Goal: Task Accomplishment & Management: Manage account settings

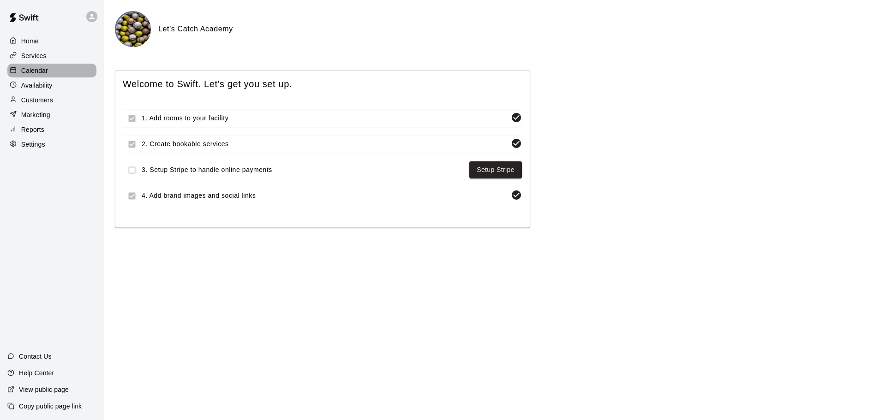
click at [40, 72] on p "Calendar" at bounding box center [34, 70] width 27 height 9
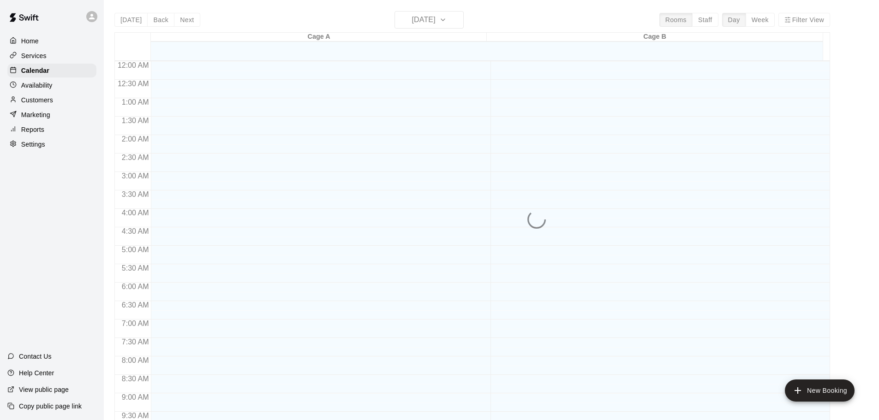
scroll to position [488, 0]
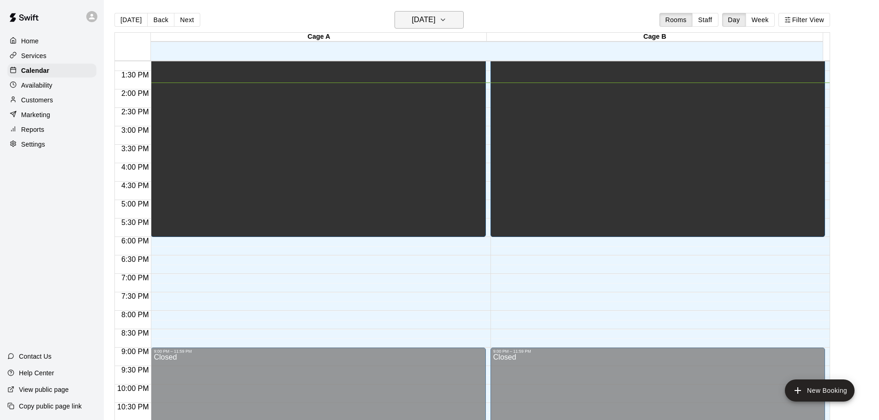
click at [446, 22] on icon "button" at bounding box center [442, 19] width 7 height 11
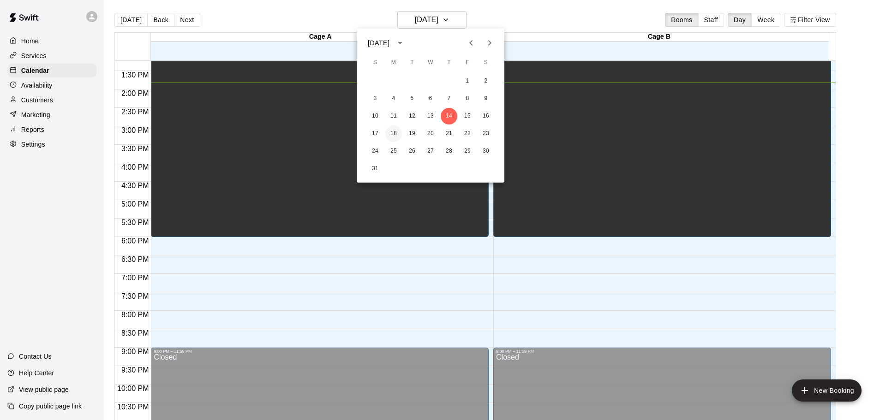
click at [395, 132] on button "18" at bounding box center [393, 133] width 17 height 17
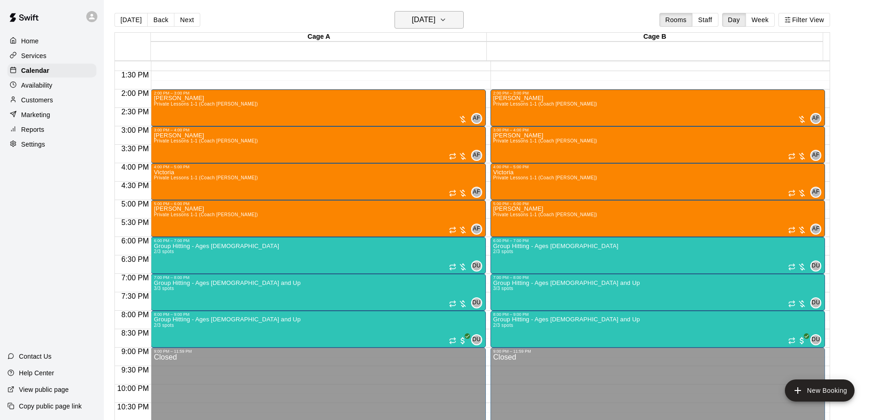
click at [435, 19] on h6 "[DATE]" at bounding box center [424, 19] width 24 height 13
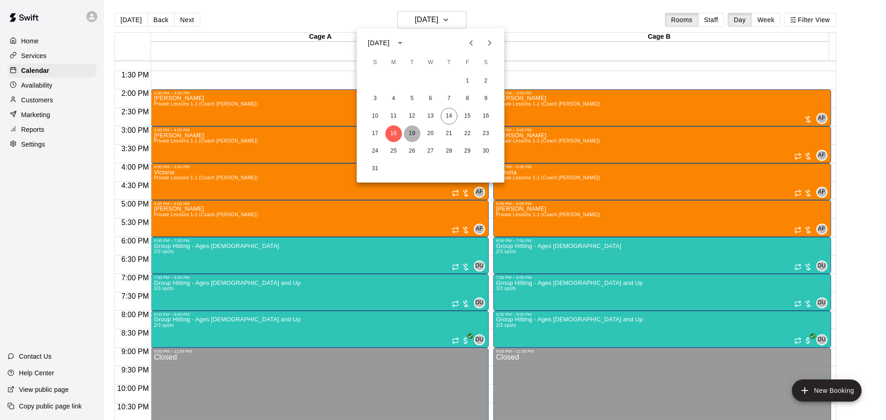
click at [414, 135] on button "19" at bounding box center [412, 133] width 17 height 17
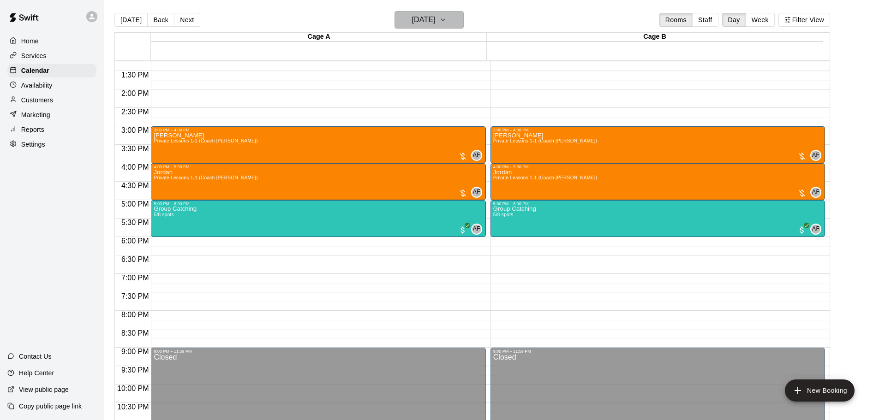
click at [435, 24] on h6 "[DATE]" at bounding box center [424, 19] width 24 height 13
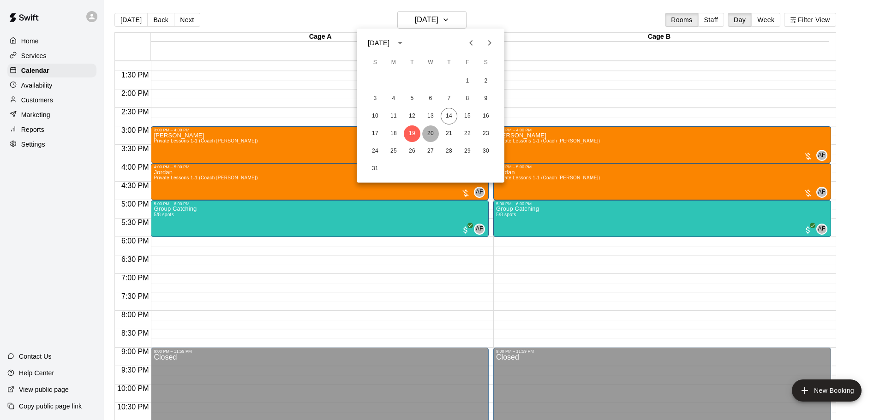
click at [434, 134] on button "20" at bounding box center [430, 133] width 17 height 17
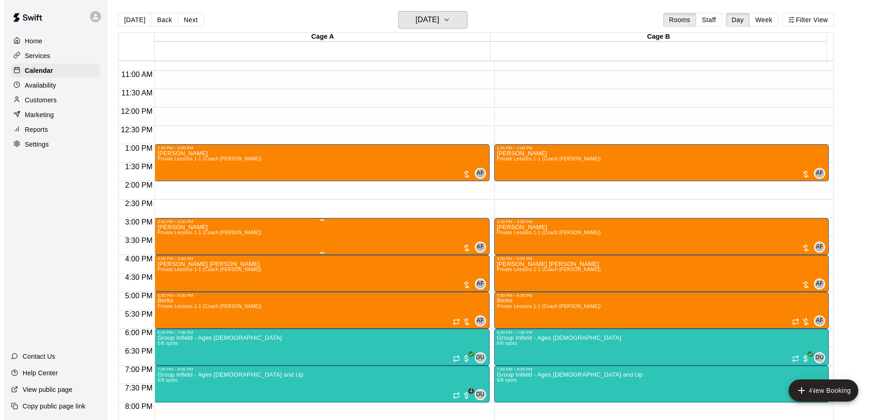
scroll to position [396, 0]
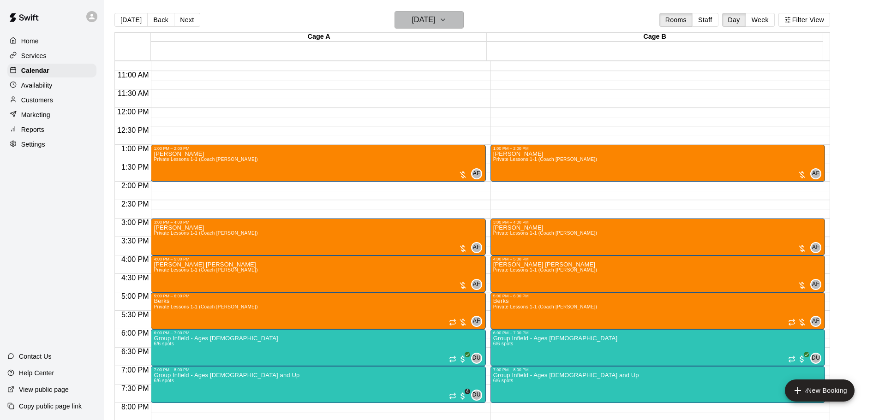
click at [435, 24] on h6 "[DATE]" at bounding box center [424, 19] width 24 height 13
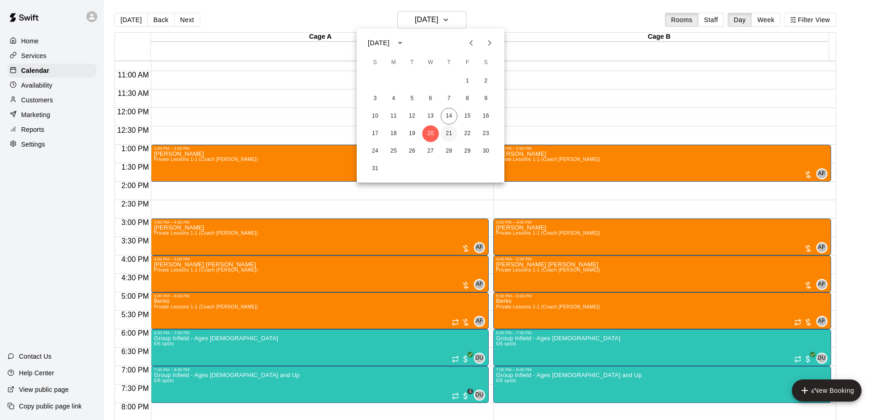
click at [449, 134] on button "21" at bounding box center [448, 133] width 17 height 17
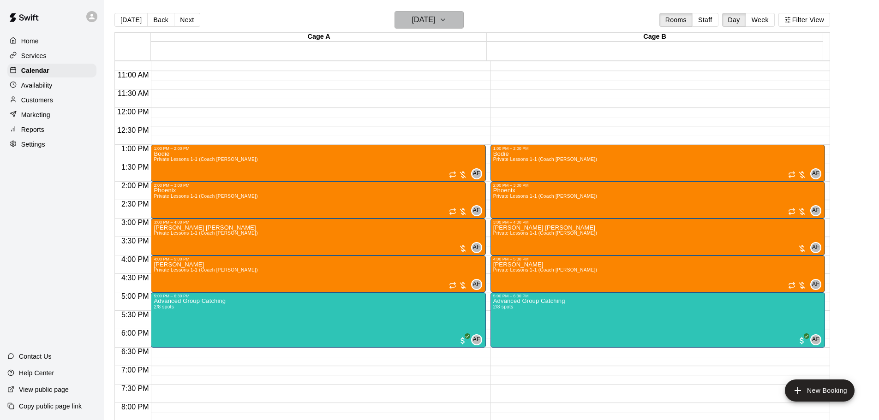
click at [453, 16] on button "[DATE]" at bounding box center [428, 20] width 69 height 18
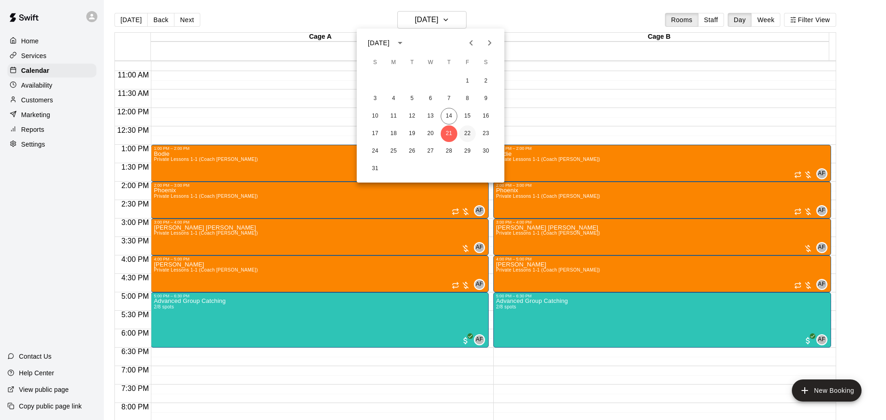
click at [468, 133] on button "22" at bounding box center [467, 133] width 17 height 17
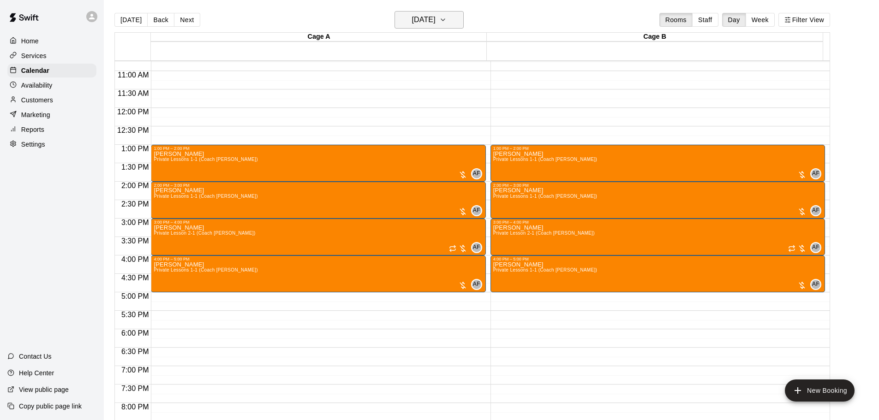
click at [445, 12] on button "[DATE]" at bounding box center [428, 20] width 69 height 18
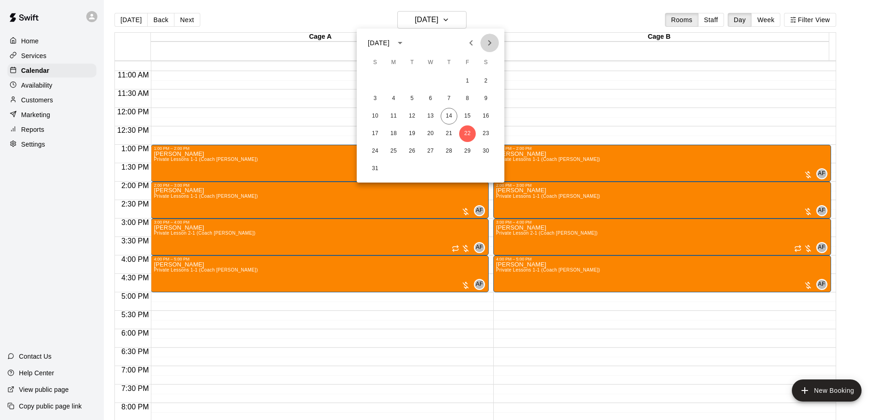
click at [487, 43] on icon "Next month" at bounding box center [489, 42] width 11 height 11
click at [394, 82] on button "1" at bounding box center [393, 81] width 17 height 17
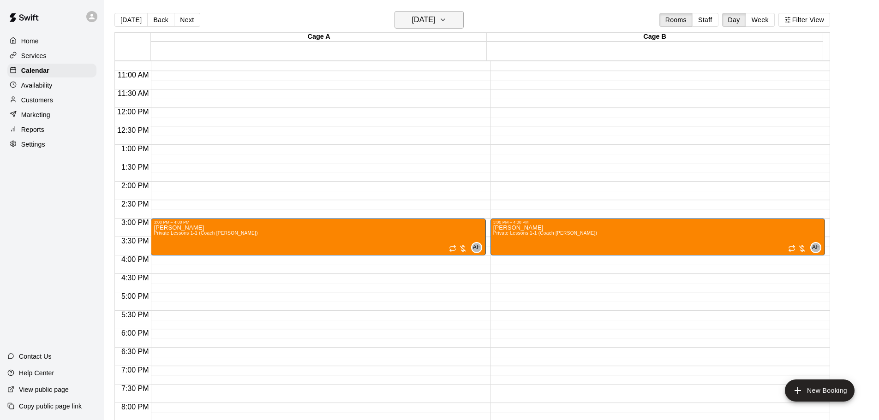
click at [426, 17] on h6 "[DATE]" at bounding box center [424, 19] width 24 height 13
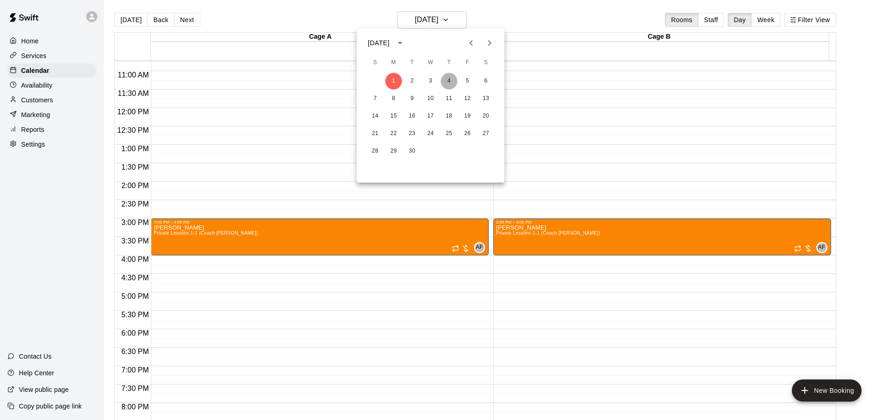
click at [449, 83] on button "4" at bounding box center [448, 81] width 17 height 17
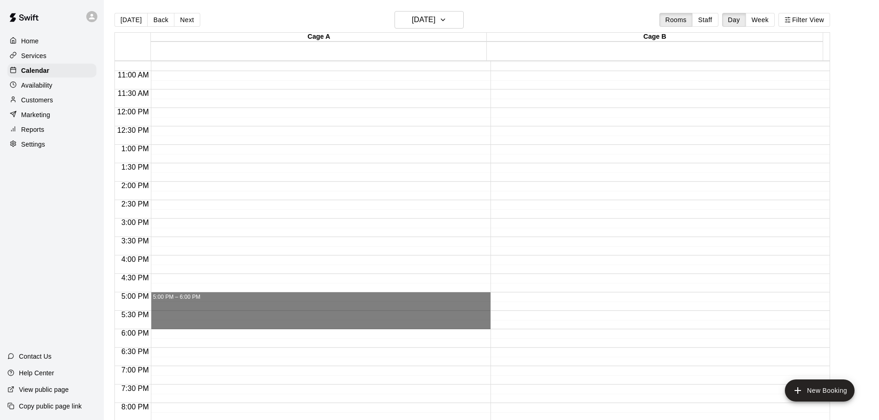
drag, startPoint x: 171, startPoint y: 297, endPoint x: 174, endPoint y: 327, distance: 30.2
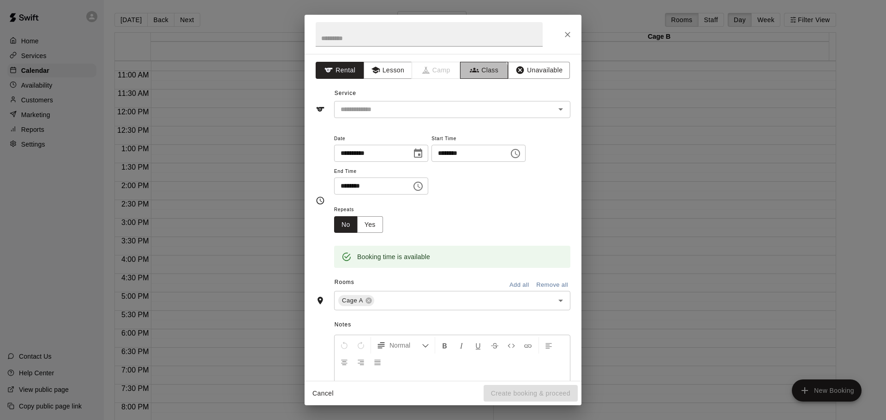
click at [474, 75] on button "Class" at bounding box center [484, 70] width 48 height 17
click at [422, 104] on input "text" at bounding box center [444, 110] width 215 height 12
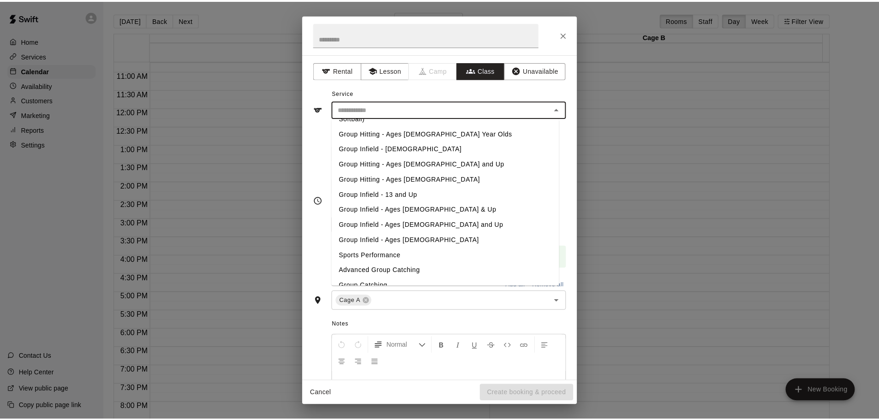
scroll to position [68, 0]
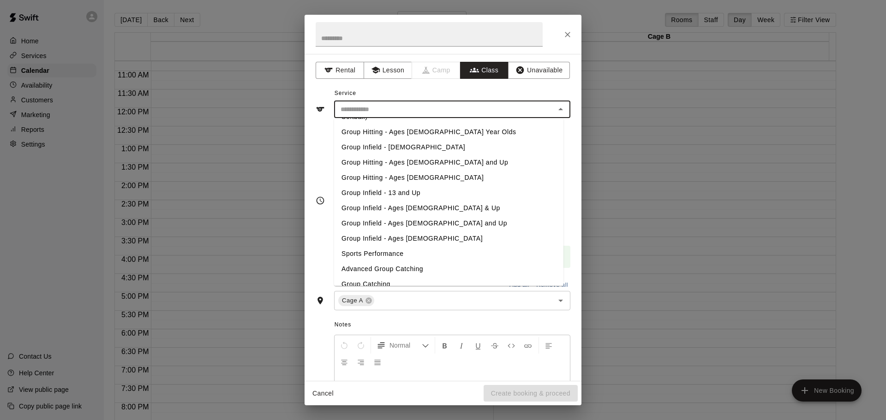
click at [375, 277] on li "Group Catching" at bounding box center [448, 284] width 229 height 15
type input "**********"
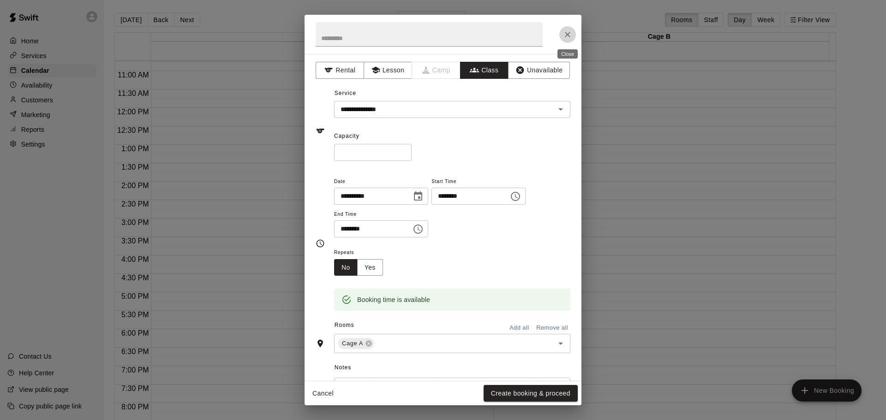
click at [570, 35] on icon "Close" at bounding box center [567, 34] width 9 height 9
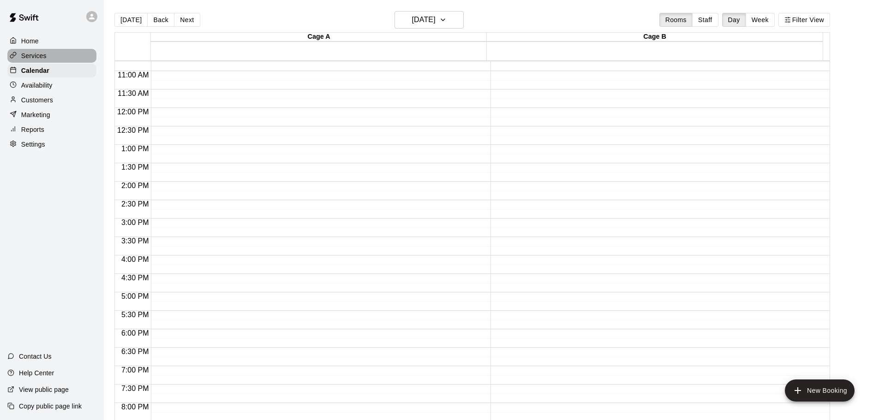
click at [34, 54] on p "Services" at bounding box center [33, 55] width 25 height 9
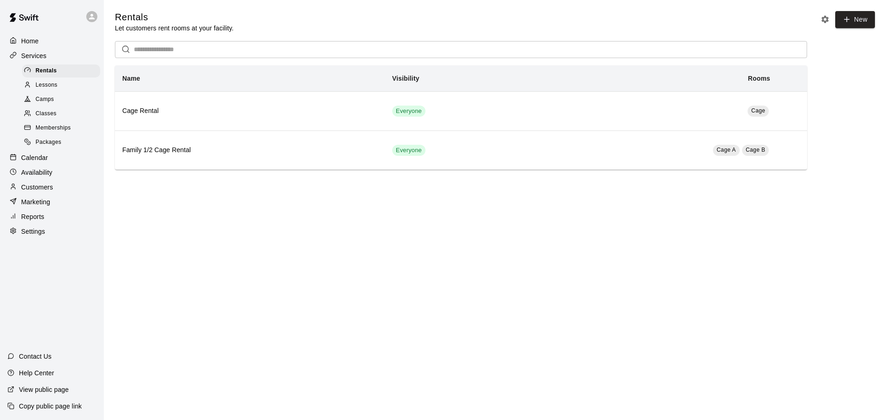
click at [44, 119] on span "Classes" at bounding box center [46, 113] width 21 height 9
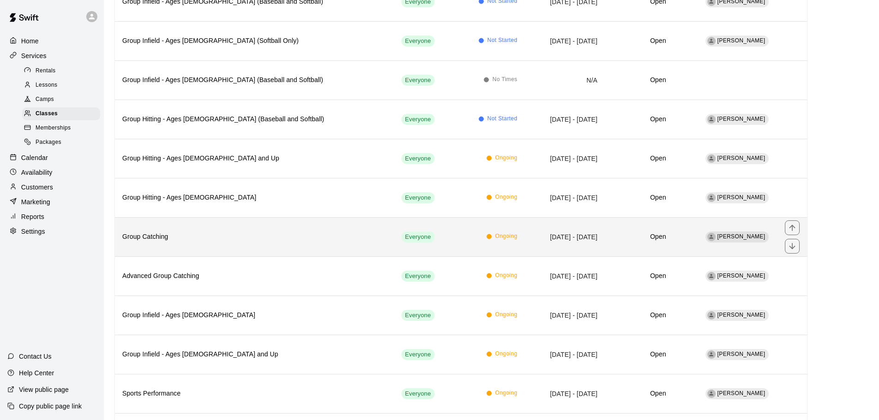
scroll to position [138, 0]
click at [211, 240] on h6 "Group Catching" at bounding box center [254, 237] width 264 height 10
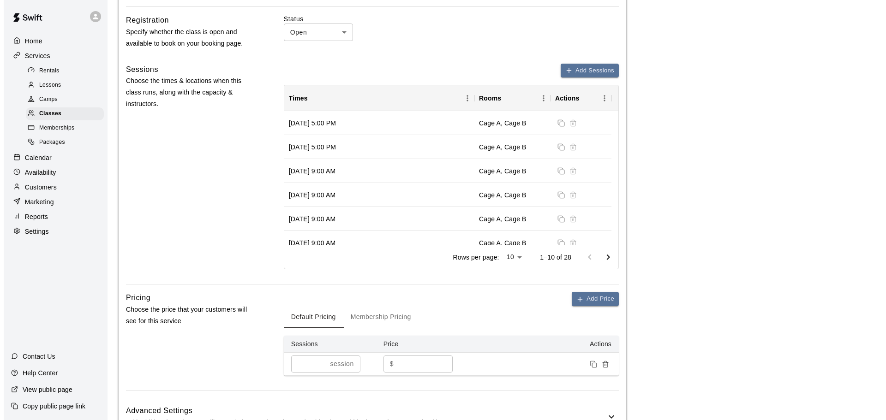
scroll to position [323, 0]
click at [575, 66] on button "Add Sessions" at bounding box center [586, 70] width 58 height 14
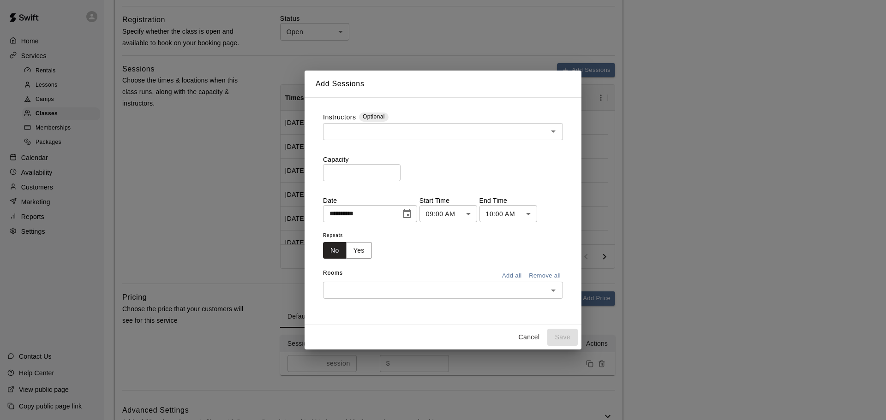
click at [403, 137] on input "text" at bounding box center [435, 132] width 219 height 12
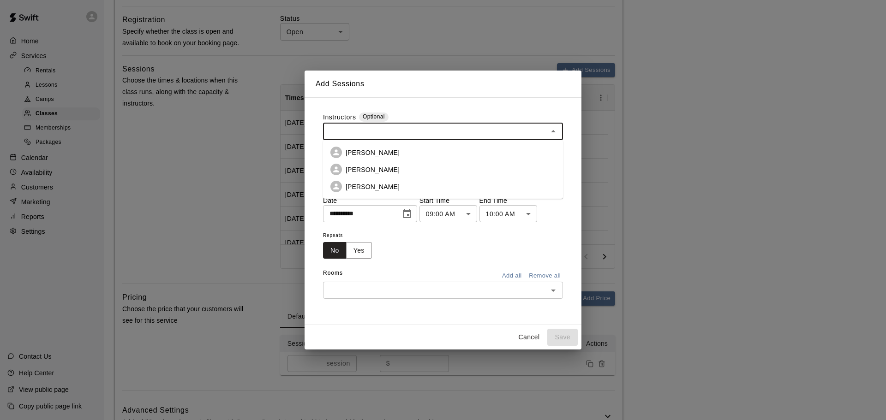
click at [358, 189] on p "[PERSON_NAME]" at bounding box center [372, 186] width 54 height 9
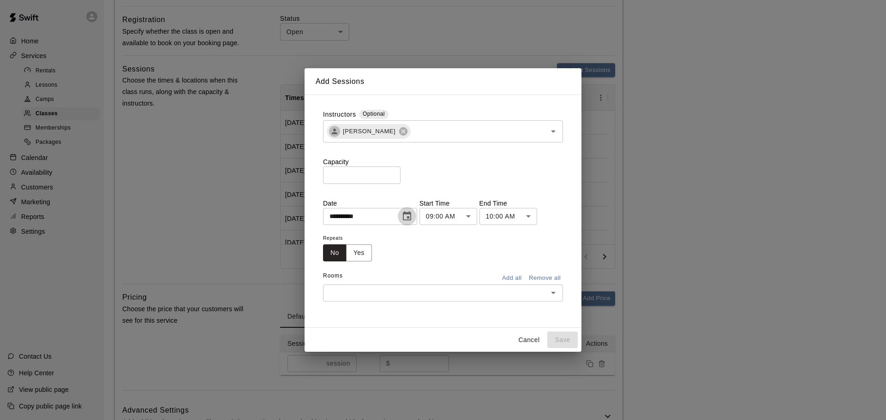
click at [411, 218] on icon "Choose date, selected date is Aug 14, 2025" at bounding box center [407, 215] width 8 height 9
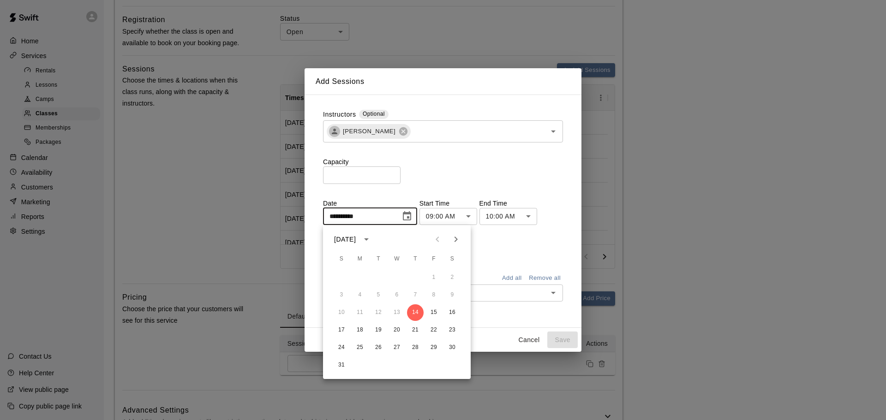
click at [455, 241] on icon "Next month" at bounding box center [455, 240] width 3 height 6
click at [414, 279] on button "4" at bounding box center [415, 277] width 17 height 17
type input "**********"
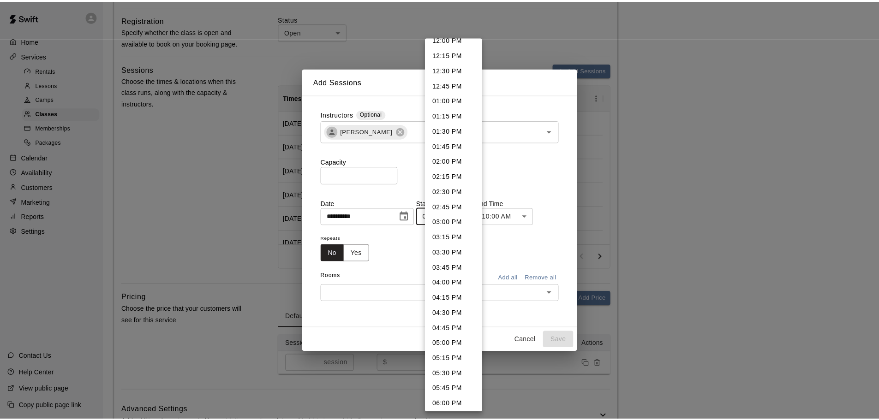
scroll to position [740, 0]
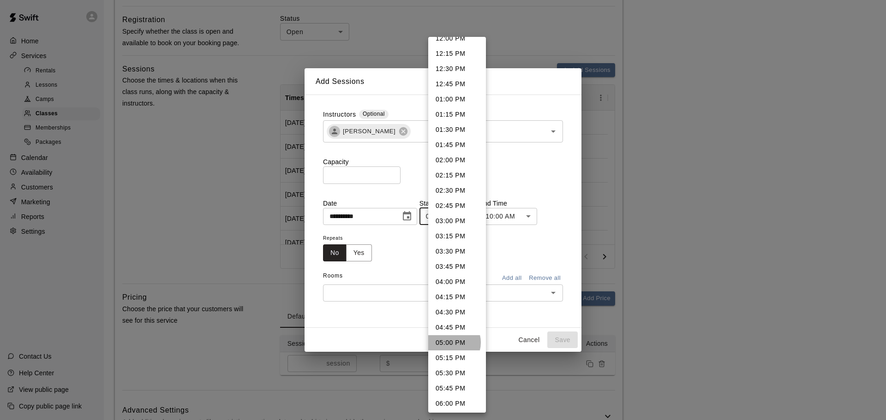
click at [451, 343] on li "05:00 PM" at bounding box center [457, 342] width 58 height 15
type input "********"
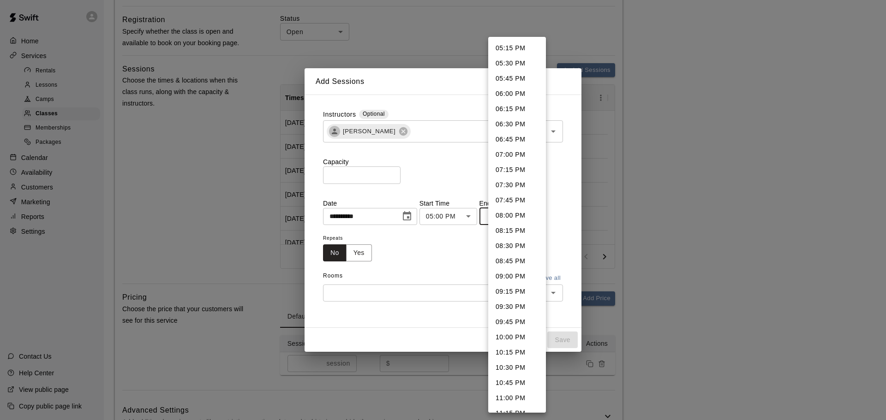
click at [511, 96] on li "06:00 PM" at bounding box center [517, 93] width 58 height 15
type input "********"
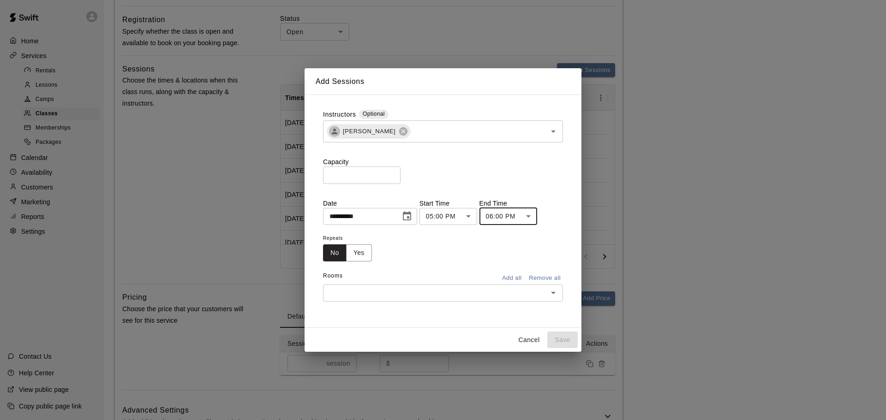
click at [506, 272] on button "Add all" at bounding box center [512, 278] width 30 height 14
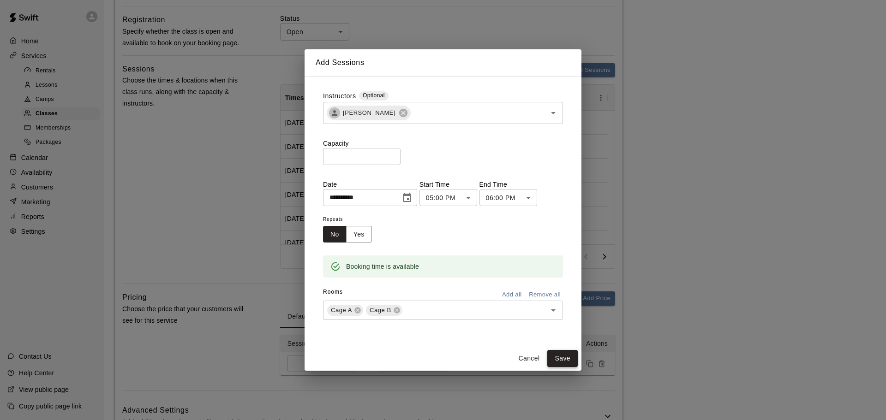
click at [559, 357] on button "Save" at bounding box center [562, 358] width 30 height 17
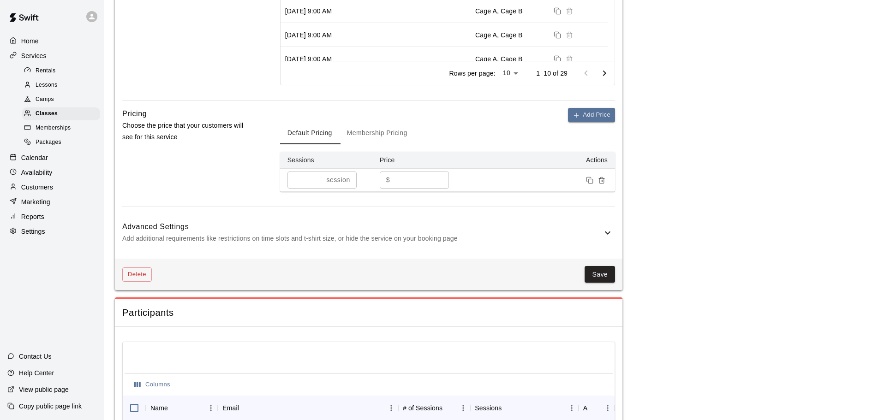
scroll to position [507, 0]
click at [598, 273] on button "Save" at bounding box center [599, 274] width 30 height 17
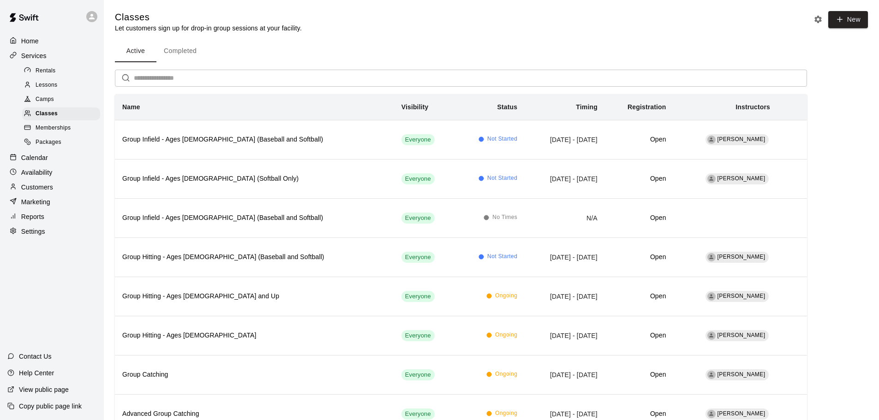
click at [33, 160] on p "Calendar" at bounding box center [34, 157] width 27 height 9
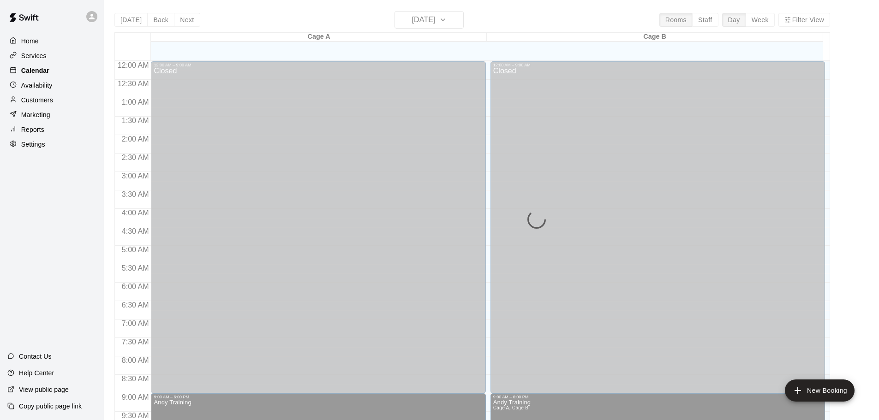
scroll to position [488, 0]
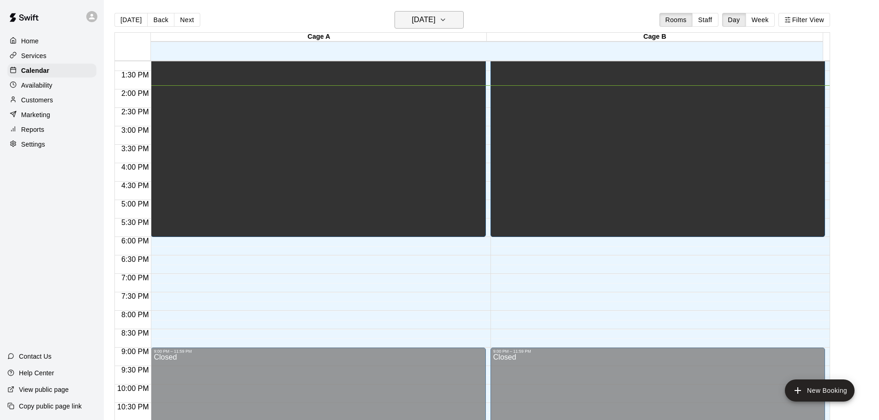
click at [456, 21] on button "[DATE]" at bounding box center [428, 20] width 69 height 18
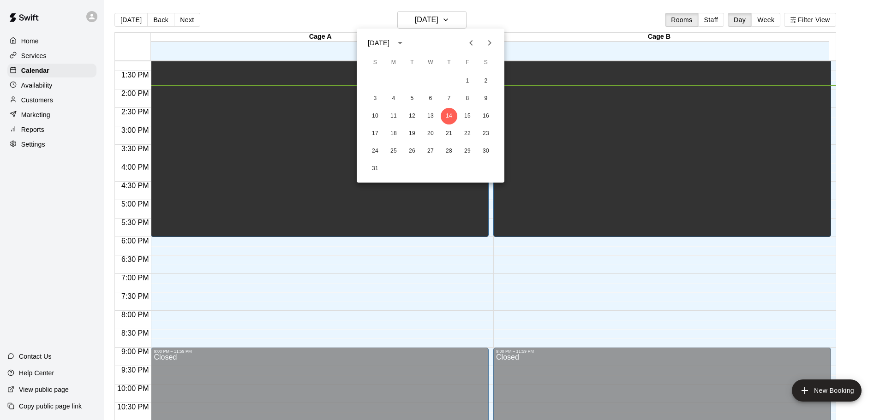
click at [492, 45] on icon "Next month" at bounding box center [489, 42] width 11 height 11
click at [446, 84] on button "4" at bounding box center [448, 81] width 17 height 17
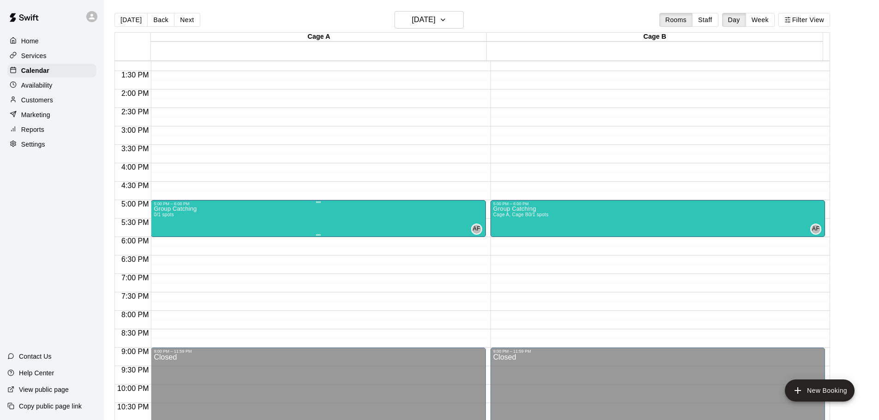
click at [189, 209] on p "Group Catching" at bounding box center [175, 209] width 43 height 0
click at [158, 221] on icon "edit" at bounding box center [162, 220] width 11 height 11
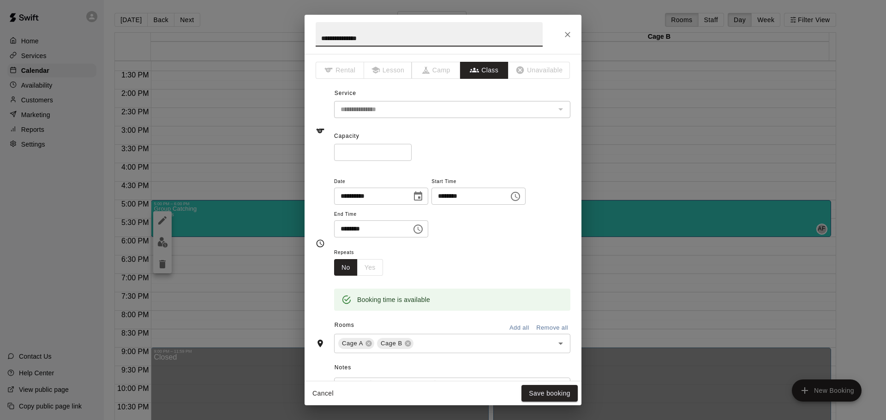
drag, startPoint x: 351, startPoint y: 146, endPoint x: 298, endPoint y: 155, distance: 54.2
click at [301, 155] on div "**********" at bounding box center [443, 210] width 886 height 420
type input "*"
click at [559, 398] on button "Save booking" at bounding box center [549, 393] width 56 height 17
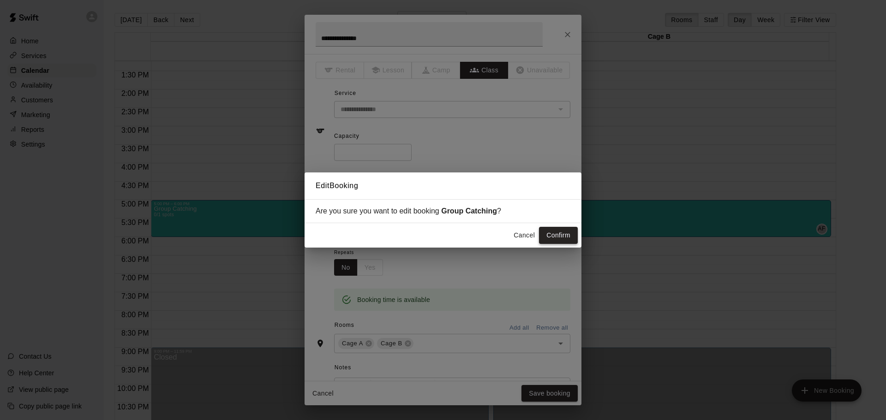
click at [559, 229] on button "Confirm" at bounding box center [558, 235] width 39 height 17
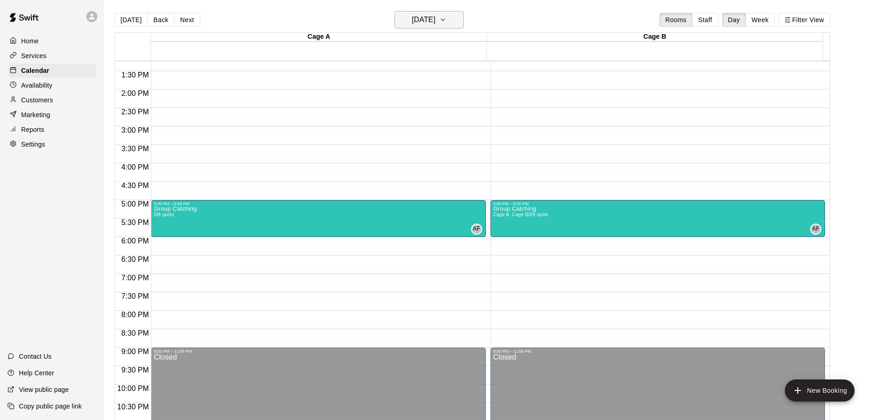
click at [456, 16] on button "[DATE]" at bounding box center [428, 20] width 69 height 18
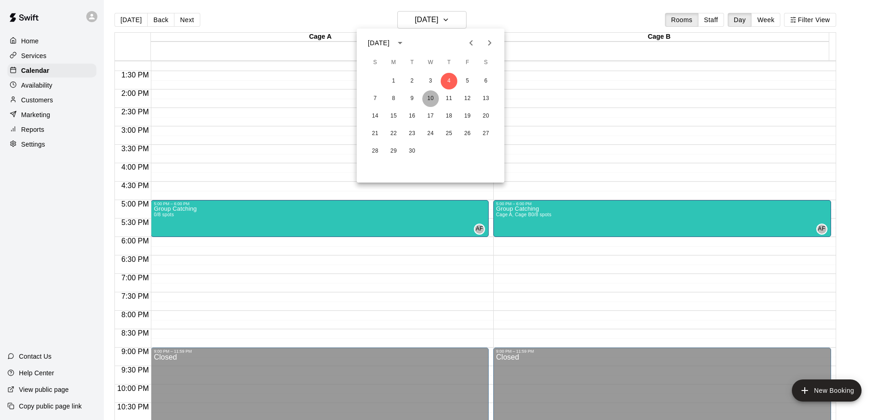
click at [433, 99] on button "10" at bounding box center [430, 98] width 17 height 17
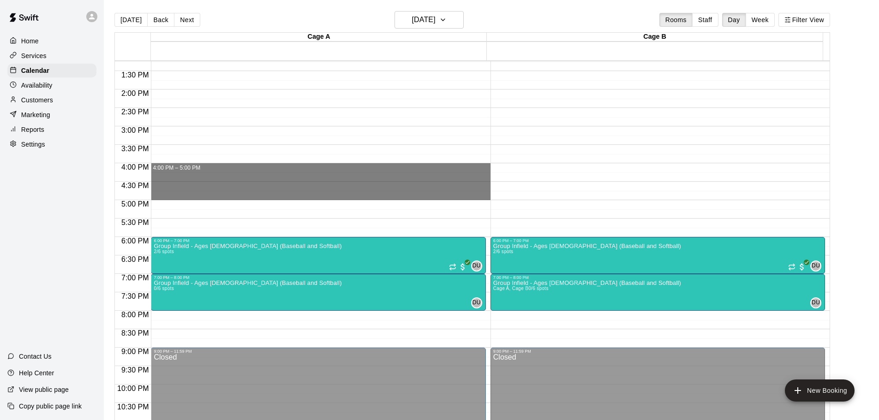
drag, startPoint x: 166, startPoint y: 168, endPoint x: 166, endPoint y: 196, distance: 28.1
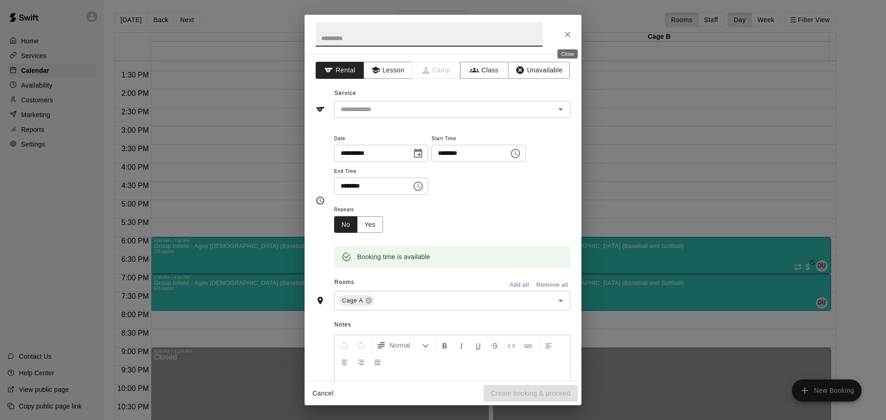
drag, startPoint x: 563, startPoint y: 39, endPoint x: 549, endPoint y: 36, distance: 13.7
click at [563, 39] on icon "Close" at bounding box center [567, 34] width 9 height 9
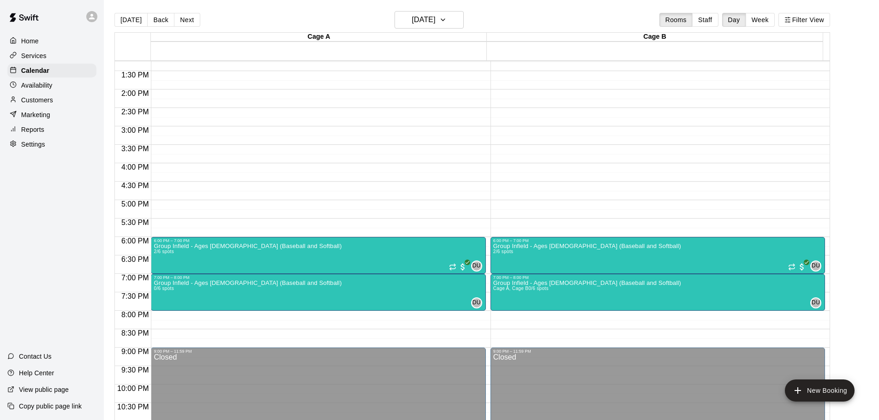
click at [49, 85] on p "Availability" at bounding box center [36, 85] width 31 height 9
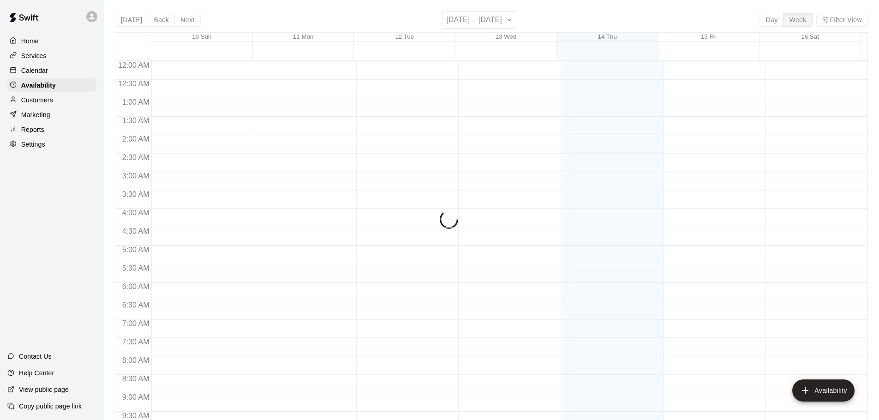
scroll to position [514, 0]
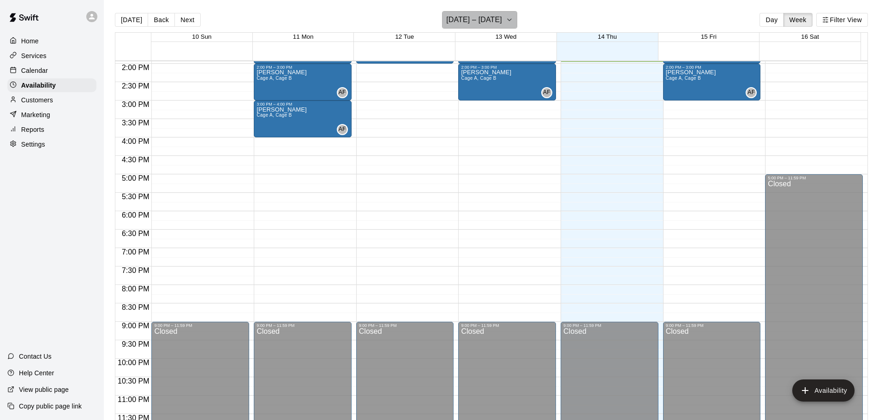
click at [491, 18] on h6 "[DATE] – [DATE]" at bounding box center [474, 19] width 56 height 13
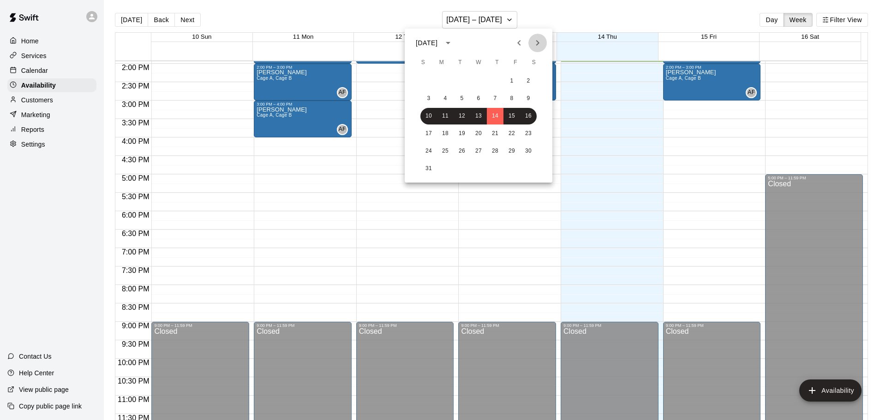
click at [535, 42] on icon "Next month" at bounding box center [537, 42] width 11 height 11
click at [481, 97] on button "10" at bounding box center [478, 98] width 17 height 17
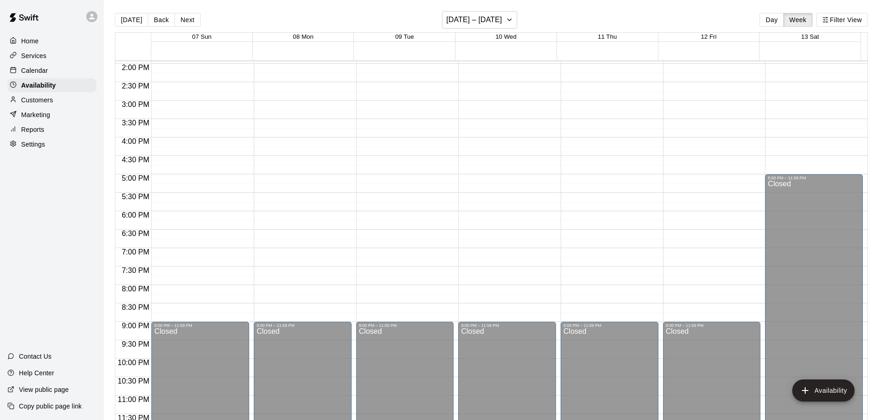
click at [40, 72] on p "Calendar" at bounding box center [34, 70] width 27 height 9
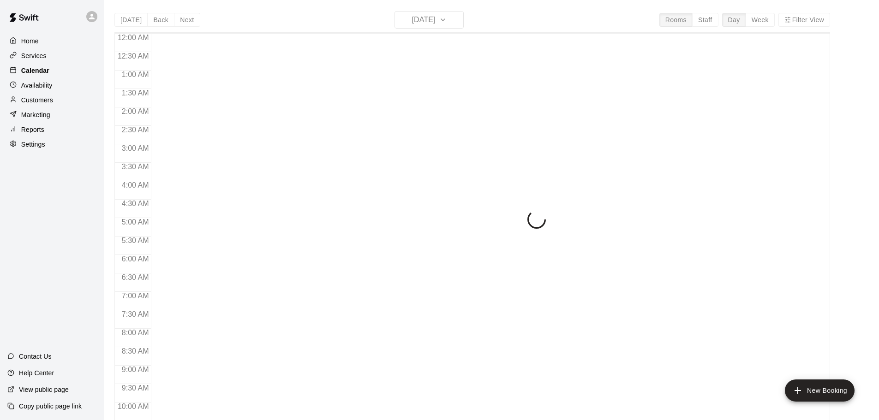
scroll to position [488, 0]
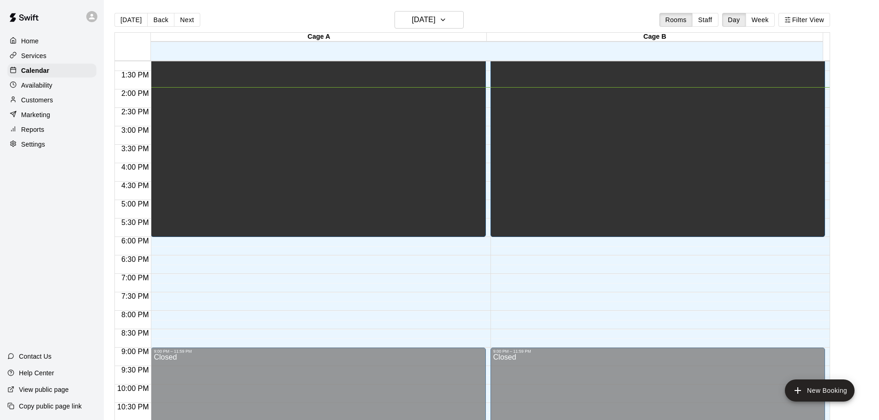
click at [42, 55] on p "Services" at bounding box center [33, 55] width 25 height 9
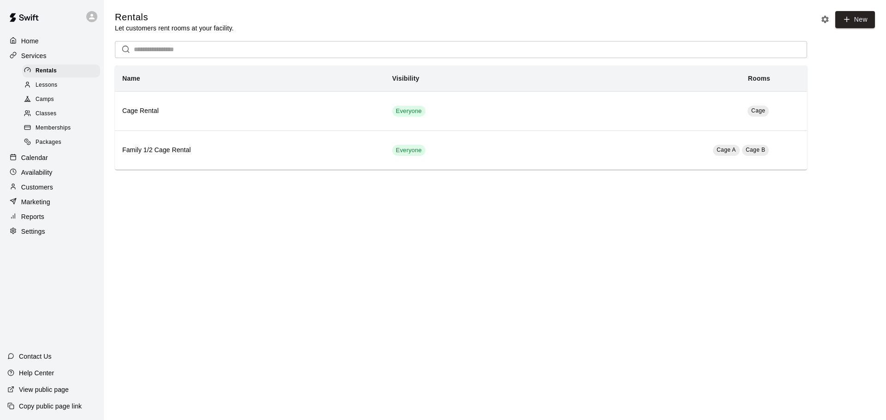
click at [50, 119] on span "Classes" at bounding box center [46, 113] width 21 height 9
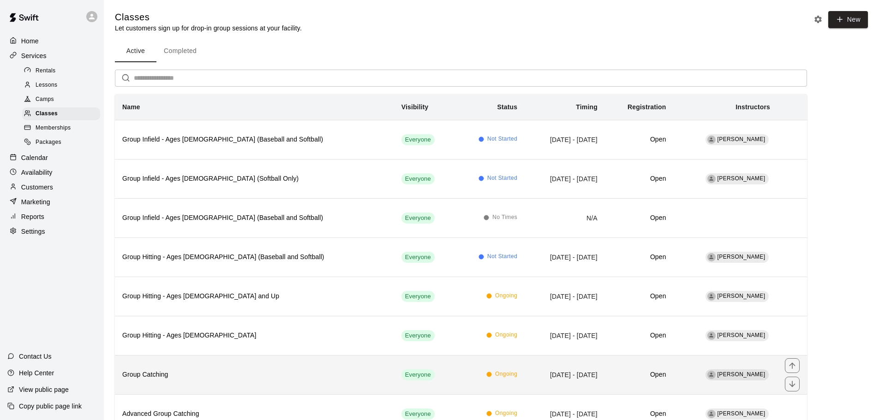
click at [191, 382] on th "Group Catching" at bounding box center [254, 374] width 279 height 39
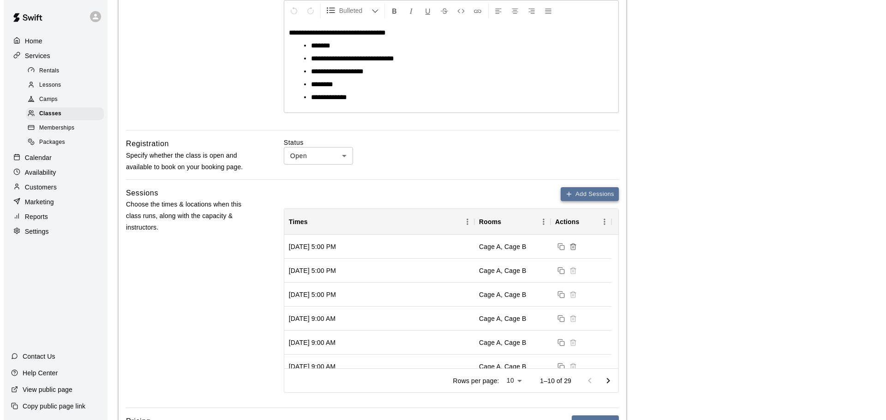
scroll to position [199, 0]
click at [588, 190] on button "Add Sessions" at bounding box center [586, 194] width 58 height 14
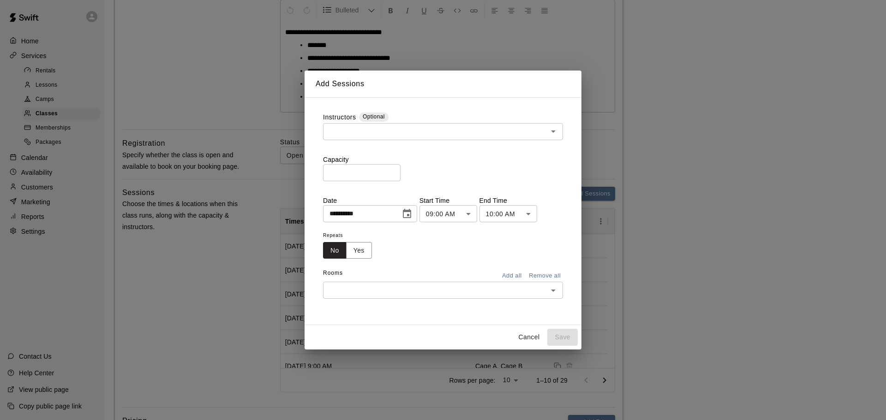
drag, startPoint x: 309, startPoint y: 172, endPoint x: 248, endPoint y: 168, distance: 61.0
click at [249, 168] on div "**********" at bounding box center [443, 210] width 886 height 420
type input "*"
click at [360, 135] on input "text" at bounding box center [435, 132] width 219 height 12
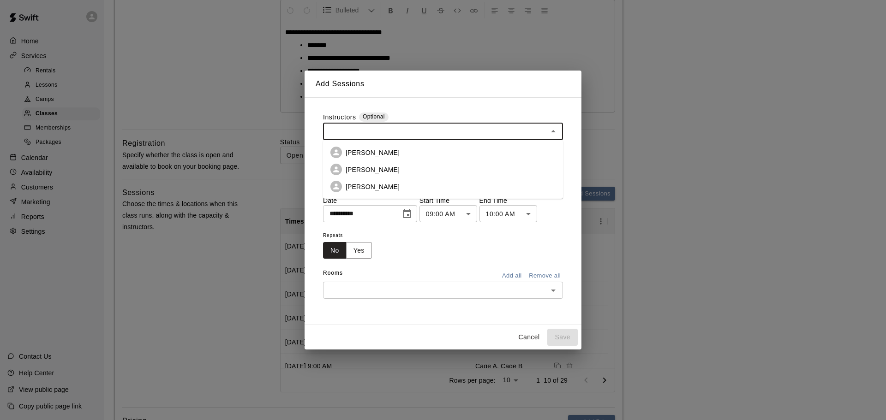
click at [361, 181] on li "[PERSON_NAME]" at bounding box center [443, 186] width 240 height 17
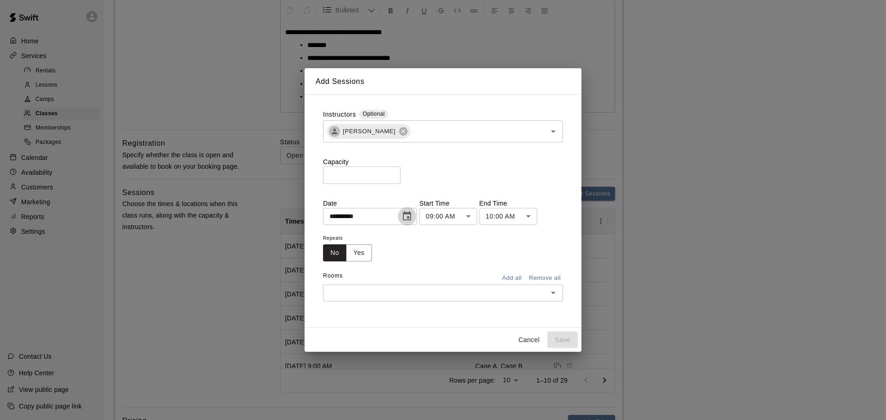
click at [412, 216] on icon "Choose date, selected date is Aug 14, 2025" at bounding box center [406, 216] width 11 height 11
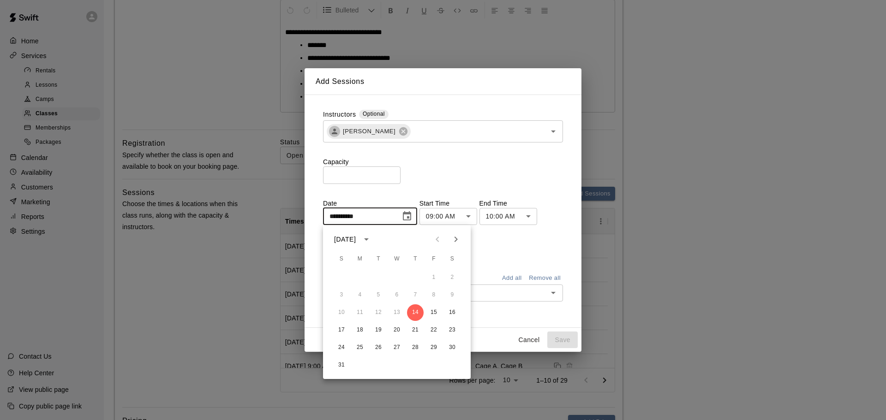
click at [461, 238] on icon "Next month" at bounding box center [455, 239] width 11 height 11
click at [400, 296] on button "10" at bounding box center [396, 295] width 17 height 17
type input "**********"
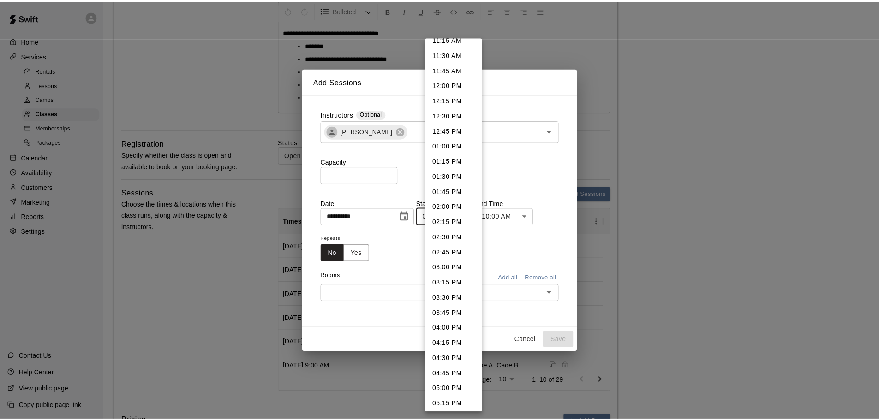
scroll to position [694, 0]
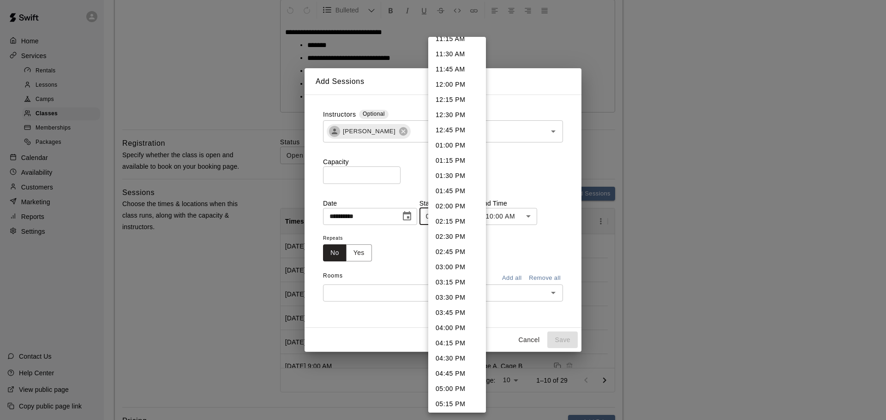
click at [452, 328] on li "04:00 PM" at bounding box center [457, 328] width 58 height 15
type input "********"
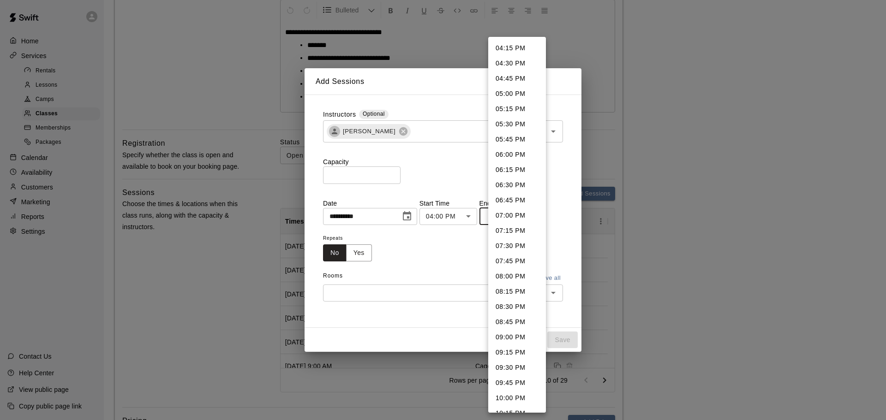
click at [513, 90] on li "05:00 PM" at bounding box center [517, 93] width 58 height 15
type input "********"
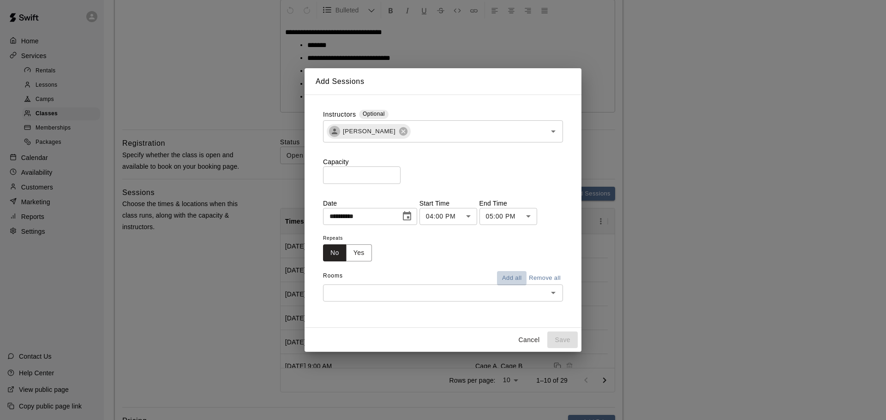
click at [505, 275] on button "Add all" at bounding box center [512, 278] width 30 height 14
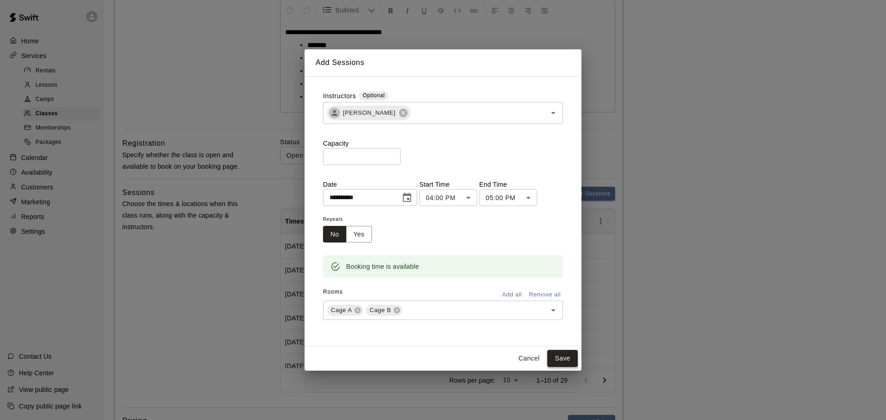
click at [557, 357] on button "Save" at bounding box center [562, 358] width 30 height 17
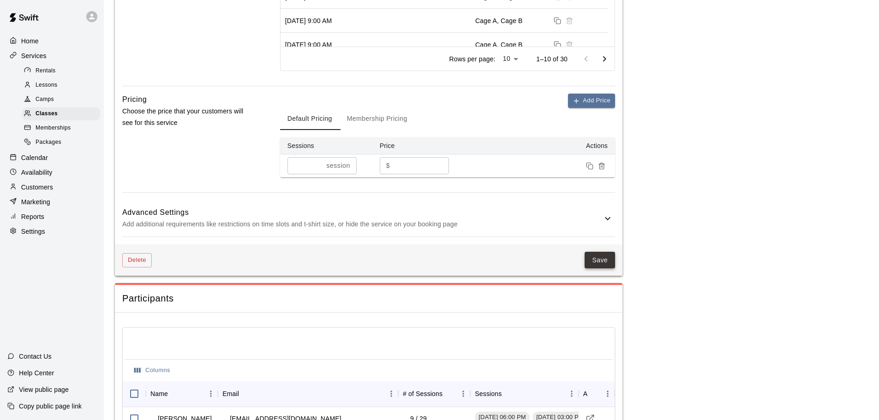
scroll to position [522, 0]
click at [600, 263] on button "Save" at bounding box center [599, 259] width 30 height 17
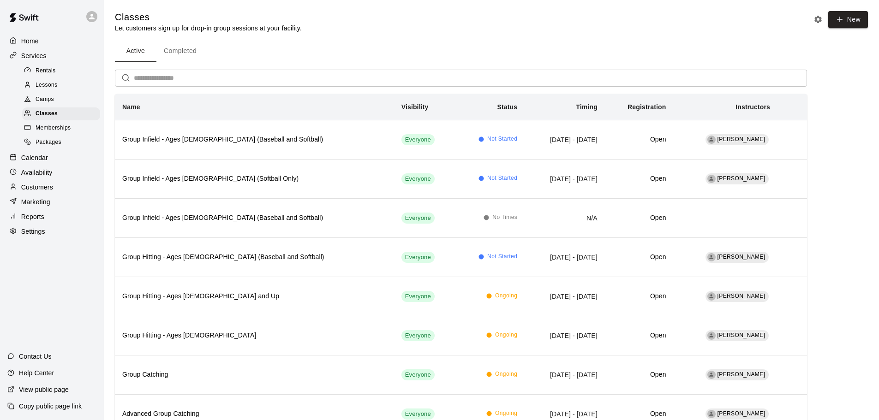
click at [42, 99] on span "Camps" at bounding box center [45, 99] width 18 height 9
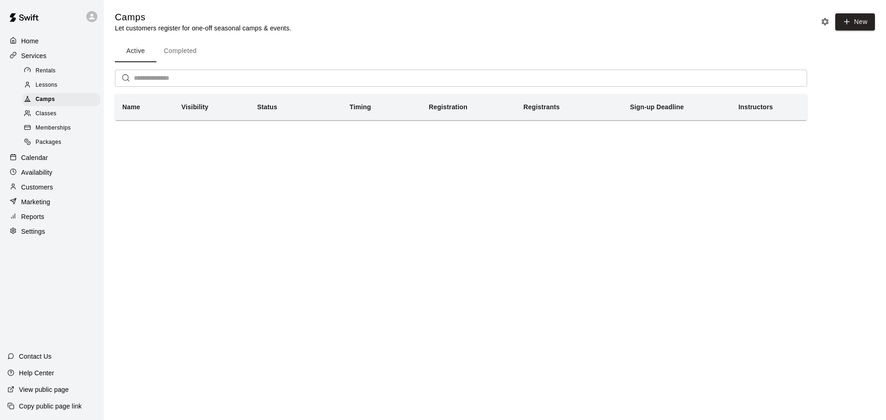
click at [41, 119] on span "Classes" at bounding box center [46, 113] width 21 height 9
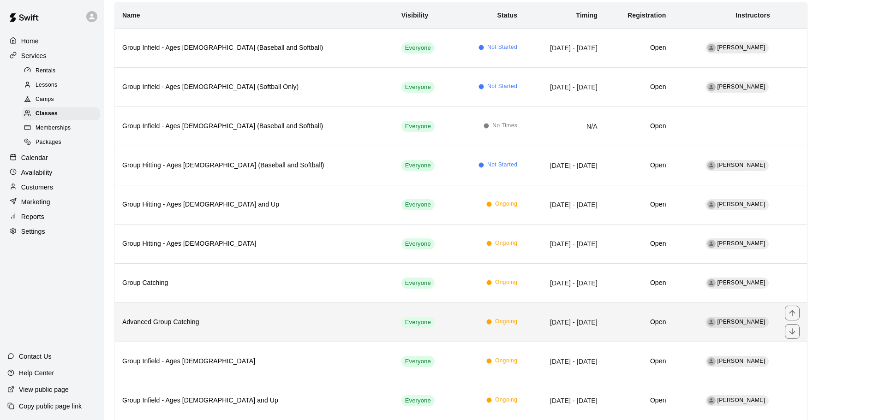
scroll to position [92, 0]
click at [217, 317] on h6 "Advanced Group Catching" at bounding box center [254, 322] width 264 height 10
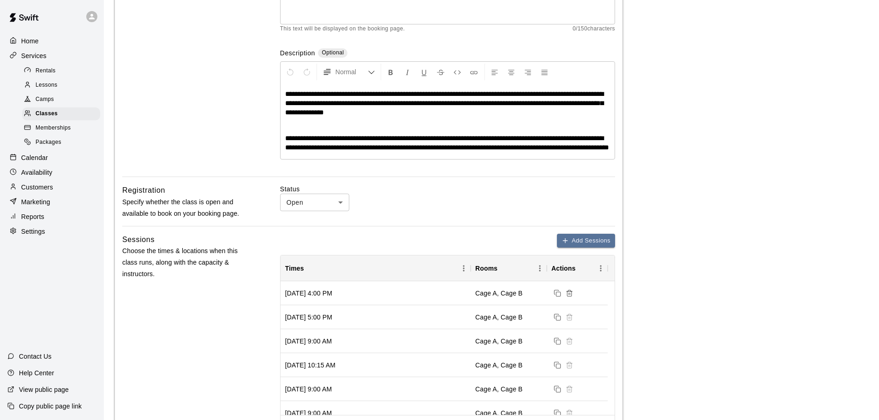
scroll to position [138, 0]
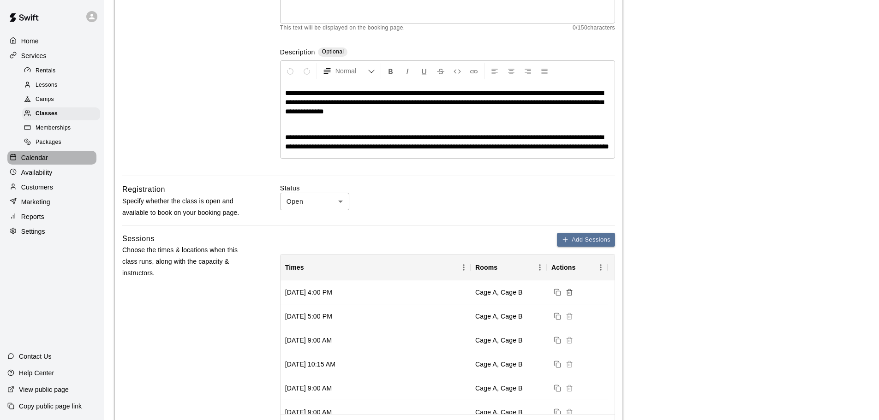
click at [38, 161] on p "Calendar" at bounding box center [34, 157] width 27 height 9
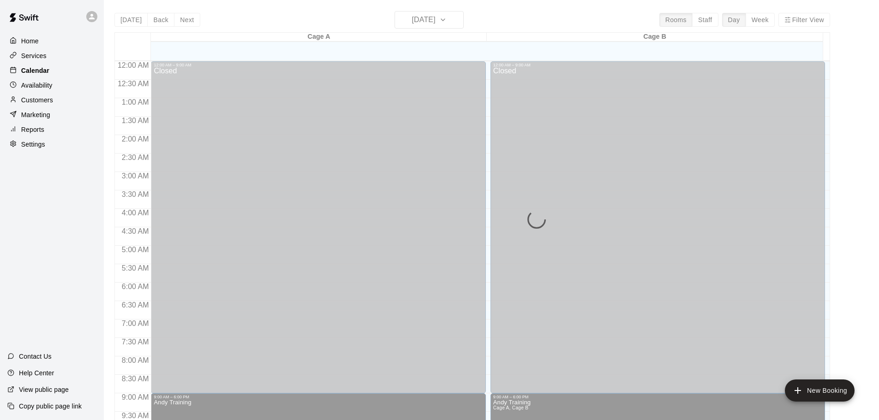
scroll to position [488, 0]
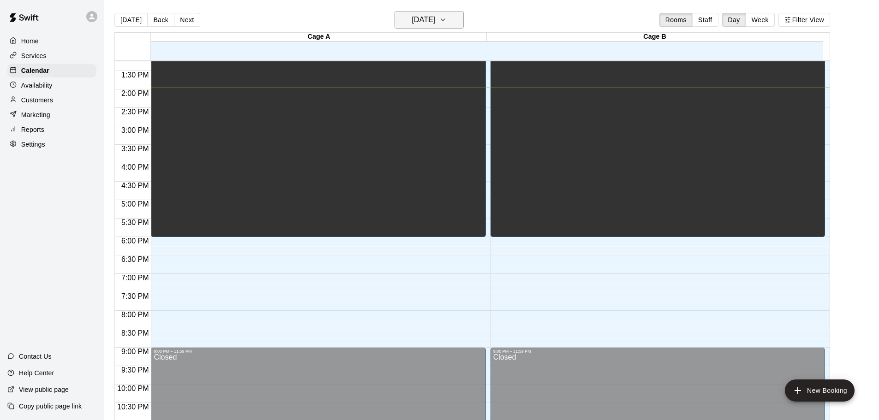
click at [427, 22] on h6 "[DATE]" at bounding box center [424, 19] width 24 height 13
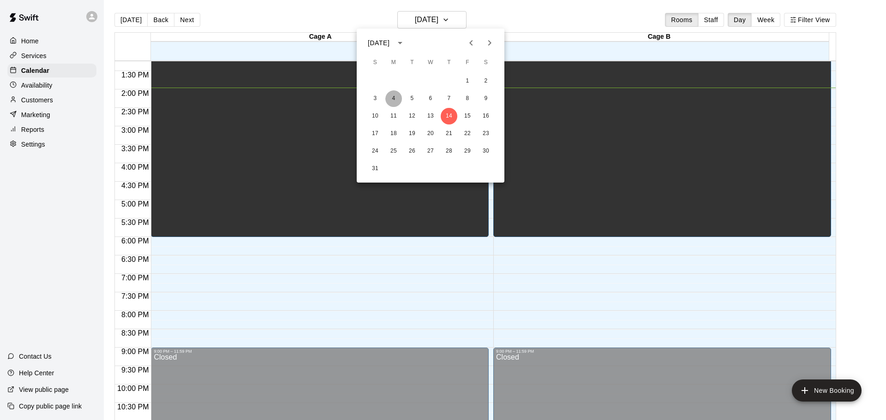
click at [395, 96] on button "4" at bounding box center [393, 98] width 17 height 17
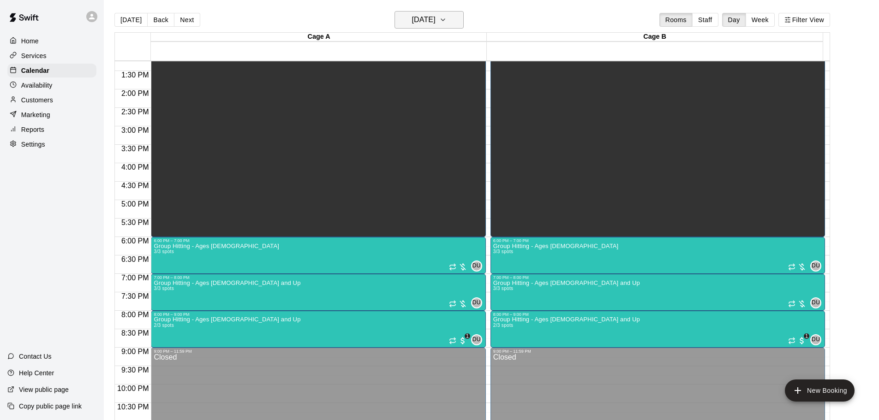
click at [427, 21] on h6 "[DATE]" at bounding box center [424, 19] width 24 height 13
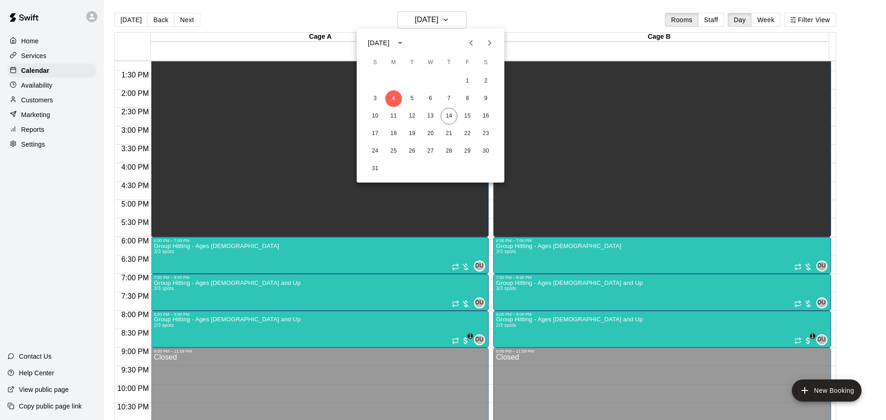
click at [491, 38] on icon "Next month" at bounding box center [489, 42] width 11 height 11
click at [411, 81] on button "2" at bounding box center [412, 81] width 17 height 17
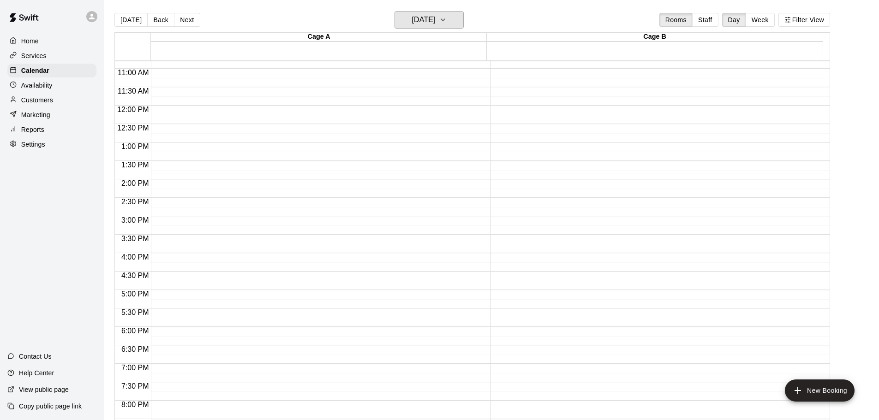
scroll to position [398, 0]
click at [414, 25] on h6 "[DATE]" at bounding box center [424, 19] width 24 height 13
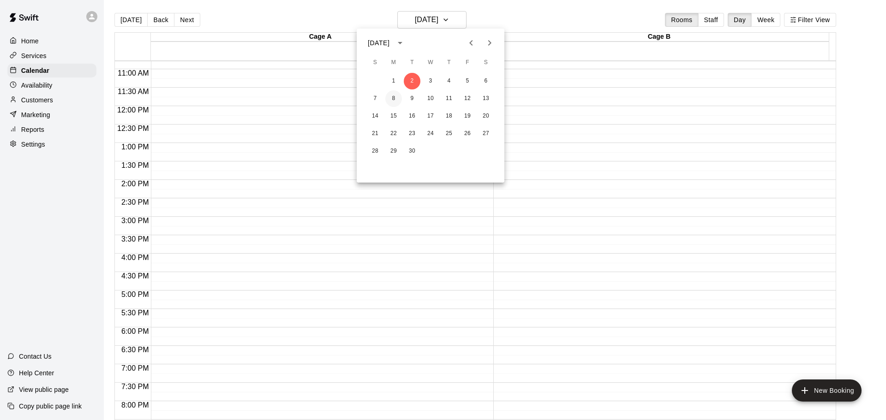
click at [396, 96] on button "8" at bounding box center [393, 98] width 17 height 17
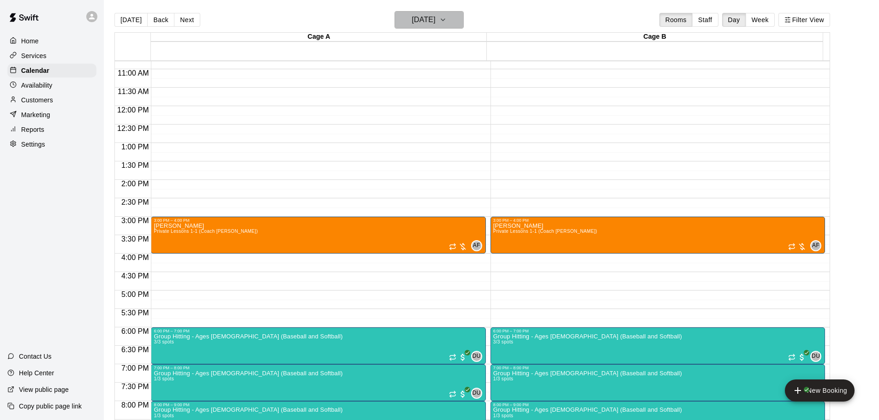
click at [434, 17] on h6 "[DATE]" at bounding box center [424, 19] width 24 height 13
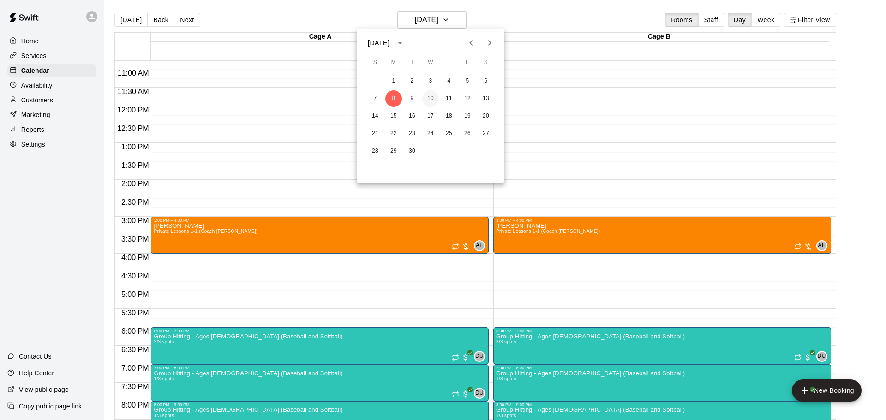
click at [428, 99] on button "10" at bounding box center [430, 98] width 17 height 17
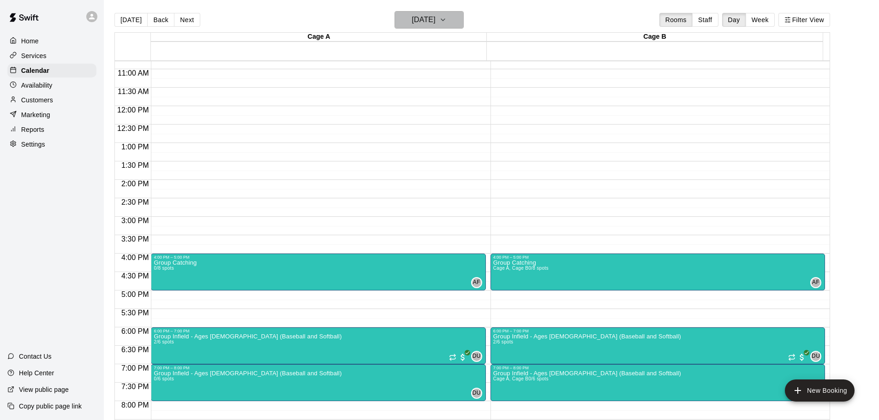
click at [435, 18] on h6 "[DATE]" at bounding box center [424, 19] width 24 height 13
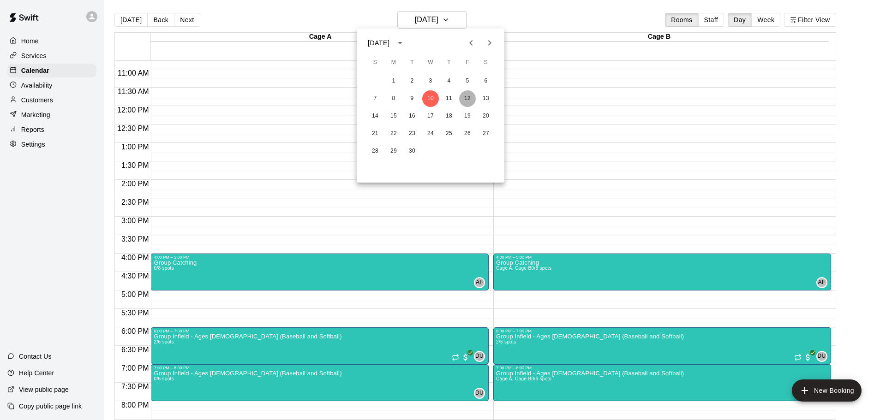
click at [468, 99] on button "12" at bounding box center [467, 98] width 17 height 17
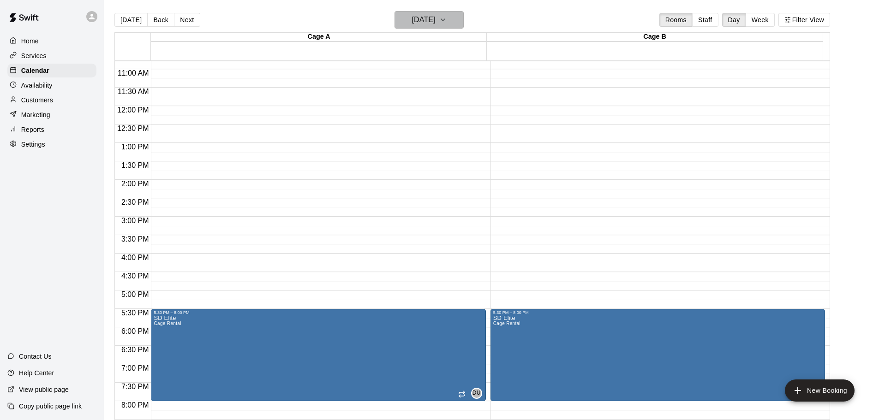
click at [429, 28] on button "[DATE]" at bounding box center [428, 20] width 69 height 18
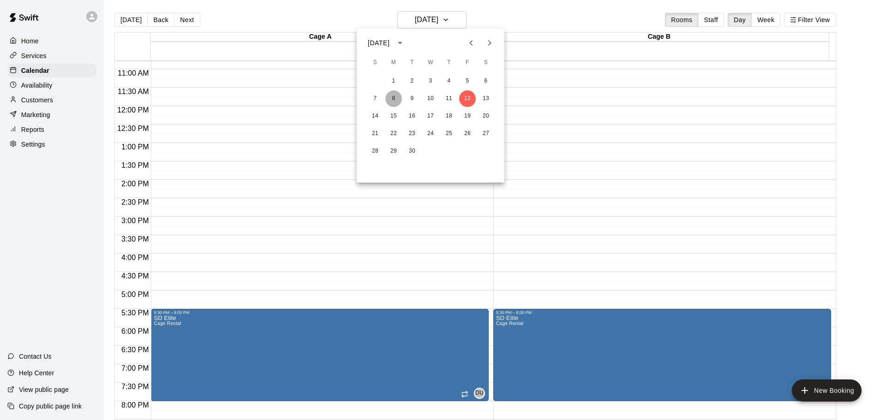
click at [393, 100] on button "8" at bounding box center [393, 98] width 17 height 17
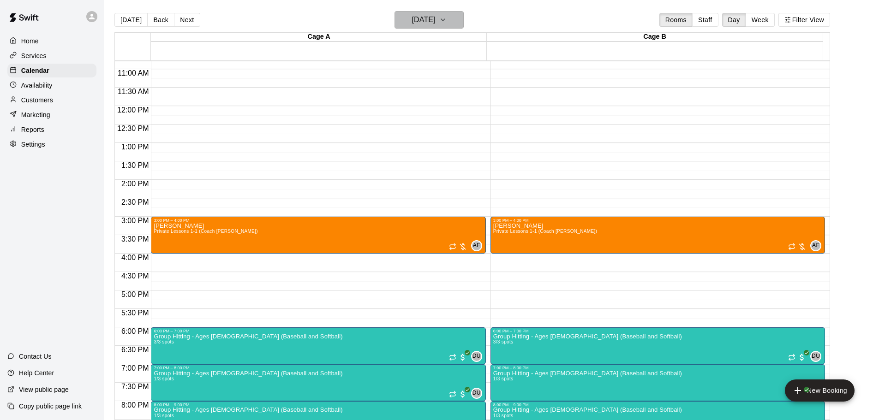
click at [419, 22] on h6 "[DATE]" at bounding box center [424, 19] width 24 height 13
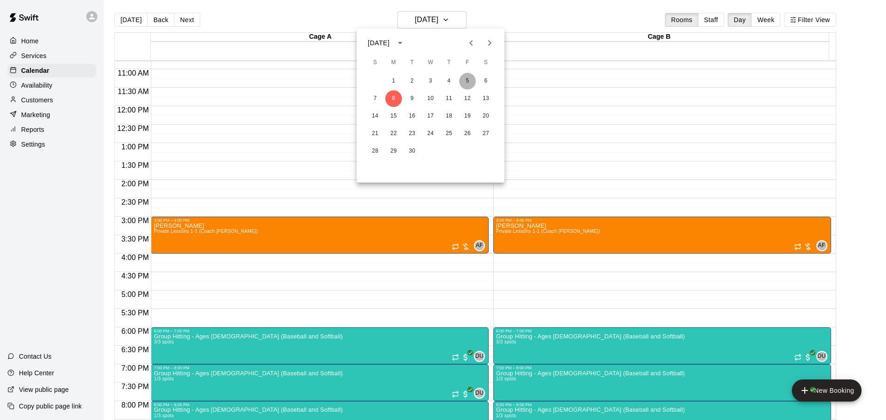
click at [467, 82] on button "5" at bounding box center [467, 81] width 17 height 17
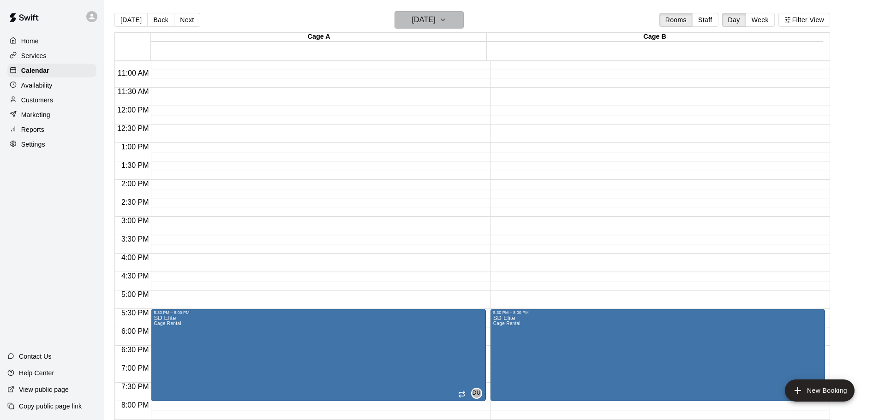
click at [421, 24] on h6 "[DATE]" at bounding box center [424, 19] width 24 height 13
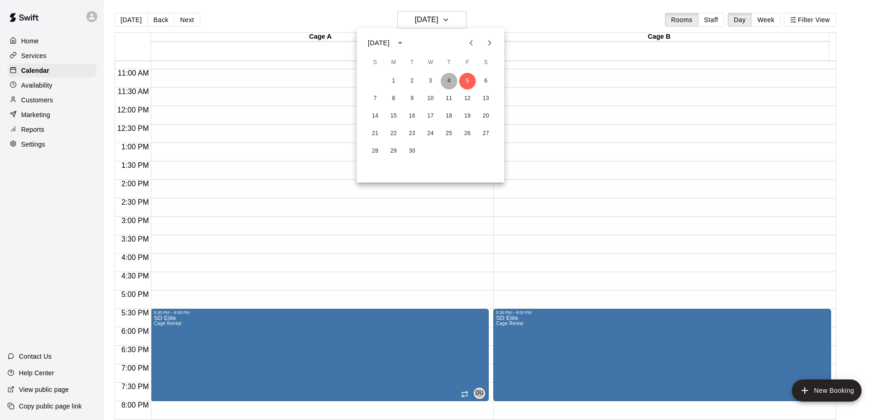
click at [450, 82] on button "4" at bounding box center [448, 81] width 17 height 17
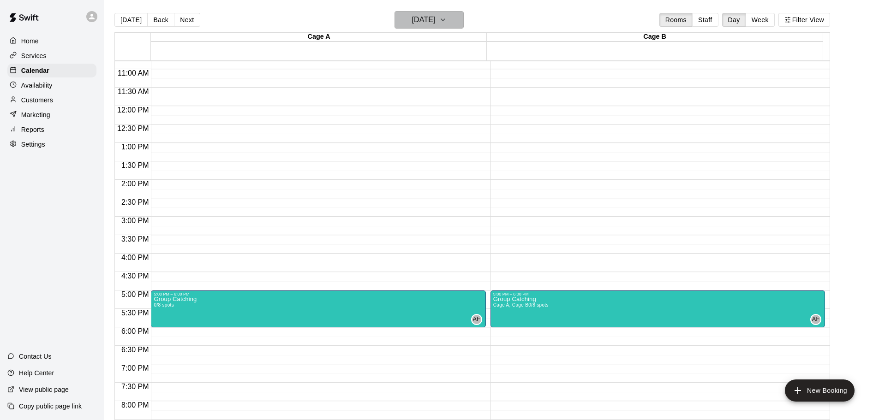
click at [435, 24] on h6 "[DATE]" at bounding box center [424, 19] width 24 height 13
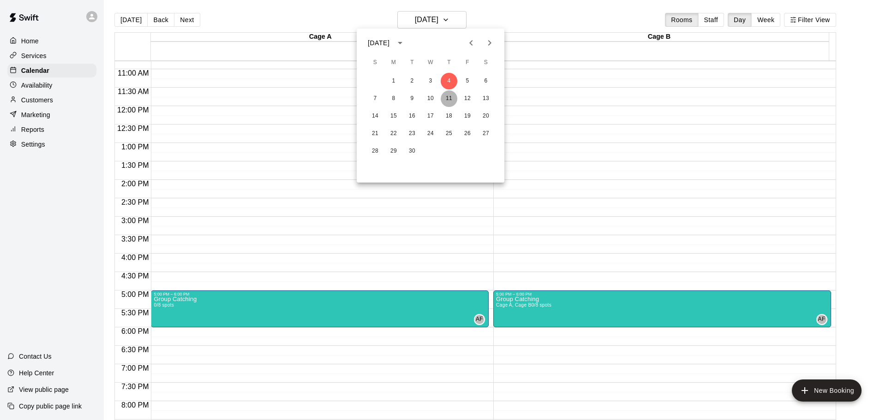
click at [445, 99] on button "11" at bounding box center [448, 98] width 17 height 17
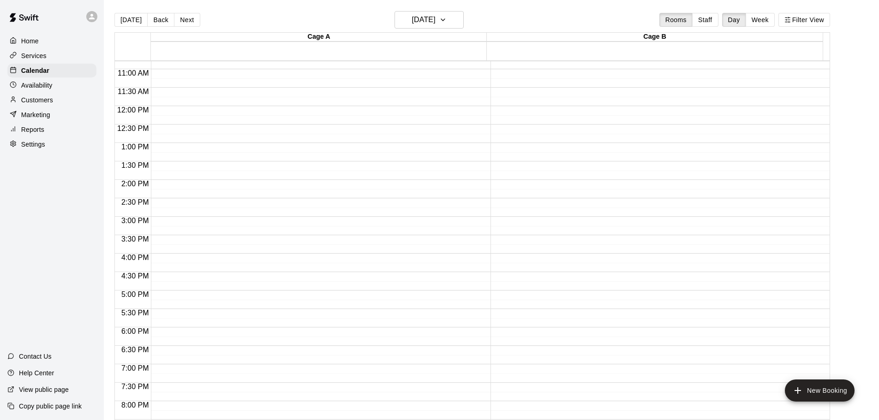
click at [35, 59] on p "Services" at bounding box center [33, 55] width 25 height 9
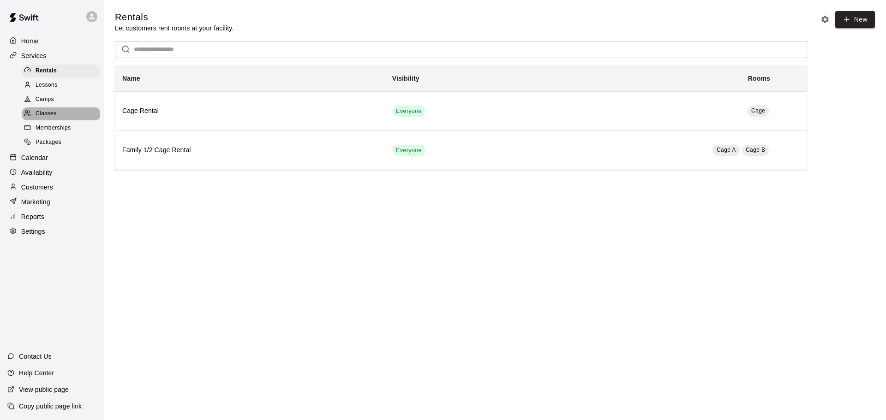
click at [44, 117] on span "Classes" at bounding box center [46, 113] width 21 height 9
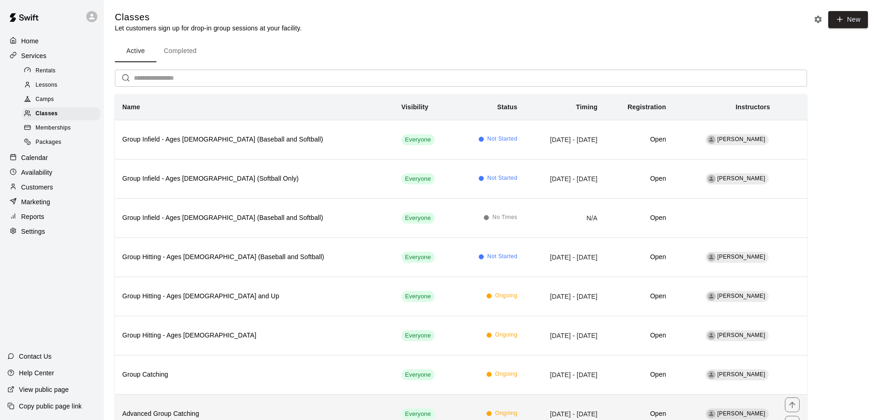
click at [257, 408] on th "Advanced Group Catching" at bounding box center [254, 413] width 279 height 39
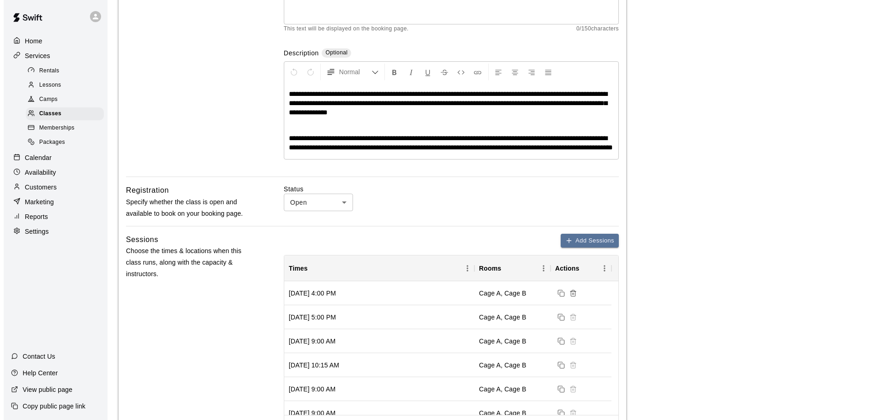
scroll to position [138, 0]
click at [567, 244] on icon "button" at bounding box center [564, 240] width 7 height 7
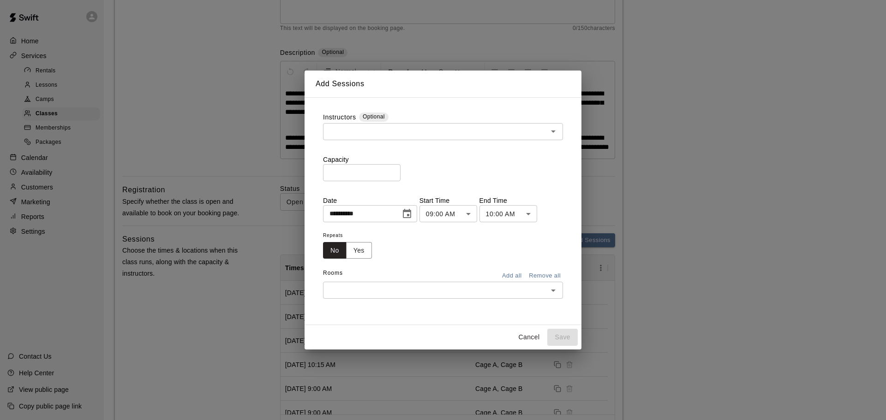
click at [381, 131] on input "text" at bounding box center [435, 132] width 219 height 12
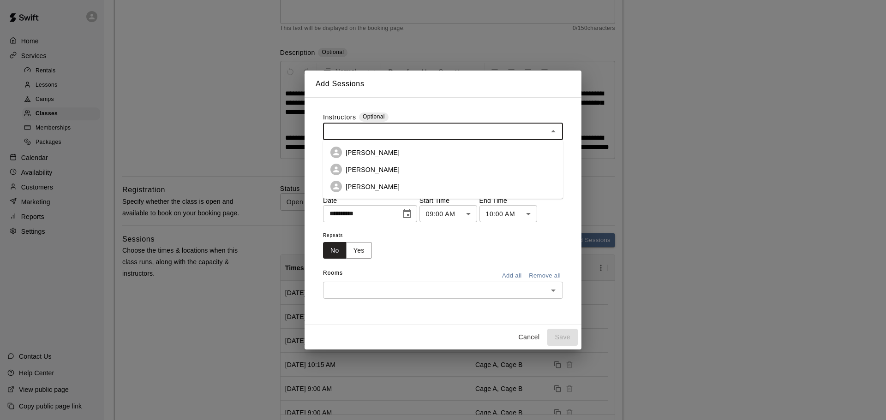
click at [359, 185] on p "[PERSON_NAME]" at bounding box center [372, 186] width 54 height 9
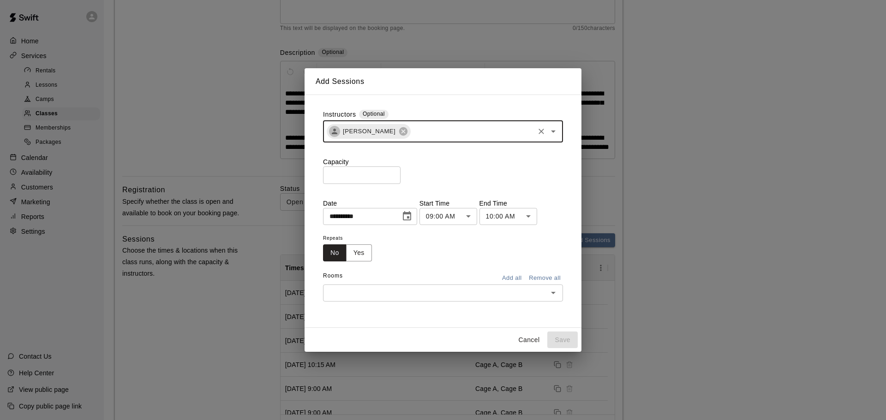
click at [354, 177] on input "*" at bounding box center [361, 175] width 77 height 17
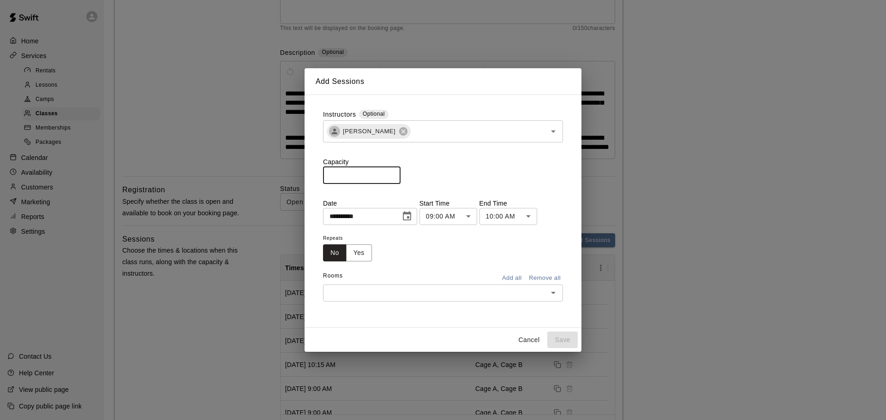
type input "*"
click at [412, 222] on icon "Choose date, selected date is Aug 14, 2025" at bounding box center [406, 216] width 11 height 11
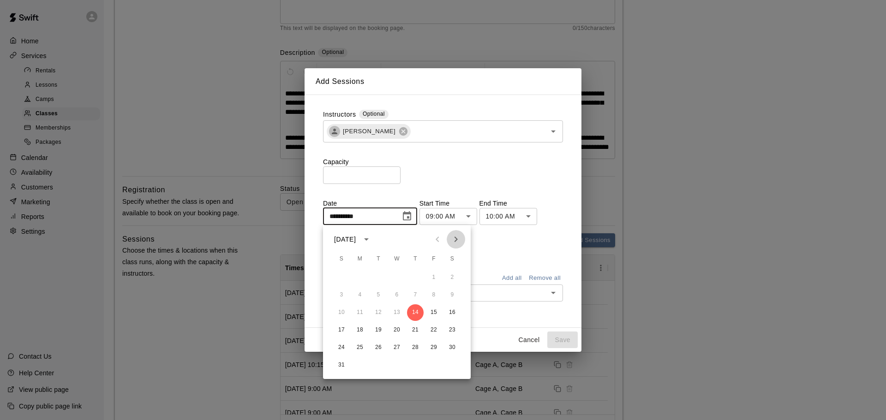
click at [452, 239] on icon "Next month" at bounding box center [455, 239] width 11 height 11
click at [413, 292] on button "11" at bounding box center [415, 295] width 17 height 17
type input "**********"
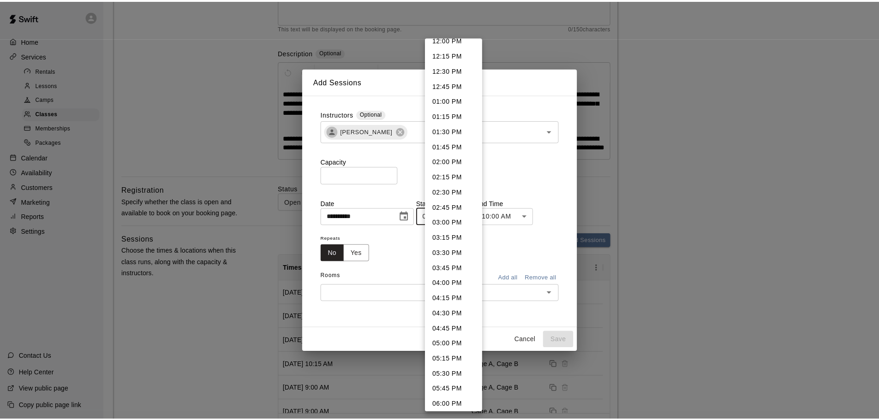
scroll to position [740, 0]
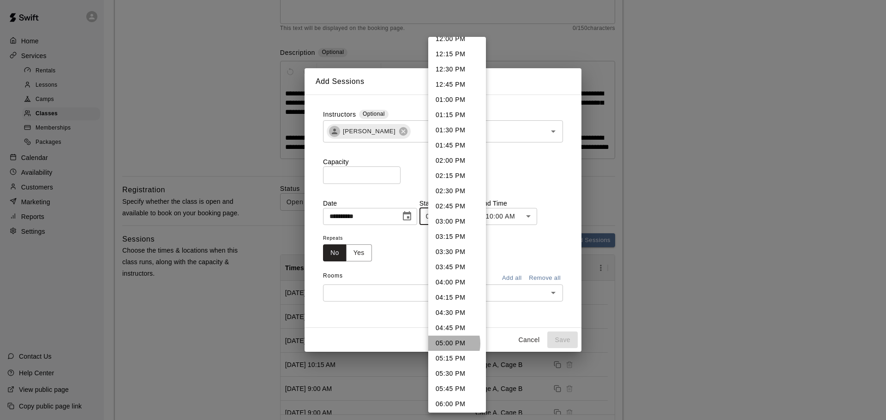
click at [445, 344] on li "05:00 PM" at bounding box center [457, 343] width 58 height 15
type input "********"
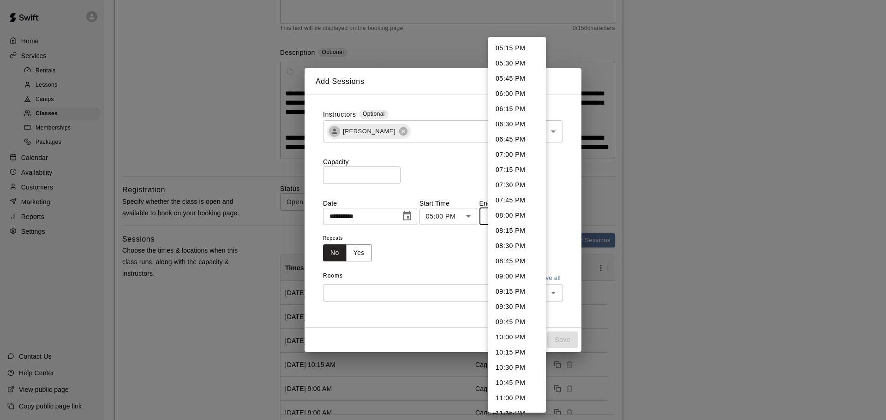
click at [519, 127] on li "06:30 PM" at bounding box center [517, 124] width 58 height 15
type input "********"
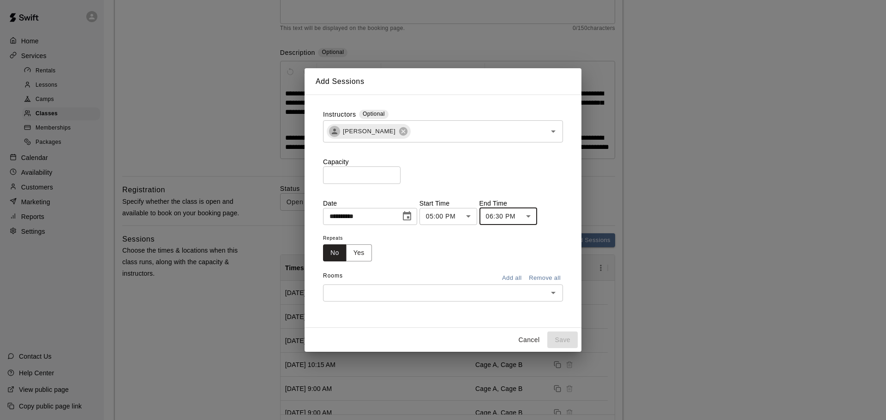
click at [506, 275] on button "Add all" at bounding box center [512, 278] width 30 height 14
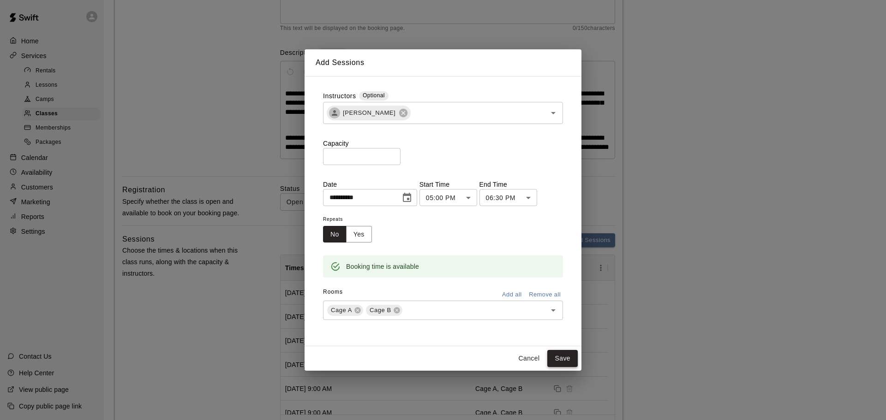
click at [564, 357] on button "Save" at bounding box center [562, 358] width 30 height 17
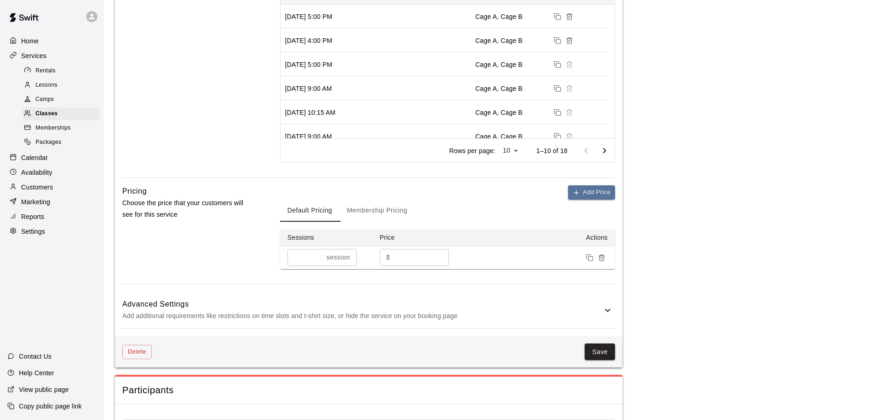
scroll to position [415, 0]
click at [601, 357] on button "Save" at bounding box center [599, 351] width 30 height 17
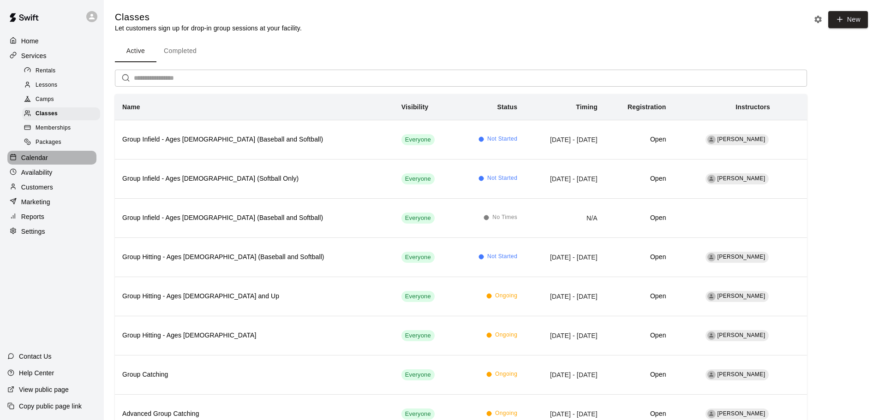
click at [29, 162] on p "Calendar" at bounding box center [34, 157] width 27 height 9
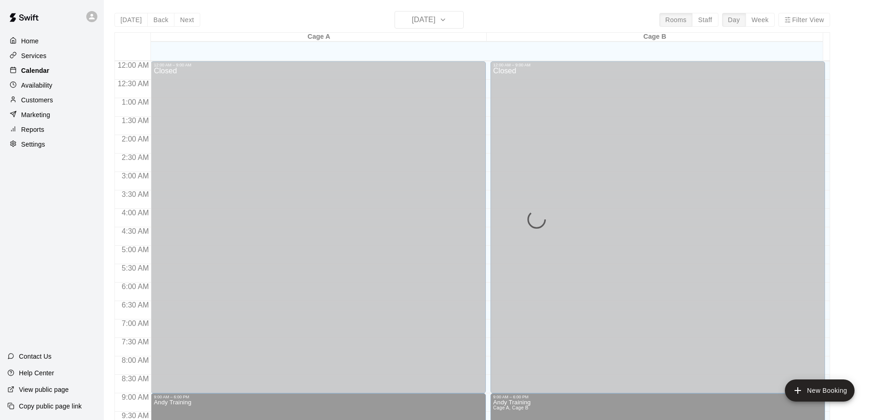
scroll to position [488, 0]
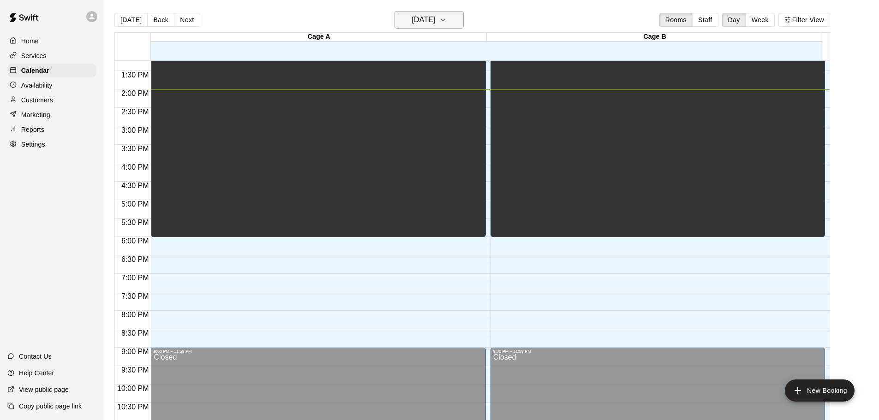
click at [435, 22] on h6 "[DATE]" at bounding box center [424, 19] width 24 height 13
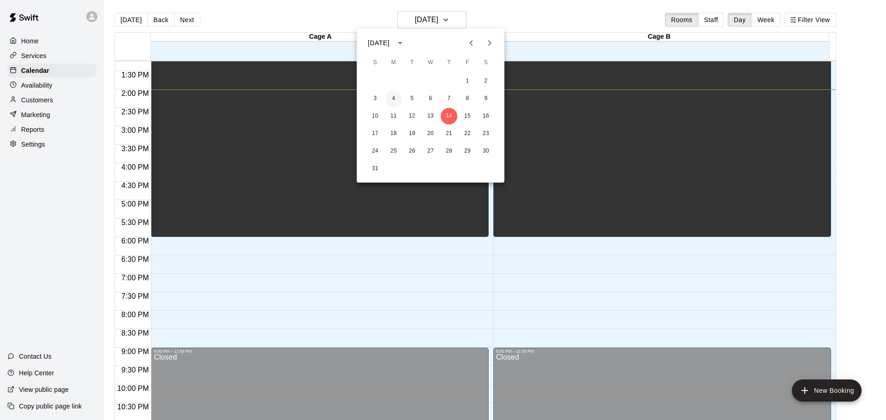
click at [390, 97] on button "4" at bounding box center [393, 98] width 17 height 17
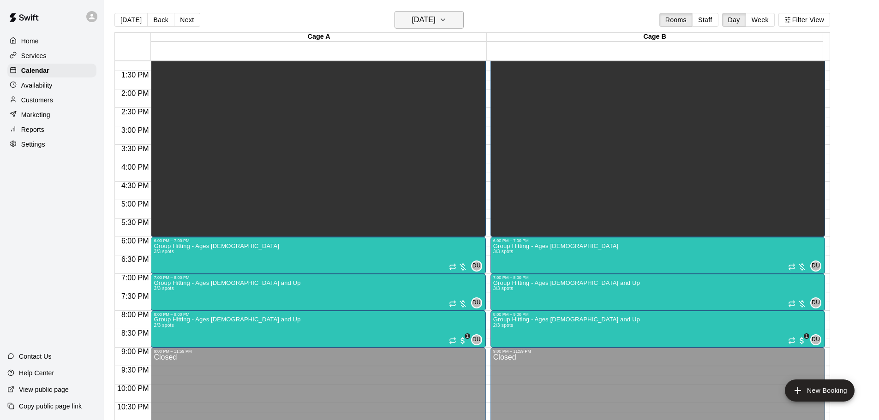
click at [435, 24] on h6 "[DATE]" at bounding box center [424, 19] width 24 height 13
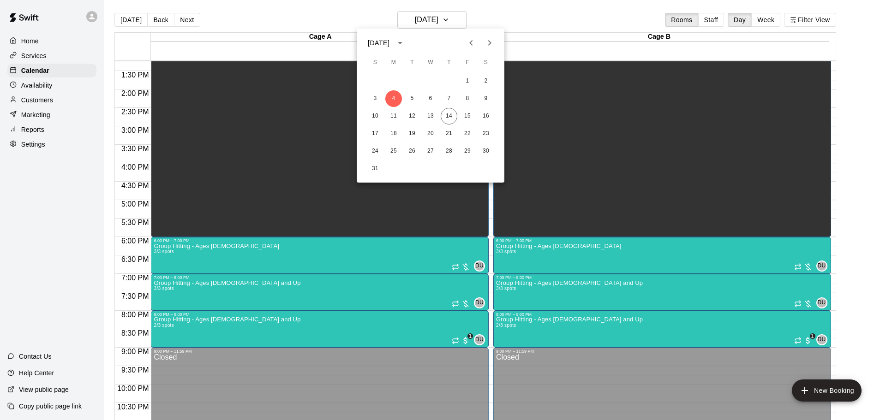
click at [485, 42] on icon "Next month" at bounding box center [489, 42] width 11 height 11
click at [412, 82] on button "2" at bounding box center [412, 81] width 17 height 17
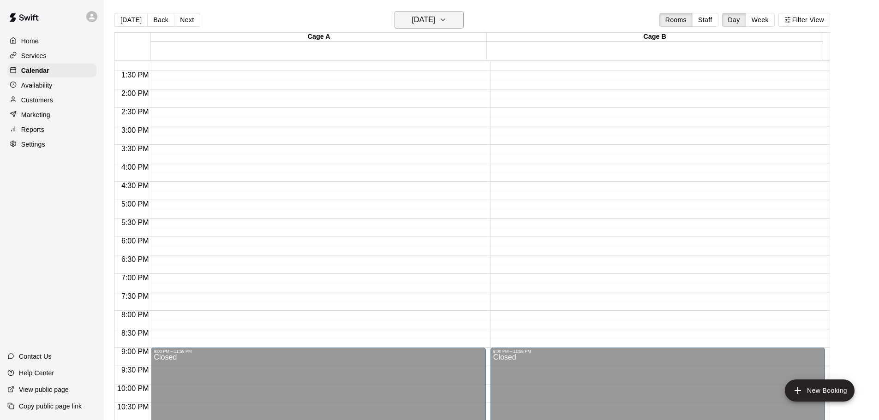
click at [444, 11] on button "[DATE]" at bounding box center [428, 20] width 69 height 18
click at [471, 41] on icon "Previous month" at bounding box center [470, 43] width 3 height 6
click at [437, 132] on button "20" at bounding box center [430, 133] width 17 height 17
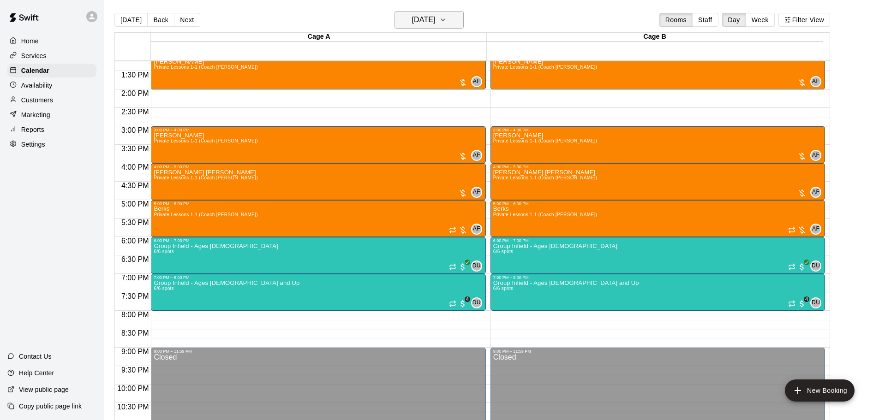
click at [428, 20] on h6 "[DATE]" at bounding box center [424, 19] width 24 height 13
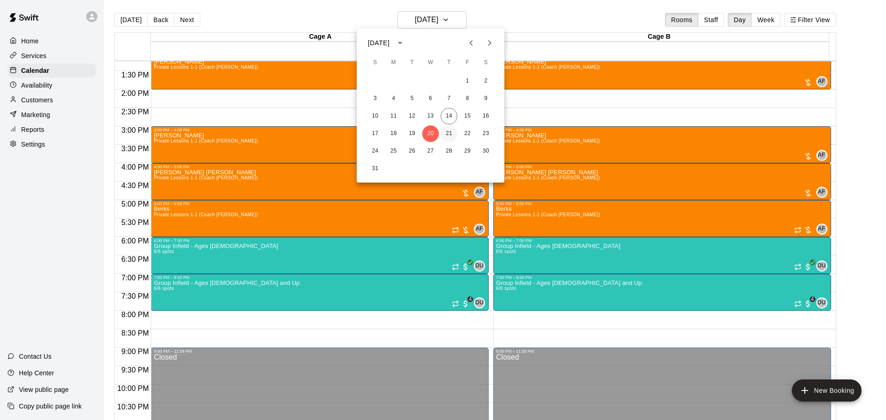
click at [444, 132] on button "21" at bounding box center [448, 133] width 17 height 17
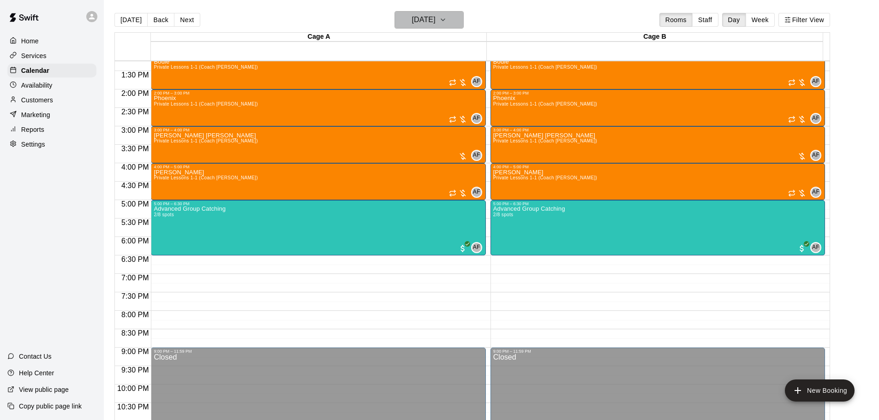
click at [426, 24] on h6 "[DATE]" at bounding box center [424, 19] width 24 height 13
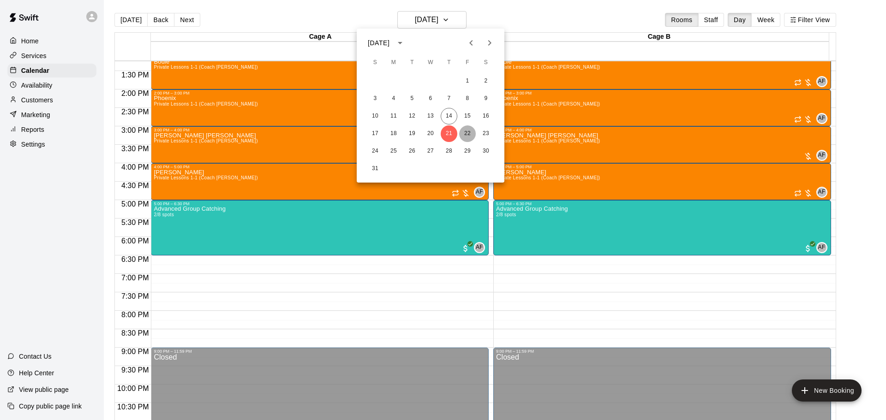
click at [464, 134] on button "22" at bounding box center [467, 133] width 17 height 17
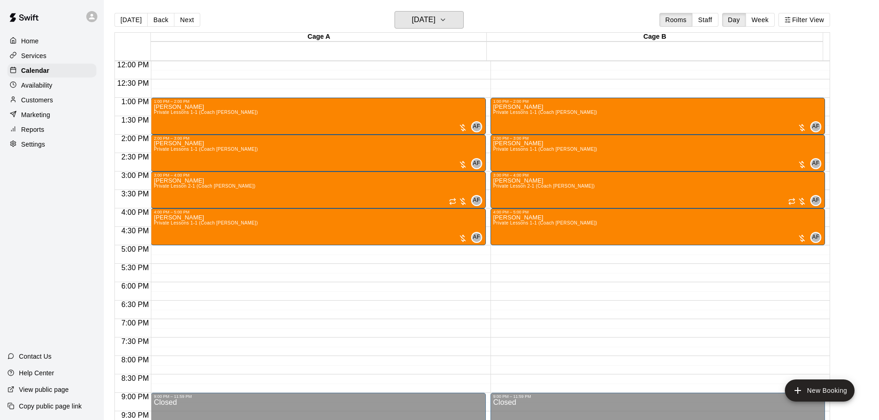
scroll to position [443, 0]
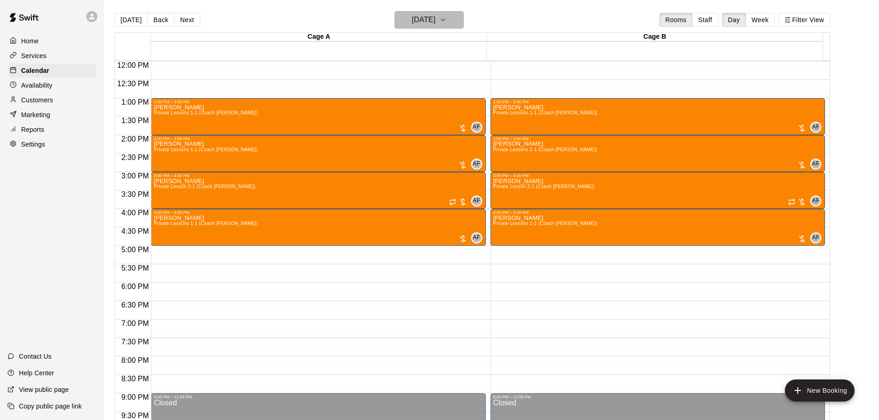
click at [433, 20] on h6 "[DATE]" at bounding box center [424, 19] width 24 height 13
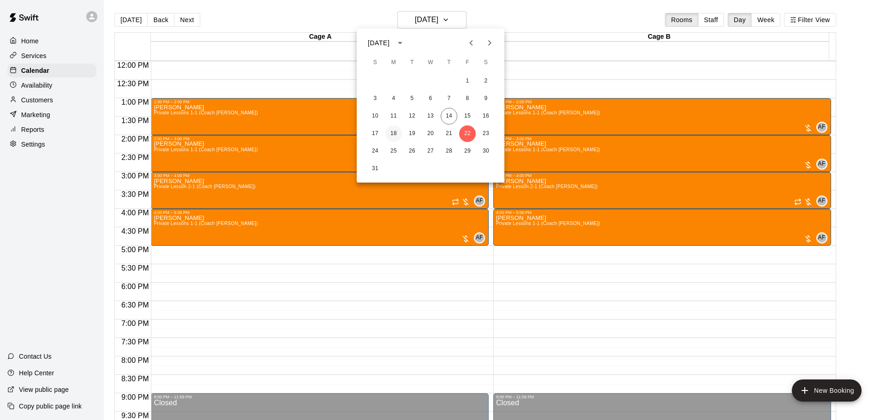
click at [396, 136] on button "18" at bounding box center [393, 133] width 17 height 17
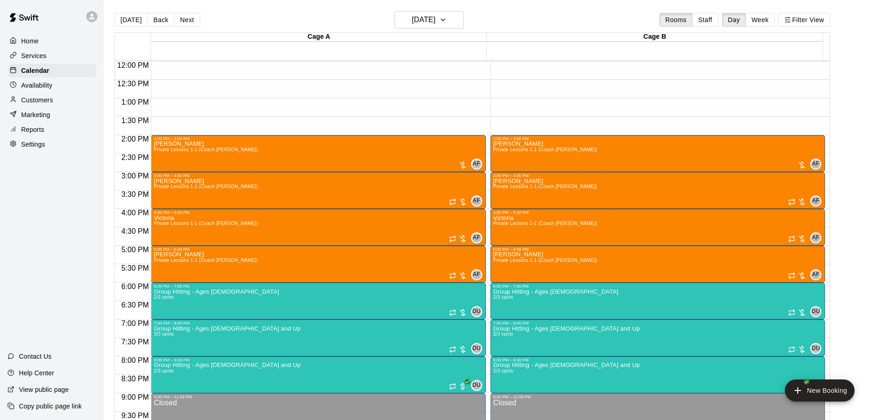
click at [51, 86] on p "Availability" at bounding box center [36, 85] width 31 height 9
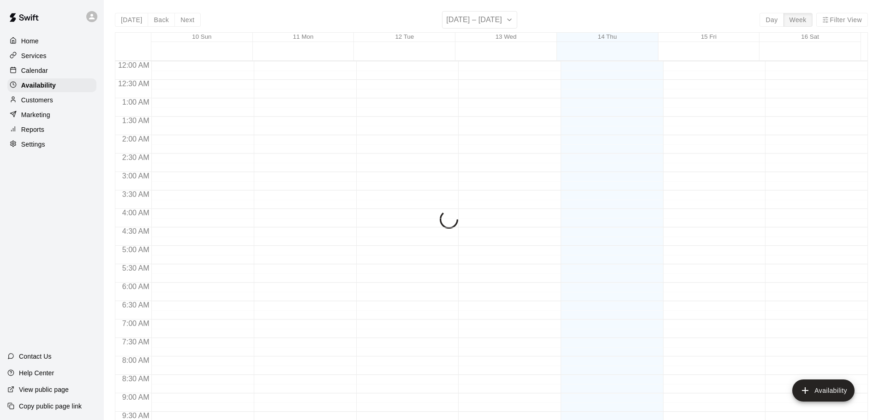
scroll to position [517, 0]
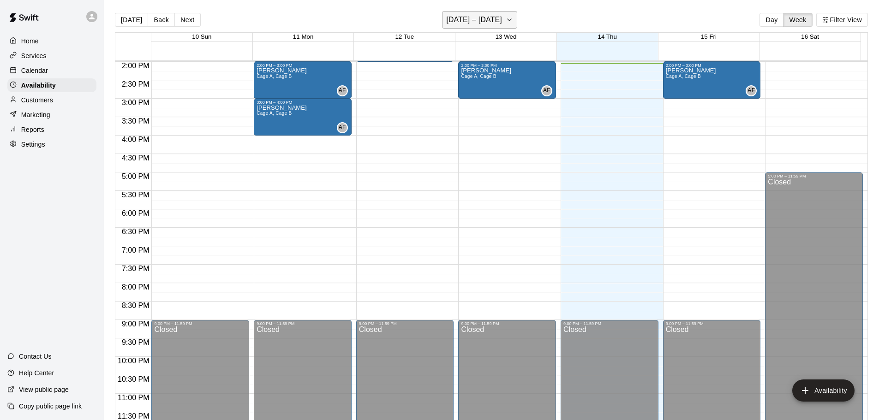
click at [484, 17] on h6 "[DATE] – [DATE]" at bounding box center [474, 19] width 56 height 13
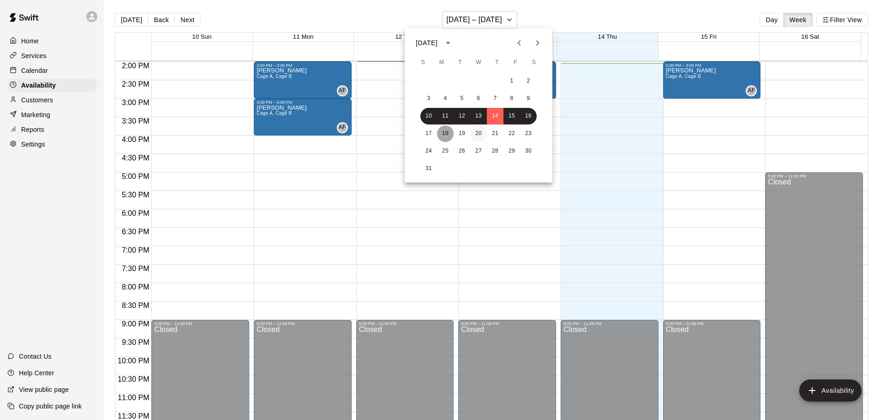
drag, startPoint x: 445, startPoint y: 134, endPoint x: 477, endPoint y: 126, distance: 32.8
click at [446, 134] on button "18" at bounding box center [445, 133] width 17 height 17
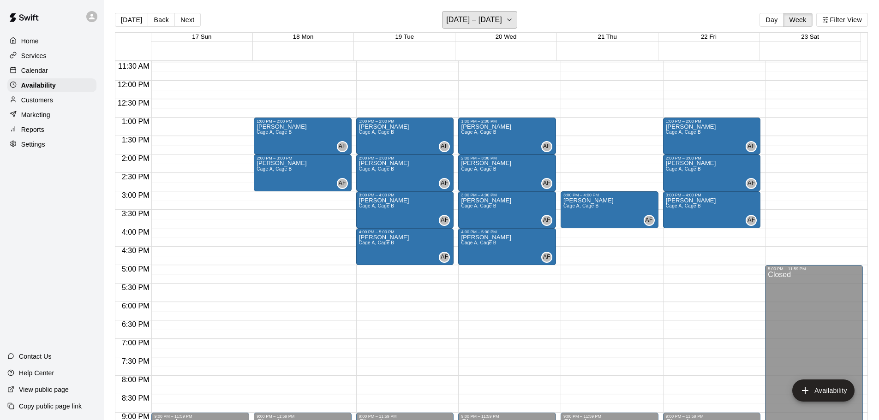
scroll to position [422, 0]
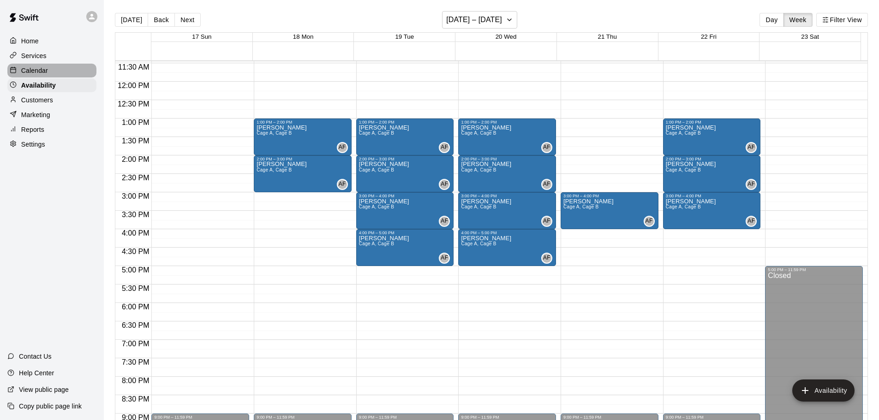
click at [37, 74] on p "Calendar" at bounding box center [34, 70] width 27 height 9
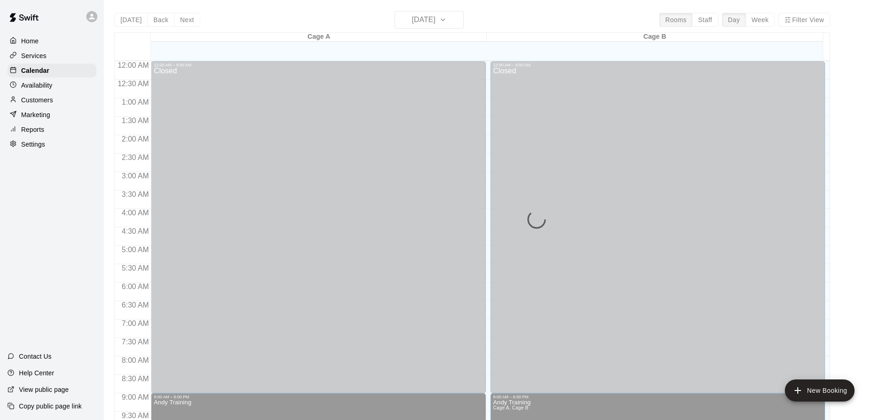
scroll to position [488, 0]
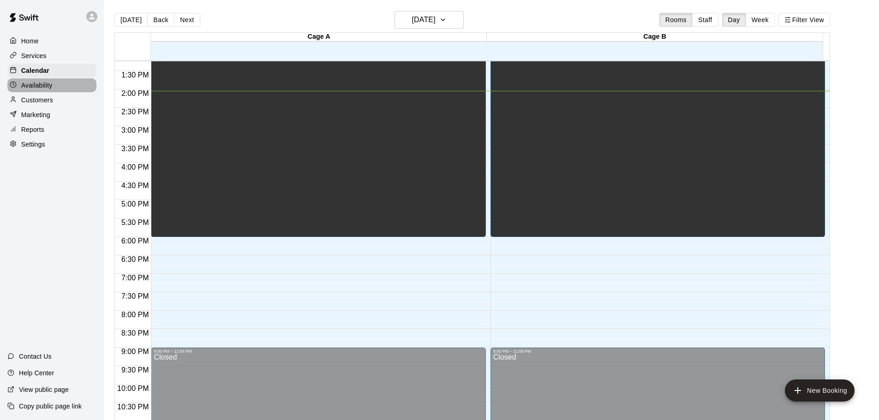
click at [15, 82] on div at bounding box center [16, 85] width 12 height 9
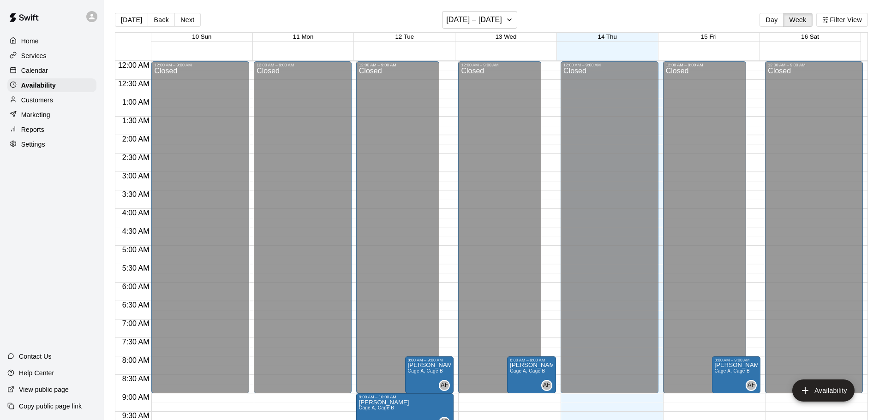
scroll to position [517, 0]
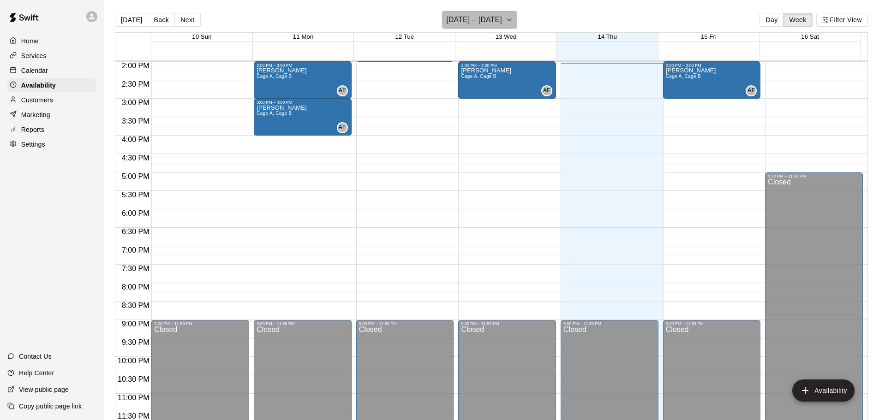
click at [486, 23] on h6 "[DATE] – [DATE]" at bounding box center [474, 19] width 56 height 13
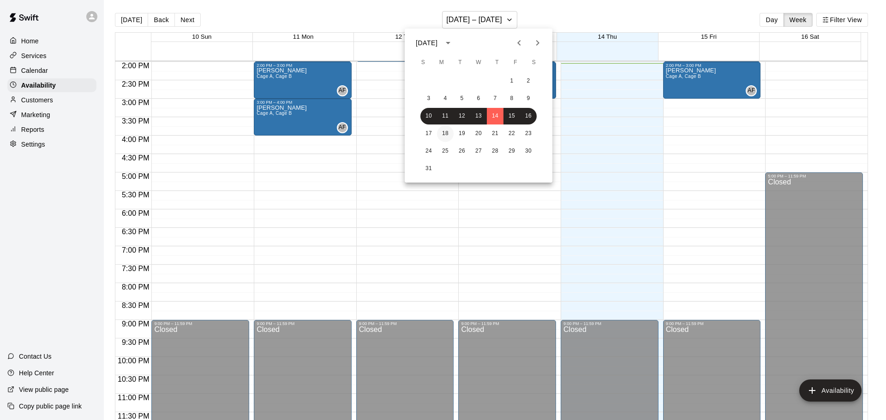
click at [440, 131] on button "18" at bounding box center [445, 133] width 17 height 17
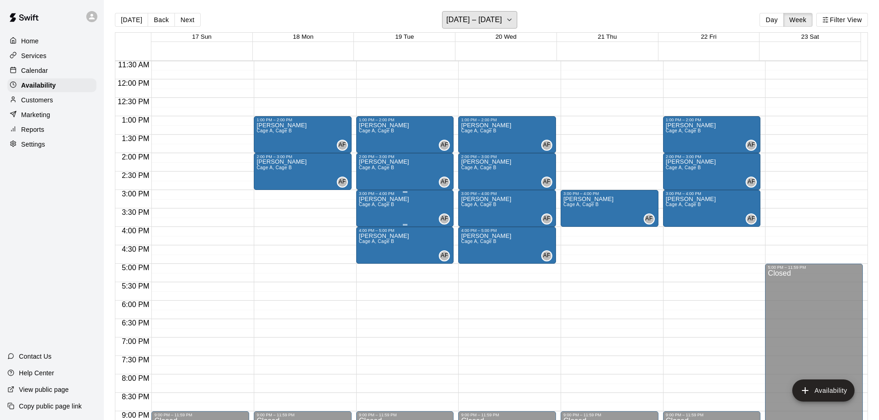
scroll to position [424, 0]
click at [33, 81] on div "Availability" at bounding box center [51, 85] width 89 height 14
click at [35, 74] on p "Calendar" at bounding box center [34, 70] width 27 height 9
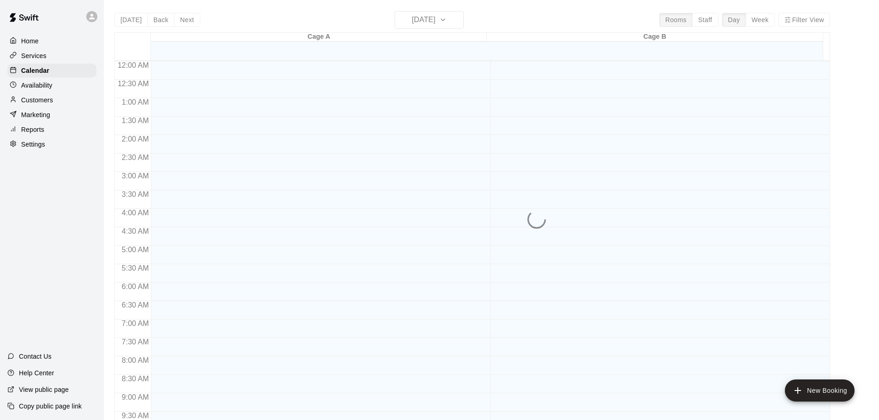
scroll to position [488, 0]
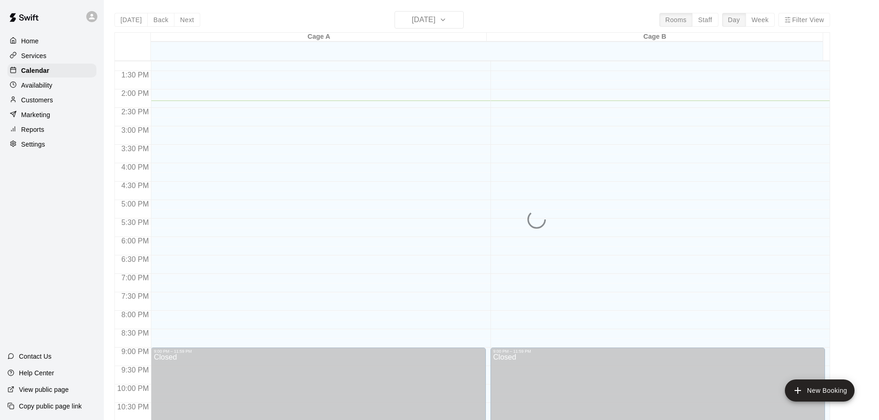
click at [448, 23] on div "[DATE] Back [DATE][DATE] Rooms Staff Day Week Filter View Cage A 14 Thu Cage B …" at bounding box center [471, 221] width 715 height 420
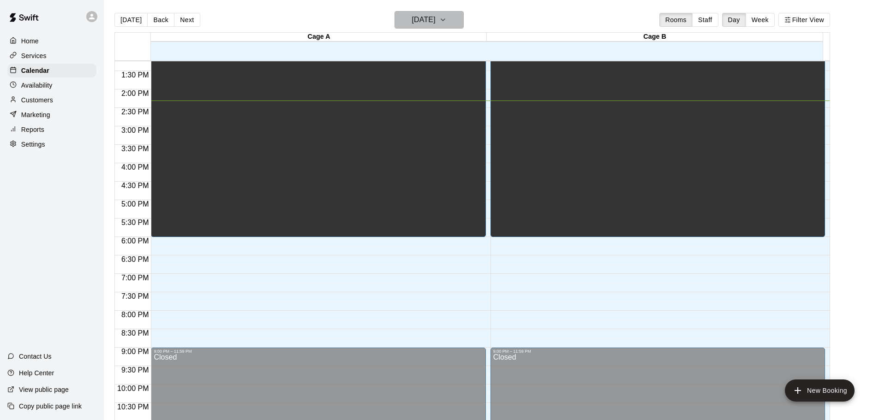
click at [435, 24] on h6 "[DATE]" at bounding box center [424, 19] width 24 height 13
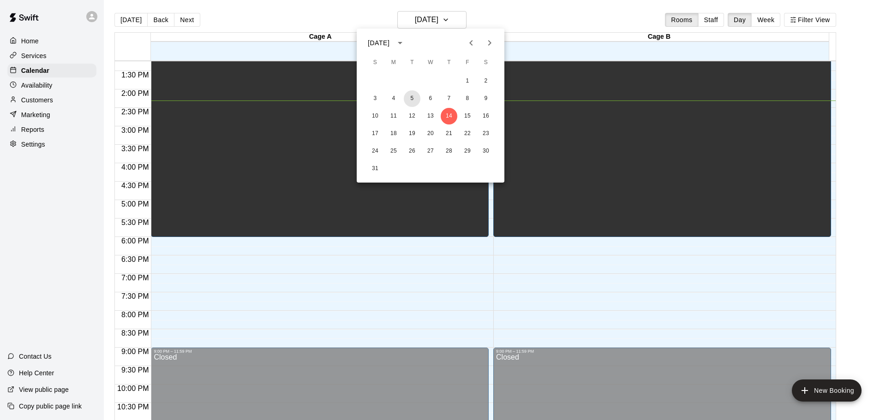
drag, startPoint x: 411, startPoint y: 100, endPoint x: 440, endPoint y: 101, distance: 28.6
click at [440, 101] on div "3 4 5 6 7 8 9" at bounding box center [431, 98] width 148 height 17
click at [432, 100] on button "6" at bounding box center [430, 98] width 17 height 17
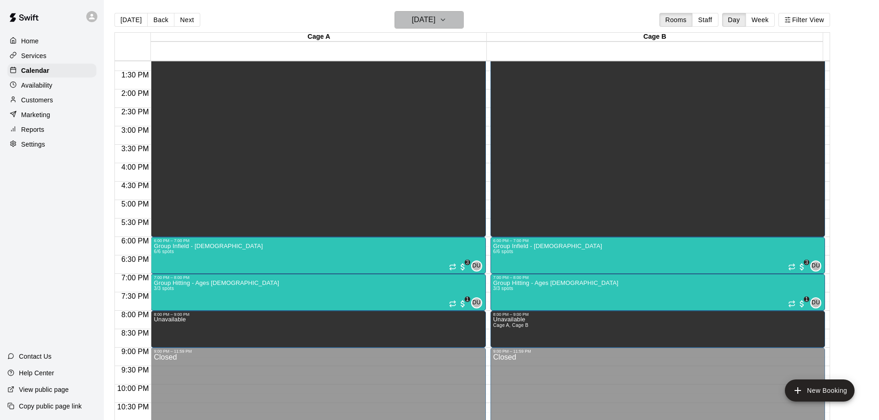
click at [446, 17] on icon "button" at bounding box center [442, 19] width 7 height 11
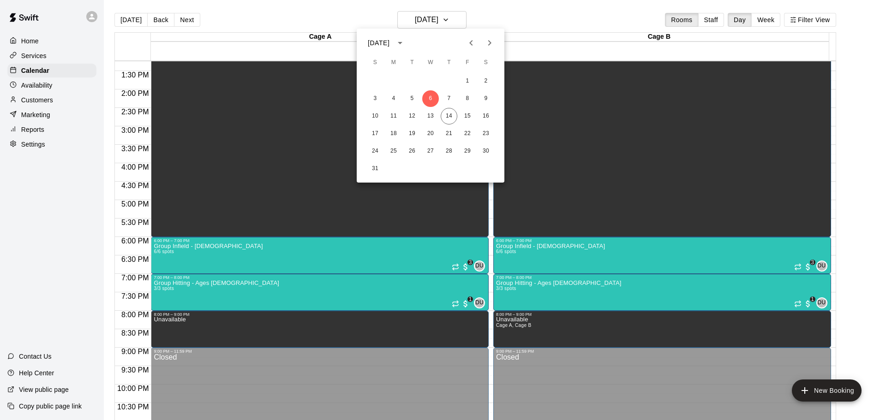
click at [489, 38] on icon "Next month" at bounding box center [489, 42] width 11 height 11
click at [429, 84] on button "3" at bounding box center [430, 81] width 17 height 17
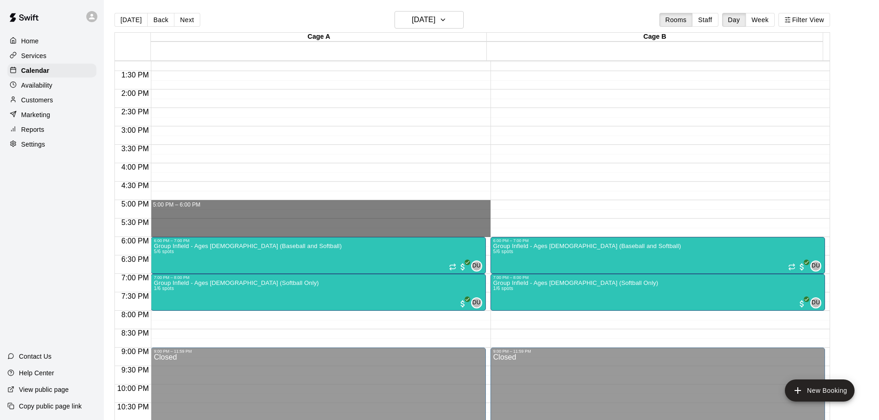
drag, startPoint x: 188, startPoint y: 205, endPoint x: 189, endPoint y: 230, distance: 24.5
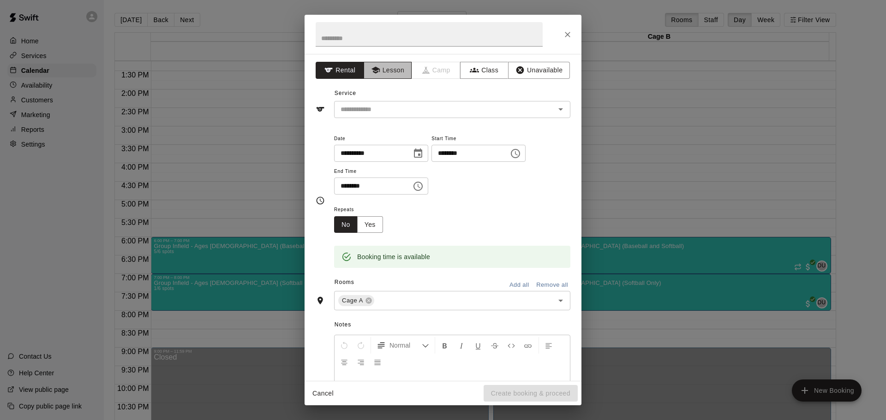
click at [392, 73] on button "Lesson" at bounding box center [387, 70] width 48 height 17
click at [373, 44] on input "text" at bounding box center [428, 34] width 227 height 24
type input "*****"
click at [513, 287] on button "Add all" at bounding box center [519, 285] width 30 height 14
drag, startPoint x: 387, startPoint y: 99, endPoint x: 384, endPoint y: 107, distance: 7.7
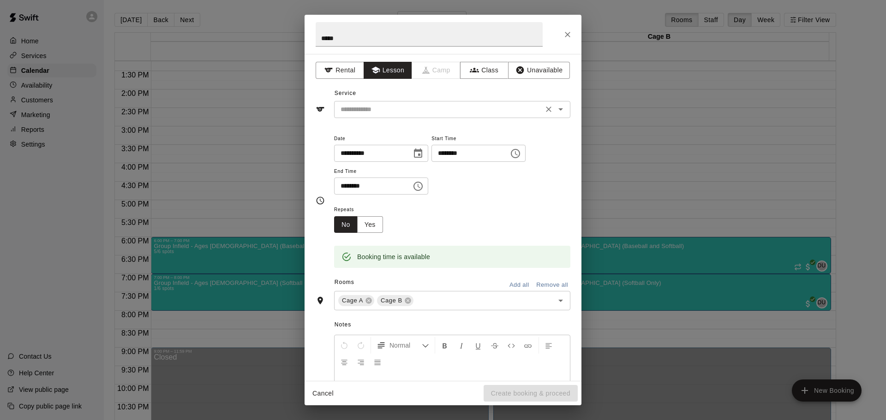
click at [386, 100] on div "Service ​" at bounding box center [442, 102] width 255 height 32
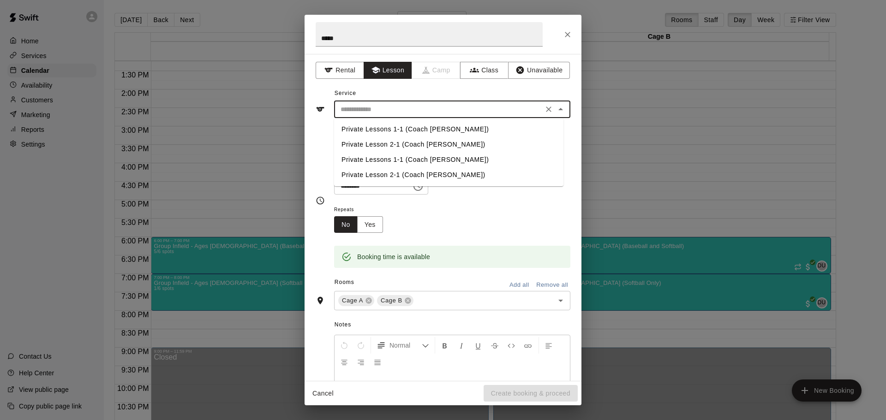
click at [384, 111] on input "text" at bounding box center [438, 110] width 203 height 12
click at [381, 133] on li "Private Lessons 1-1 (Coach [PERSON_NAME])" at bounding box center [448, 129] width 229 height 15
type input "**********"
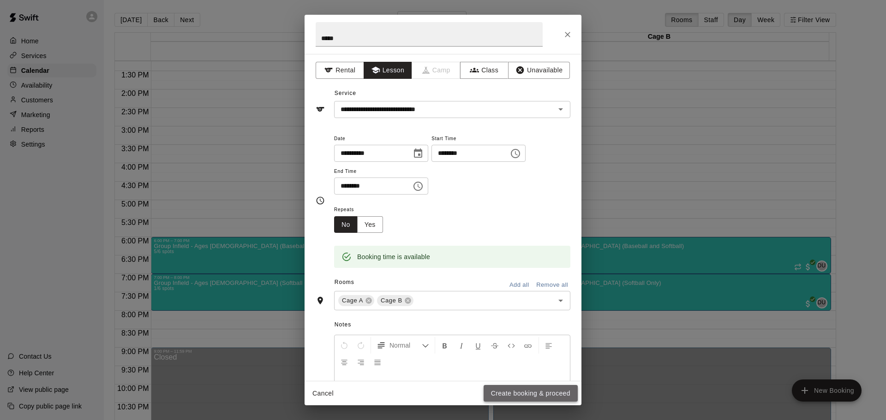
click at [518, 397] on button "Create booking & proceed" at bounding box center [530, 393] width 94 height 17
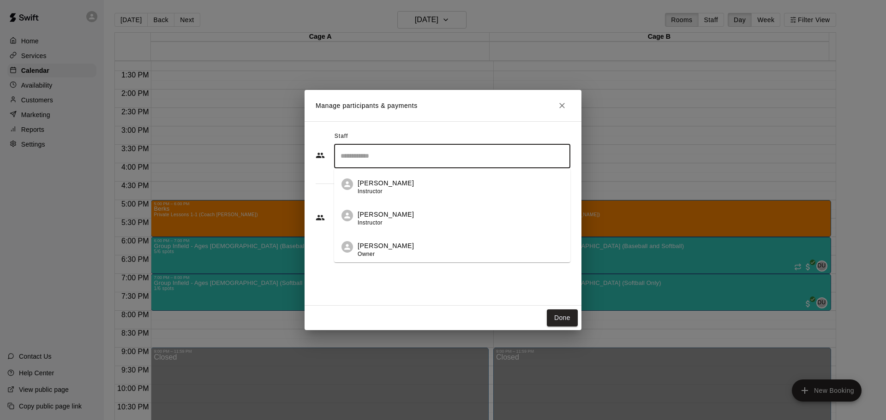
click at [400, 154] on input "Search staff" at bounding box center [452, 156] width 228 height 16
click at [386, 246] on p "[PERSON_NAME]" at bounding box center [385, 246] width 56 height 10
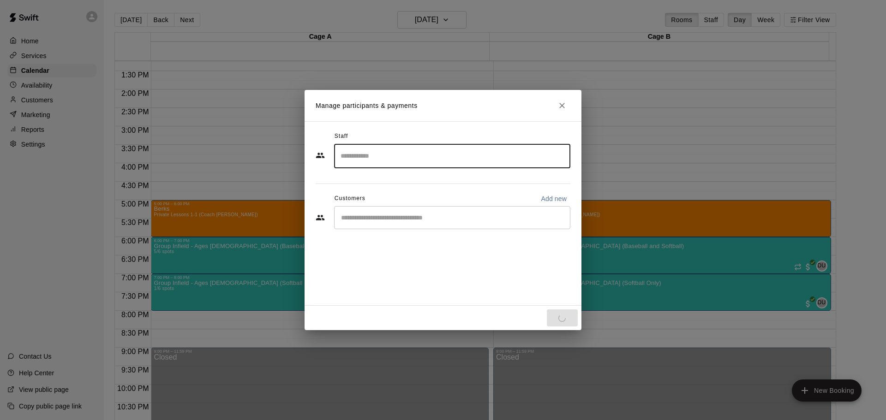
click at [383, 226] on div "​" at bounding box center [452, 217] width 236 height 23
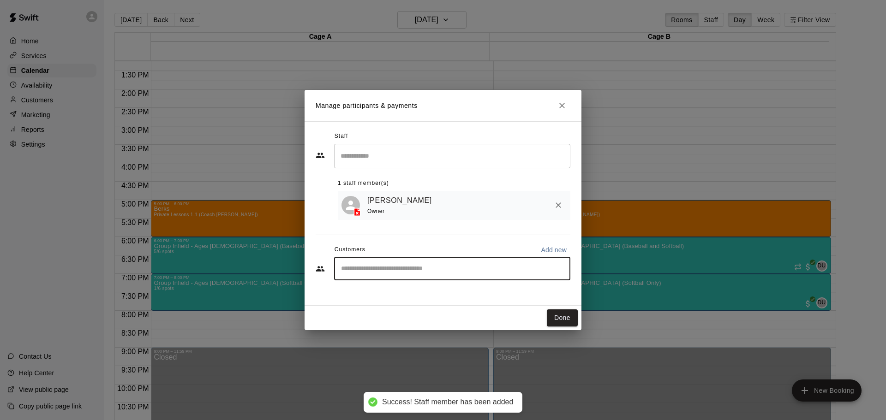
click at [374, 216] on div "Owner" at bounding box center [401, 212] width 68 height 10
click at [374, 269] on input "Start typing to search customers..." at bounding box center [452, 268] width 228 height 9
type input "****"
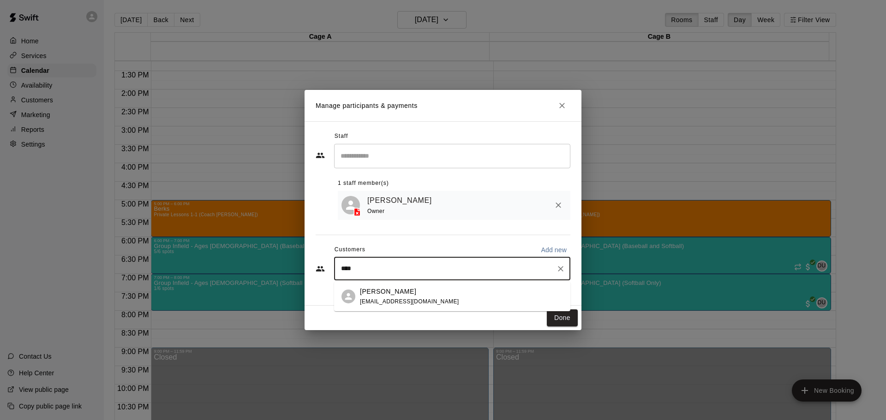
click at [410, 296] on div "[PERSON_NAME]" at bounding box center [409, 292] width 99 height 10
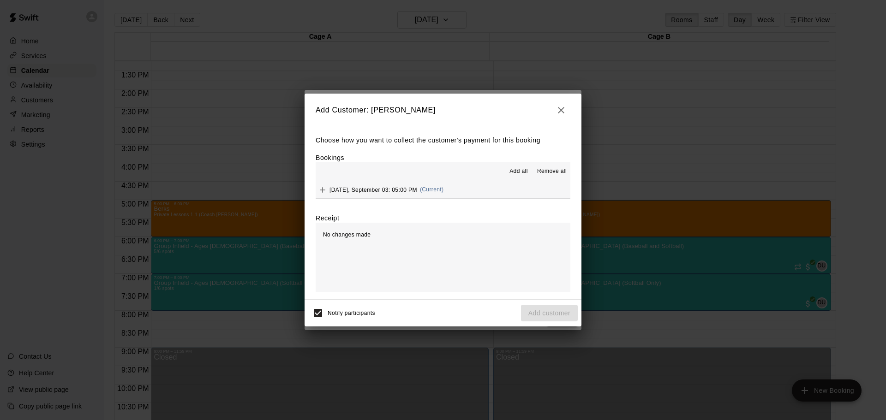
click at [409, 191] on span "[DATE], September 03: 05:00 PM" at bounding box center [373, 189] width 88 height 6
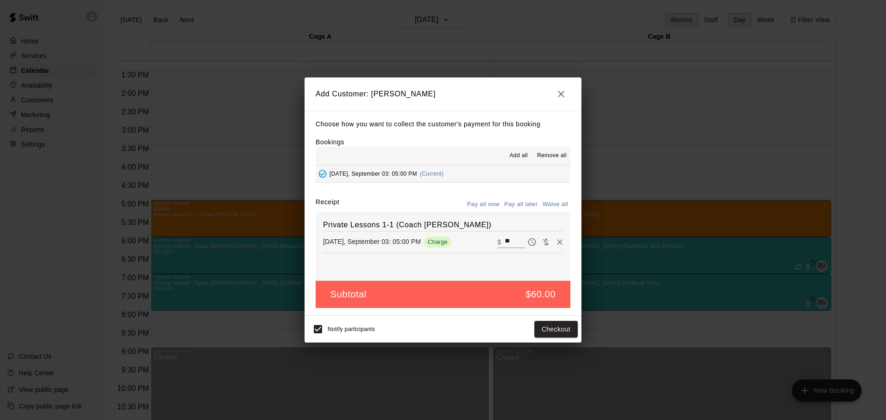
click at [525, 204] on button "Pay all later" at bounding box center [521, 204] width 38 height 14
click at [562, 328] on button "Add customer" at bounding box center [549, 329] width 57 height 17
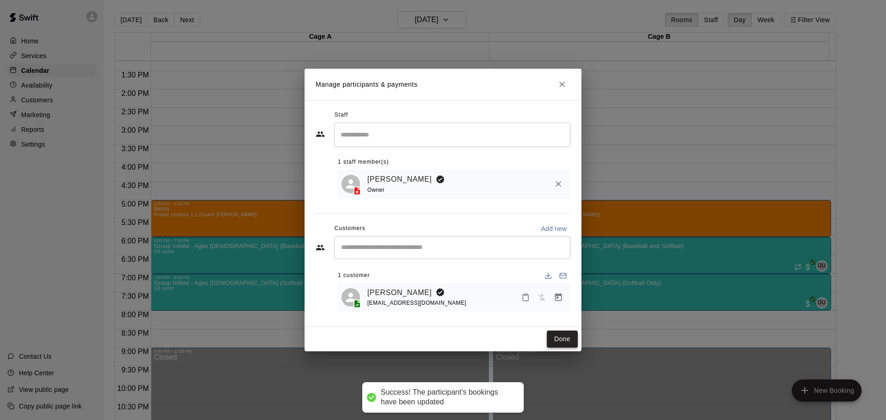
click at [566, 339] on button "Done" at bounding box center [562, 339] width 31 height 17
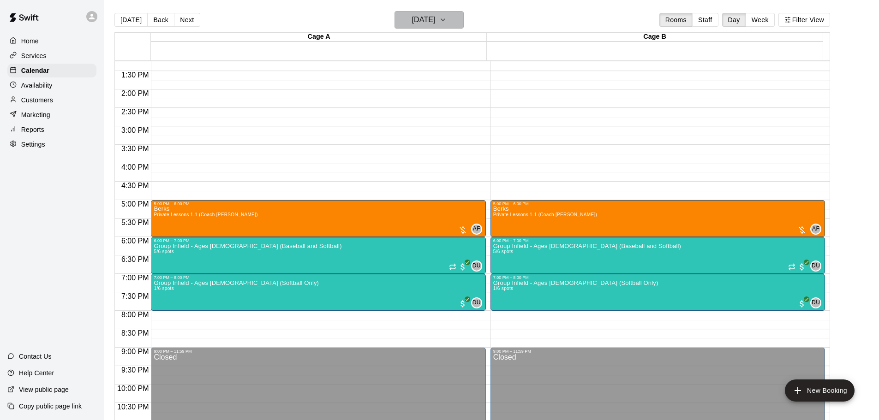
click at [412, 24] on h6 "[DATE]" at bounding box center [424, 19] width 24 height 13
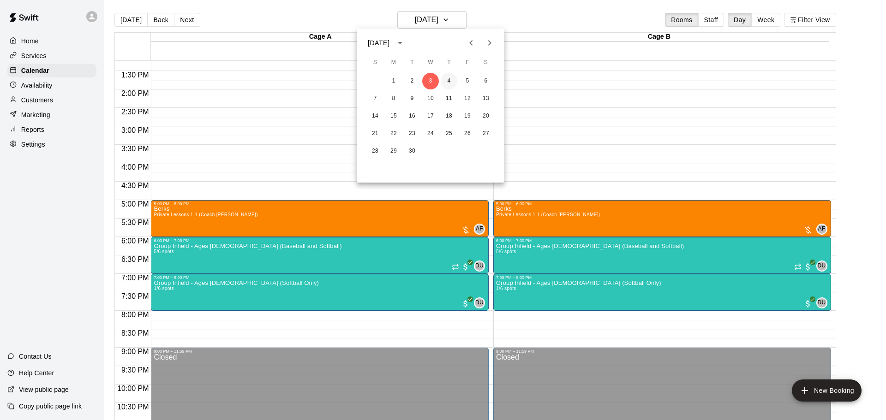
click at [447, 80] on button "4" at bounding box center [448, 81] width 17 height 17
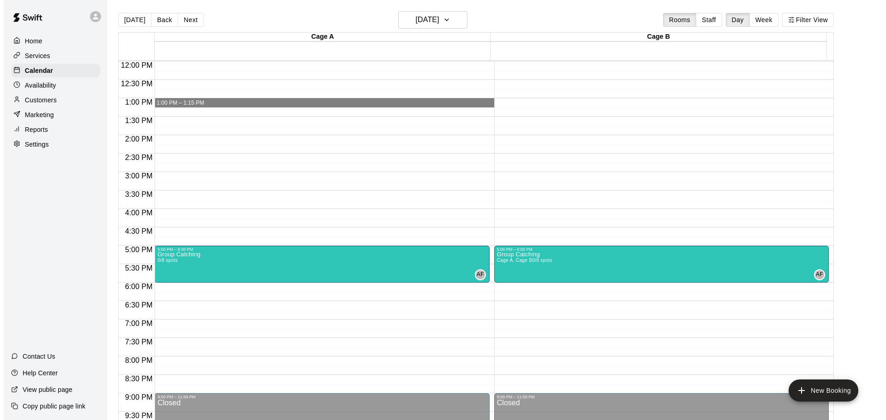
scroll to position [442, 0]
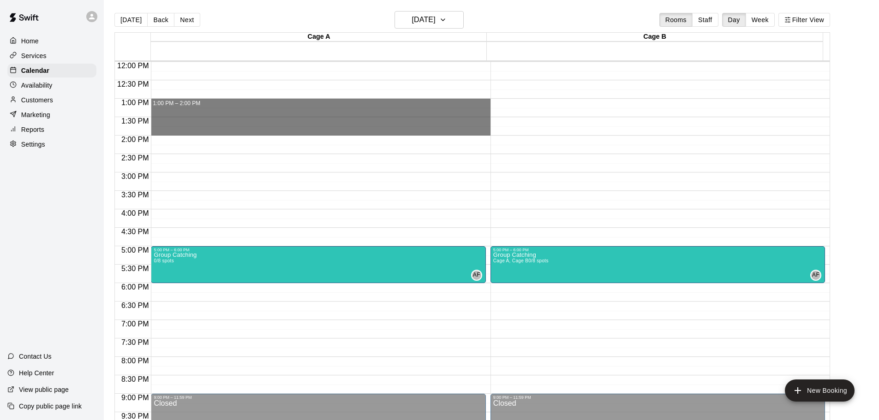
drag, startPoint x: 171, startPoint y: 102, endPoint x: 170, endPoint y: 131, distance: 28.6
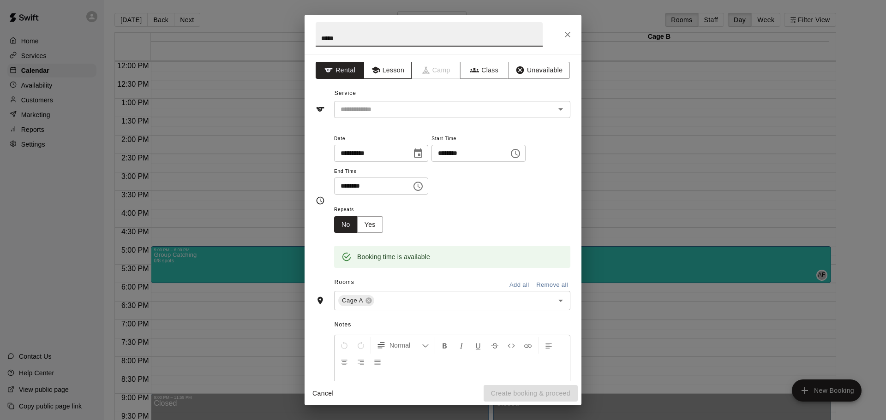
type input "*****"
click at [383, 68] on button "Lesson" at bounding box center [387, 70] width 48 height 17
click at [381, 106] on input "text" at bounding box center [438, 110] width 203 height 12
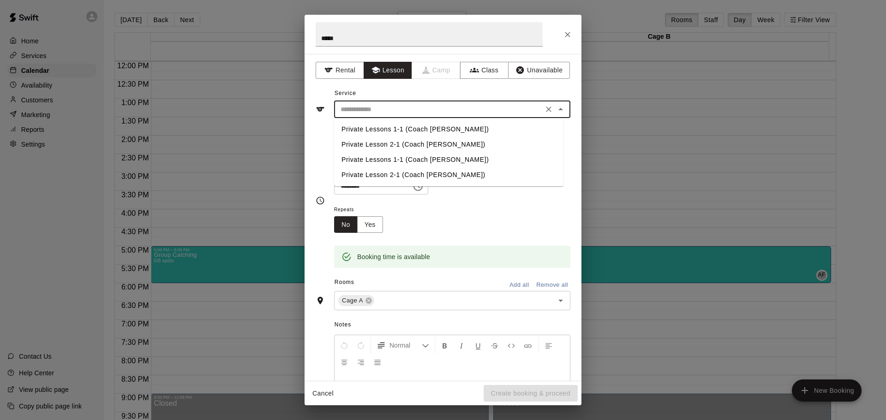
click at [376, 131] on li "Private Lessons 1-1 (Coach [PERSON_NAME])" at bounding box center [448, 129] width 229 height 15
type input "**********"
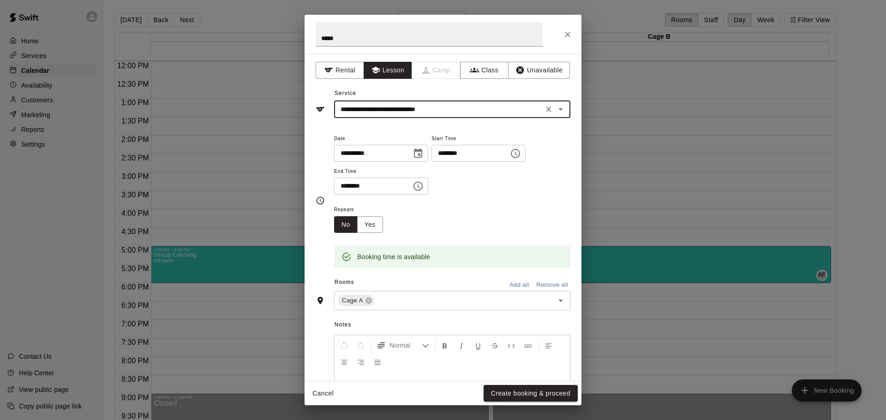
click at [511, 283] on button "Add all" at bounding box center [519, 285] width 30 height 14
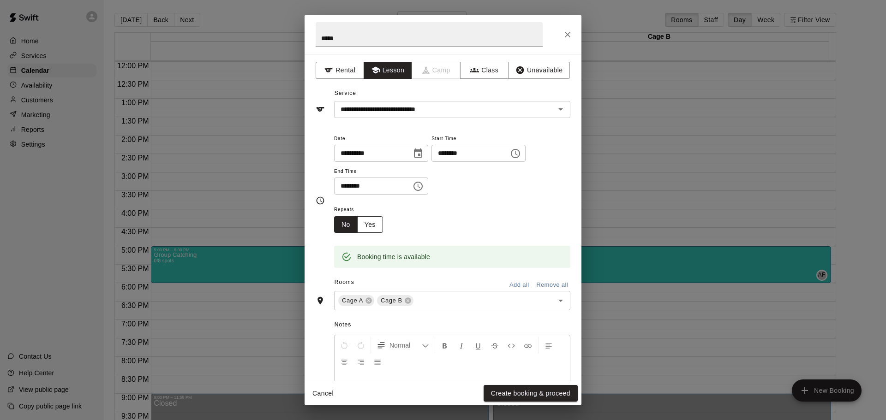
click at [357, 223] on button "Yes" at bounding box center [370, 224] width 26 height 17
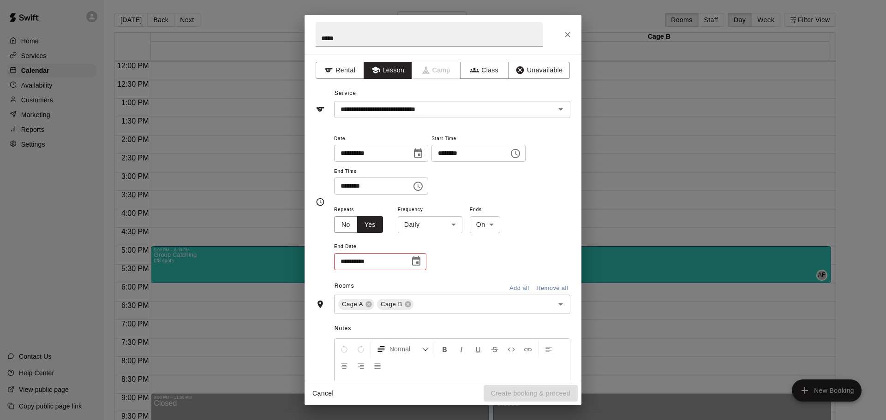
click at [418, 220] on body "**********" at bounding box center [443, 217] width 886 height 435
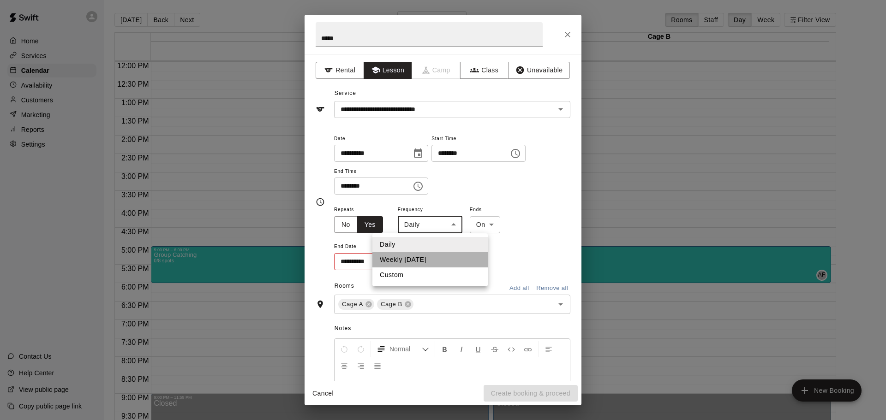
click at [422, 260] on li "Weekly [DATE]" at bounding box center [429, 259] width 115 height 15
type input "******"
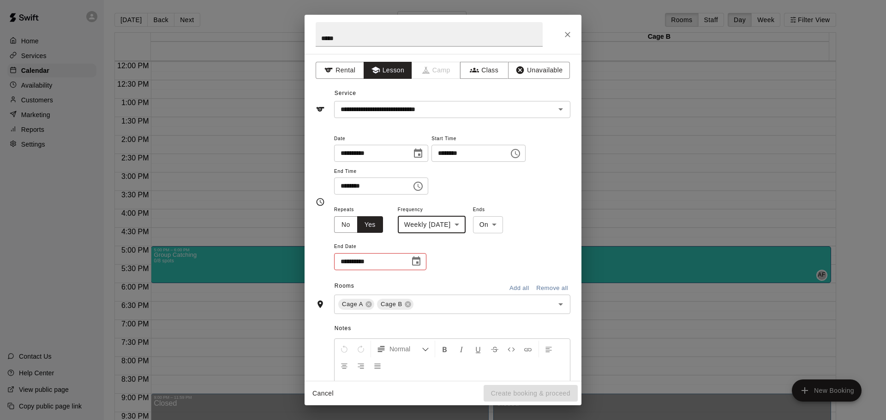
click at [496, 226] on body "**********" at bounding box center [443, 217] width 886 height 435
click at [496, 248] on li "On" at bounding box center [503, 244] width 30 height 15
click at [416, 263] on icon "Choose date" at bounding box center [415, 261] width 11 height 11
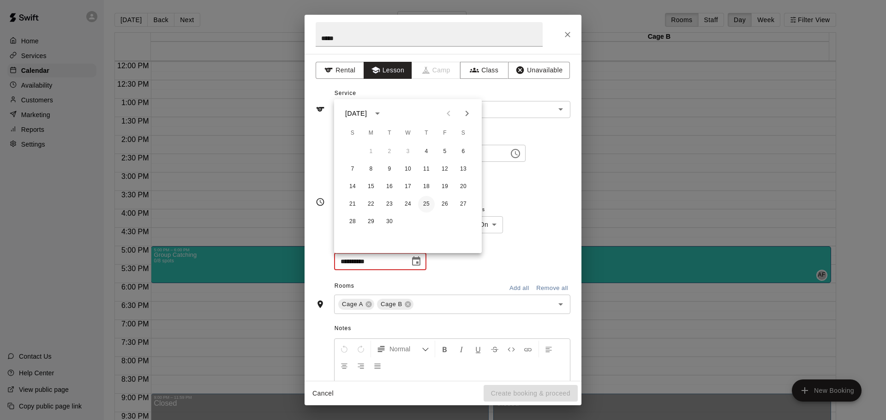
click at [423, 207] on button "25" at bounding box center [426, 204] width 17 height 17
type input "**********"
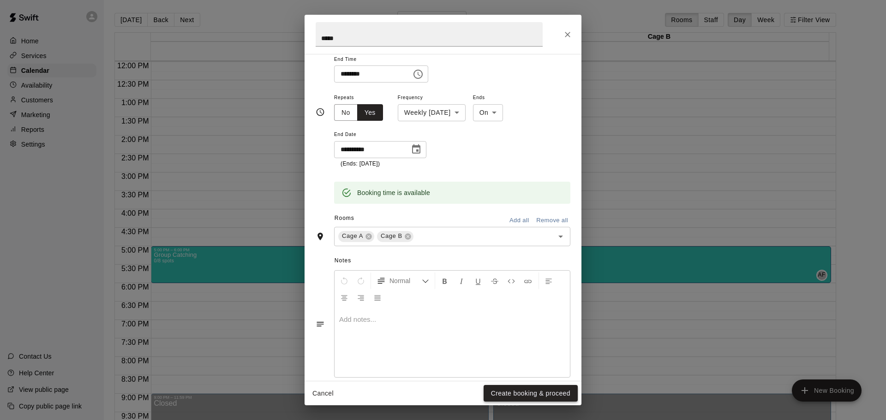
scroll to position [126, 0]
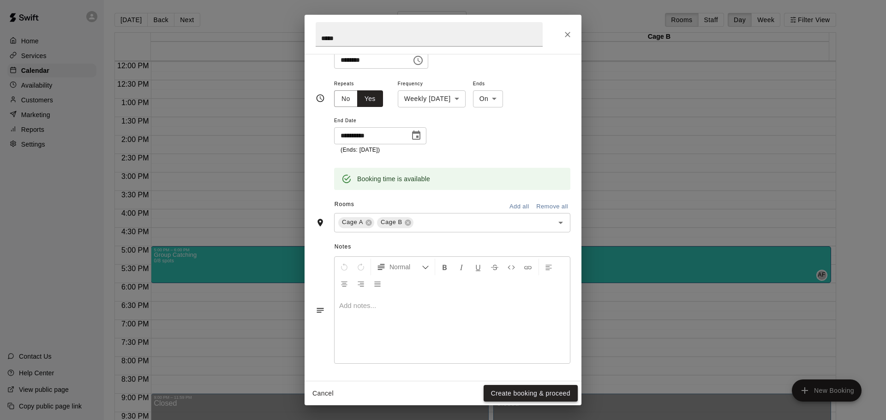
click at [534, 392] on button "Create booking & proceed" at bounding box center [530, 393] width 94 height 17
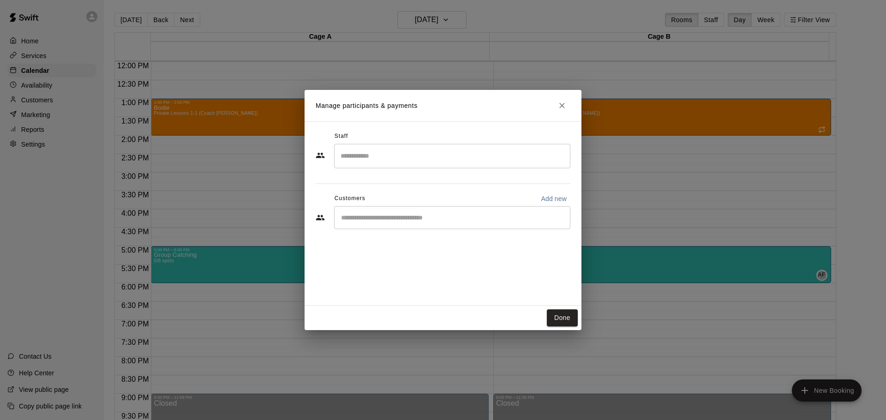
click at [452, 161] on input "Search staff" at bounding box center [452, 156] width 228 height 16
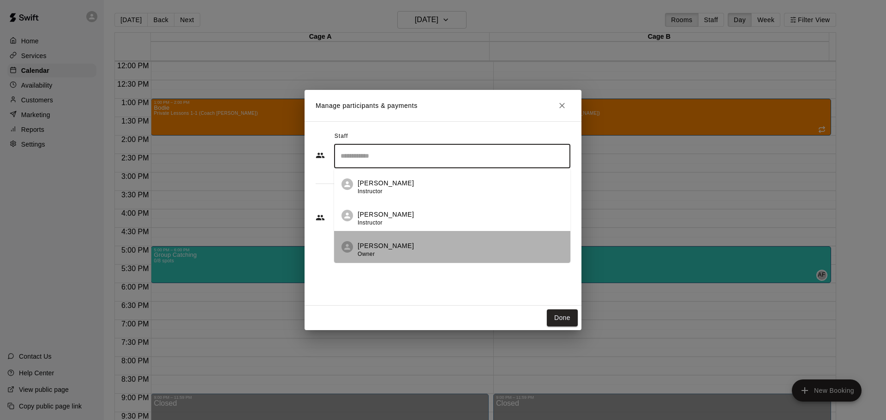
click at [396, 250] on p "[PERSON_NAME]" at bounding box center [385, 246] width 56 height 10
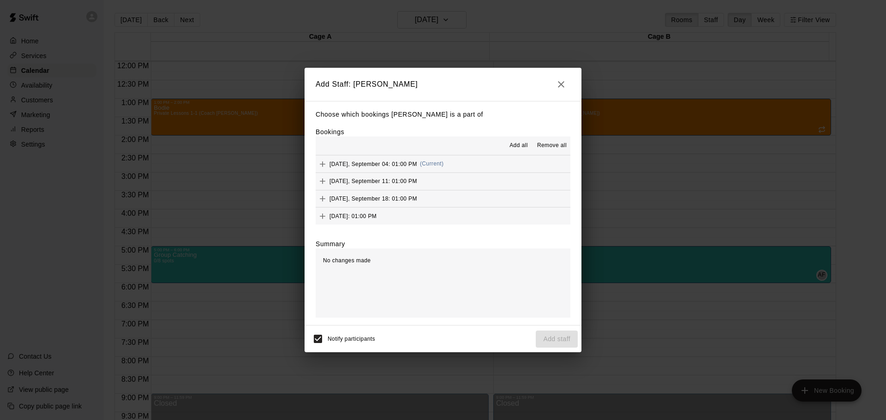
click at [512, 148] on span "Add all" at bounding box center [518, 145] width 18 height 9
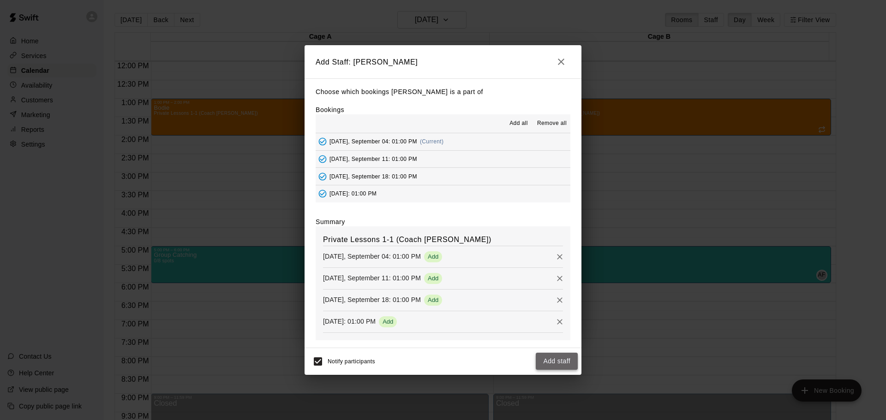
click at [549, 362] on button "Add staff" at bounding box center [556, 361] width 42 height 17
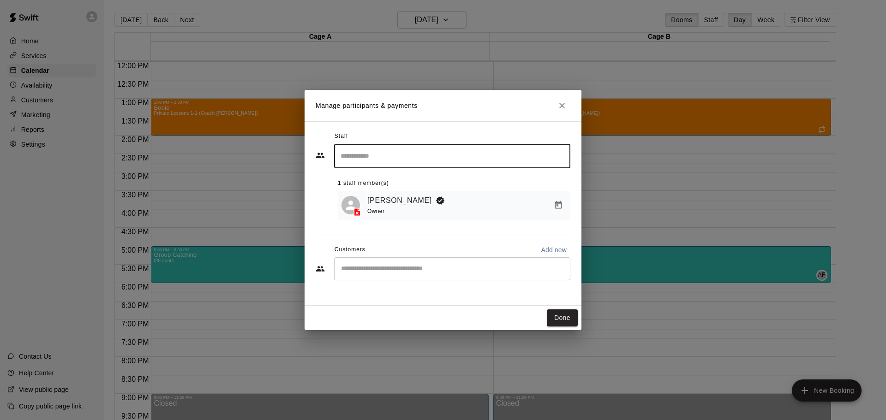
click at [413, 269] on input "Start typing to search customers..." at bounding box center [452, 268] width 228 height 9
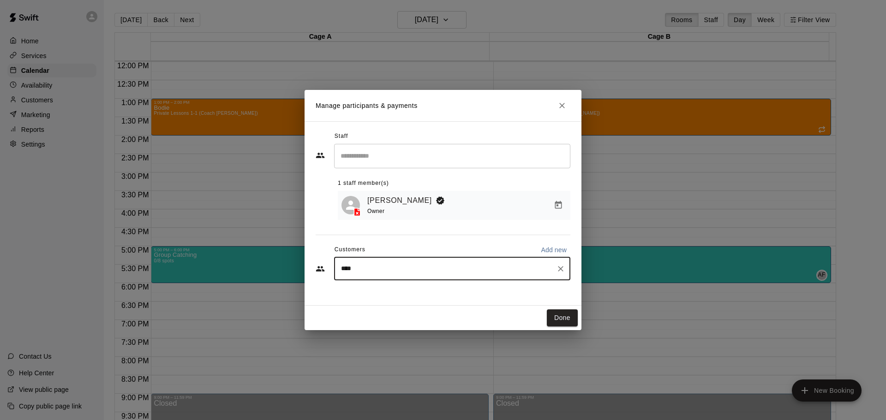
type input "*****"
click at [393, 291] on p "[PERSON_NAME]" at bounding box center [388, 292] width 56 height 10
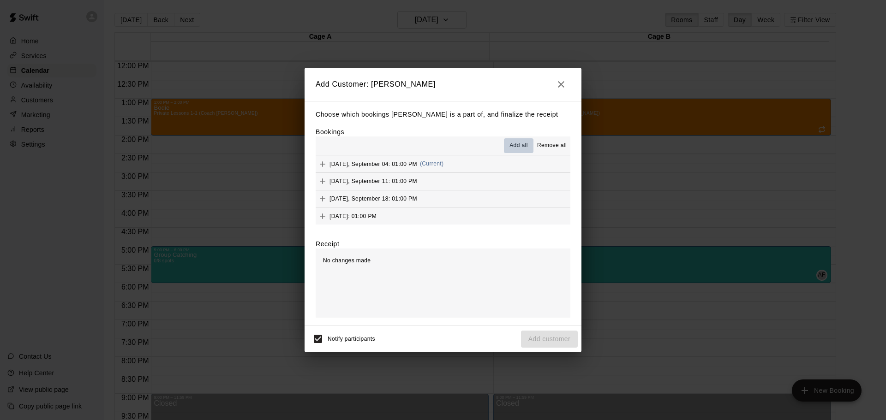
click at [523, 146] on span "Add all" at bounding box center [518, 145] width 18 height 9
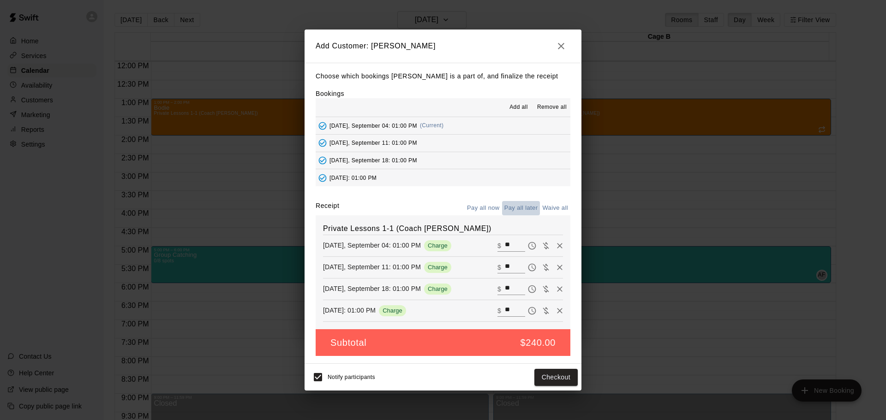
click at [517, 204] on button "Pay all later" at bounding box center [521, 208] width 38 height 14
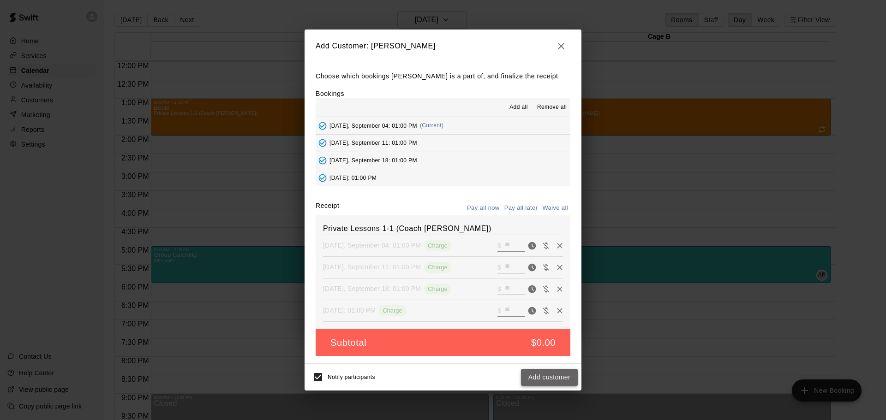
click at [546, 378] on button "Add customer" at bounding box center [549, 377] width 57 height 17
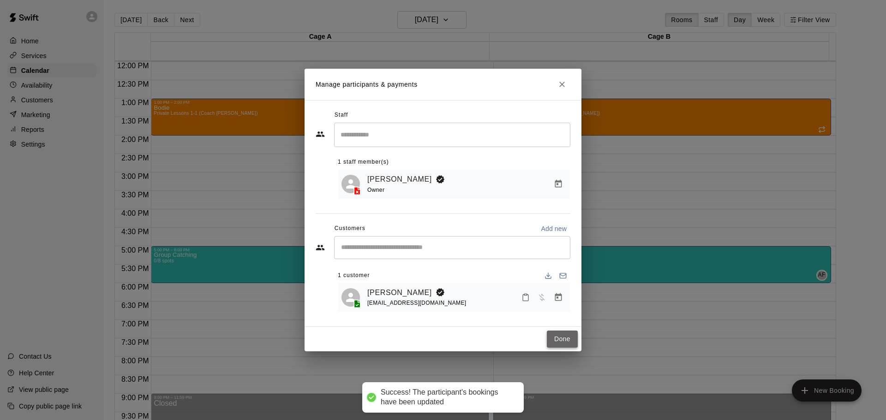
click at [559, 334] on button "Done" at bounding box center [562, 339] width 31 height 17
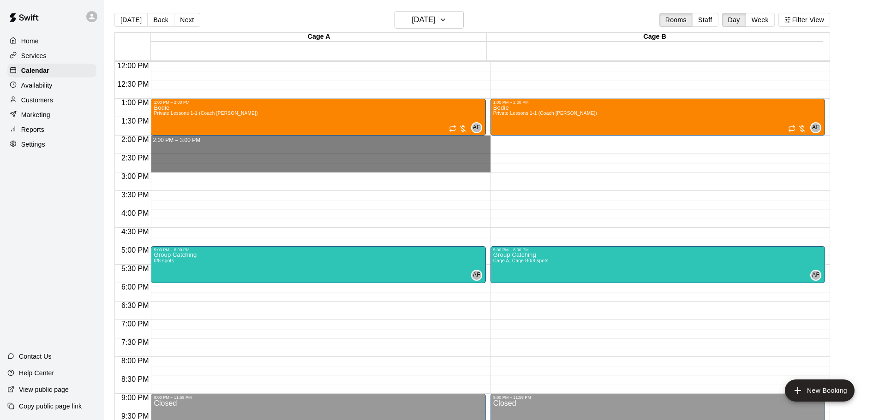
drag, startPoint x: 209, startPoint y: 140, endPoint x: 206, endPoint y: 166, distance: 26.1
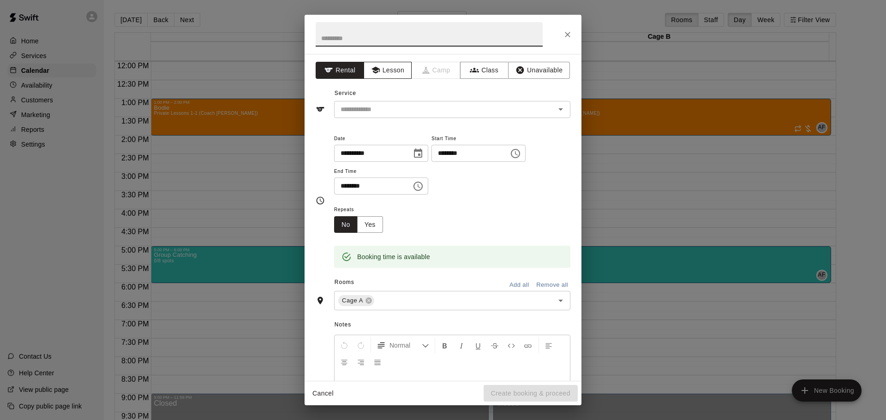
click at [379, 66] on button "Lesson" at bounding box center [387, 70] width 48 height 17
click at [371, 108] on input "text" at bounding box center [438, 110] width 203 height 12
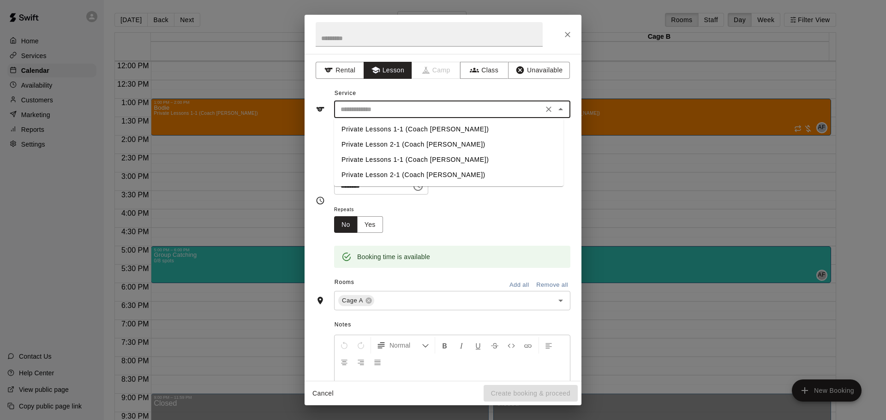
click at [377, 132] on li "Private Lessons 1-1 (Coach [PERSON_NAME])" at bounding box center [448, 129] width 229 height 15
type input "**********"
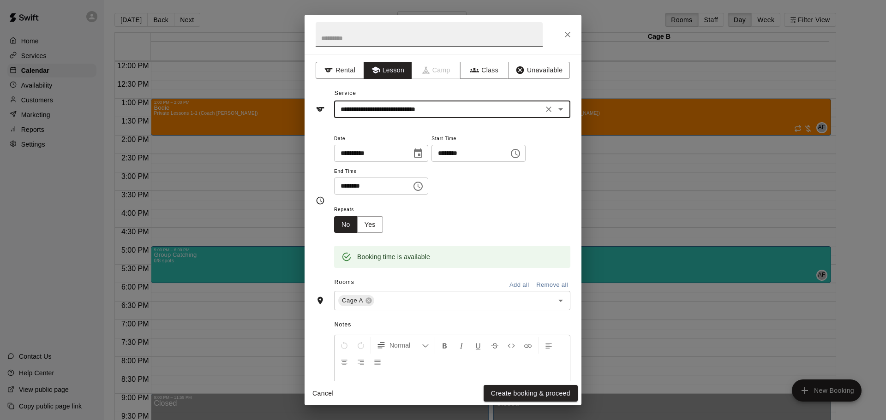
click at [370, 38] on input "text" at bounding box center [428, 34] width 227 height 24
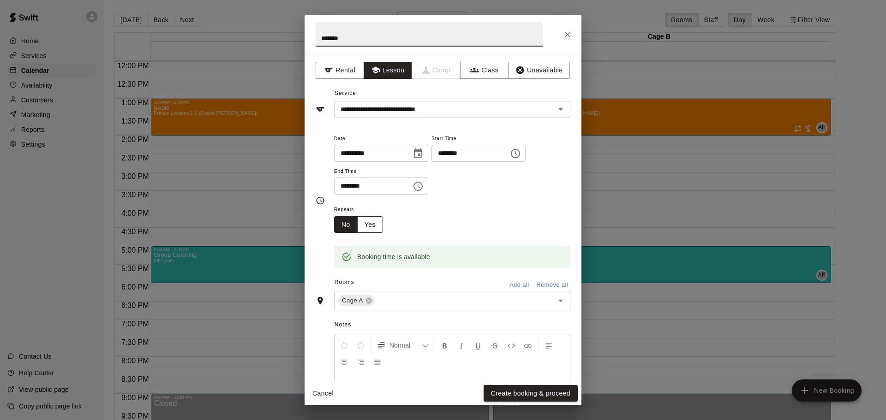
type input "*******"
click at [377, 224] on button "Yes" at bounding box center [370, 224] width 26 height 17
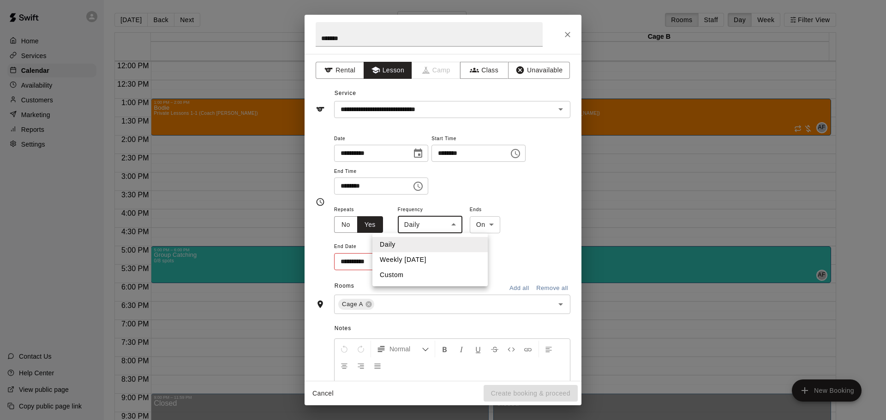
click at [437, 226] on body "Home Services Calendar Availability Customers Marketing Reports Settings Contac…" at bounding box center [443, 217] width 886 height 435
click at [422, 262] on li "Weekly [DATE]" at bounding box center [429, 259] width 115 height 15
type input "******"
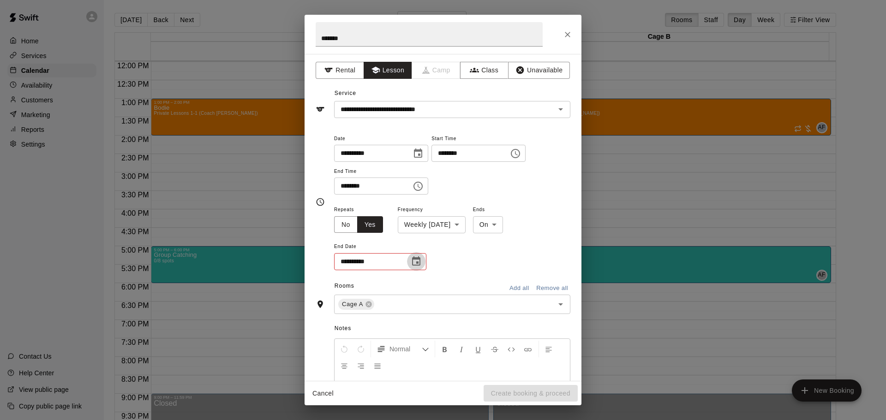
click at [421, 261] on icon "Choose date" at bounding box center [415, 261] width 11 height 11
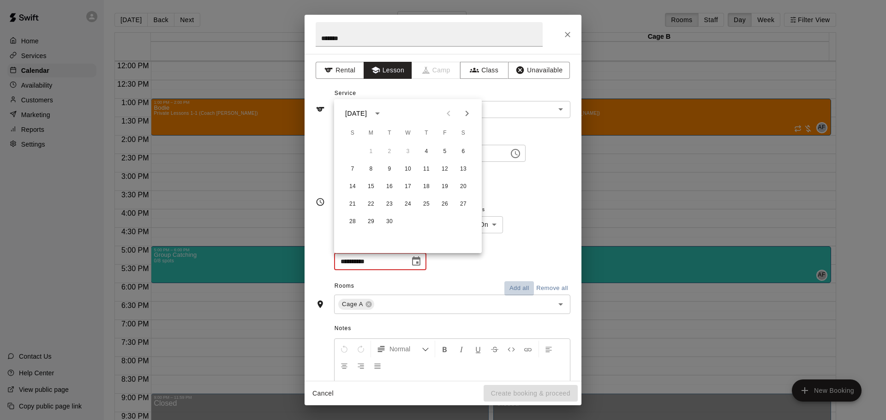
drag, startPoint x: 513, startPoint y: 290, endPoint x: 508, endPoint y: 290, distance: 4.6
click at [513, 290] on button "Add all" at bounding box center [519, 288] width 30 height 14
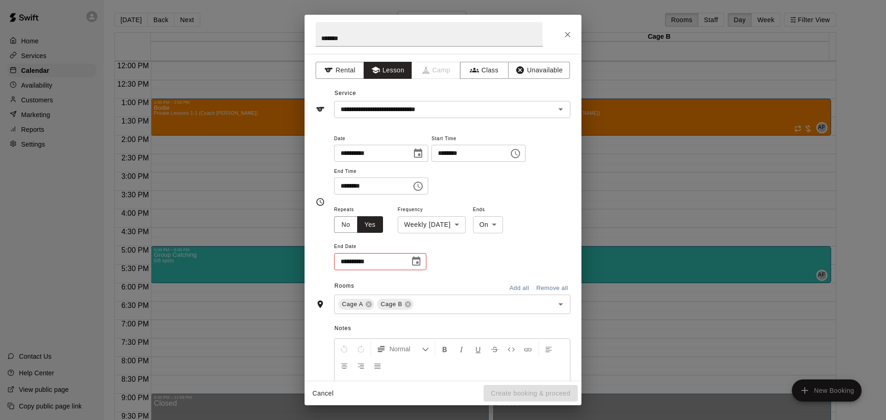
click at [412, 262] on icon "Choose date" at bounding box center [415, 261] width 11 height 11
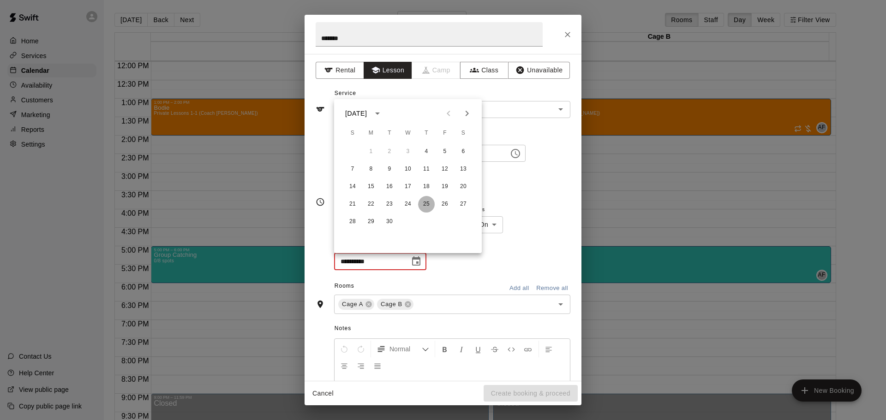
click at [426, 203] on button "25" at bounding box center [426, 204] width 17 height 17
type input "**********"
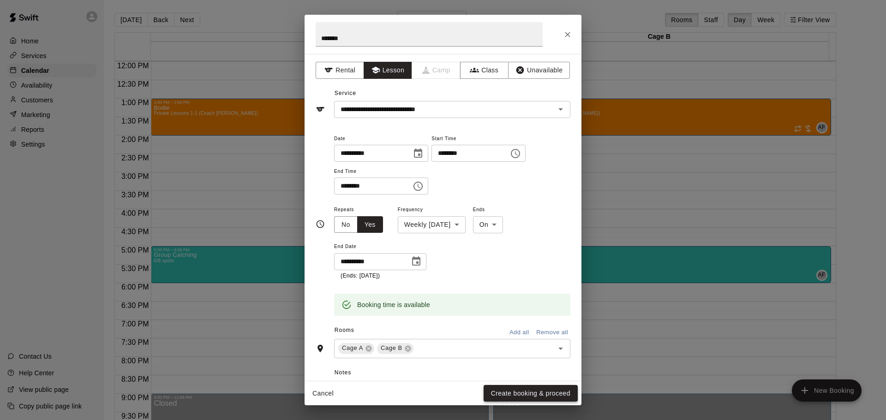
click at [531, 391] on button "Create booking & proceed" at bounding box center [530, 393] width 94 height 17
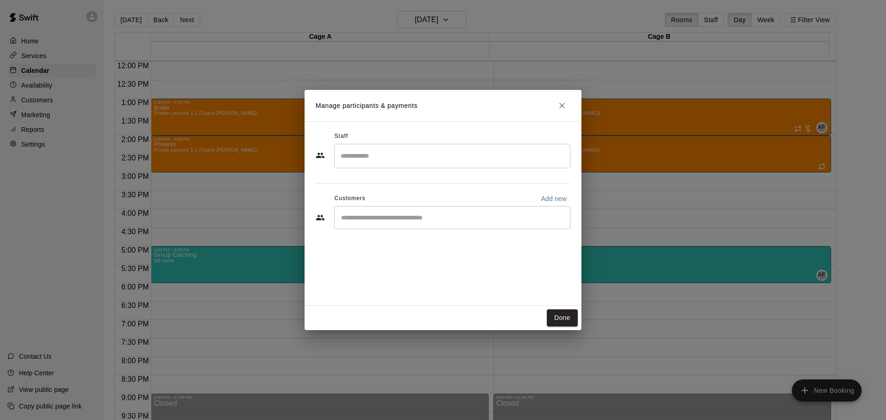
click at [417, 161] on input "Search staff" at bounding box center [452, 156] width 228 height 16
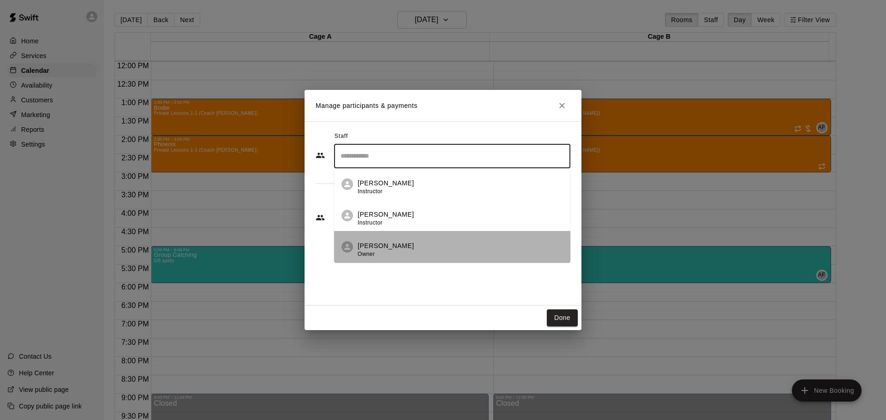
click at [409, 252] on div "[PERSON_NAME] Owner" at bounding box center [459, 250] width 205 height 18
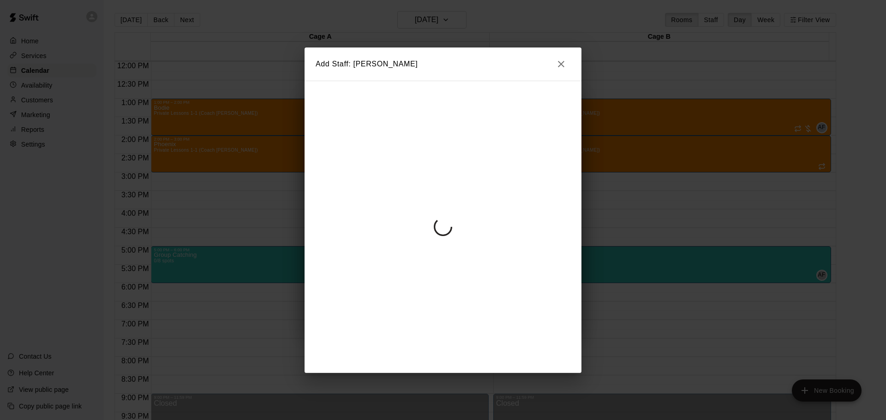
click at [417, 215] on div at bounding box center [442, 227] width 277 height 292
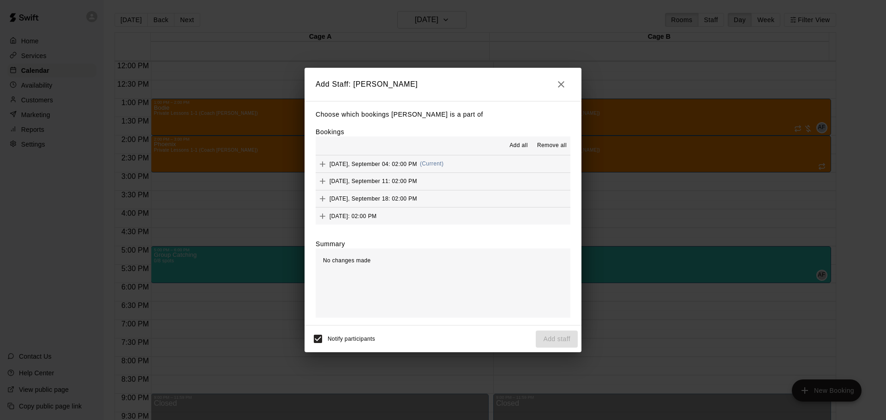
click at [516, 146] on span "Add all" at bounding box center [518, 145] width 18 height 9
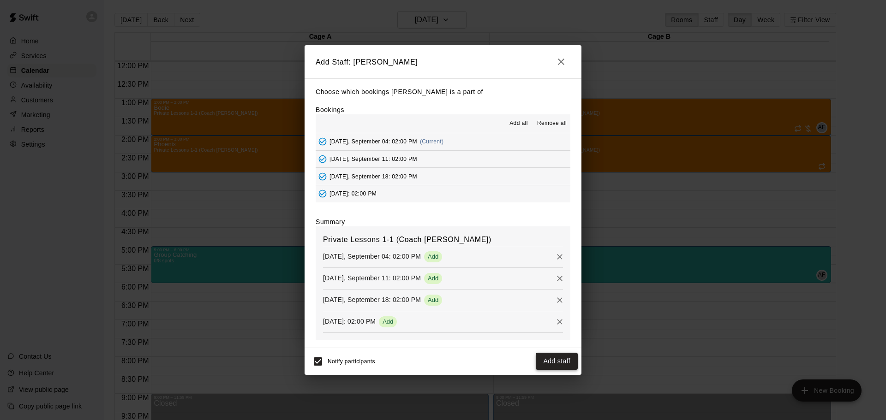
click at [558, 361] on button "Add staff" at bounding box center [556, 361] width 42 height 17
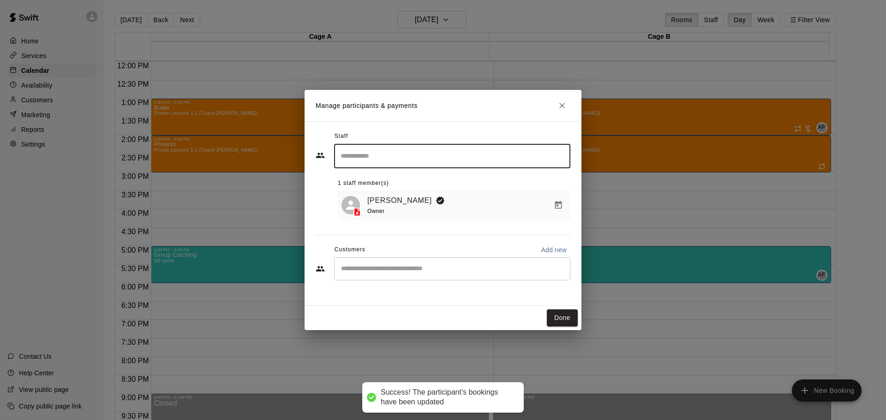
click at [390, 264] on div "​" at bounding box center [452, 268] width 236 height 23
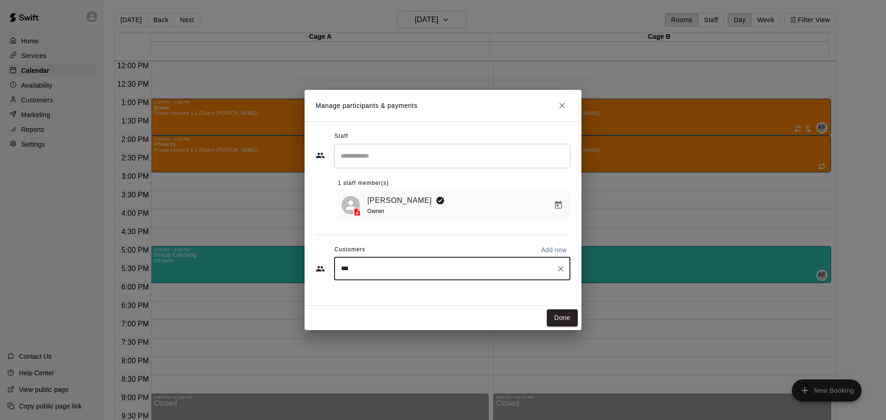
type input "****"
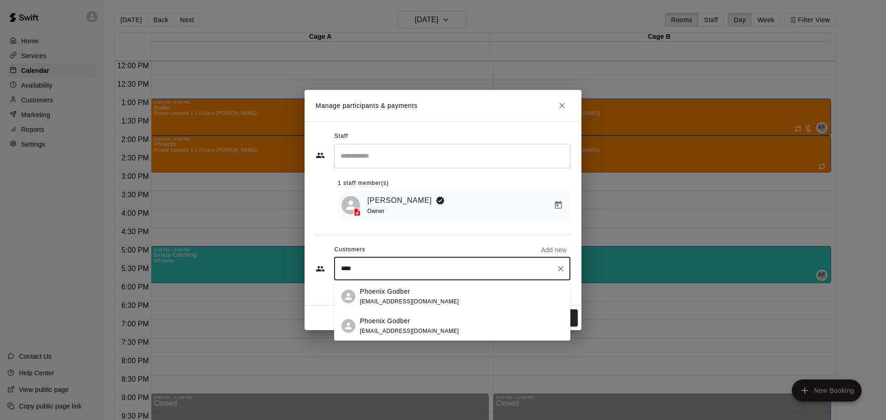
drag, startPoint x: 405, startPoint y: 301, endPoint x: 401, endPoint y: 330, distance: 29.3
click at [401, 330] on ul "Phoenix Godber [EMAIL_ADDRESS][DOMAIN_NAME] Phoenix Godber [EMAIL_ADDRESS][DOMA…" at bounding box center [452, 311] width 236 height 59
click at [401, 331] on span "[EMAIL_ADDRESS][DOMAIN_NAME]" at bounding box center [409, 331] width 99 height 6
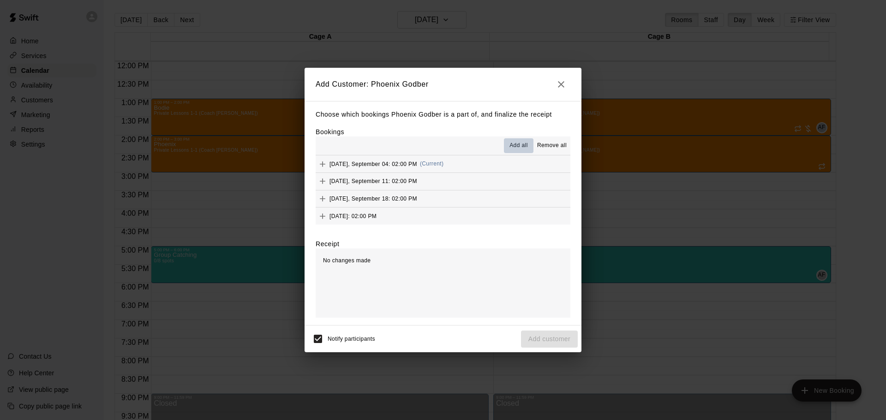
click at [521, 145] on span "Add all" at bounding box center [518, 145] width 18 height 9
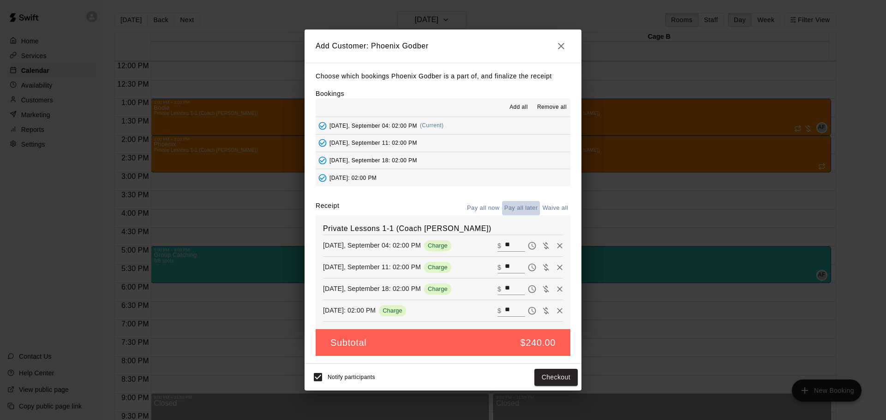
click at [525, 206] on button "Pay all later" at bounding box center [521, 208] width 38 height 14
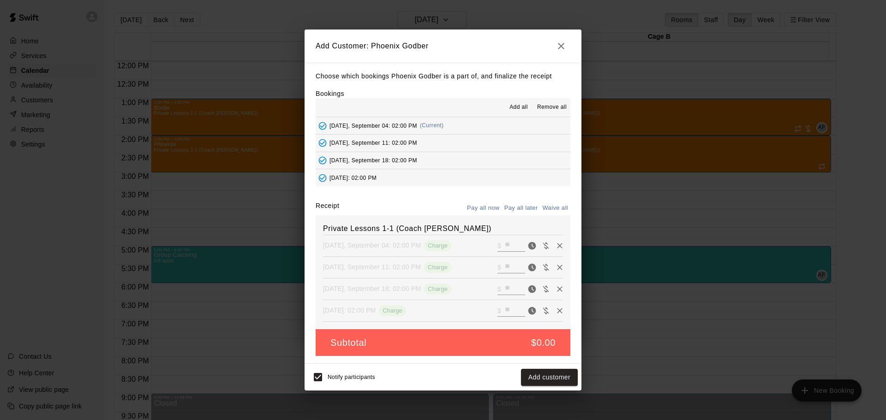
click at [551, 380] on button "Add customer" at bounding box center [549, 377] width 57 height 17
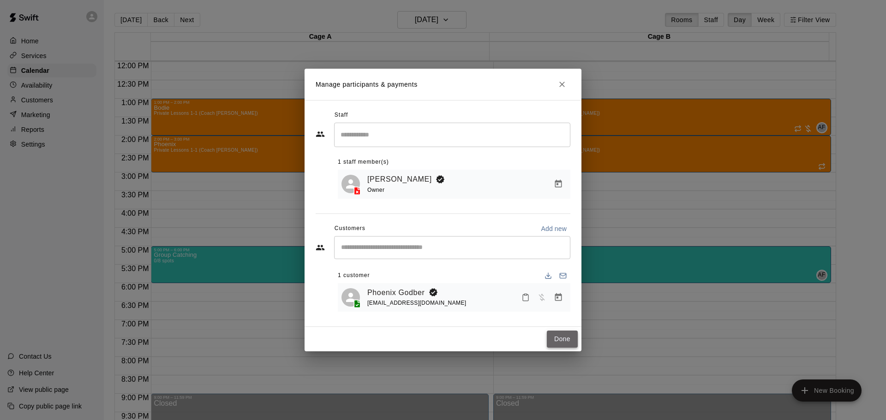
click at [556, 338] on button "Done" at bounding box center [562, 339] width 31 height 17
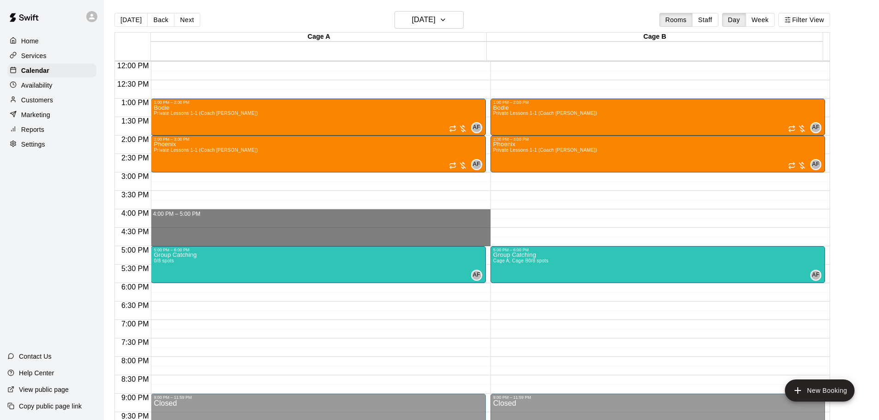
drag, startPoint x: 178, startPoint y: 214, endPoint x: 178, endPoint y: 240, distance: 25.4
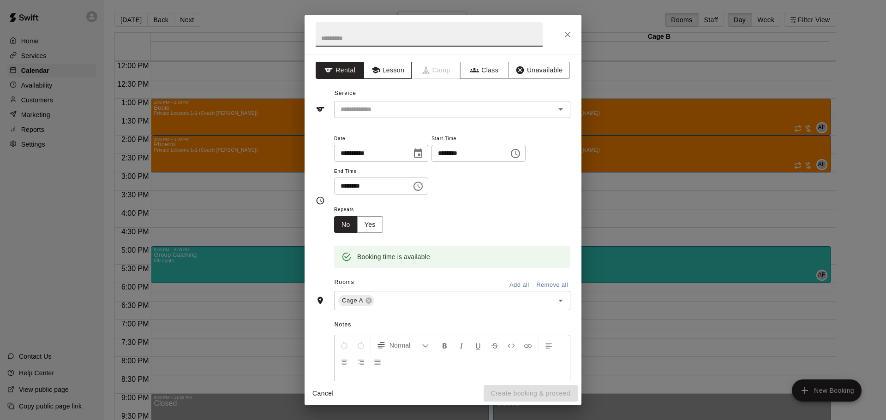
click at [388, 71] on button "Lesson" at bounding box center [387, 70] width 48 height 17
click at [381, 111] on input "text" at bounding box center [438, 110] width 203 height 12
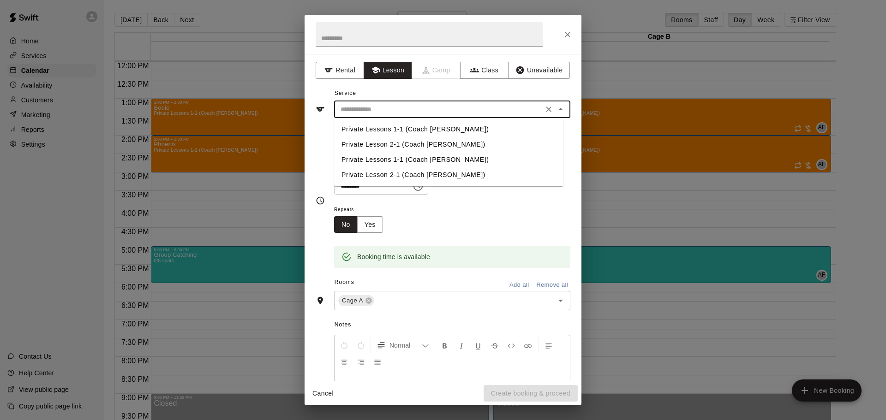
click at [377, 125] on li "Private Lessons 1-1 (Coach [PERSON_NAME])" at bounding box center [448, 129] width 229 height 15
type input "**********"
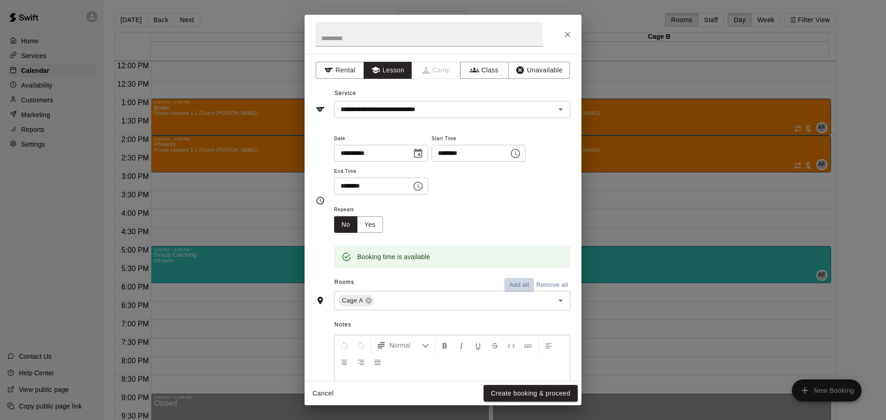
click at [512, 282] on button "Add all" at bounding box center [519, 285] width 30 height 14
click at [536, 396] on button "Create booking & proceed" at bounding box center [530, 393] width 94 height 17
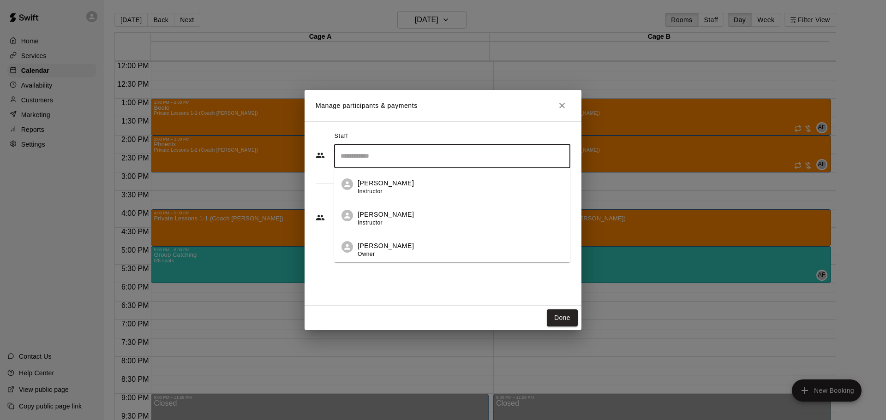
click at [382, 155] on input "Search staff" at bounding box center [452, 156] width 228 height 16
click at [371, 249] on div "[PERSON_NAME] Owner" at bounding box center [385, 250] width 56 height 18
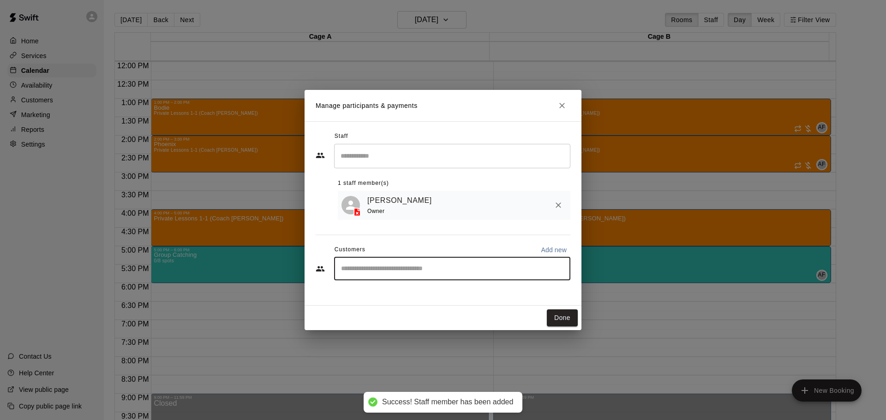
click at [373, 268] on input "Start typing to search customers..." at bounding box center [452, 268] width 228 height 9
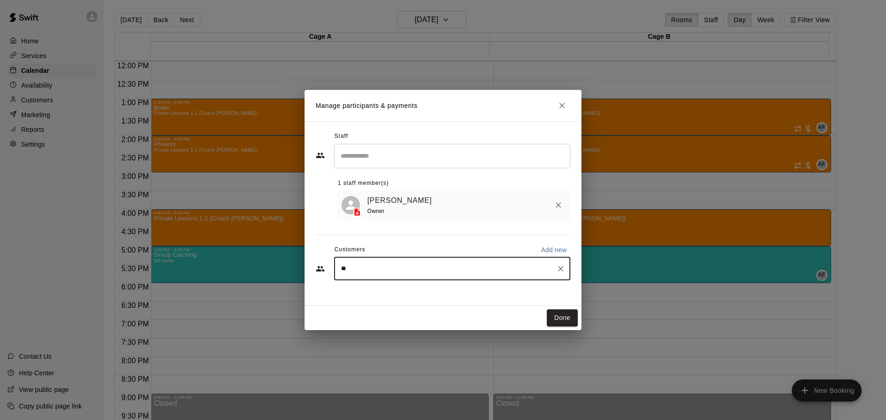
type input "***"
click at [386, 296] on p "[PERSON_NAME]" at bounding box center [388, 292] width 56 height 10
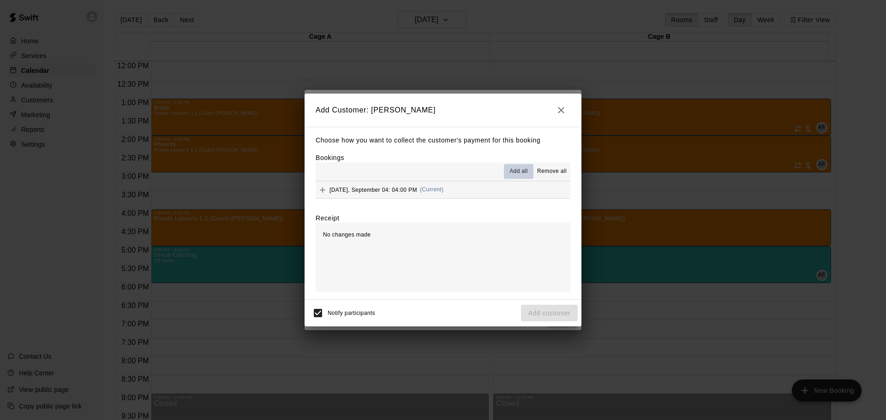
click at [511, 172] on span "Add all" at bounding box center [518, 171] width 18 height 9
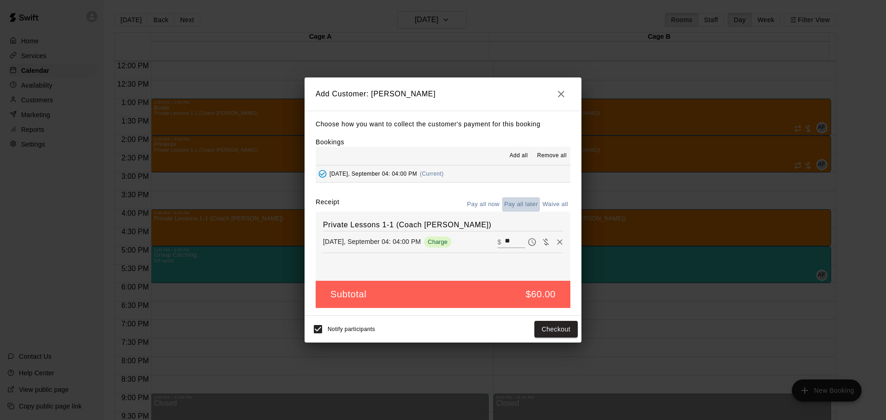
click at [533, 208] on button "Pay all later" at bounding box center [521, 204] width 38 height 14
click at [544, 341] on div "Notify participants Add customer" at bounding box center [442, 329] width 277 height 27
click at [544, 333] on button "Add customer" at bounding box center [549, 329] width 57 height 17
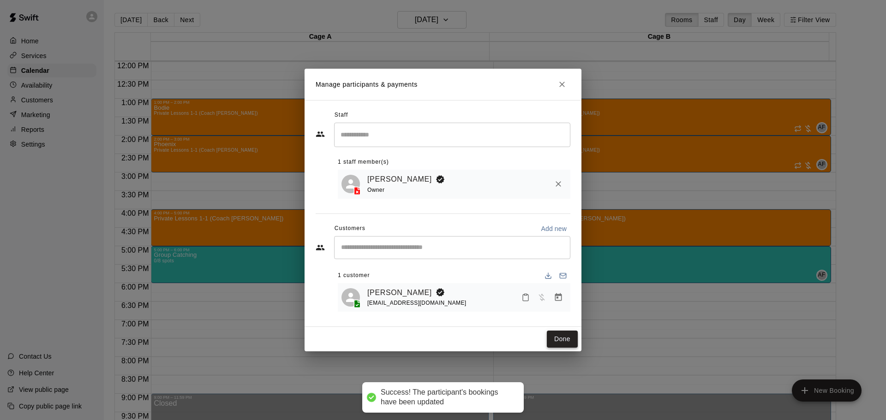
click at [565, 339] on button "Done" at bounding box center [562, 339] width 31 height 17
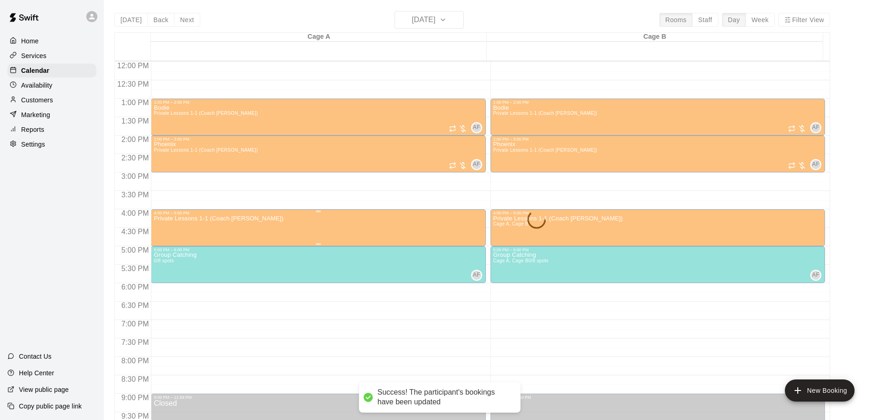
click at [250, 230] on div "Private Lessons 1-1 (Coach [PERSON_NAME])" at bounding box center [318, 425] width 329 height 420
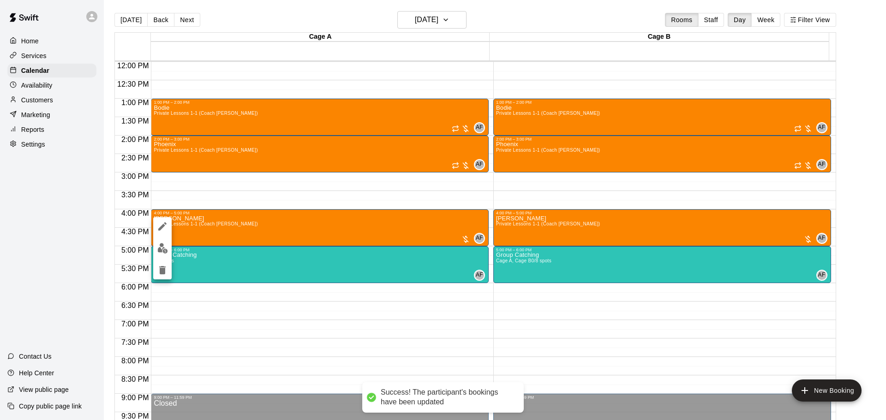
click at [162, 225] on icon "edit" at bounding box center [162, 226] width 8 height 8
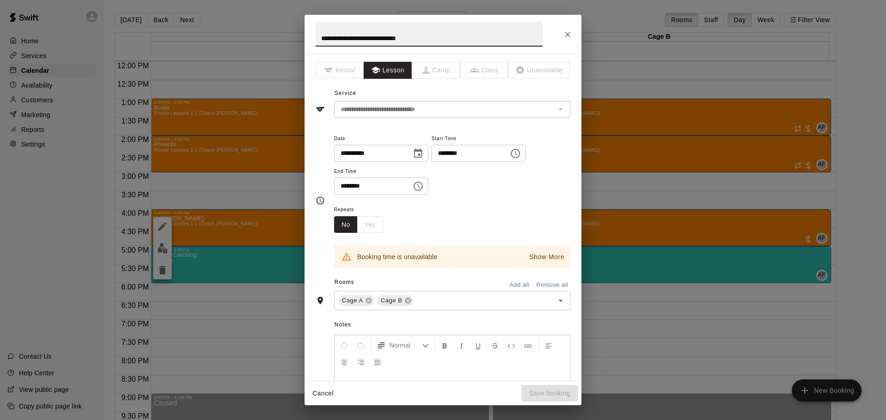
drag, startPoint x: 455, startPoint y: 38, endPoint x: 296, endPoint y: 39, distance: 159.1
click at [296, 39] on div "**********" at bounding box center [443, 210] width 886 height 420
type input "*********"
click at [458, 383] on div "Cancel Save booking" at bounding box center [442, 393] width 277 height 24
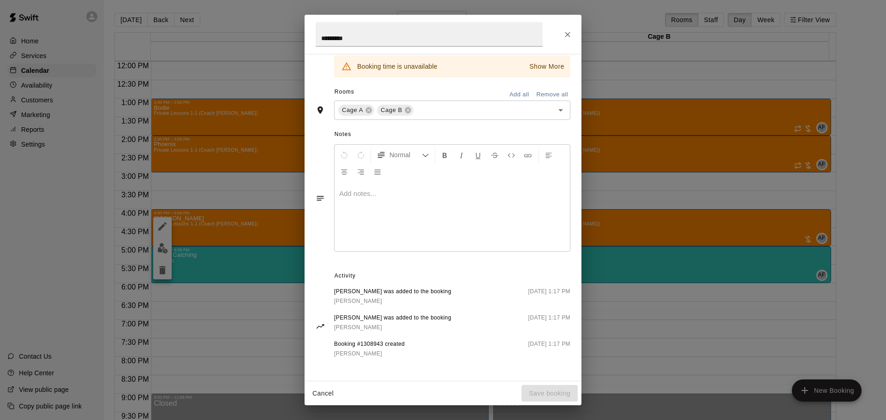
scroll to position [195, 0]
click at [575, 29] on div "*********" at bounding box center [442, 34] width 277 height 39
click at [570, 32] on icon "Close" at bounding box center [568, 35] width 6 height 6
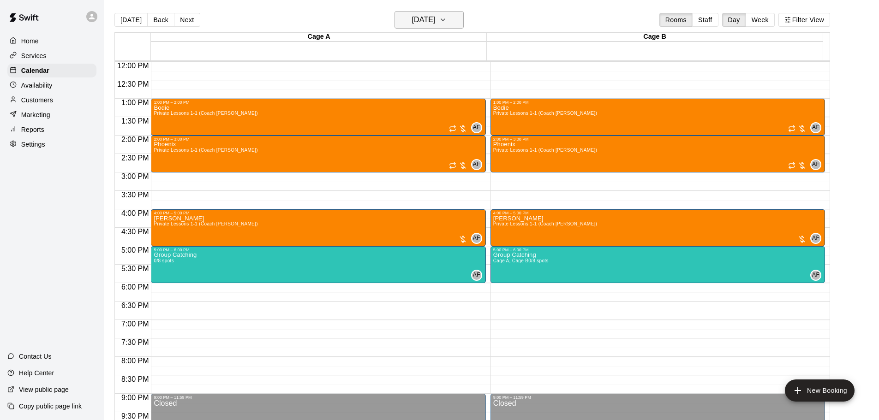
click at [435, 18] on h6 "[DATE]" at bounding box center [424, 19] width 24 height 13
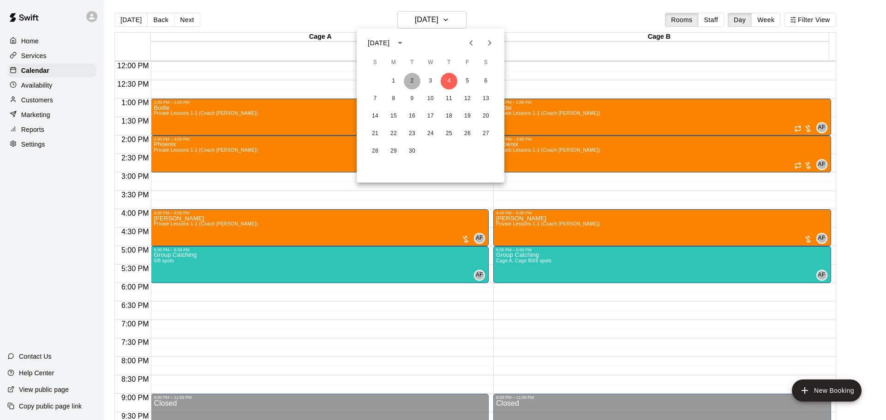
click at [408, 79] on button "2" at bounding box center [412, 81] width 17 height 17
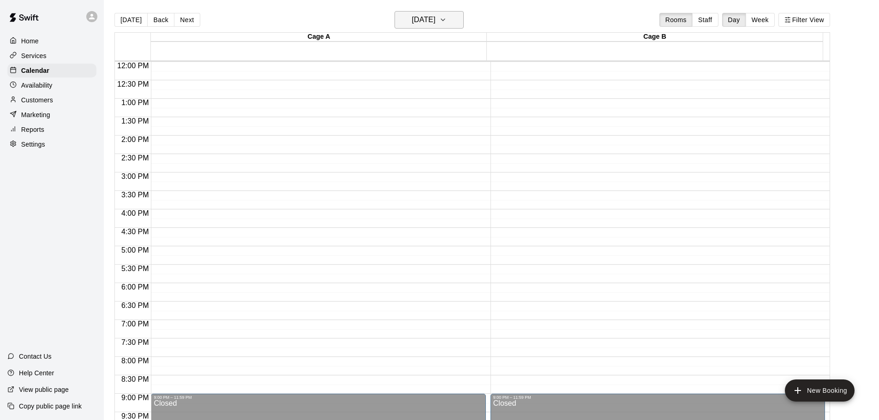
click at [432, 18] on h6 "[DATE]" at bounding box center [424, 19] width 24 height 13
click at [430, 83] on button "3" at bounding box center [430, 81] width 17 height 17
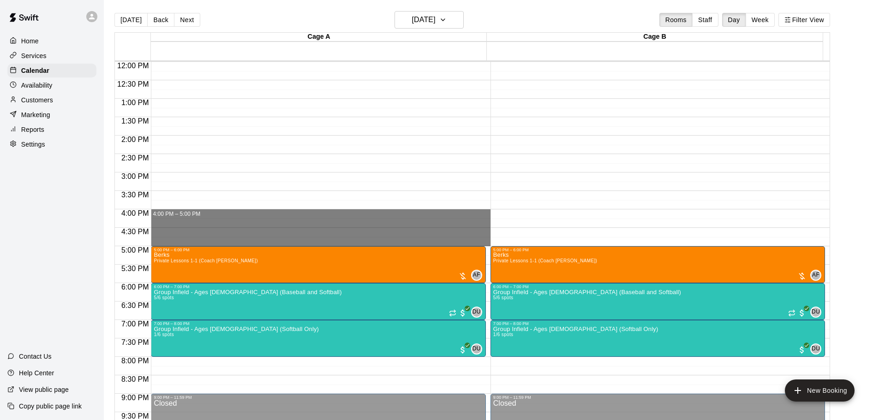
drag, startPoint x: 163, startPoint y: 212, endPoint x: 167, endPoint y: 242, distance: 30.8
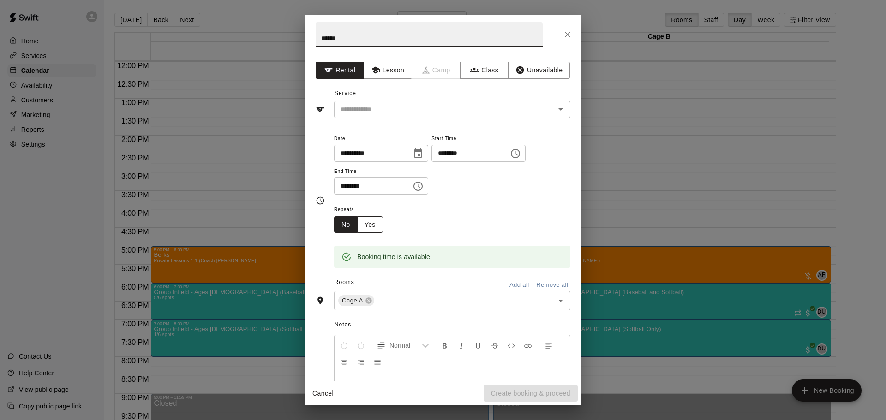
type input "******"
click at [381, 225] on button "Yes" at bounding box center [370, 224] width 26 height 17
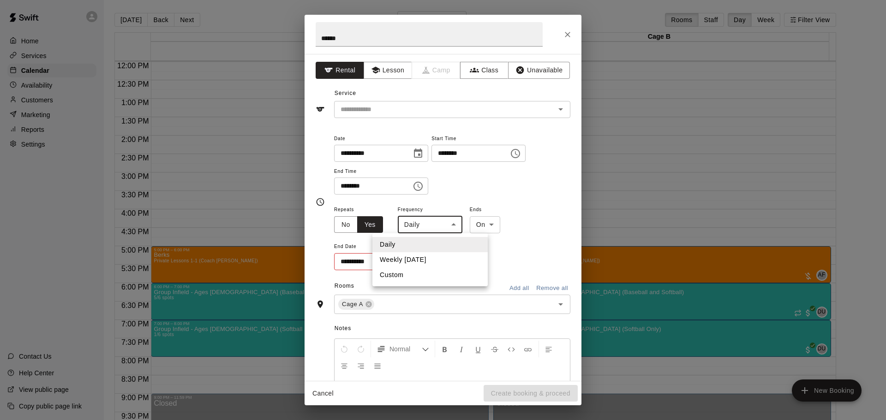
click at [418, 226] on body "Home Services Calendar Availability Customers Marketing Reports Settings Contac…" at bounding box center [443, 217] width 886 height 435
click at [420, 255] on li "Weekly [DATE]" at bounding box center [429, 259] width 115 height 15
type input "******"
click at [402, 258] on input "**********" at bounding box center [368, 261] width 69 height 17
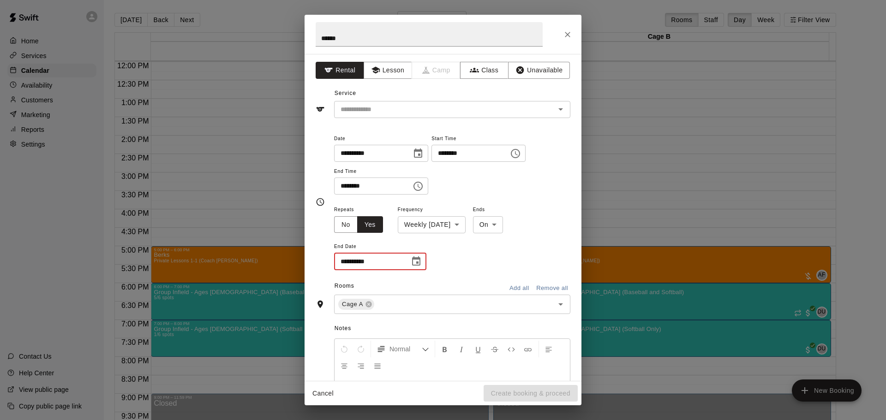
click at [424, 264] on button "Choose date" at bounding box center [416, 261] width 18 height 18
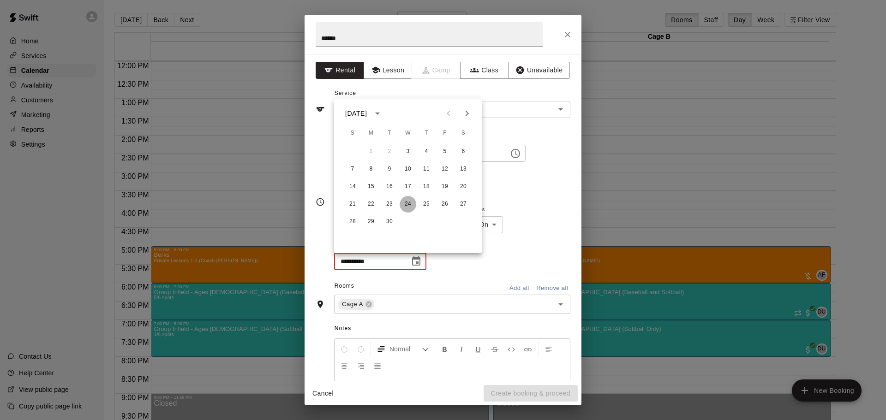
click at [403, 203] on button "24" at bounding box center [407, 204] width 17 height 17
type input "**********"
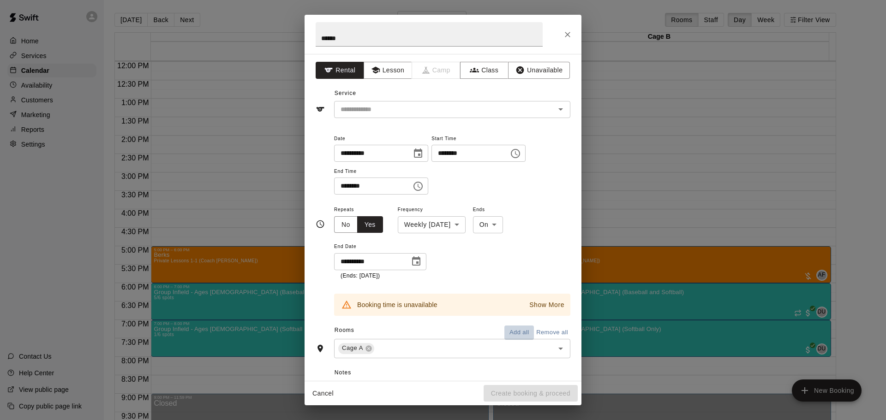
click at [515, 330] on button "Add all" at bounding box center [519, 333] width 30 height 14
click at [535, 305] on p "Show More" at bounding box center [546, 305] width 35 height 10
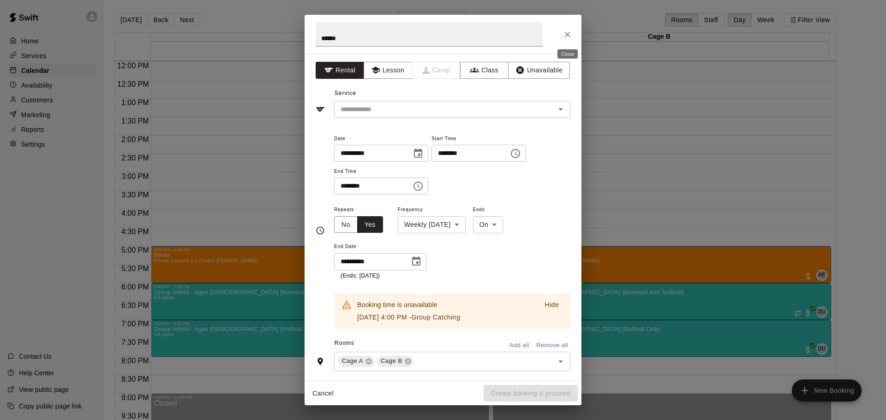
click at [569, 37] on icon "Close" at bounding box center [567, 34] width 9 height 9
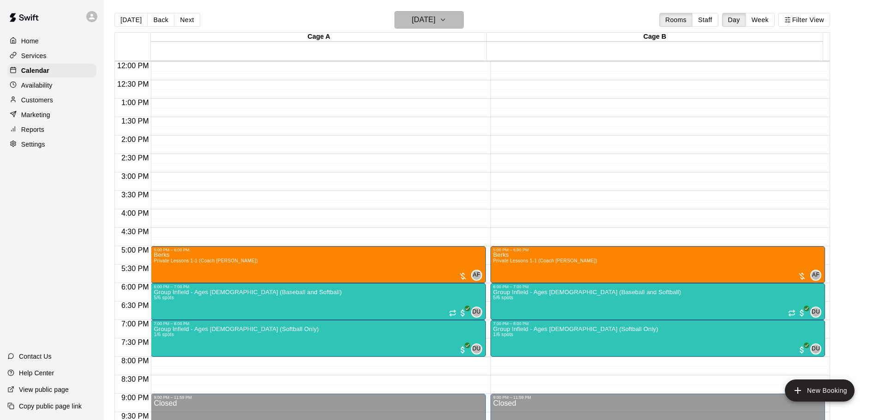
click at [435, 16] on h6 "[DATE]" at bounding box center [424, 19] width 24 height 13
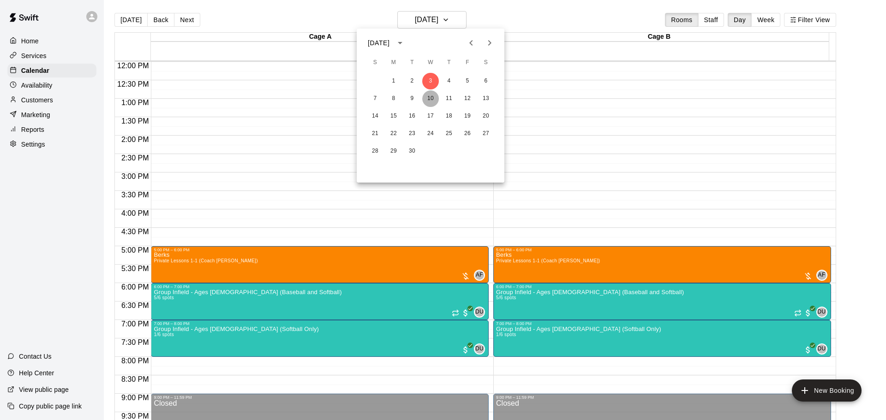
click at [428, 95] on button "10" at bounding box center [430, 98] width 17 height 17
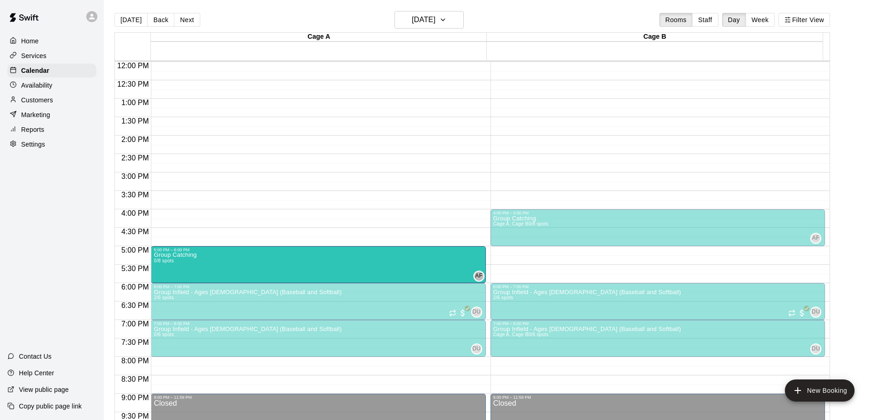
drag, startPoint x: 278, startPoint y: 232, endPoint x: 274, endPoint y: 271, distance: 39.4
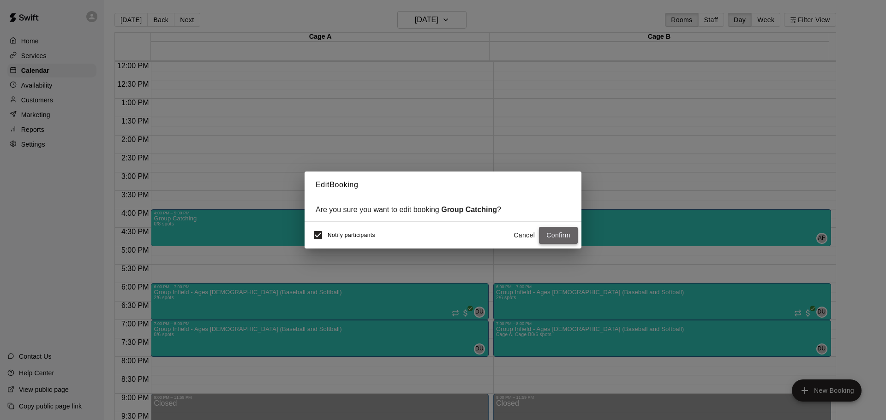
click at [561, 238] on button "Confirm" at bounding box center [558, 235] width 39 height 17
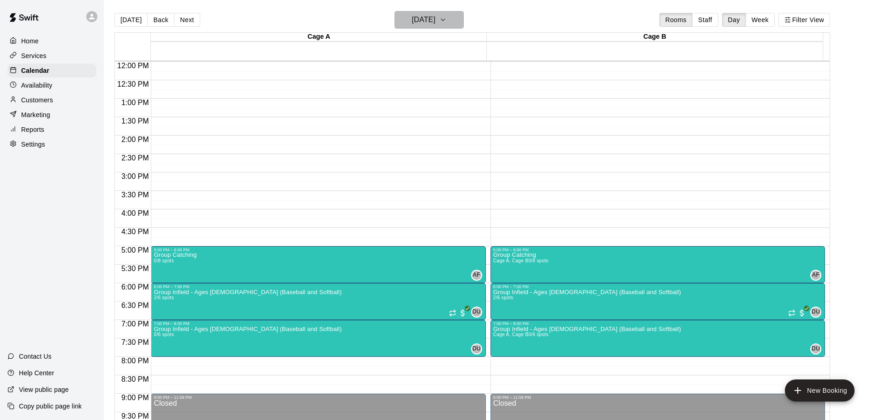
click at [435, 21] on h6 "[DATE]" at bounding box center [424, 19] width 24 height 13
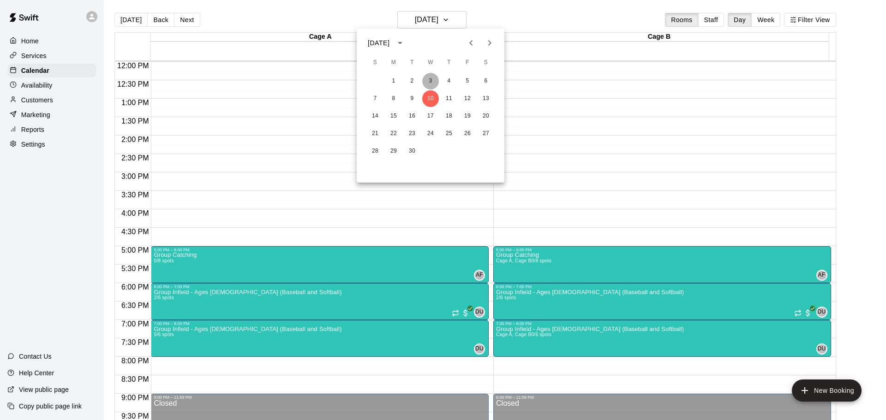
click at [433, 81] on button "3" at bounding box center [430, 81] width 17 height 17
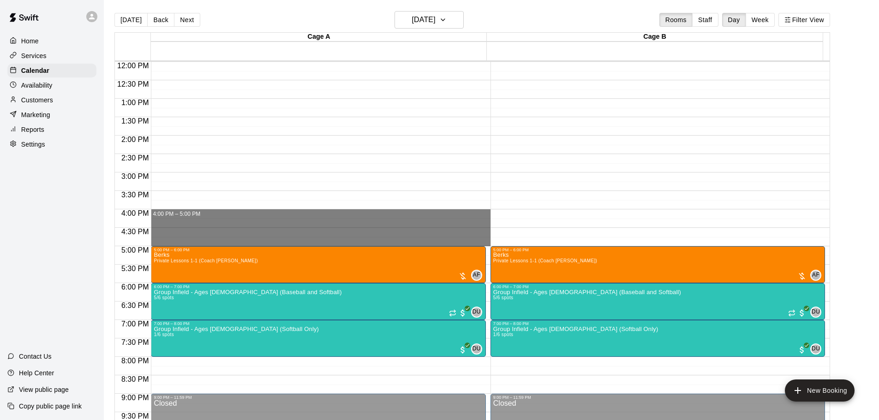
drag, startPoint x: 172, startPoint y: 215, endPoint x: 173, endPoint y: 242, distance: 26.4
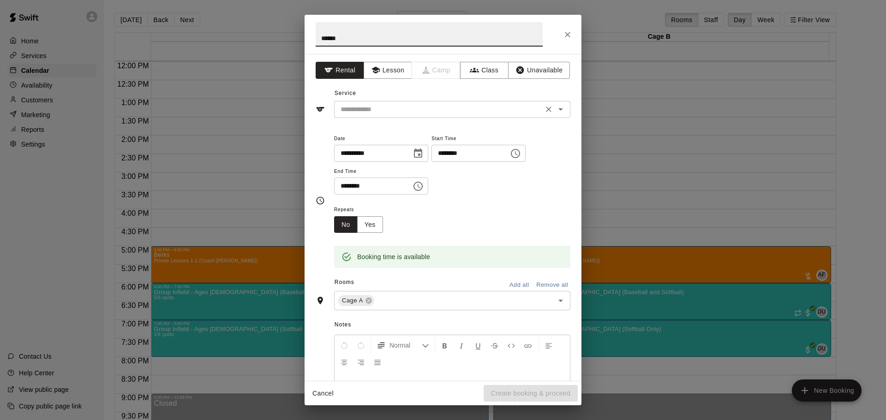
type input "******"
click at [414, 107] on input "text" at bounding box center [438, 110] width 203 height 12
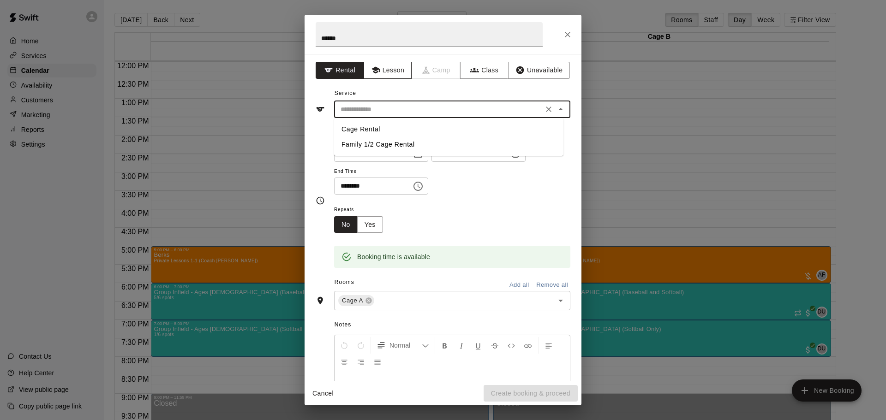
click at [401, 74] on button "Lesson" at bounding box center [387, 70] width 48 height 17
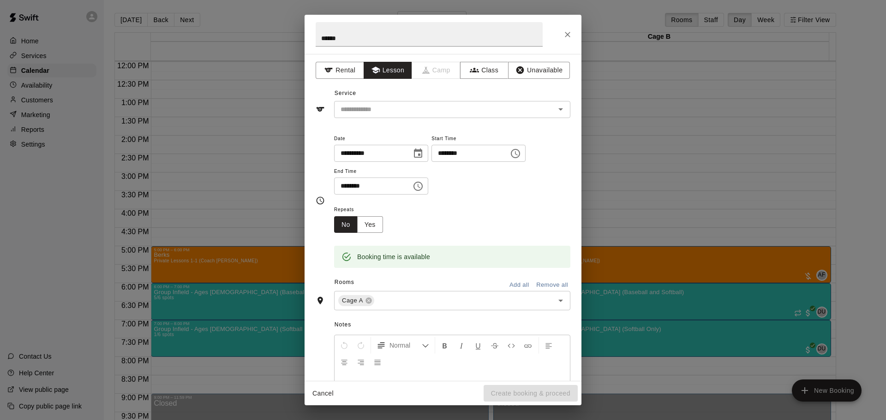
click at [394, 122] on div "**********" at bounding box center [442, 217] width 277 height 327
click at [396, 110] on input "text" at bounding box center [438, 110] width 203 height 12
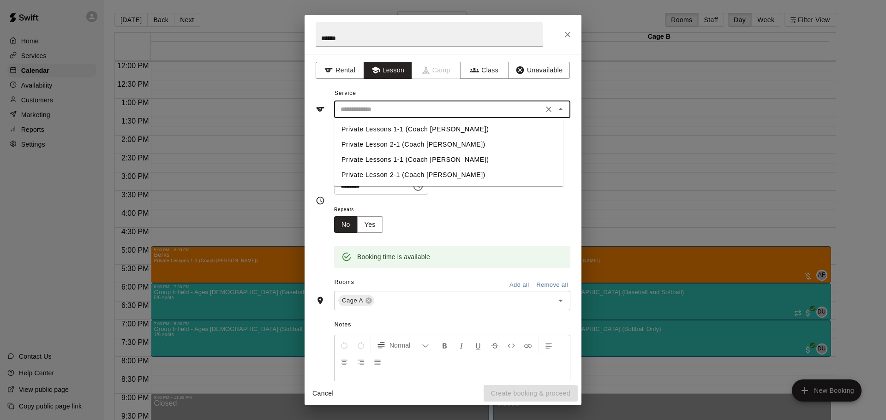
click at [394, 129] on li "Private Lessons 1-1 (Coach [PERSON_NAME])" at bounding box center [448, 129] width 229 height 15
type input "**********"
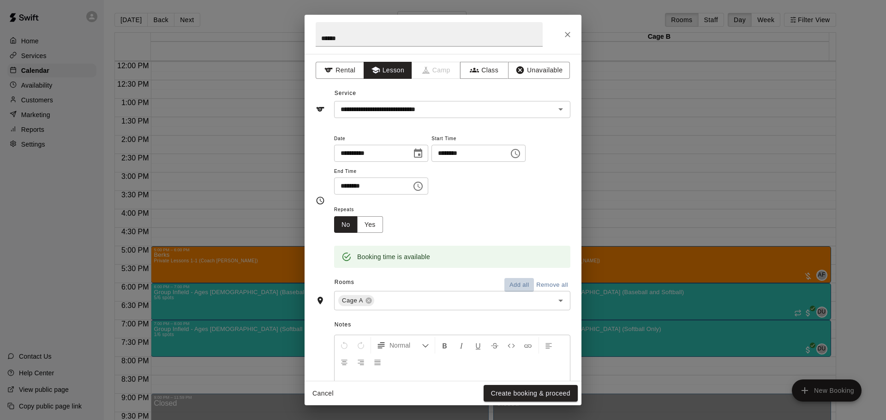
click at [511, 280] on button "Add all" at bounding box center [519, 285] width 30 height 14
click at [530, 396] on button "Create booking & proceed" at bounding box center [530, 393] width 94 height 17
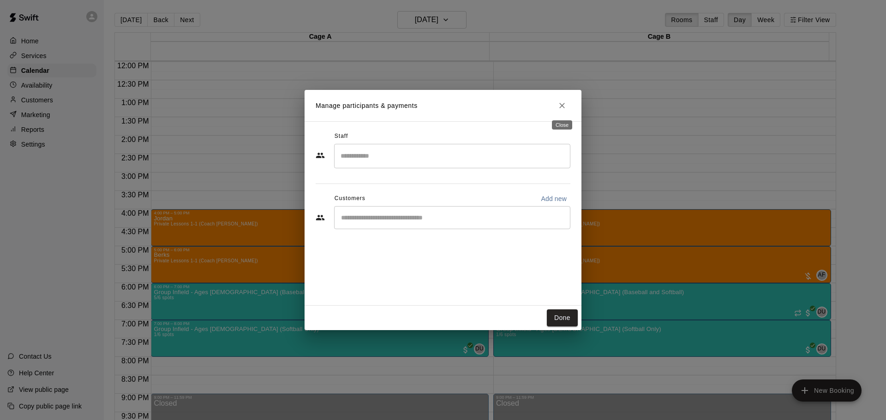
click at [563, 105] on icon "Close" at bounding box center [561, 105] width 9 height 9
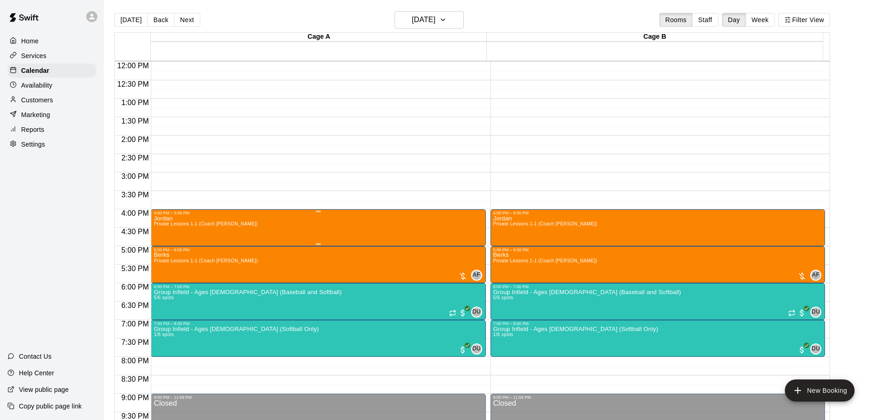
click at [229, 235] on div "Jordan Private Lessons 1-1 (Coach [PERSON_NAME])" at bounding box center [318, 425] width 329 height 420
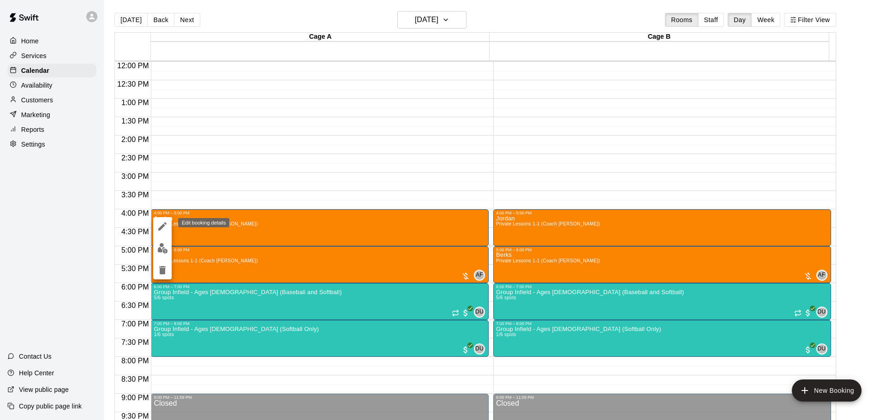
click at [163, 226] on icon "edit" at bounding box center [162, 226] width 8 height 8
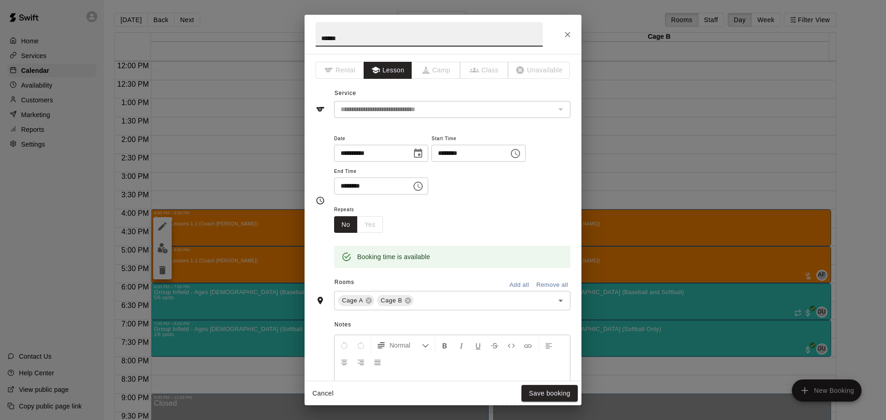
click at [568, 33] on icon "Close" at bounding box center [567, 34] width 9 height 9
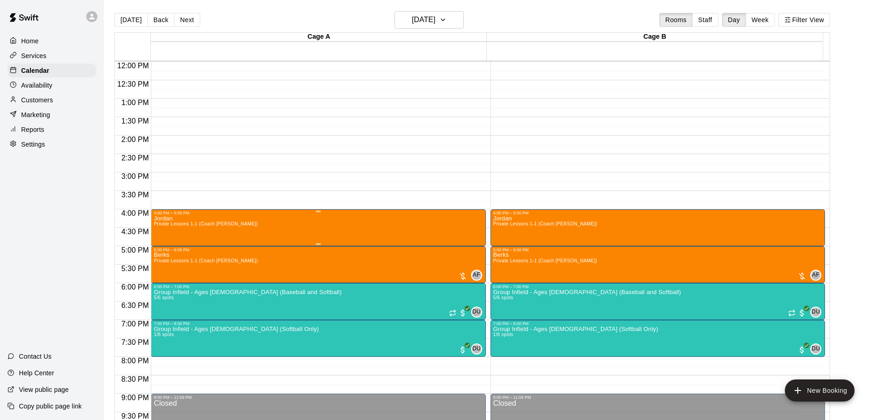
click at [230, 218] on div "Jordan Private Lessons 1-1 (Coach [PERSON_NAME])" at bounding box center [318, 425] width 329 height 420
click at [161, 271] on icon "delete" at bounding box center [162, 270] width 6 height 8
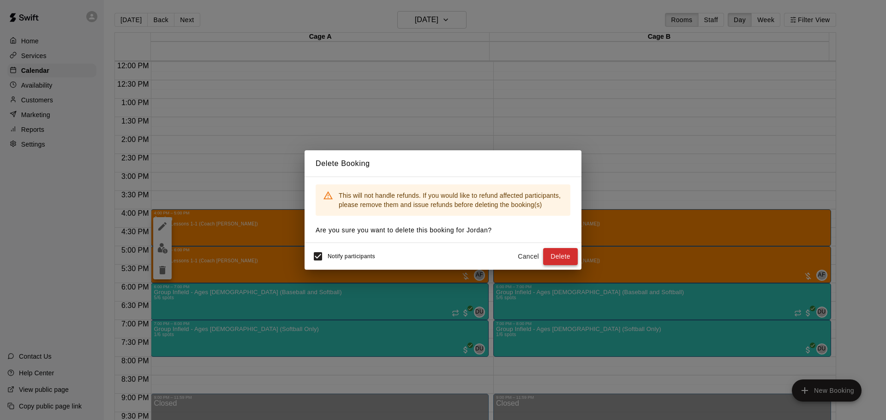
click at [561, 252] on button "Delete" at bounding box center [560, 256] width 35 height 17
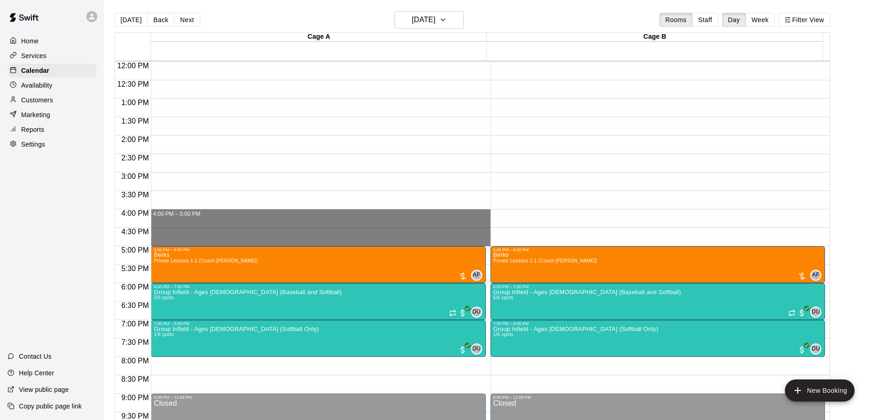
drag, startPoint x: 210, startPoint y: 212, endPoint x: 203, endPoint y: 242, distance: 30.8
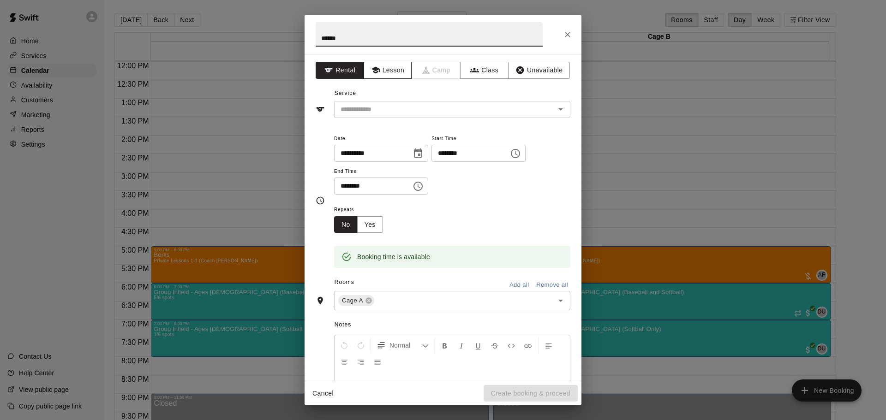
type input "******"
click at [387, 72] on button "Lesson" at bounding box center [387, 70] width 48 height 17
click at [379, 104] on input "text" at bounding box center [438, 110] width 203 height 12
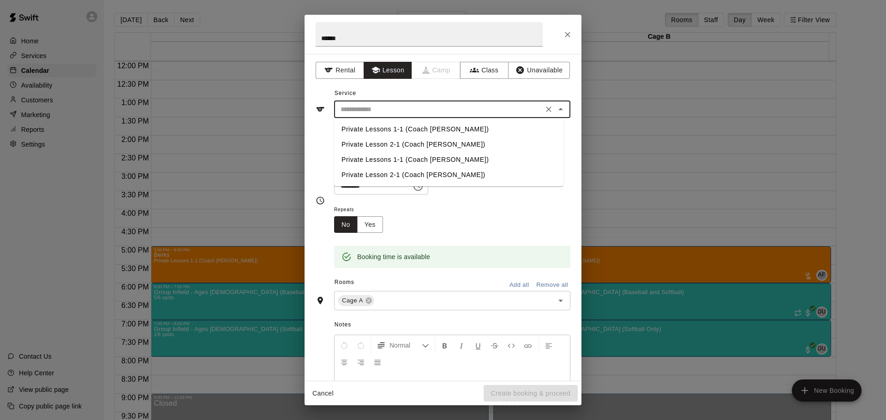
click at [374, 124] on li "Private Lessons 1-1 (Coach [PERSON_NAME])" at bounding box center [448, 129] width 229 height 15
type input "**********"
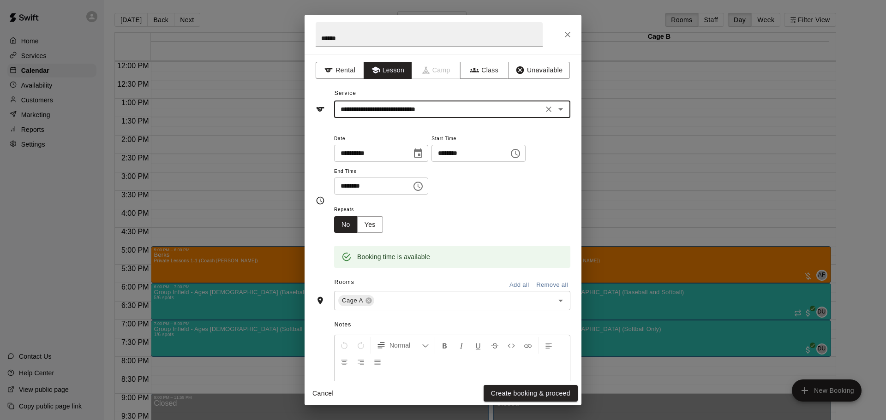
click at [510, 284] on button "Add all" at bounding box center [519, 285] width 30 height 14
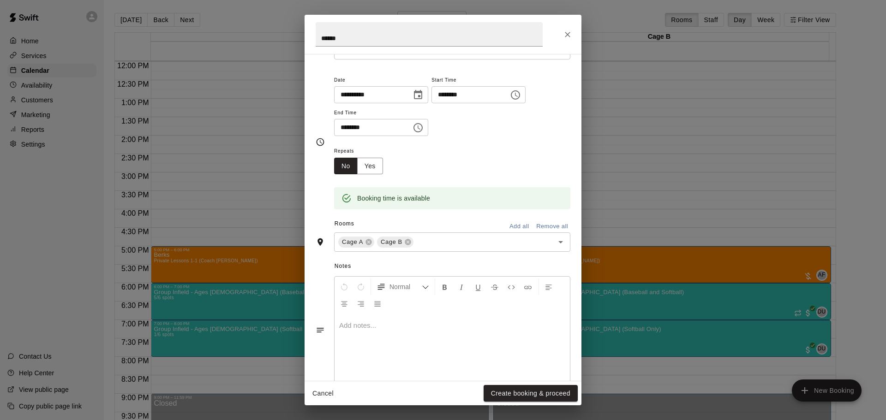
scroll to position [78, 0]
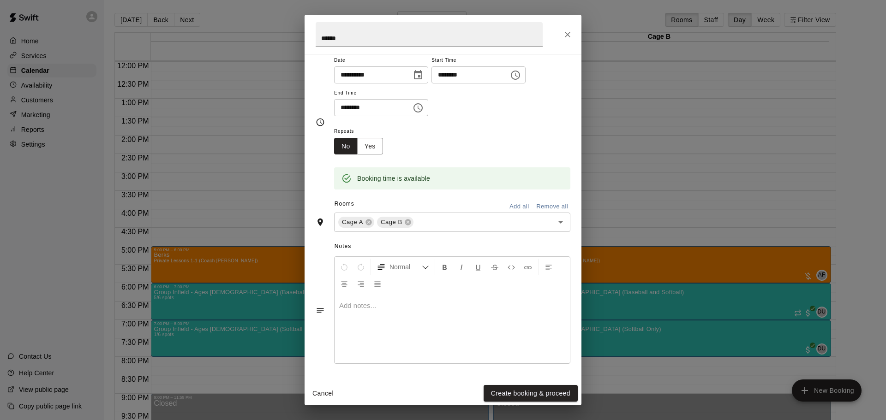
click at [373, 137] on span "Repeats" at bounding box center [362, 131] width 56 height 12
click at [372, 139] on button "Yes" at bounding box center [370, 146] width 26 height 17
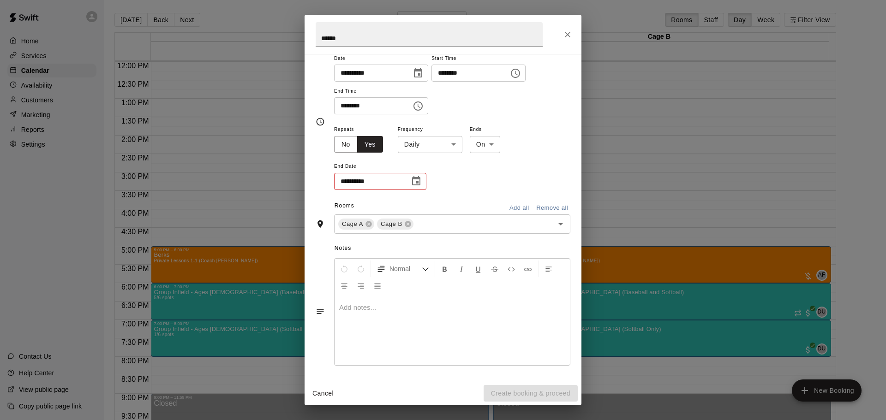
click at [427, 142] on body "Home Services Calendar Availability Customers Marketing Reports Settings Contac…" at bounding box center [443, 217] width 886 height 435
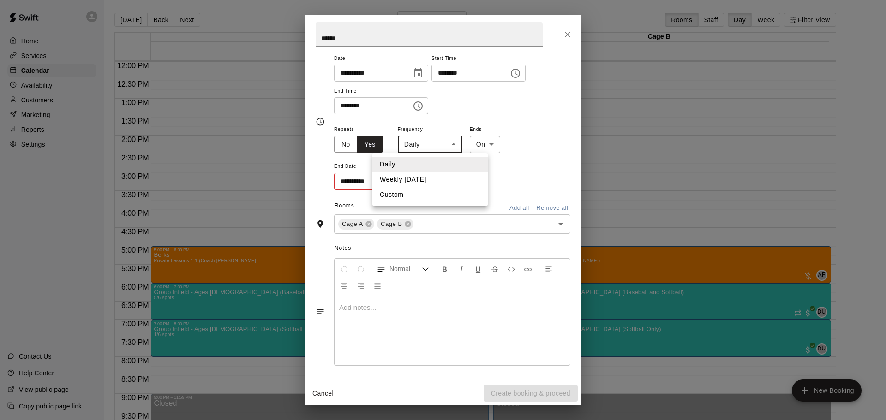
click at [429, 180] on li "Weekly [DATE]" at bounding box center [429, 179] width 115 height 15
type input "******"
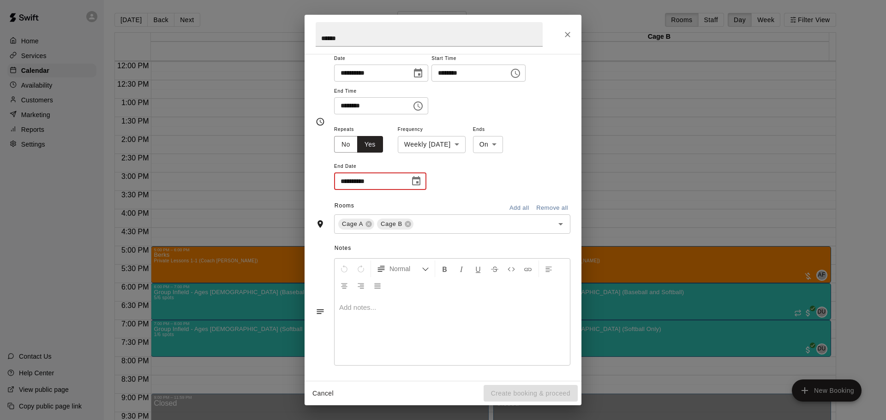
click at [389, 183] on input "**********" at bounding box center [368, 181] width 69 height 17
click at [414, 184] on icon "Choose date" at bounding box center [415, 181] width 11 height 11
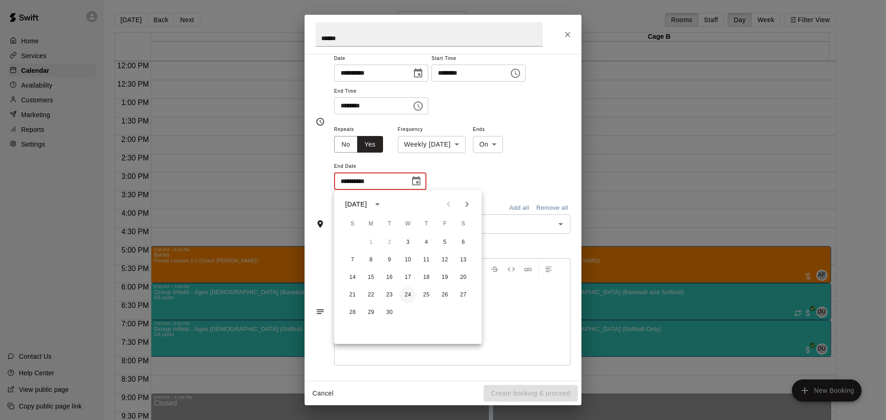
click at [405, 294] on button "24" at bounding box center [407, 295] width 17 height 17
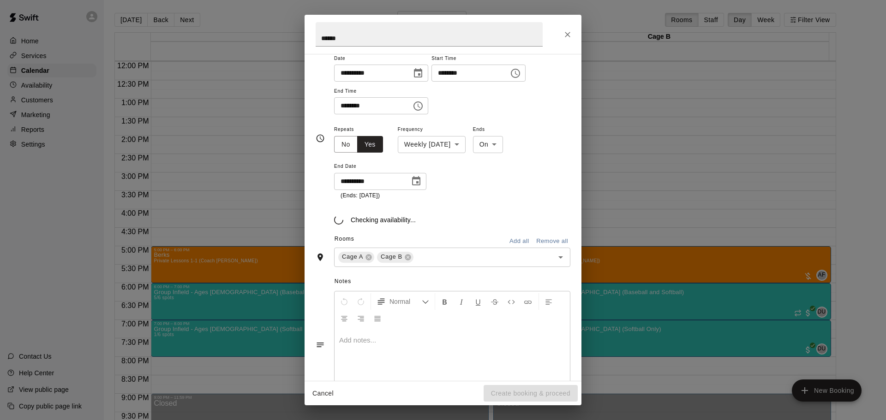
type input "**********"
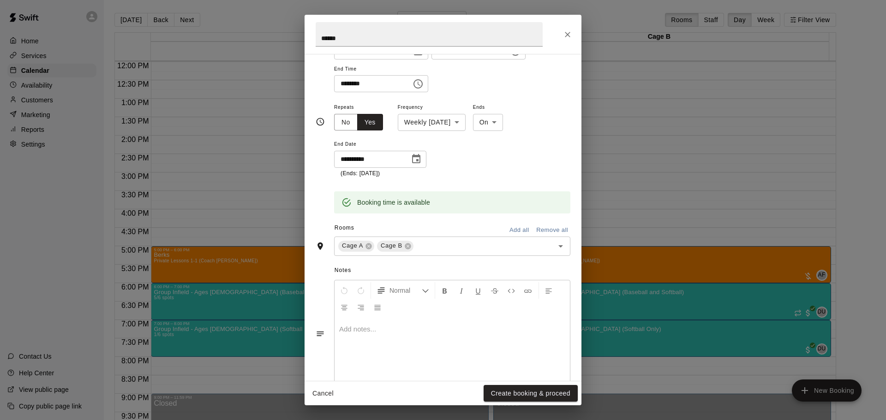
click at [507, 229] on button "Add all" at bounding box center [519, 230] width 30 height 14
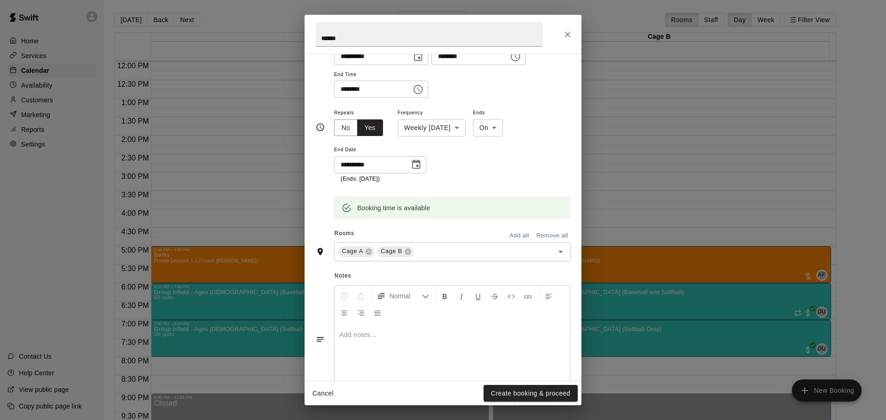
scroll to position [102, 0]
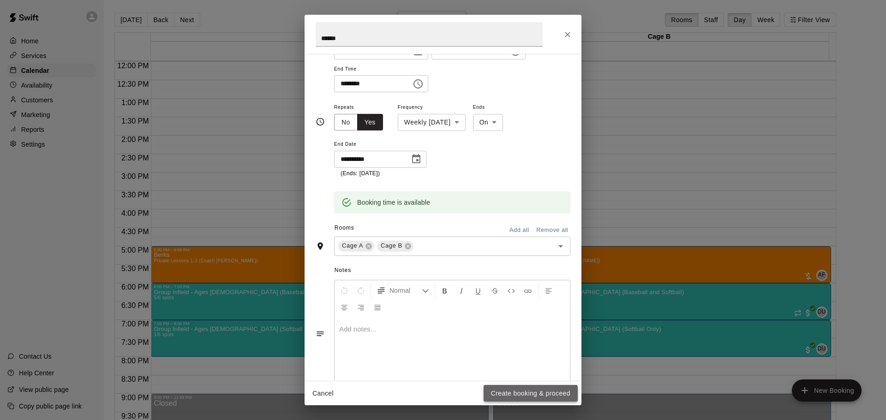
click at [519, 393] on button "Create booking & proceed" at bounding box center [530, 393] width 94 height 17
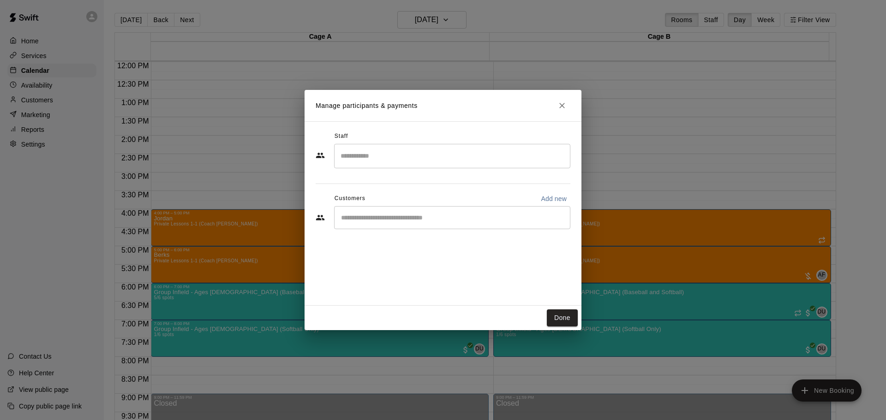
click at [369, 155] on input "Search staff" at bounding box center [452, 156] width 228 height 16
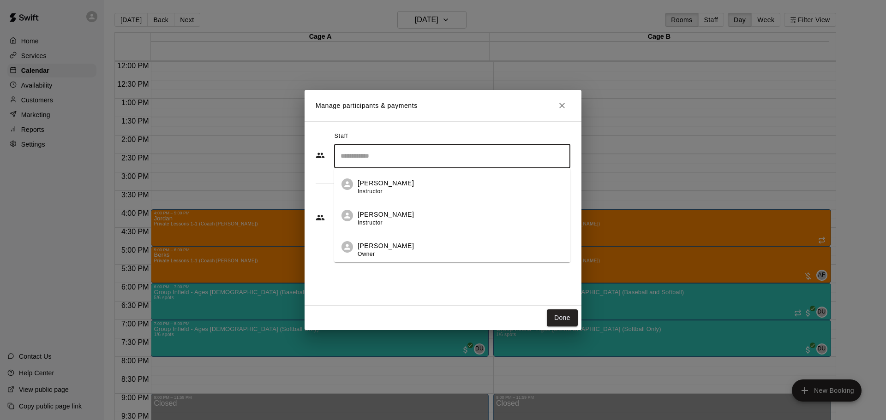
click at [368, 244] on p "[PERSON_NAME]" at bounding box center [385, 246] width 56 height 10
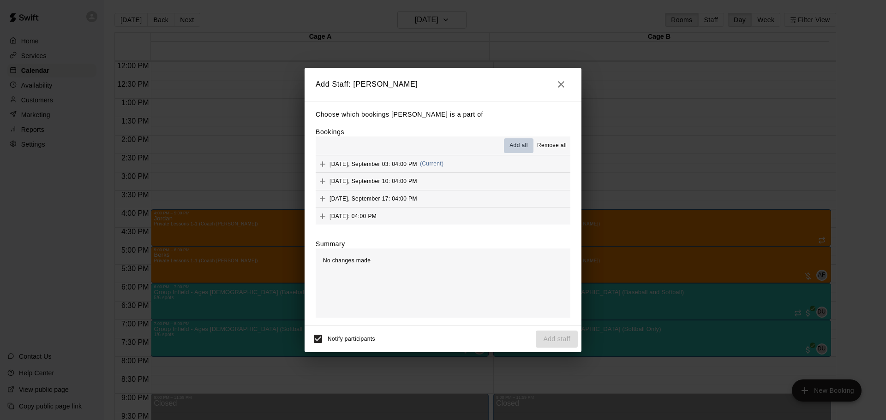
click at [516, 149] on span "Add all" at bounding box center [518, 145] width 18 height 9
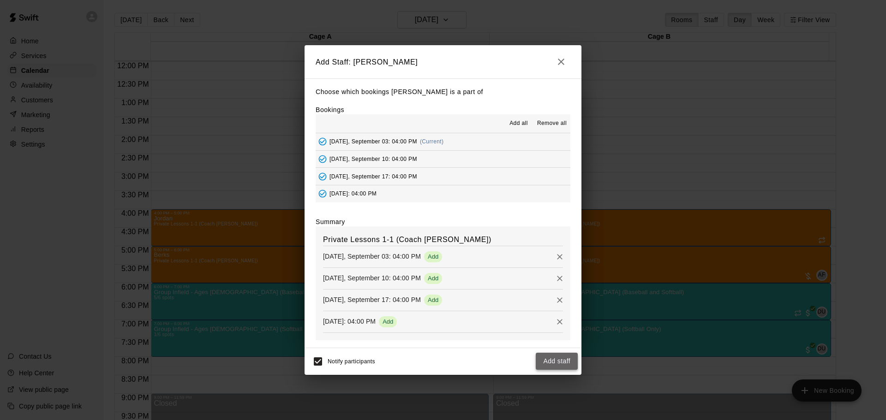
click at [554, 360] on button "Add staff" at bounding box center [556, 361] width 42 height 17
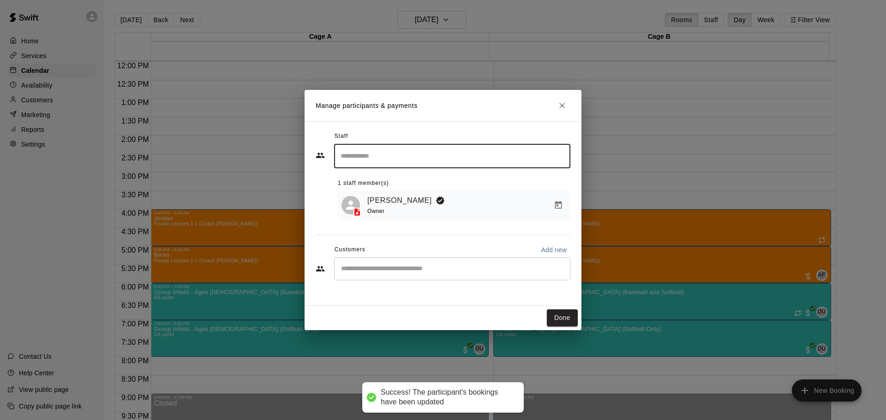
click at [378, 270] on input "Start typing to search customers..." at bounding box center [452, 268] width 228 height 9
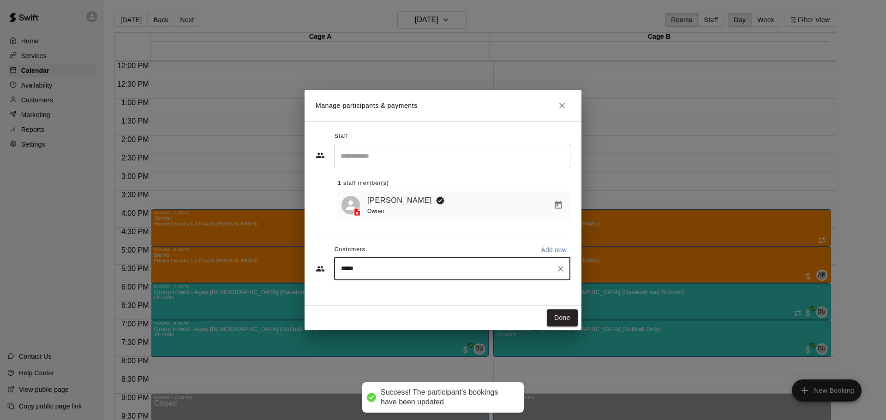
type input "******"
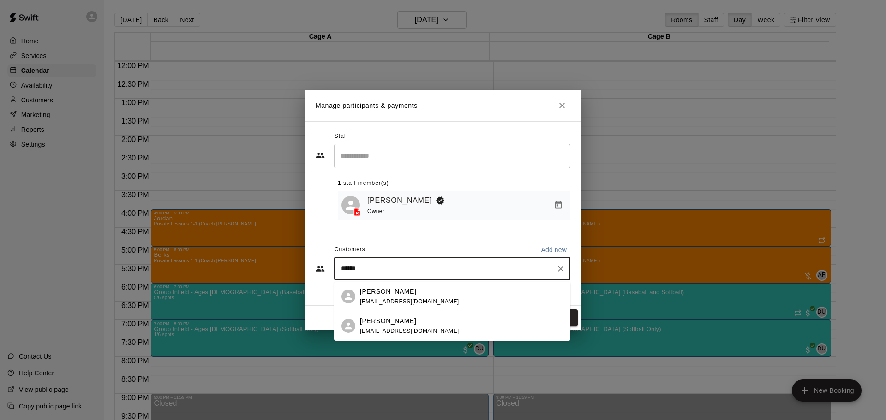
click at [394, 336] on div "[PERSON_NAME] [EMAIL_ADDRESS][DOMAIN_NAME]" at bounding box center [452, 326] width 236 height 30
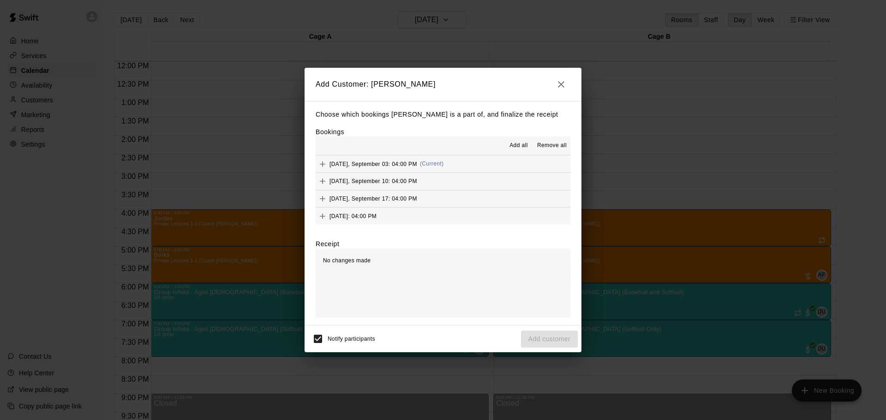
click at [513, 144] on span "Add all" at bounding box center [518, 145] width 18 height 9
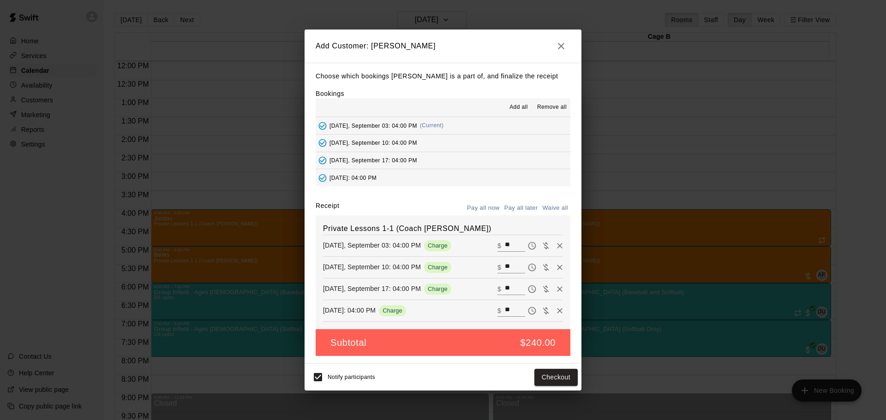
click at [515, 208] on button "Pay all later" at bounding box center [521, 208] width 38 height 14
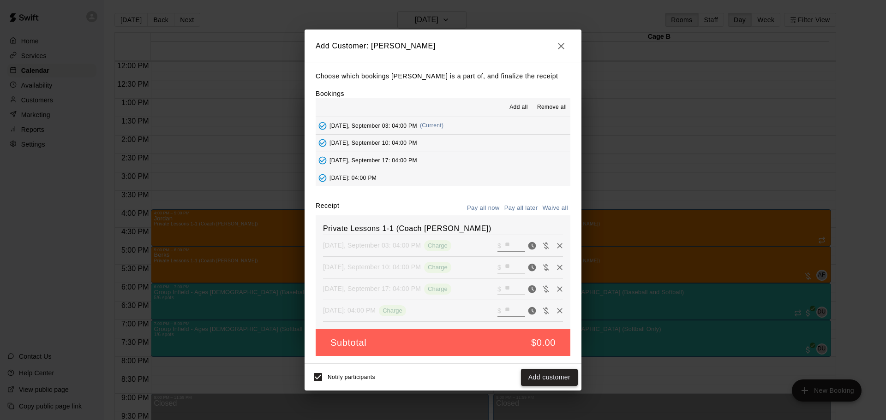
click at [531, 383] on button "Add customer" at bounding box center [549, 377] width 57 height 17
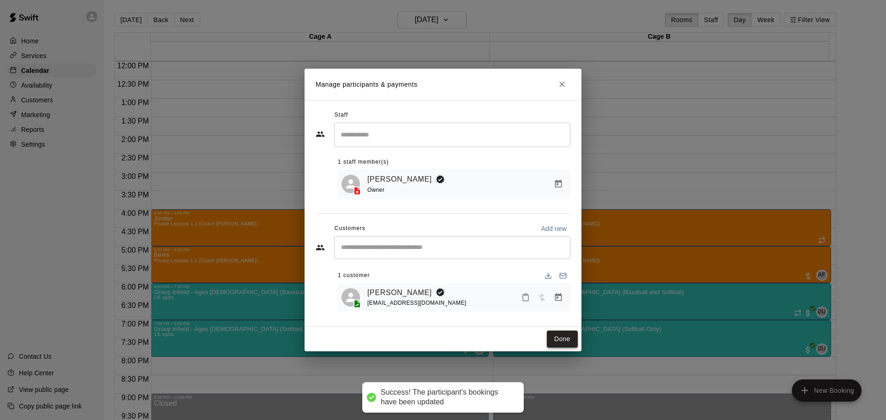
click at [565, 334] on button "Done" at bounding box center [562, 339] width 31 height 17
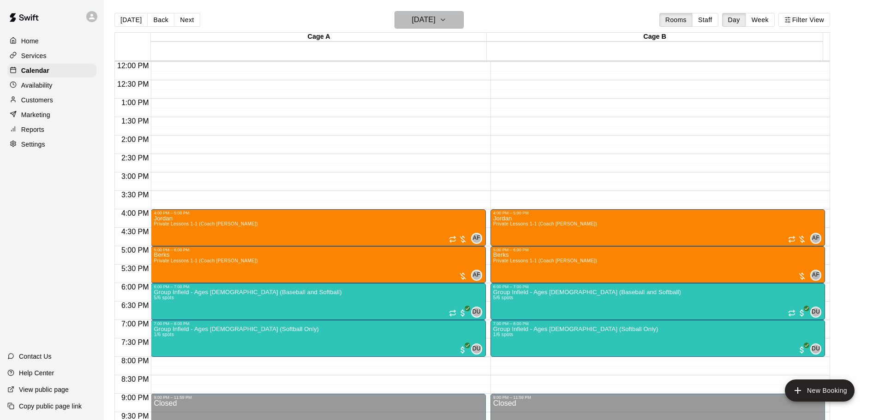
click at [435, 24] on h6 "[DATE]" at bounding box center [424, 19] width 24 height 13
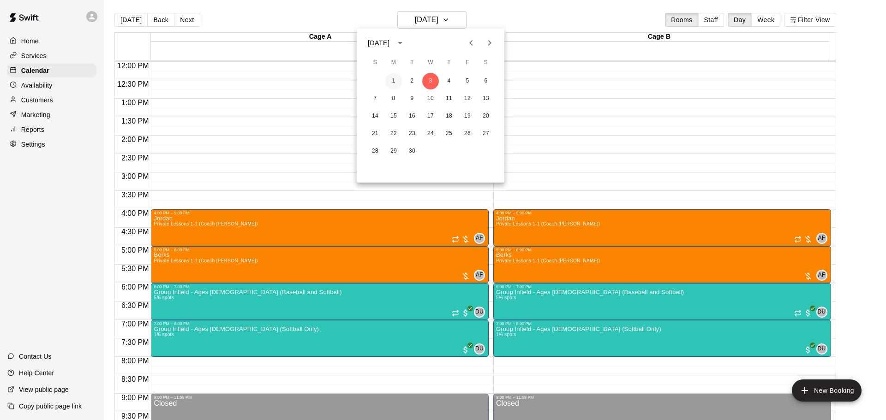
click at [396, 81] on button "1" at bounding box center [393, 81] width 17 height 17
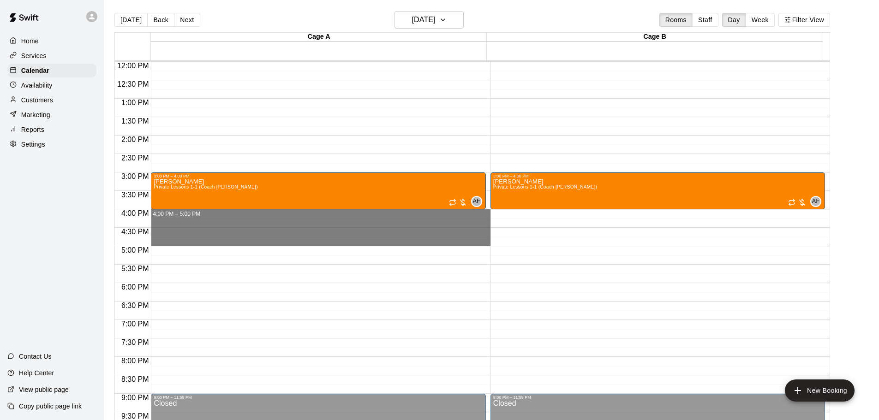
drag, startPoint x: 172, startPoint y: 214, endPoint x: 171, endPoint y: 238, distance: 24.0
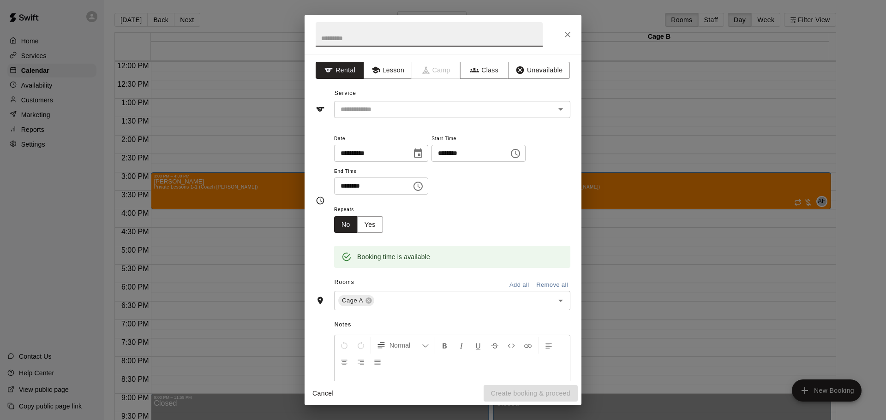
click at [334, 38] on input "text" at bounding box center [428, 34] width 227 height 24
click at [567, 33] on icon "Close" at bounding box center [567, 34] width 9 height 9
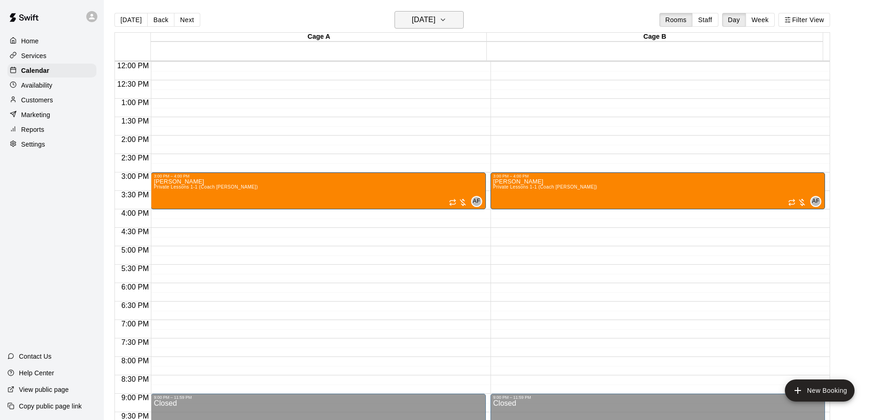
click at [433, 18] on h6 "[DATE]" at bounding box center [424, 19] width 24 height 13
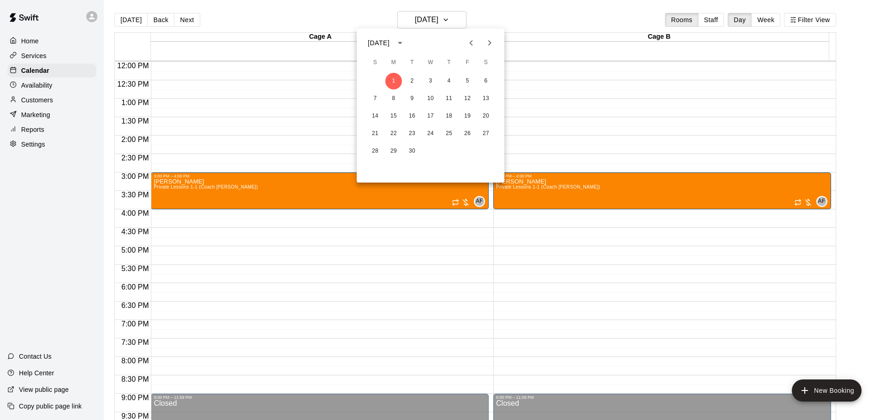
click at [467, 40] on icon "Previous month" at bounding box center [470, 42] width 11 height 11
click at [397, 149] on button "25" at bounding box center [393, 151] width 17 height 17
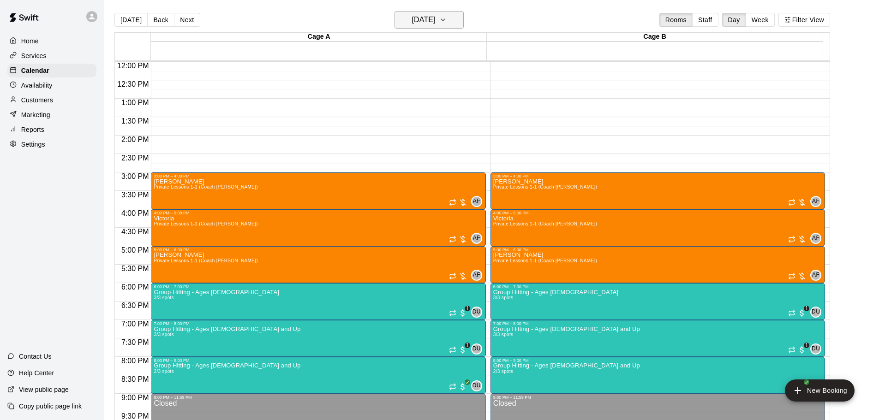
click at [422, 24] on h6 "[DATE]" at bounding box center [424, 19] width 24 height 13
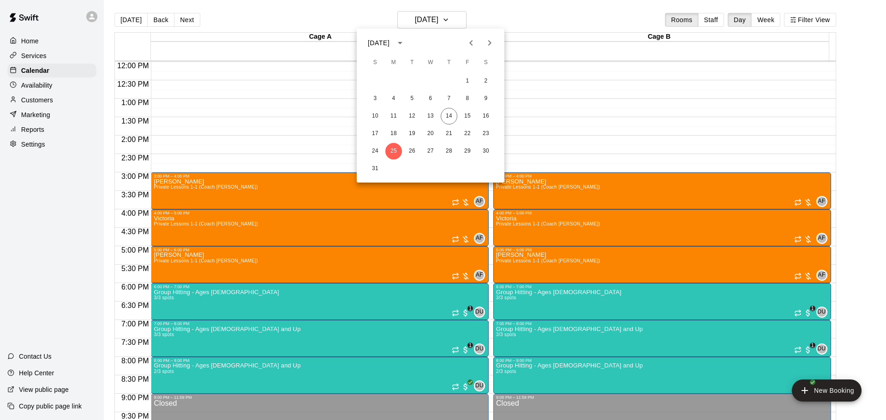
click at [491, 50] on button "Next month" at bounding box center [489, 43] width 18 height 18
click at [391, 80] on button "1" at bounding box center [393, 81] width 17 height 17
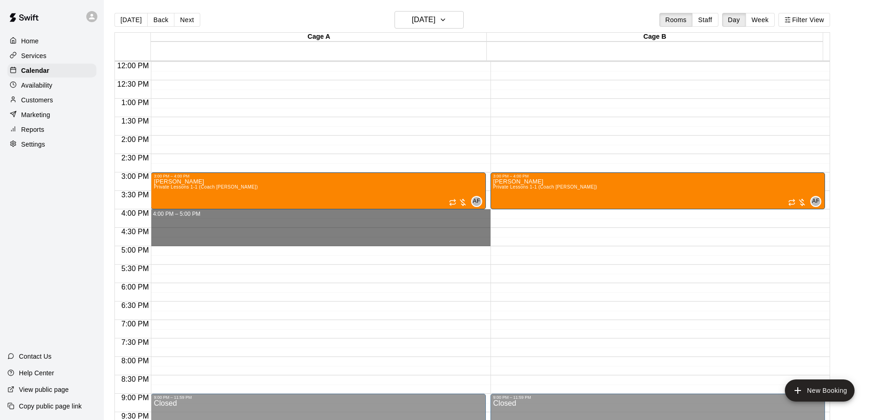
drag, startPoint x: 169, startPoint y: 213, endPoint x: 170, endPoint y: 245, distance: 32.3
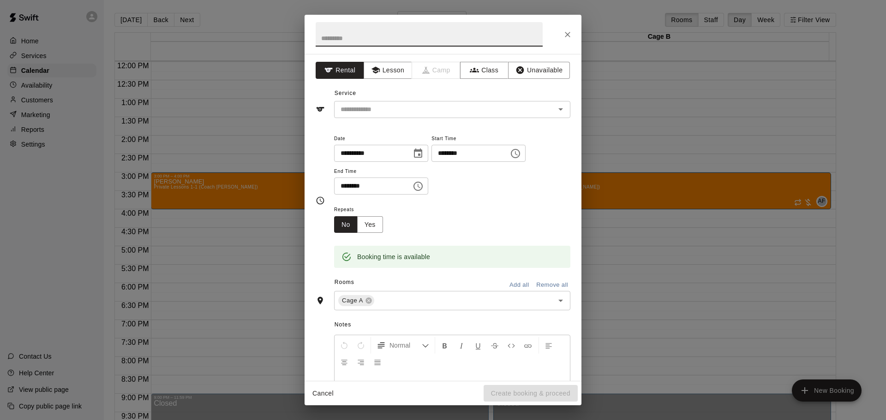
click at [361, 41] on input "text" at bounding box center [428, 34] width 227 height 24
type input "********"
click at [396, 74] on button "Lesson" at bounding box center [387, 70] width 48 height 17
click at [404, 109] on input "text" at bounding box center [438, 110] width 203 height 12
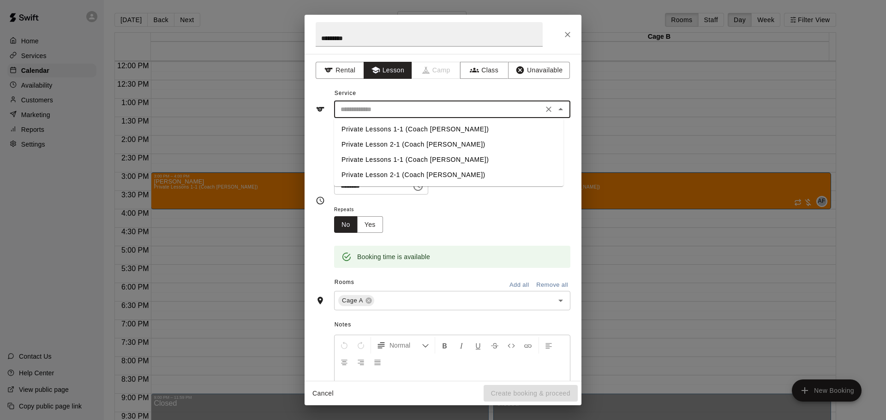
click at [390, 130] on li "Private Lessons 1-1 (Coach [PERSON_NAME])" at bounding box center [448, 129] width 229 height 15
type input "**********"
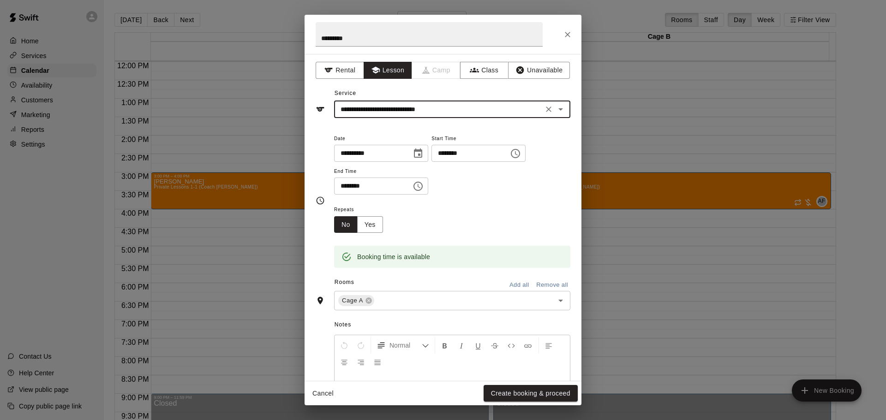
click at [506, 286] on button "Add all" at bounding box center [519, 285] width 30 height 14
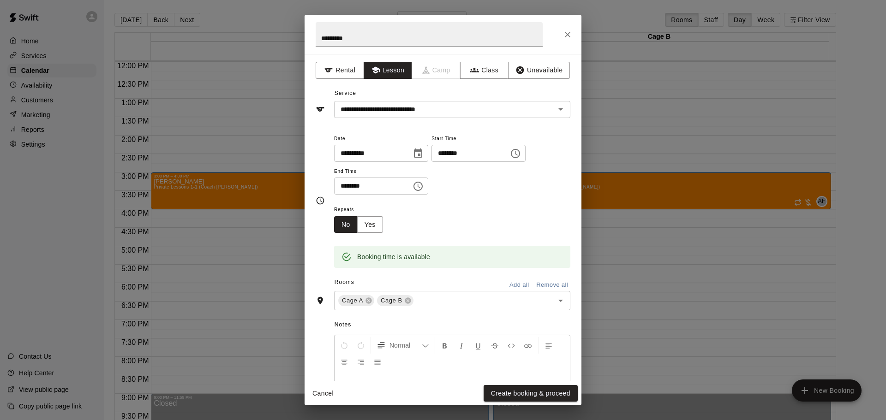
click at [365, 228] on button "Yes" at bounding box center [370, 224] width 26 height 17
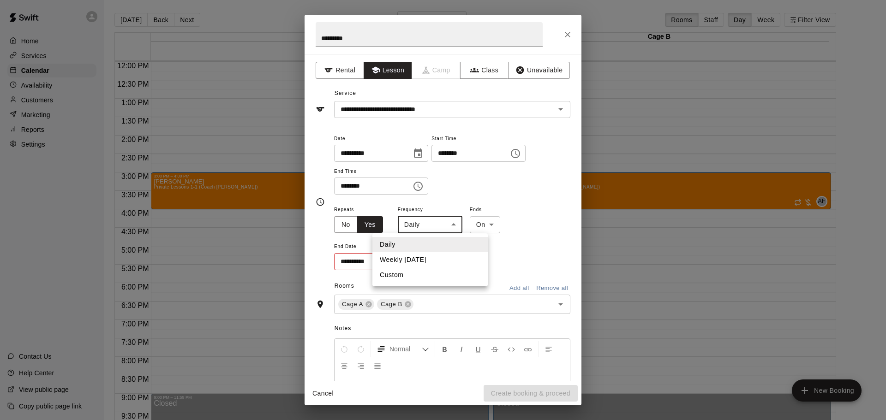
click at [437, 231] on body "**********" at bounding box center [443, 217] width 886 height 435
click at [432, 260] on li "Weekly [DATE]" at bounding box center [429, 259] width 115 height 15
type input "******"
click at [416, 261] on icon "Choose date" at bounding box center [415, 261] width 11 height 11
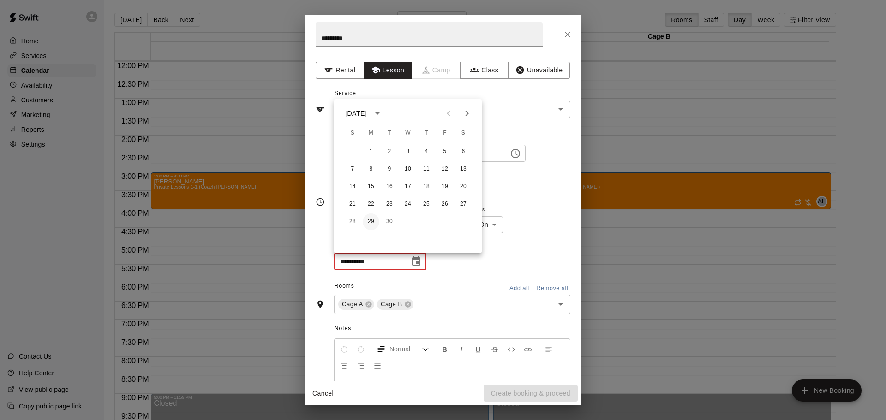
click at [367, 221] on button "29" at bounding box center [371, 222] width 17 height 17
type input "**********"
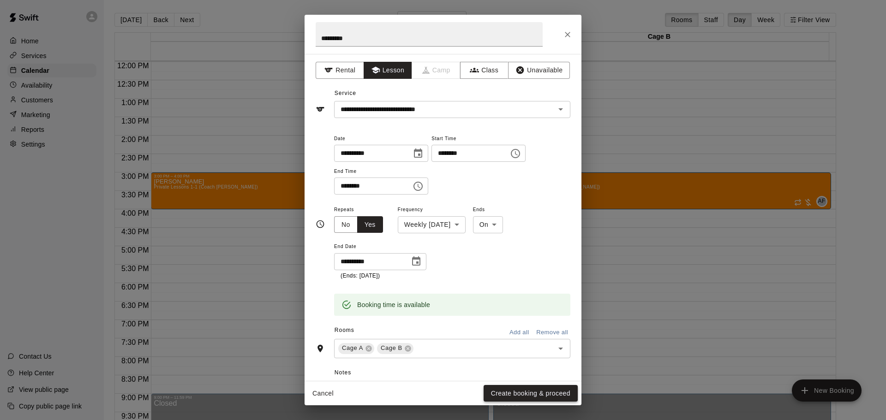
click at [522, 398] on button "Create booking & proceed" at bounding box center [530, 393] width 94 height 17
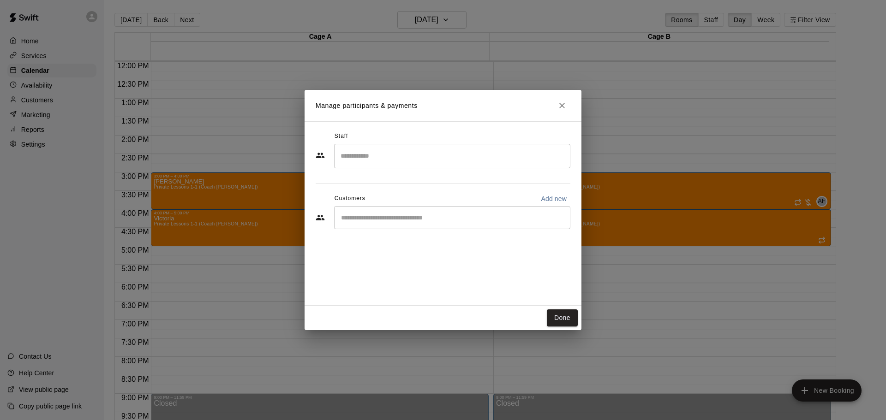
click at [389, 155] on input "Search staff" at bounding box center [452, 156] width 228 height 16
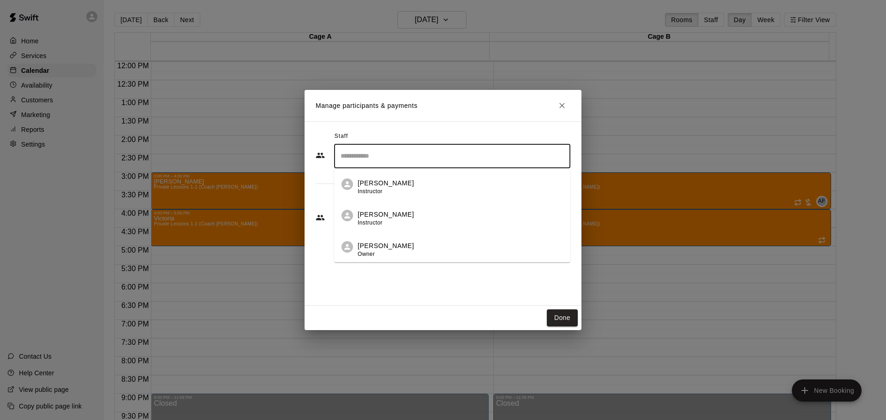
click at [367, 246] on p "[PERSON_NAME]" at bounding box center [385, 246] width 56 height 10
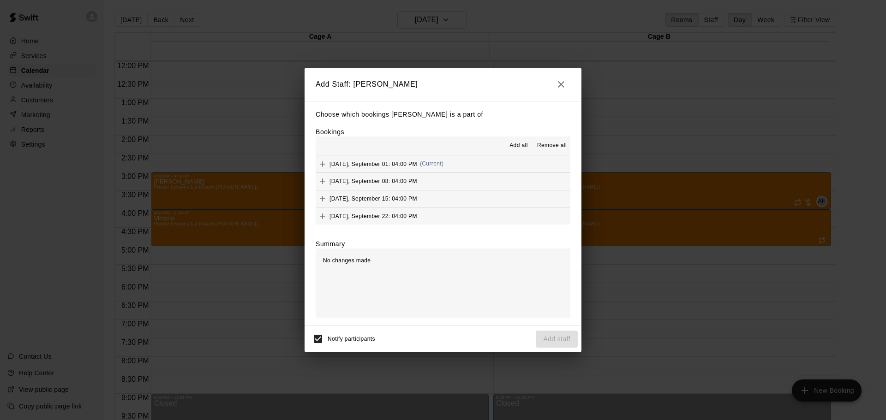
click at [513, 143] on span "Add all" at bounding box center [518, 145] width 18 height 9
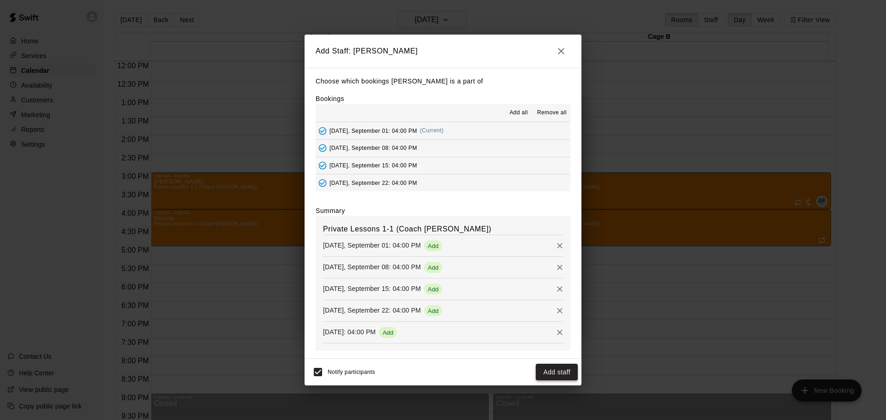
click at [545, 368] on button "Add staff" at bounding box center [556, 372] width 42 height 17
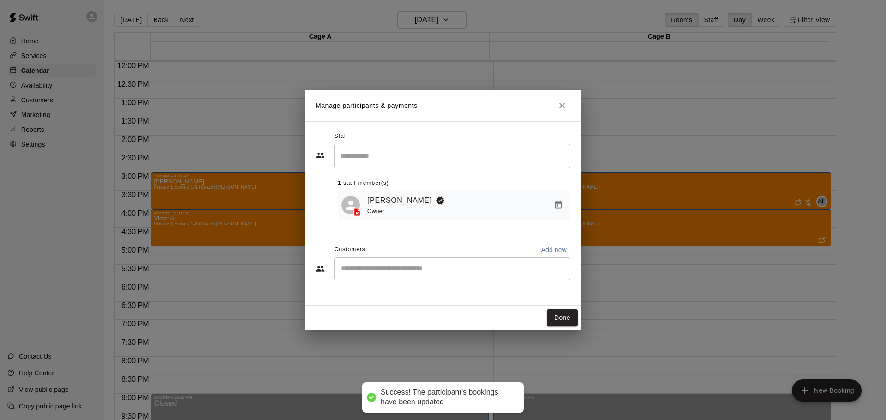
click at [424, 282] on div "​" at bounding box center [442, 269] width 255 height 25
click at [419, 271] on input "Start typing to search customers..." at bounding box center [452, 268] width 228 height 9
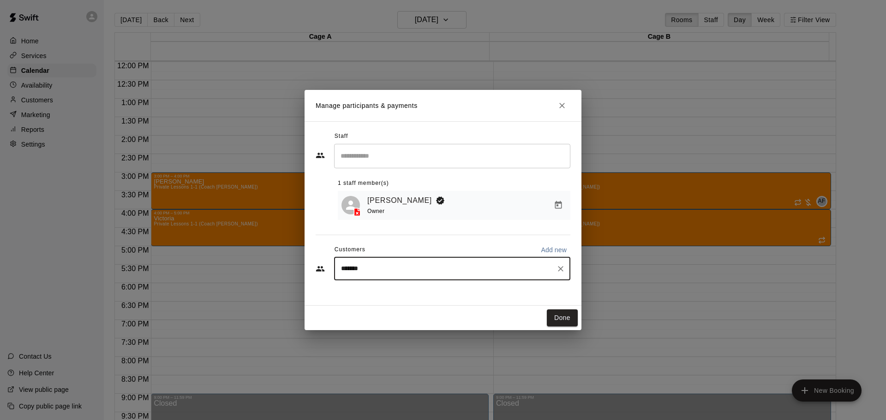
type input "********"
click at [409, 308] on div "[PERSON_NAME] [PERSON_NAME][EMAIL_ADDRESS][DOMAIN_NAME]" at bounding box center [452, 297] width 236 height 30
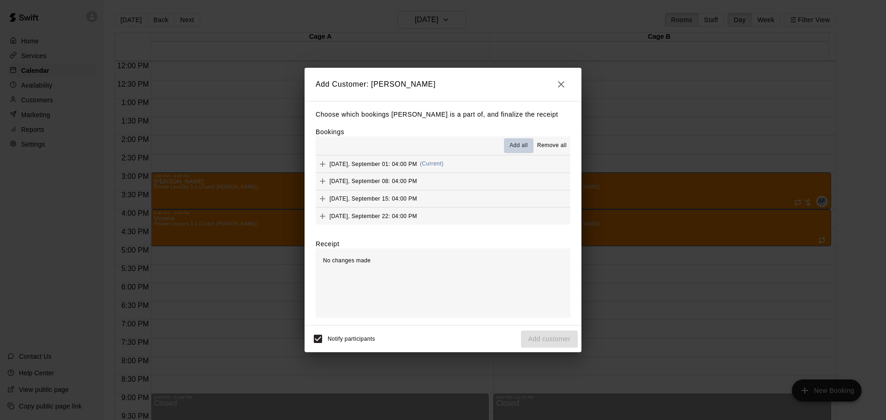
click at [515, 142] on span "Add all" at bounding box center [518, 145] width 18 height 9
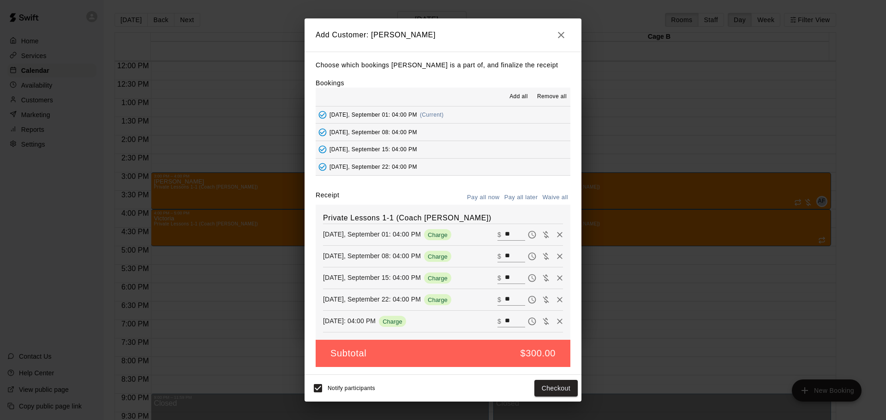
click at [527, 197] on button "Pay all later" at bounding box center [521, 197] width 38 height 14
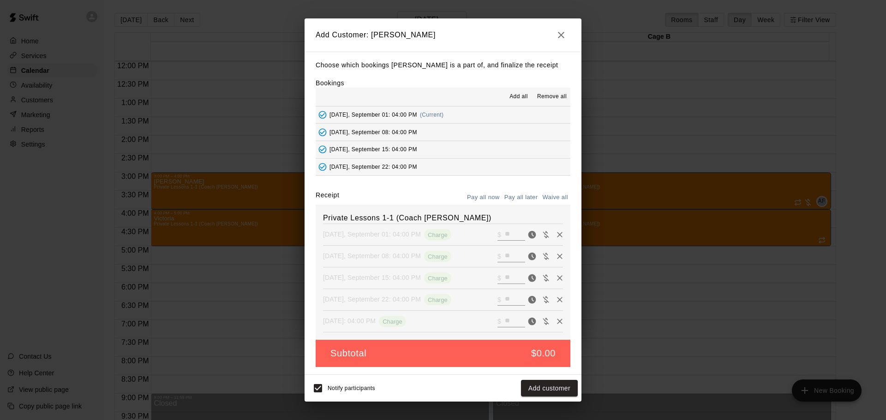
click at [547, 398] on div "Notify participants Add customer" at bounding box center [442, 388] width 269 height 19
click at [545, 394] on button "Add customer" at bounding box center [549, 388] width 57 height 17
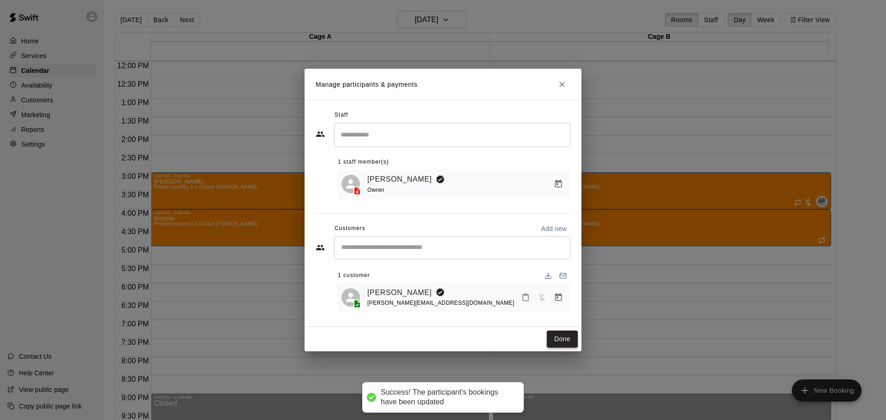
click at [555, 333] on button "Done" at bounding box center [562, 339] width 31 height 17
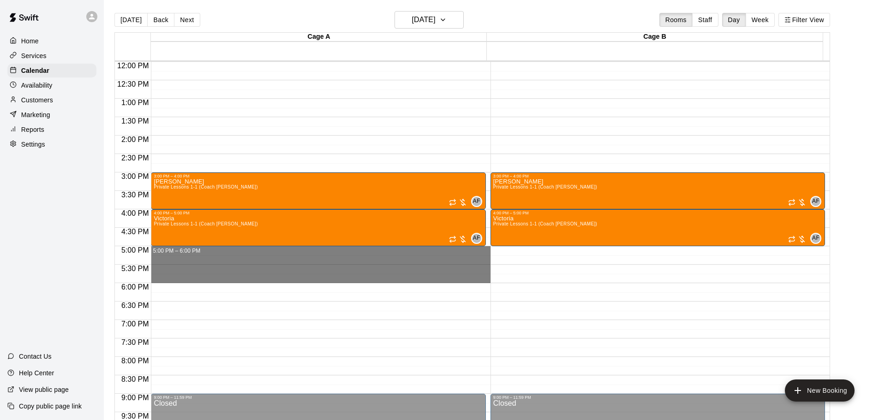
drag, startPoint x: 173, startPoint y: 250, endPoint x: 178, endPoint y: 280, distance: 31.3
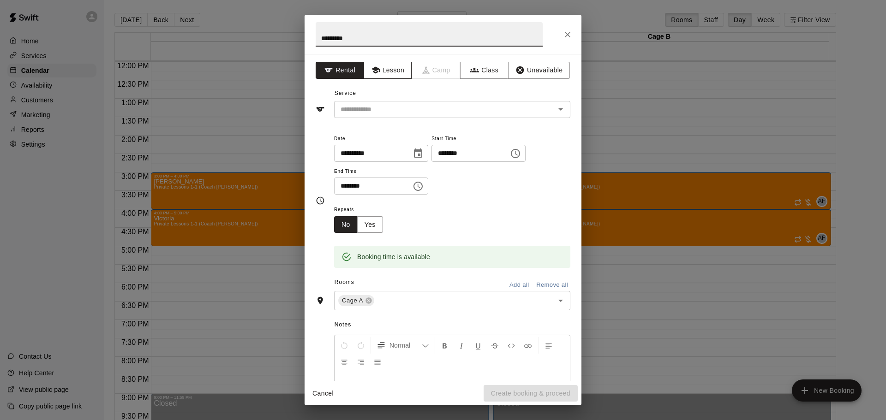
type input "********"
click at [389, 76] on button "Lesson" at bounding box center [387, 70] width 48 height 17
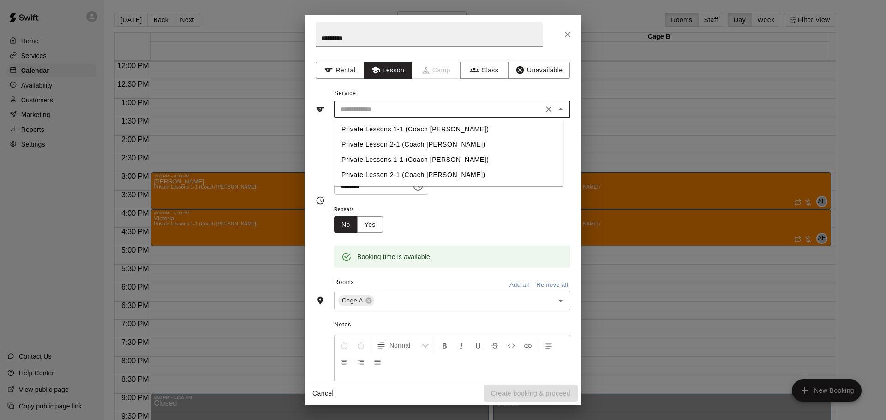
click at [389, 105] on input "text" at bounding box center [438, 110] width 203 height 12
click at [380, 131] on li "Private Lessons 1-1 (Coach [PERSON_NAME])" at bounding box center [448, 129] width 229 height 15
type input "**********"
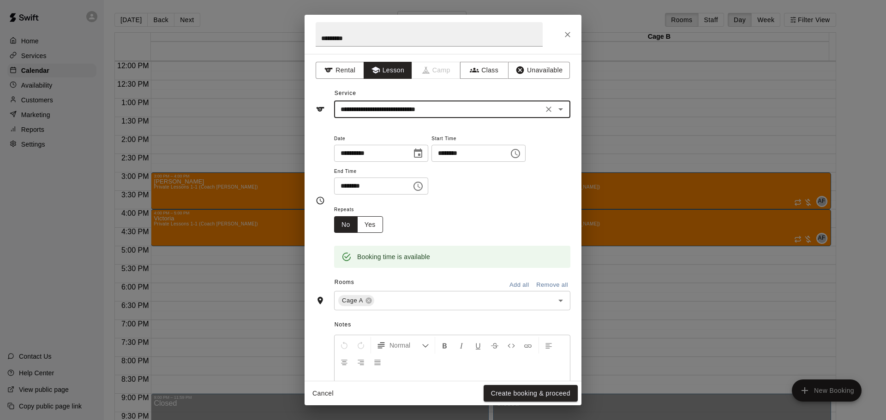
click at [375, 222] on button "Yes" at bounding box center [370, 224] width 26 height 17
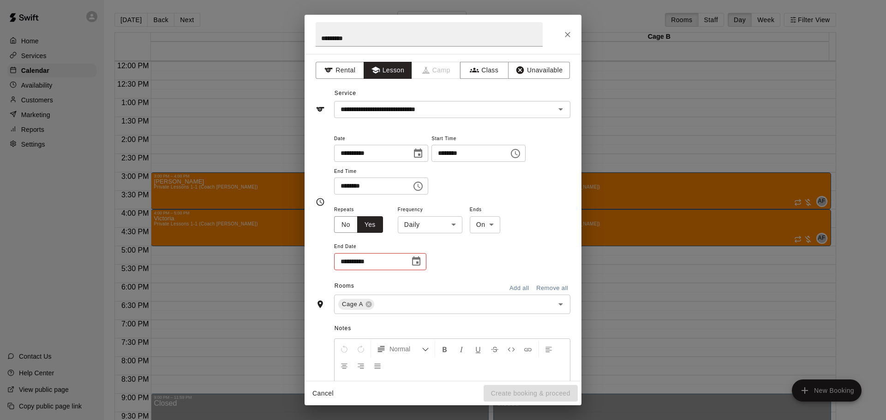
click at [433, 225] on body "Home Services Calendar Availability Customers Marketing Reports Settings Contac…" at bounding box center [443, 217] width 886 height 435
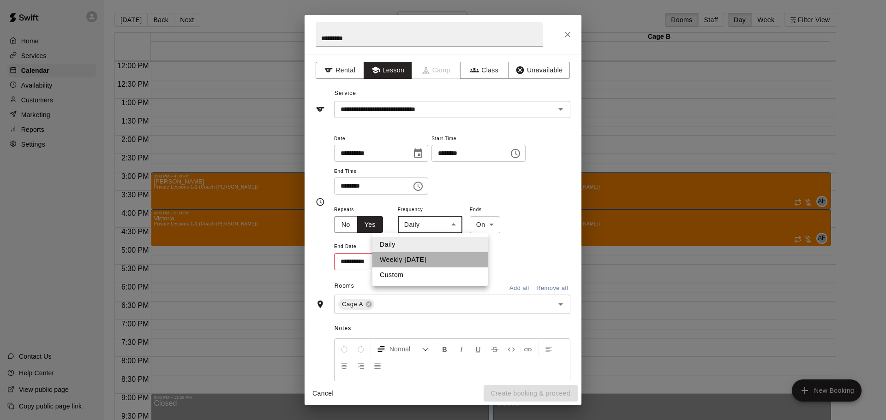
click at [430, 261] on li "Weekly [DATE]" at bounding box center [429, 259] width 115 height 15
type input "******"
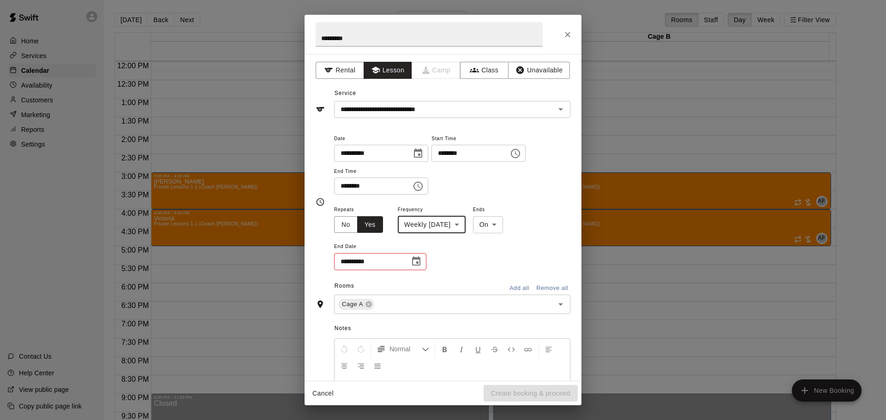
click at [418, 261] on icon "Choose date" at bounding box center [415, 261] width 11 height 11
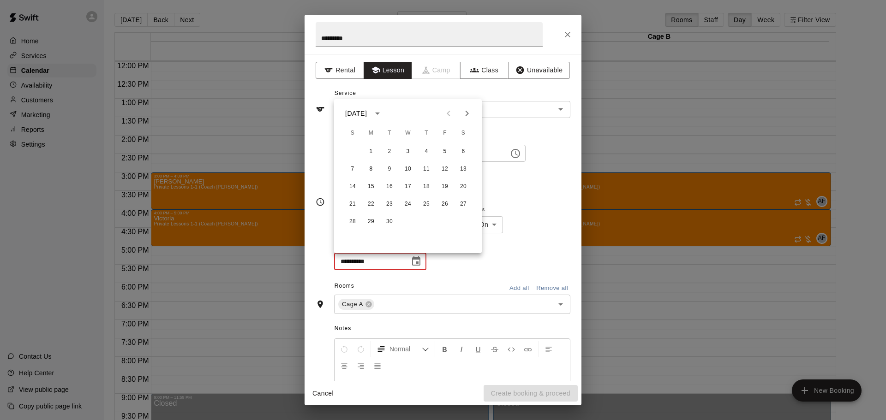
click at [448, 262] on div "**********" at bounding box center [452, 237] width 236 height 67
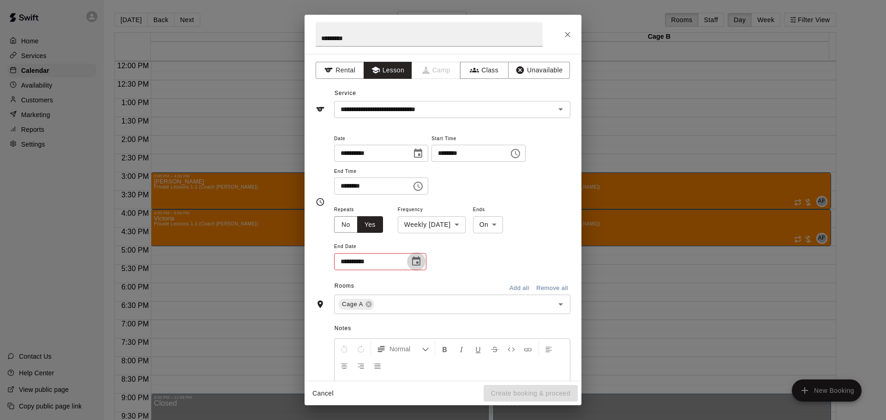
click at [408, 260] on button "Choose date" at bounding box center [416, 261] width 18 height 18
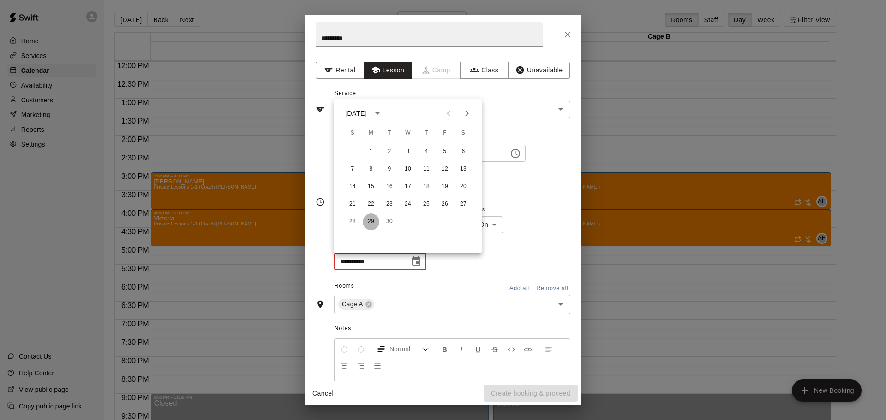
click at [369, 219] on button "29" at bounding box center [371, 222] width 17 height 17
type input "**********"
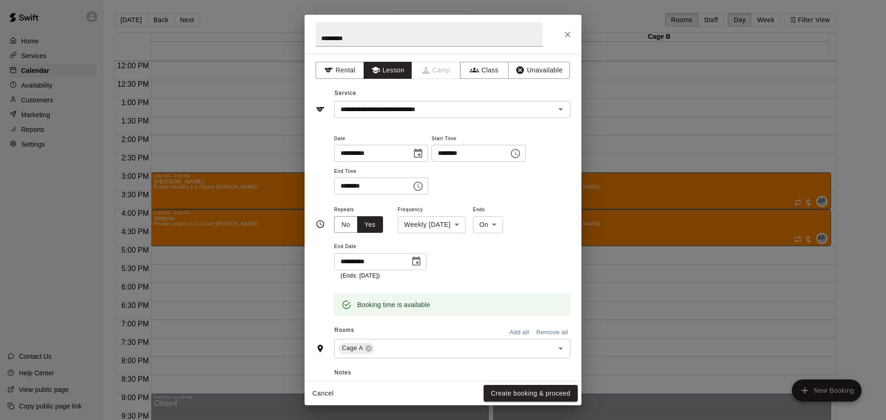
click at [511, 328] on button "Add all" at bounding box center [519, 333] width 30 height 14
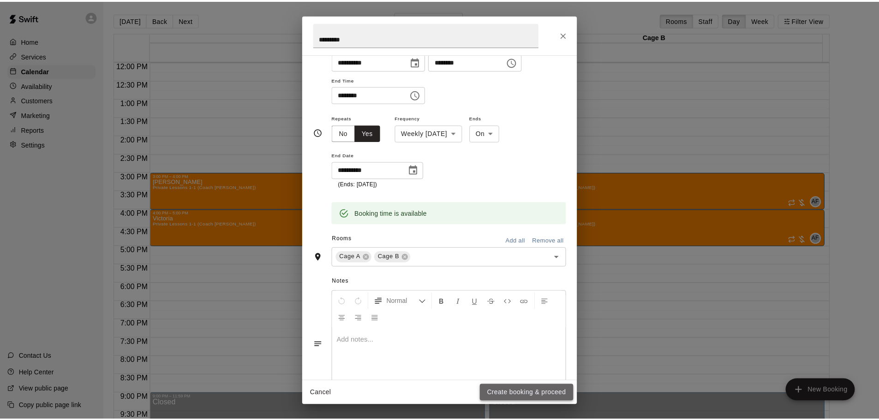
scroll to position [92, 0]
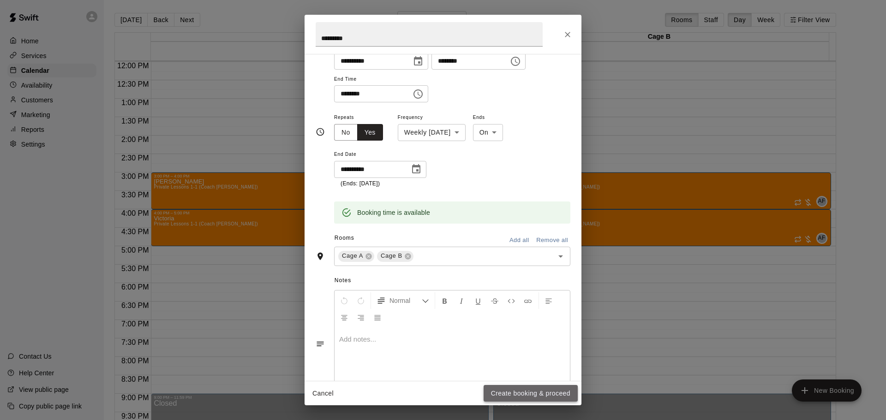
click at [525, 393] on button "Create booking & proceed" at bounding box center [530, 393] width 94 height 17
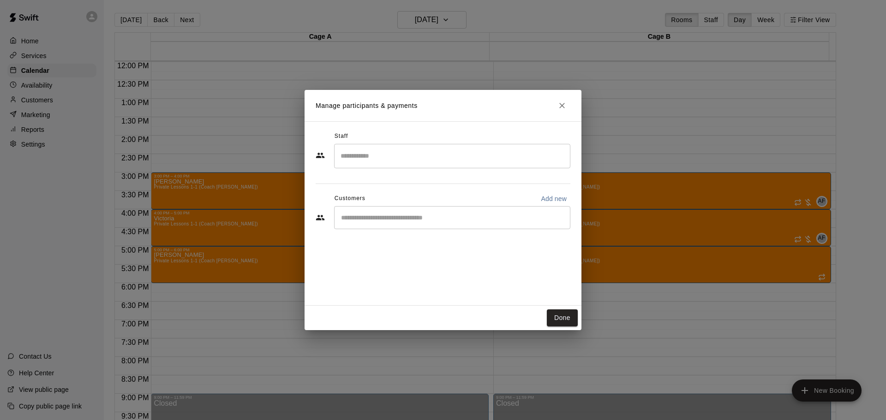
click at [369, 153] on input "Search staff" at bounding box center [452, 156] width 228 height 16
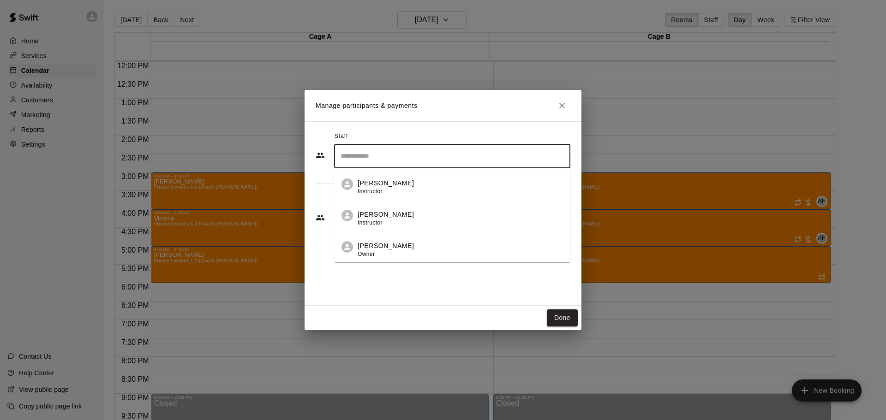
click at [378, 245] on p "[PERSON_NAME]" at bounding box center [385, 246] width 56 height 10
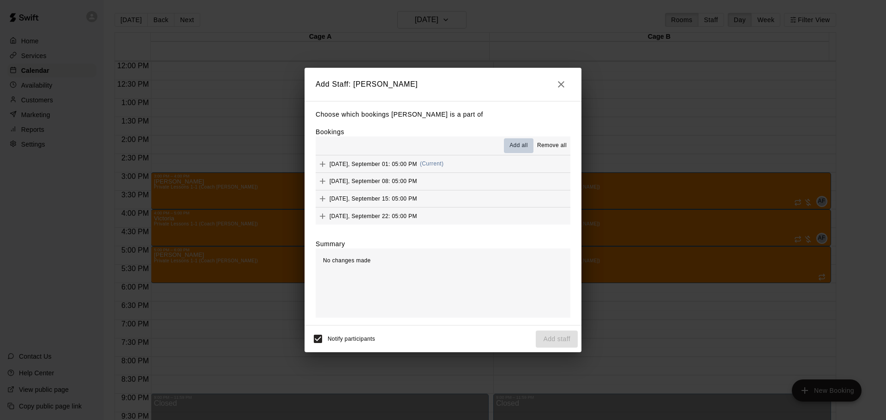
click at [512, 143] on span "Add all" at bounding box center [518, 145] width 18 height 9
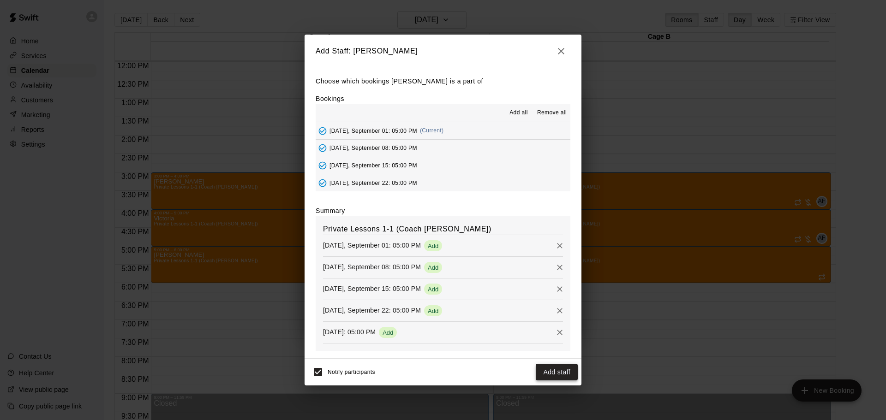
click at [547, 369] on button "Add staff" at bounding box center [556, 372] width 42 height 17
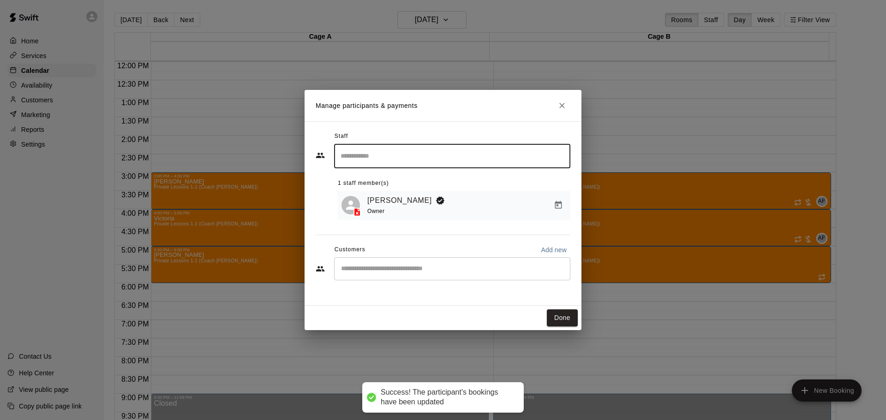
click at [376, 267] on input "Start typing to search customers..." at bounding box center [452, 268] width 228 height 9
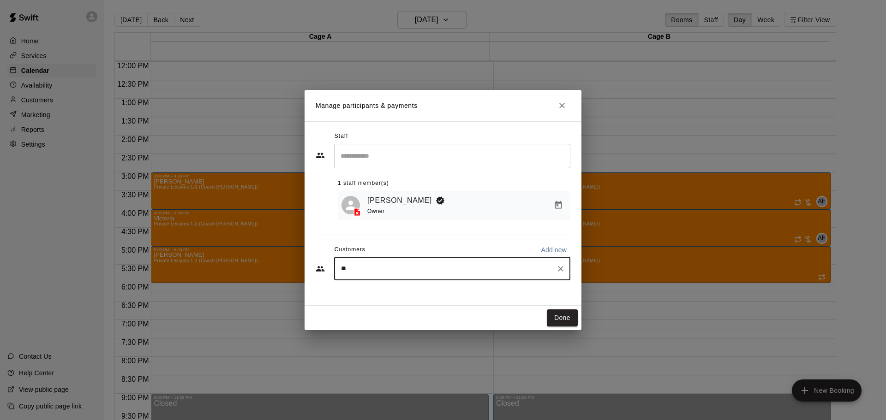
type input "***"
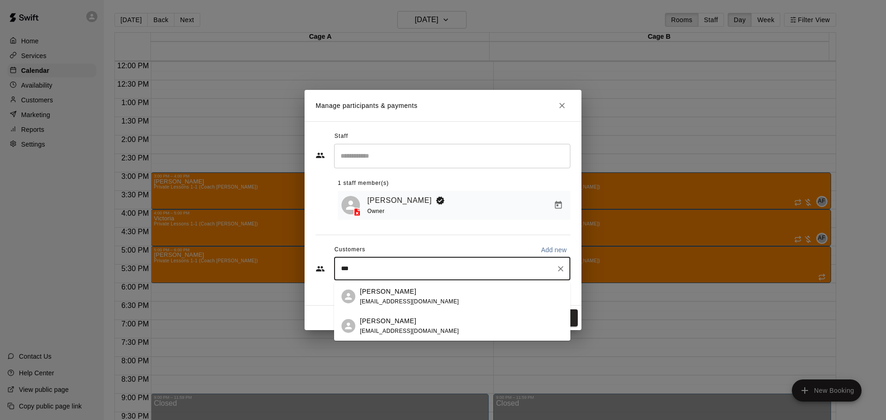
click at [367, 324] on p "[PERSON_NAME]" at bounding box center [388, 321] width 56 height 10
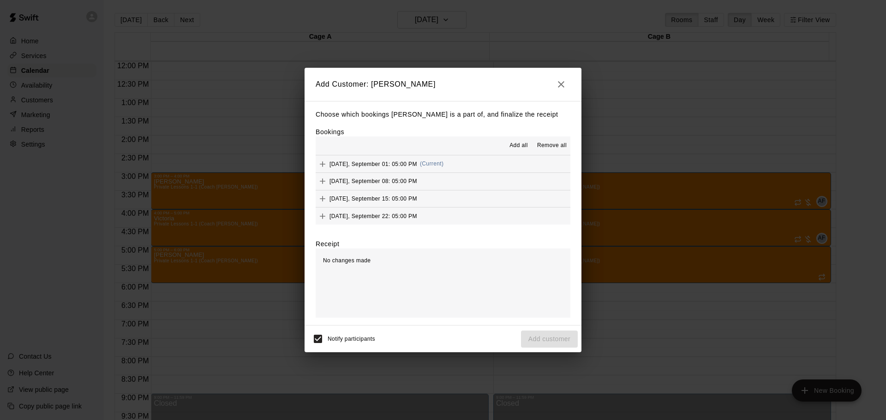
click at [521, 142] on span "Add all" at bounding box center [518, 145] width 18 height 9
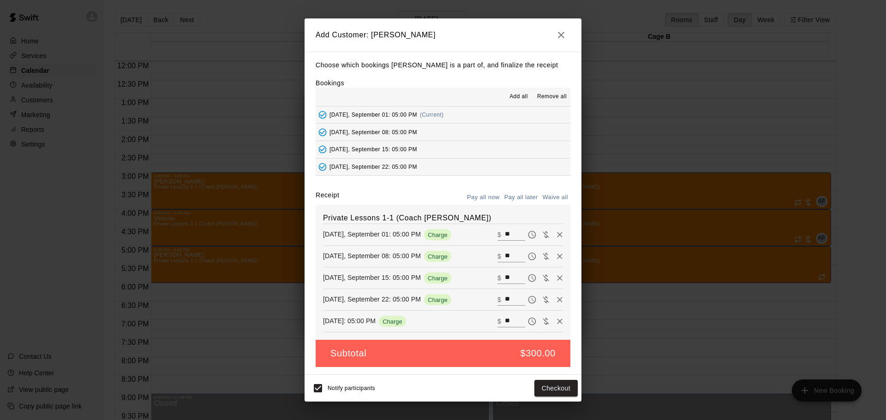
click at [524, 196] on button "Pay all later" at bounding box center [521, 197] width 38 height 14
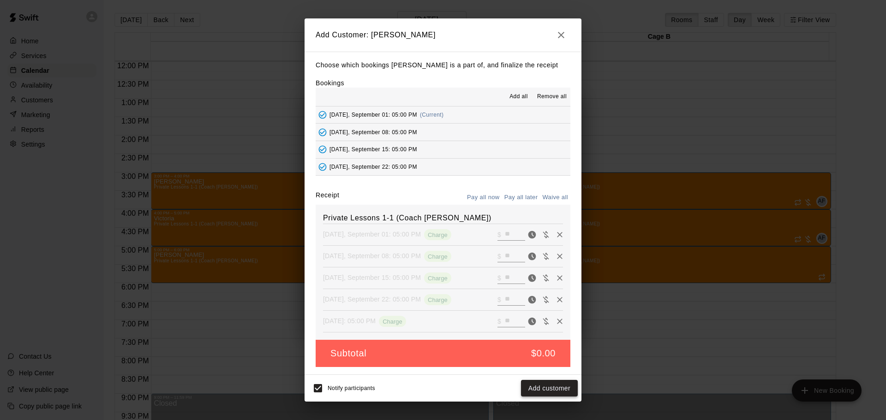
click at [548, 390] on button "Add customer" at bounding box center [549, 388] width 57 height 17
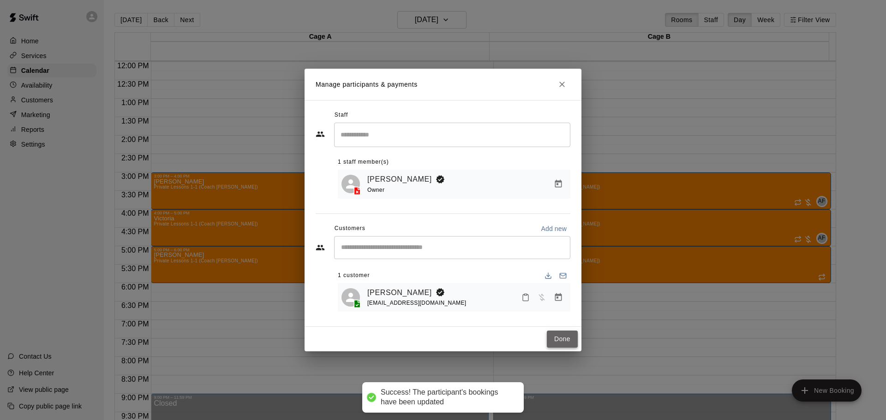
click at [566, 338] on button "Done" at bounding box center [562, 339] width 31 height 17
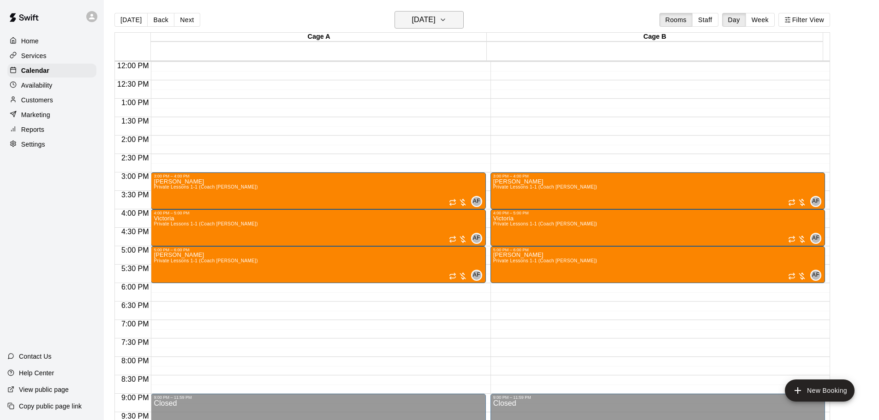
click at [445, 12] on button "[DATE]" at bounding box center [428, 20] width 69 height 18
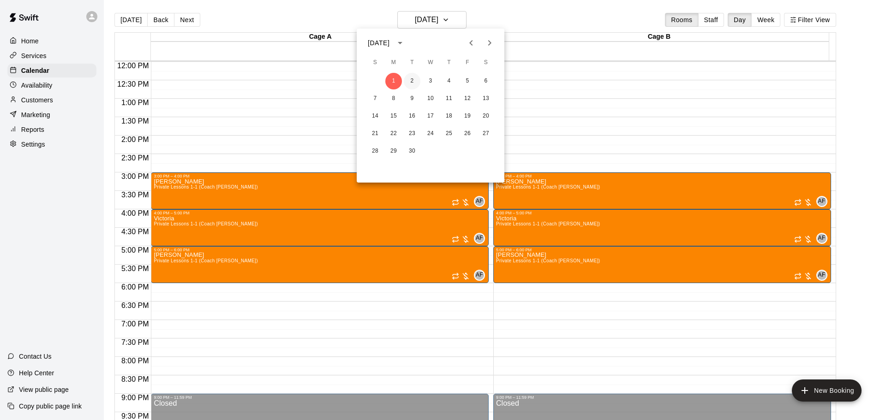
click at [413, 79] on button "2" at bounding box center [412, 81] width 17 height 17
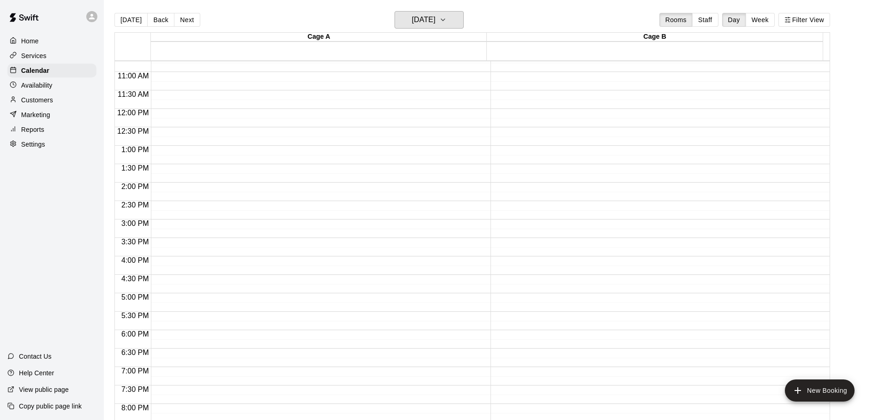
scroll to position [396, 0]
click at [34, 83] on p "Availability" at bounding box center [36, 85] width 31 height 9
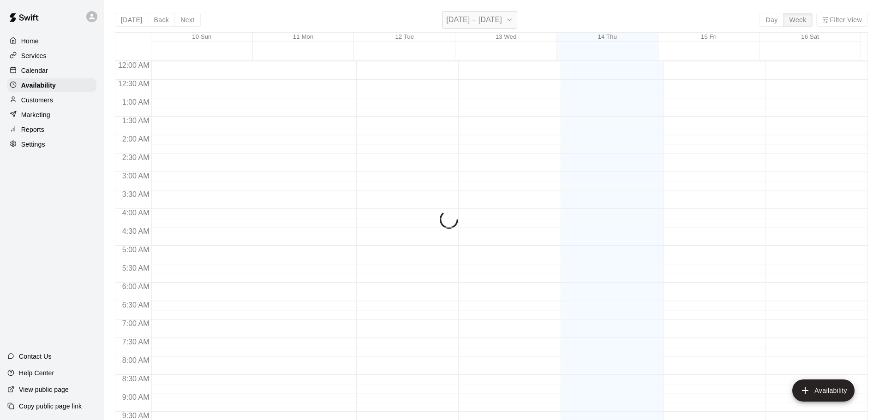
scroll to position [517, 0]
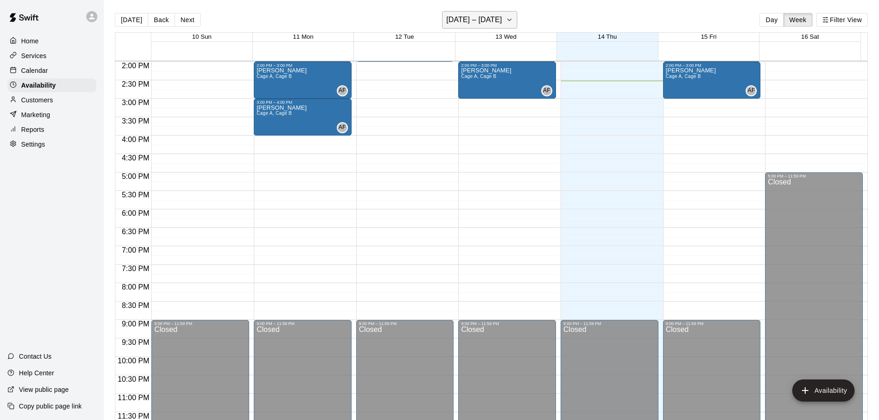
click at [470, 19] on h6 "[DATE] – [DATE]" at bounding box center [474, 19] width 56 height 13
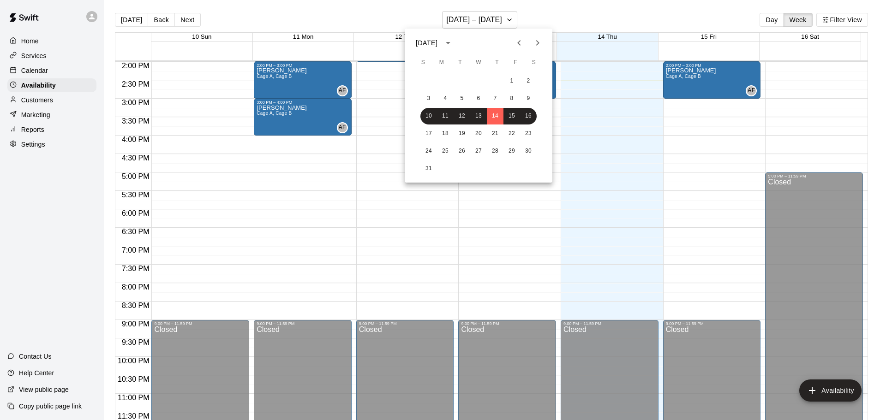
click at [537, 44] on icon "Next month" at bounding box center [537, 43] width 3 height 6
click at [445, 100] on button "8" at bounding box center [445, 98] width 17 height 17
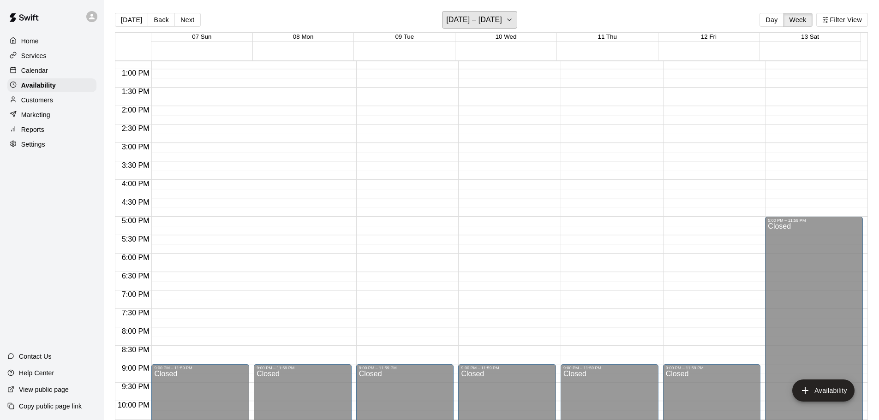
scroll to position [471, 0]
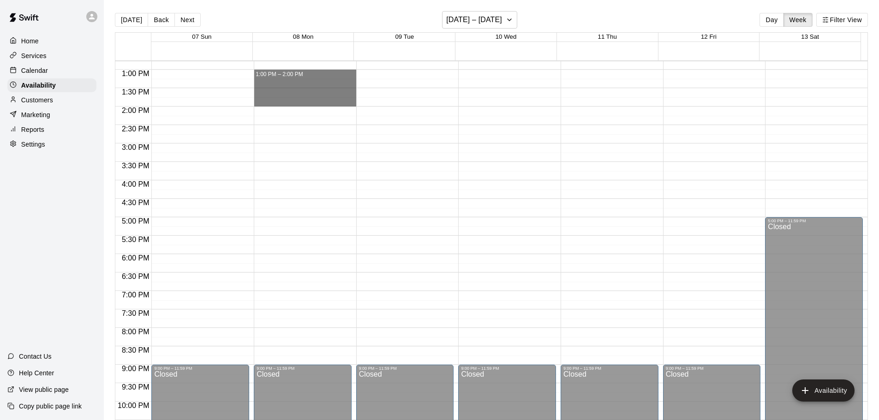
drag, startPoint x: 273, startPoint y: 71, endPoint x: 276, endPoint y: 99, distance: 27.9
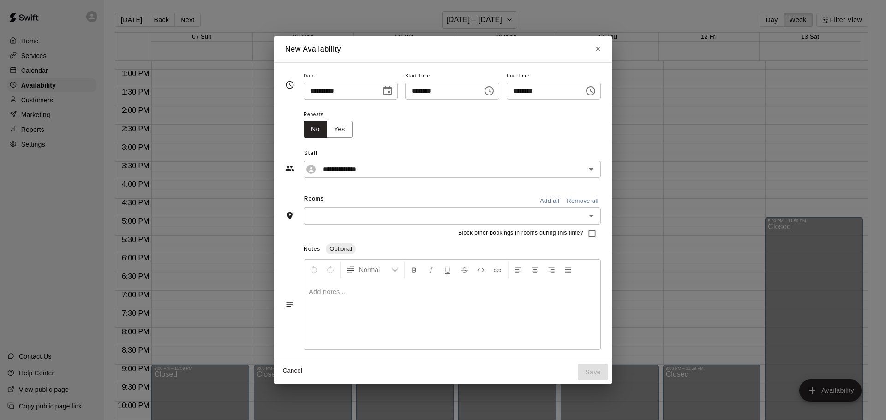
click at [561, 196] on button "Add all" at bounding box center [550, 201] width 30 height 14
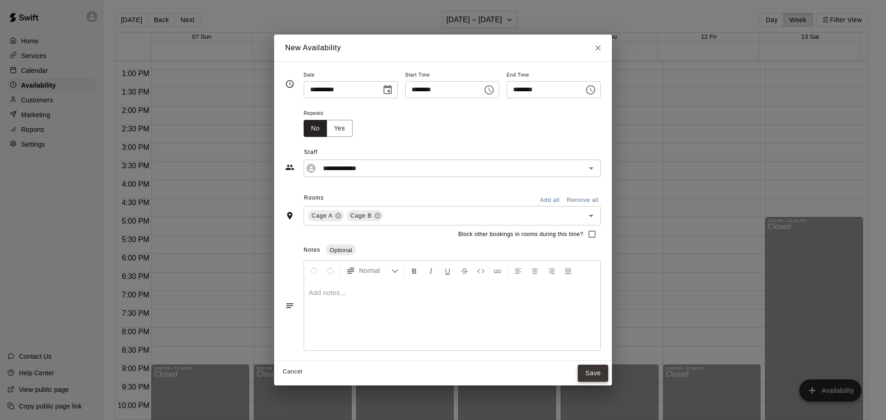
click at [607, 371] on button "Save" at bounding box center [592, 373] width 30 height 17
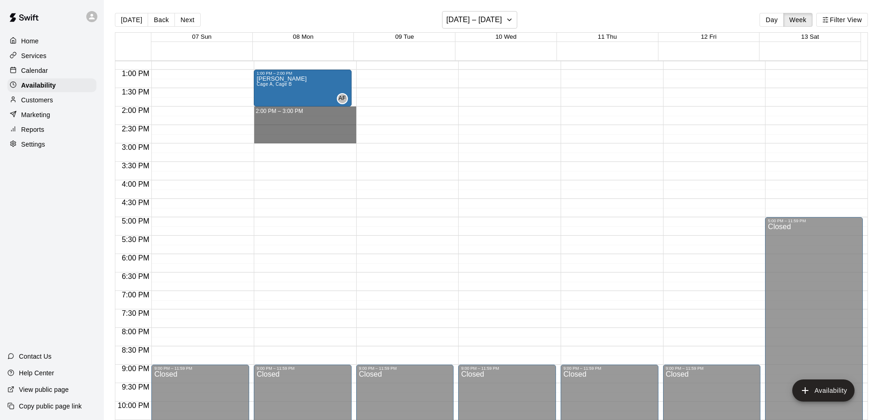
drag, startPoint x: 280, startPoint y: 111, endPoint x: 281, endPoint y: 137, distance: 25.8
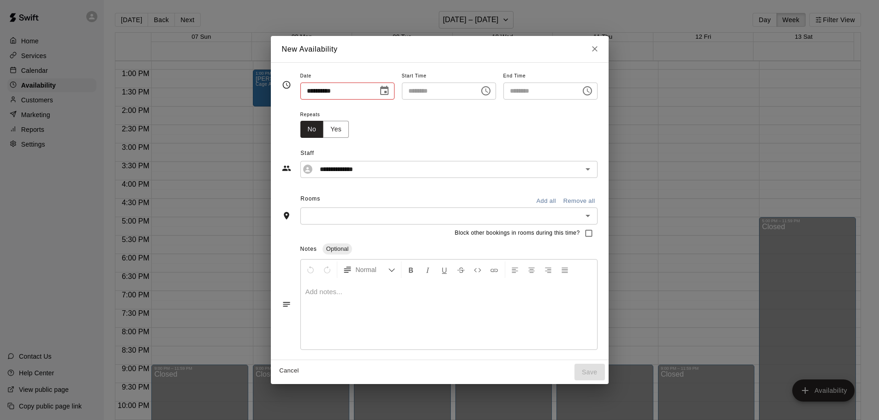
type input "**********"
type input "********"
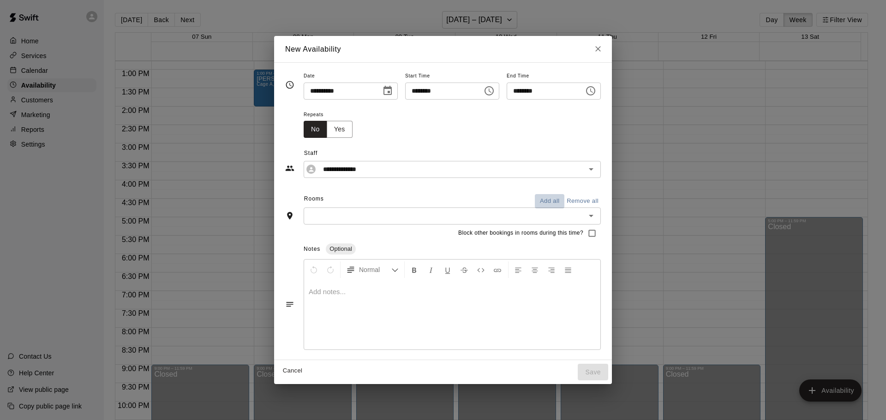
click at [559, 197] on button "Add all" at bounding box center [550, 201] width 30 height 14
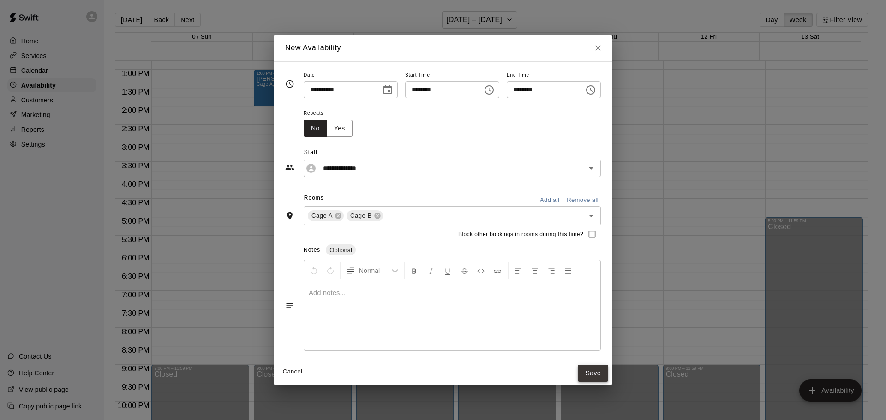
click at [606, 376] on button "Save" at bounding box center [592, 373] width 30 height 17
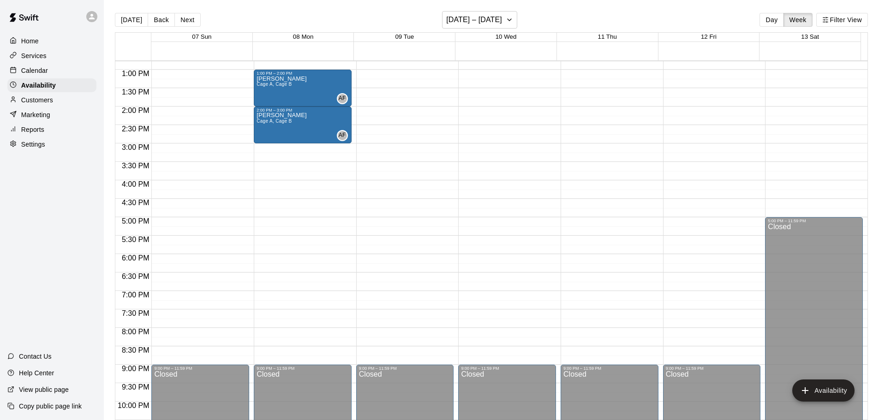
click at [42, 74] on p "Calendar" at bounding box center [34, 70] width 27 height 9
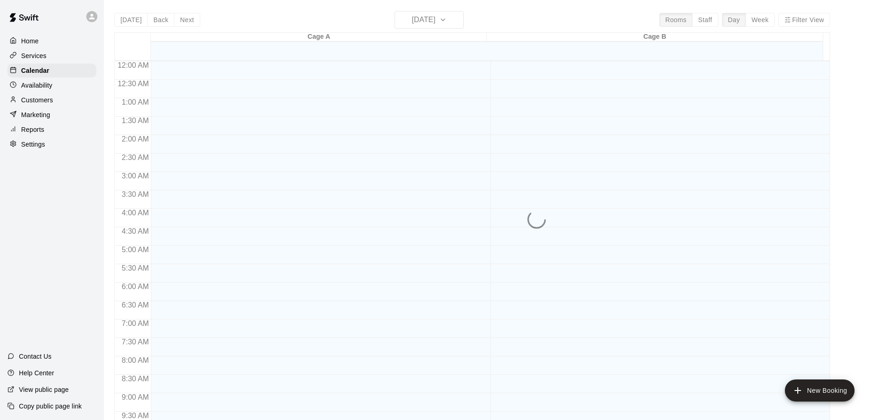
scroll to position [488, 0]
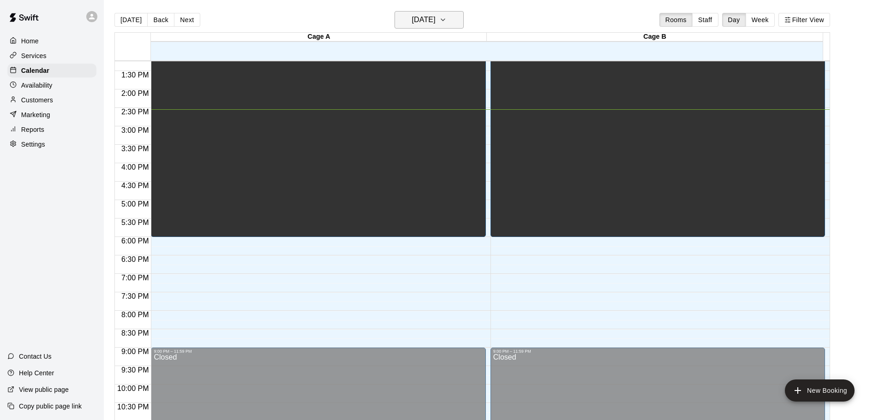
click at [435, 18] on h6 "[DATE]" at bounding box center [424, 19] width 24 height 13
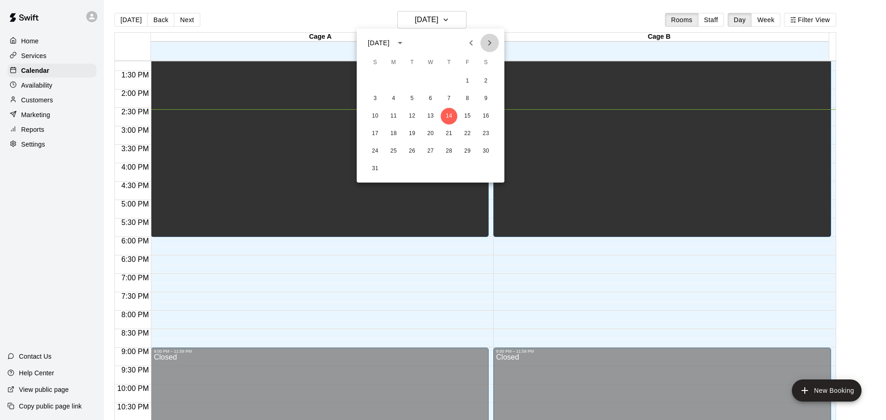
click at [491, 39] on icon "Next month" at bounding box center [489, 42] width 11 height 11
click at [397, 95] on button "8" at bounding box center [393, 98] width 17 height 17
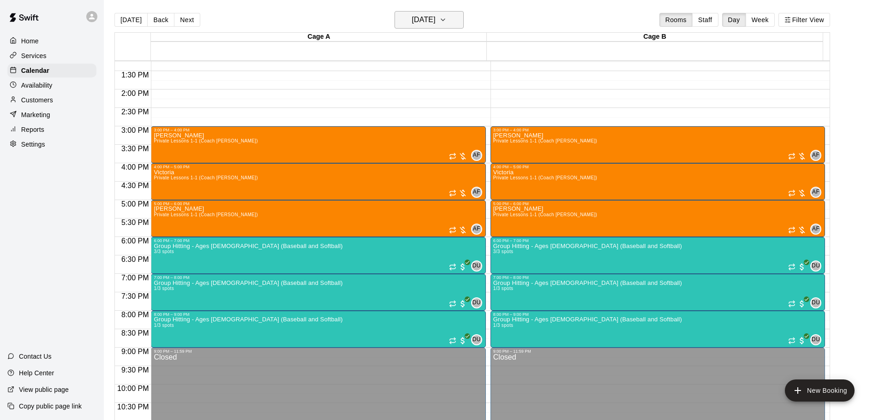
click at [433, 18] on h6 "[DATE]" at bounding box center [424, 19] width 24 height 13
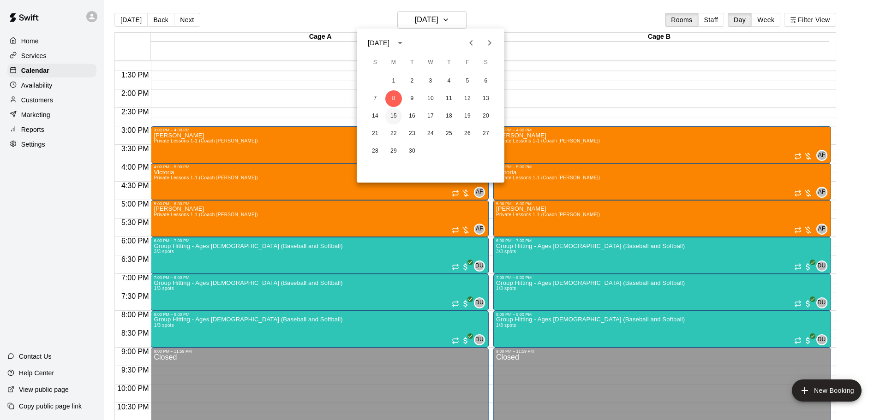
click at [393, 118] on button "15" at bounding box center [393, 116] width 17 height 17
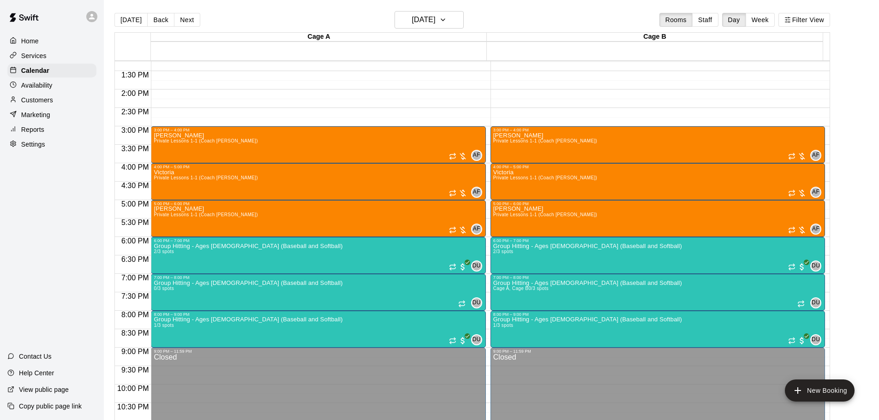
click at [25, 84] on p "Availability" at bounding box center [36, 85] width 31 height 9
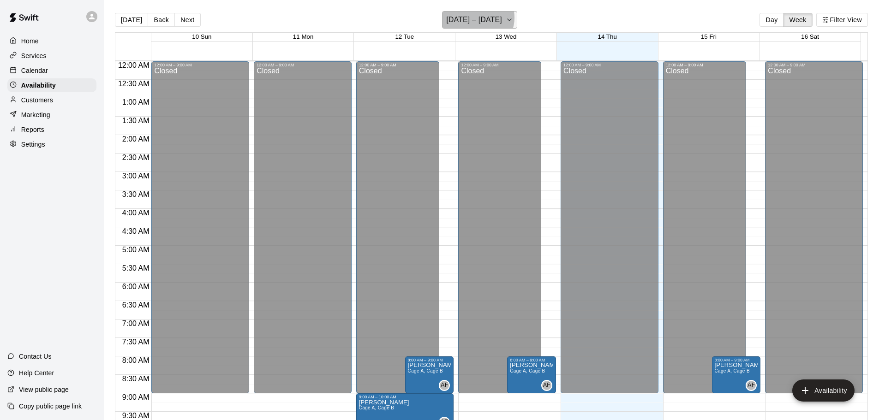
scroll to position [517, 0]
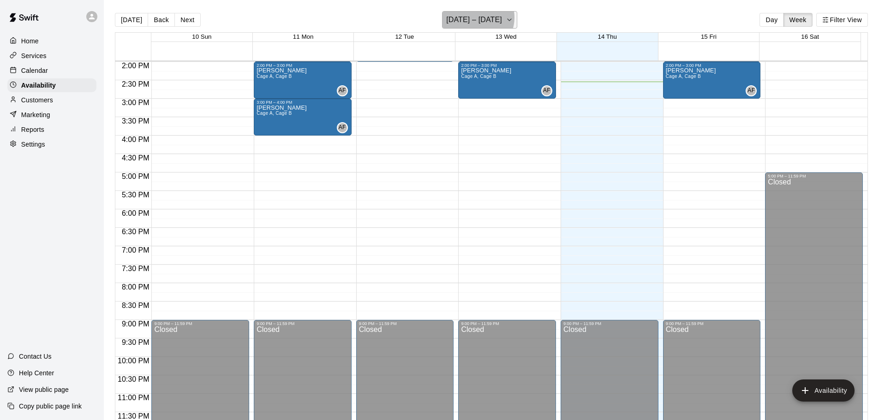
click at [477, 18] on h6 "[DATE] – [DATE]" at bounding box center [474, 19] width 56 height 13
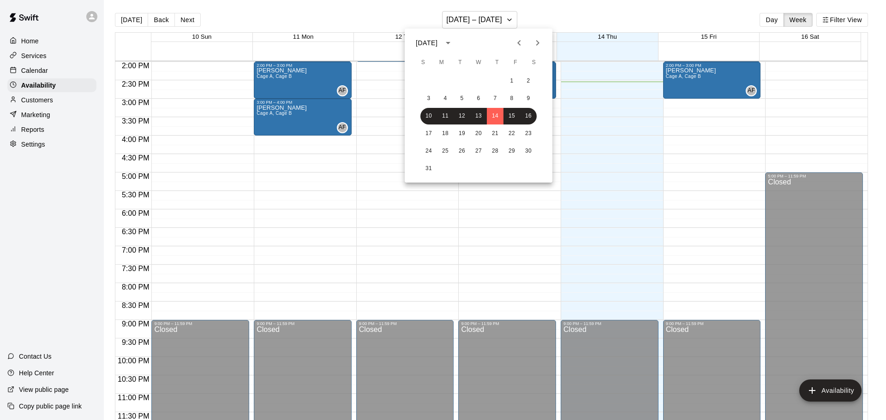
click at [542, 39] on icon "Next month" at bounding box center [537, 42] width 11 height 11
click at [445, 115] on button "15" at bounding box center [445, 116] width 17 height 17
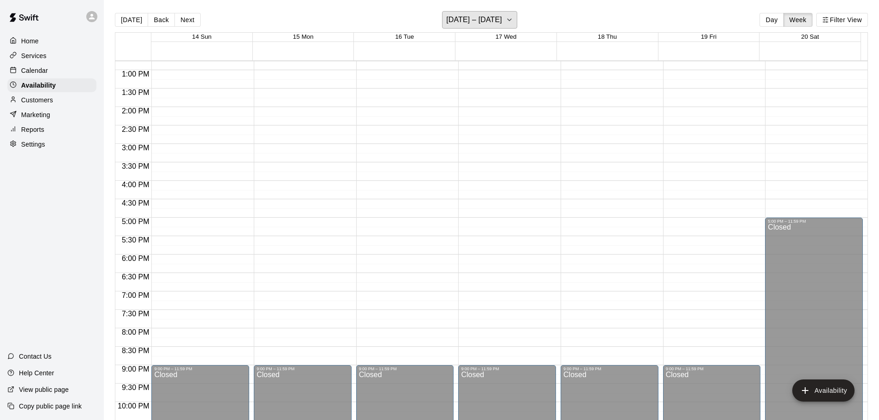
scroll to position [470, 0]
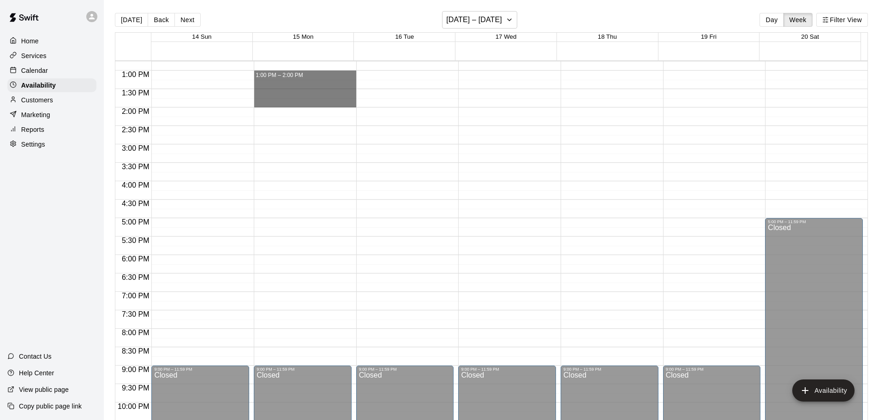
drag, startPoint x: 268, startPoint y: 73, endPoint x: 268, endPoint y: 100, distance: 26.8
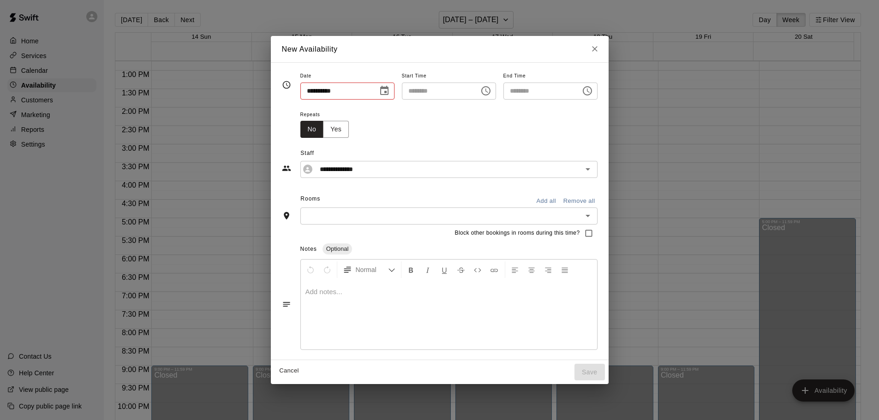
type input "**********"
type input "********"
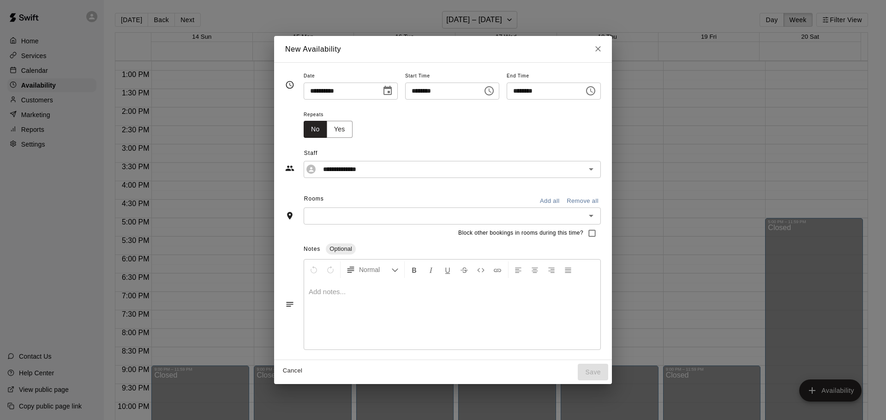
click at [556, 197] on button "Add all" at bounding box center [550, 201] width 30 height 14
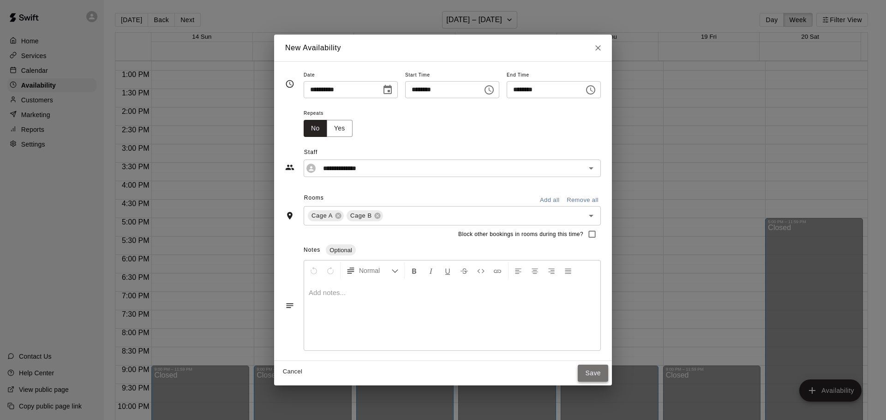
click at [605, 379] on button "Save" at bounding box center [592, 373] width 30 height 17
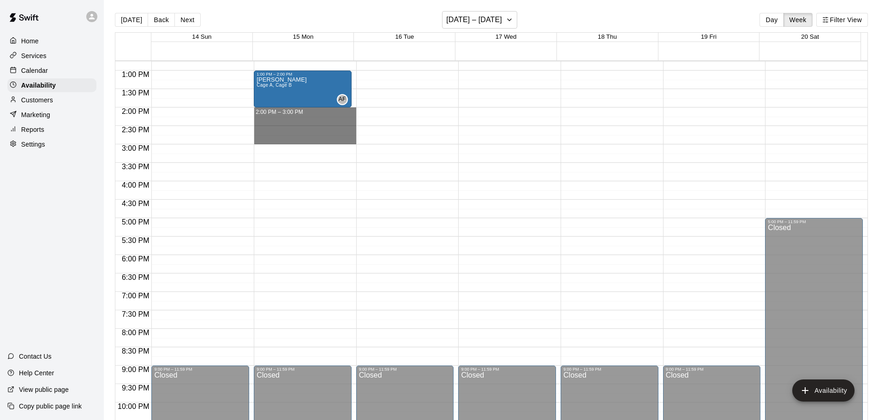
drag, startPoint x: 266, startPoint y: 111, endPoint x: 270, endPoint y: 138, distance: 28.1
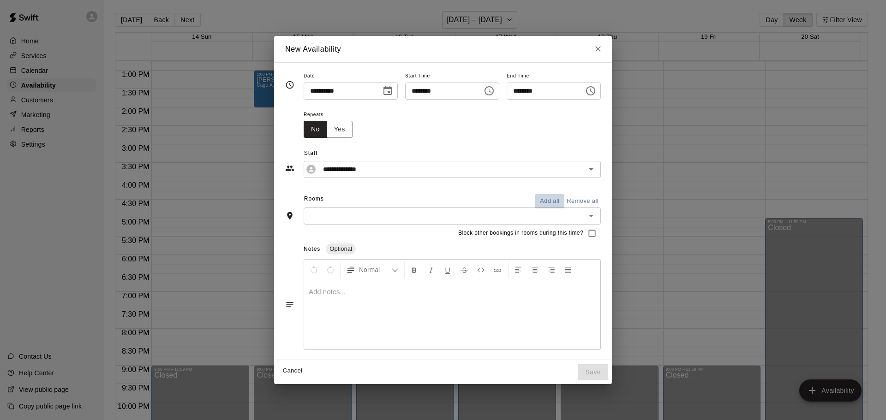
click at [557, 198] on button "Add all" at bounding box center [550, 201] width 30 height 14
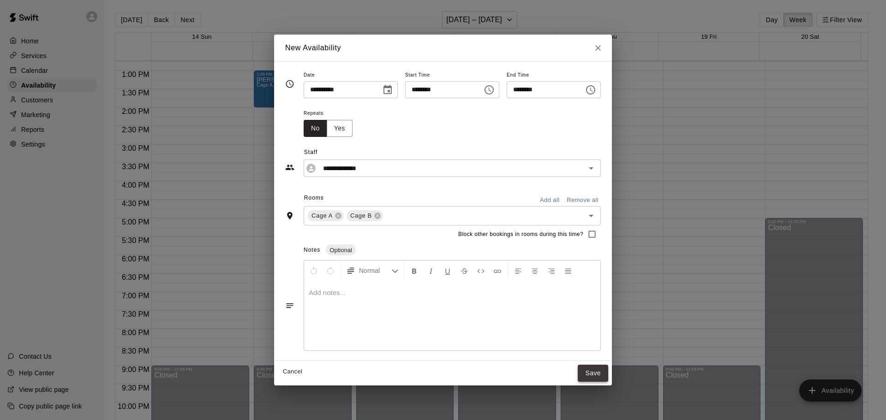
click at [607, 379] on button "Save" at bounding box center [592, 373] width 30 height 17
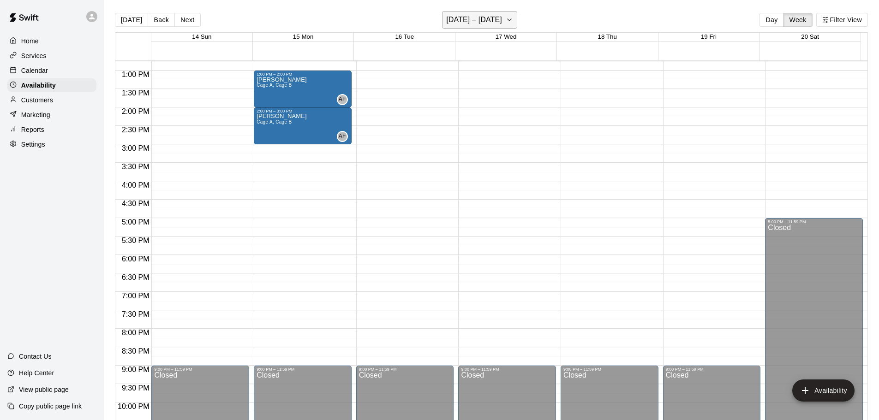
click at [483, 20] on h6 "[DATE] – [DATE]" at bounding box center [474, 19] width 56 height 13
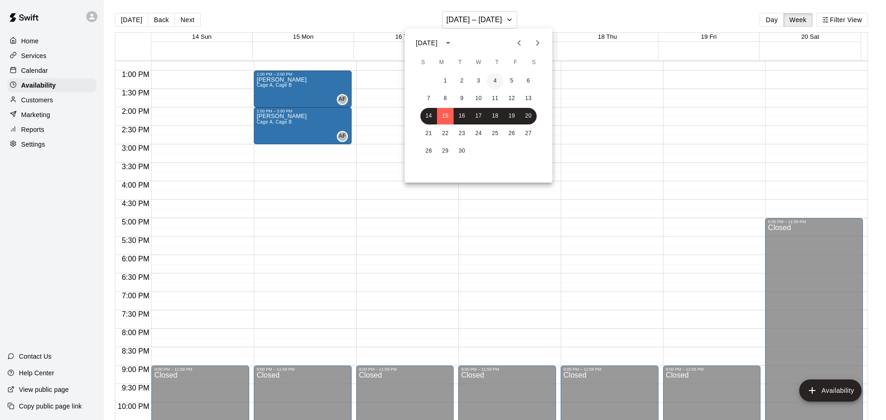
click at [496, 82] on button "4" at bounding box center [495, 81] width 17 height 17
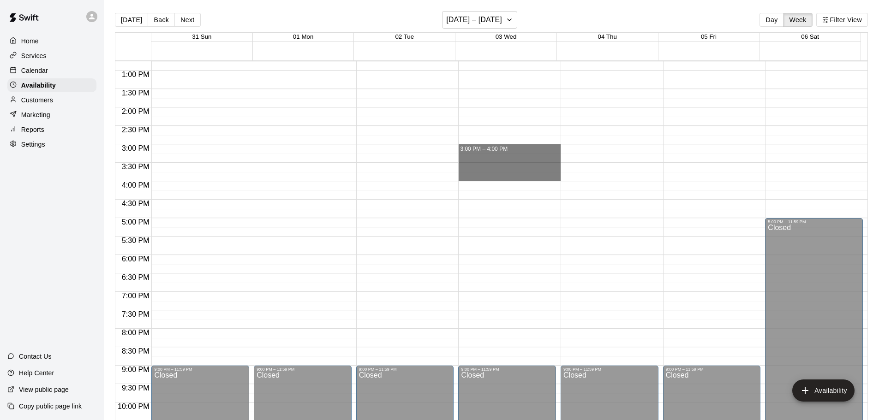
drag, startPoint x: 474, startPoint y: 147, endPoint x: 482, endPoint y: 173, distance: 27.3
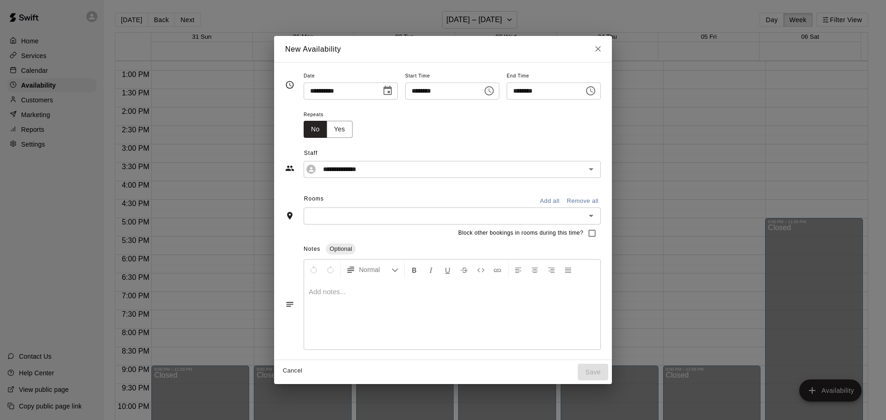
click at [556, 199] on button "Add all" at bounding box center [550, 201] width 30 height 14
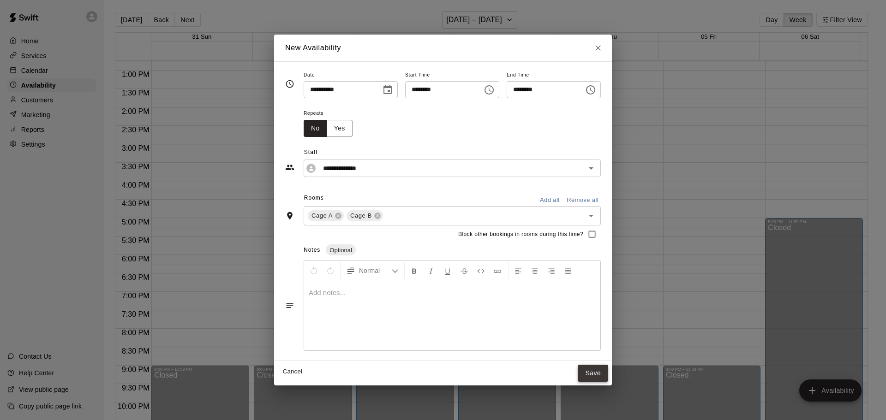
click at [608, 372] on button "Save" at bounding box center [592, 373] width 30 height 17
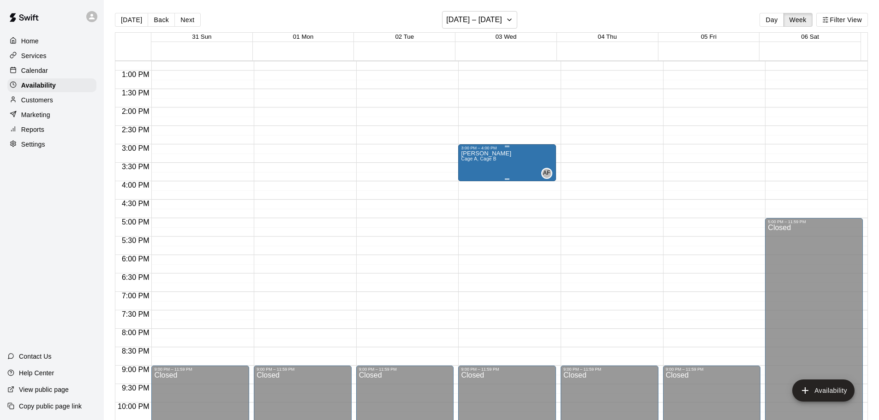
click at [484, 160] on span "Cage A, Cage B" at bounding box center [478, 158] width 35 height 5
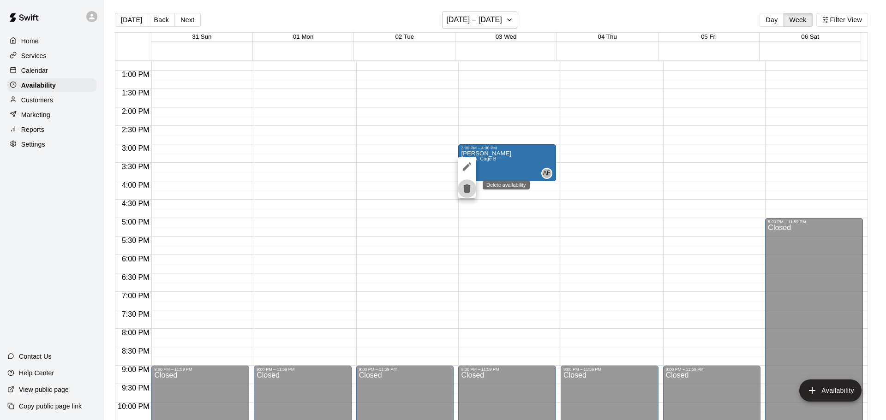
click at [466, 192] on icon "delete" at bounding box center [467, 188] width 6 height 8
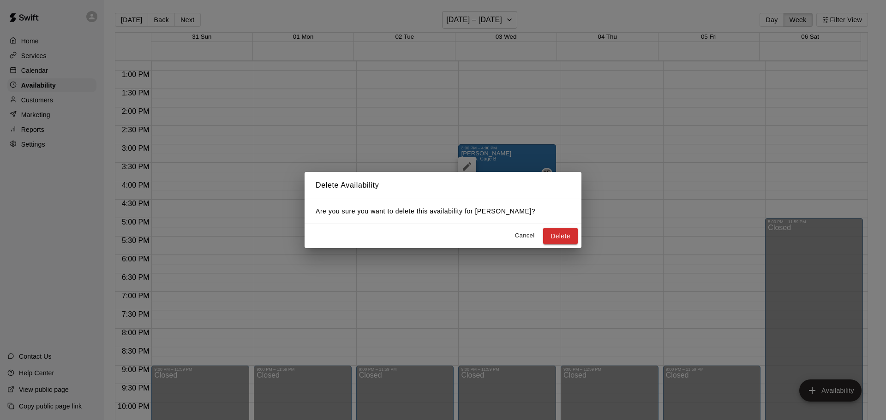
click at [554, 233] on button "Delete" at bounding box center [560, 236] width 35 height 17
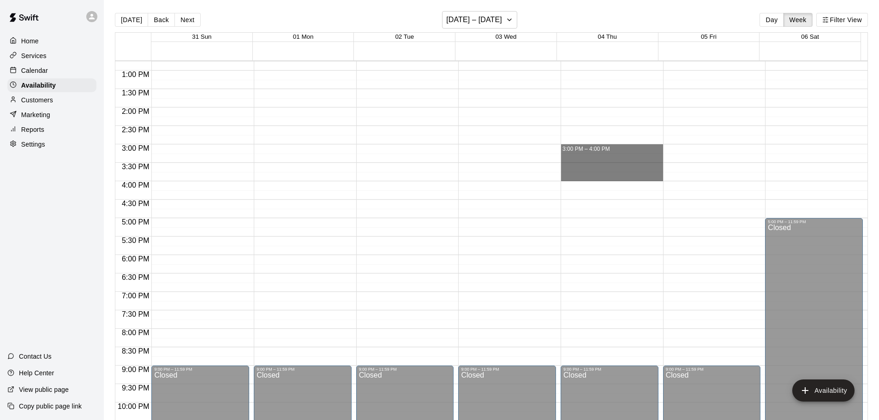
drag, startPoint x: 566, startPoint y: 145, endPoint x: 569, endPoint y: 175, distance: 30.1
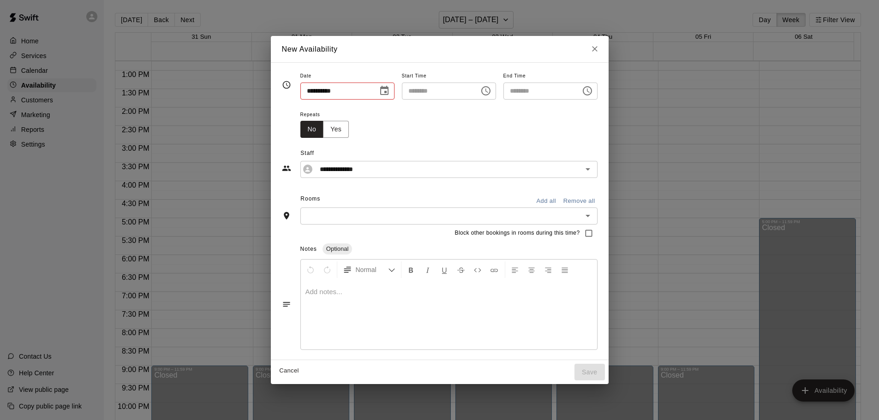
type input "**********"
type input "********"
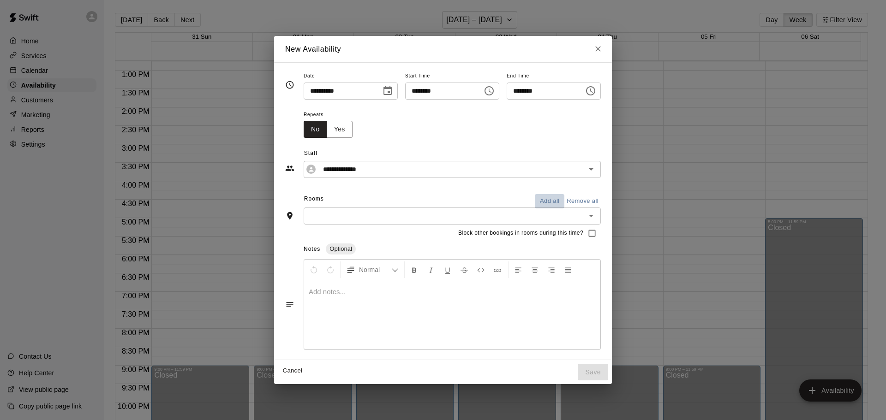
click at [558, 198] on button "Add all" at bounding box center [550, 201] width 30 height 14
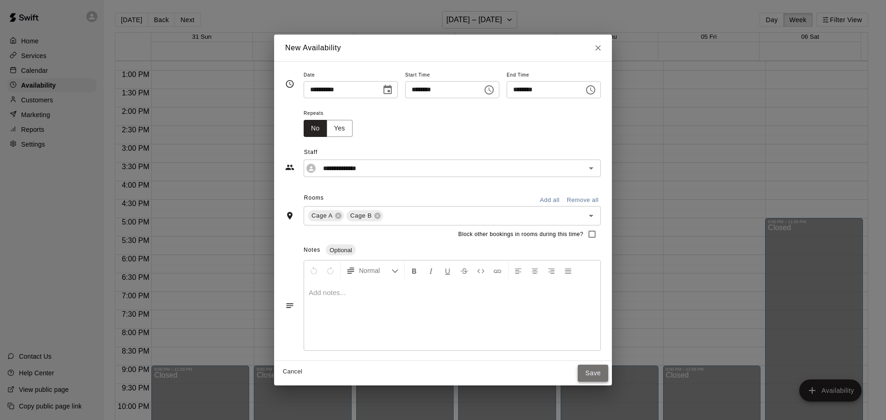
click at [608, 374] on button "Save" at bounding box center [592, 373] width 30 height 17
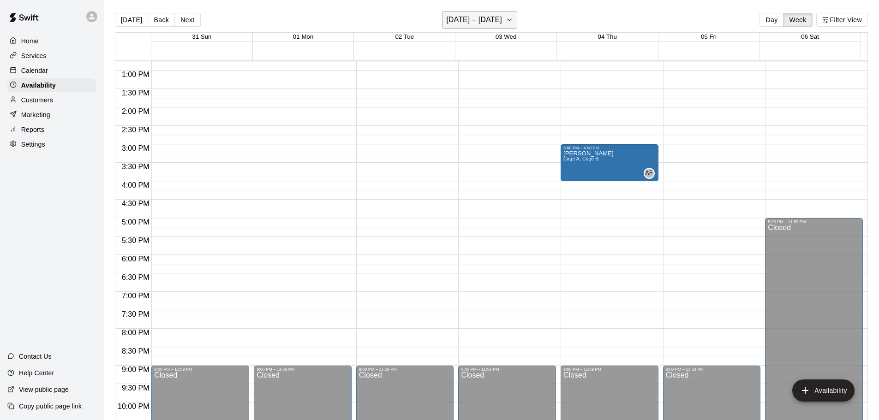
click at [472, 19] on h6 "[DATE] – [DATE]" at bounding box center [474, 19] width 56 height 13
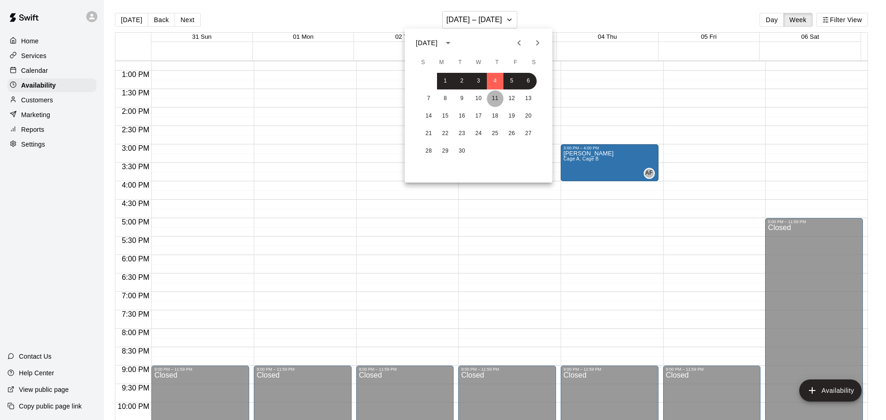
click at [496, 101] on button "11" at bounding box center [495, 98] width 17 height 17
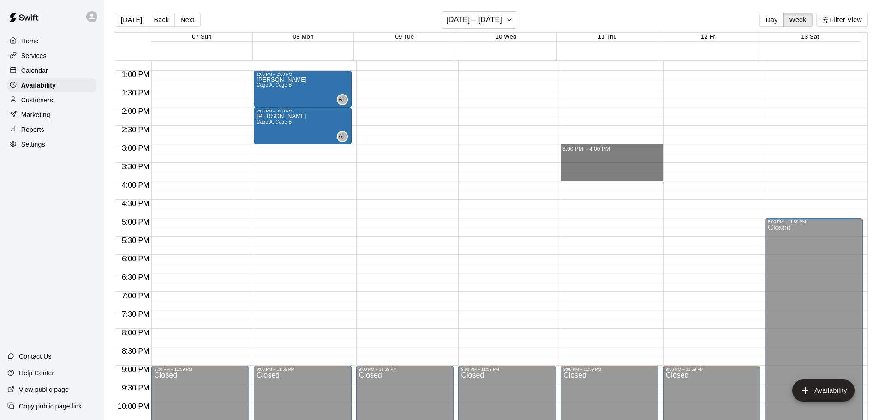
drag, startPoint x: 570, startPoint y: 148, endPoint x: 571, endPoint y: 173, distance: 25.8
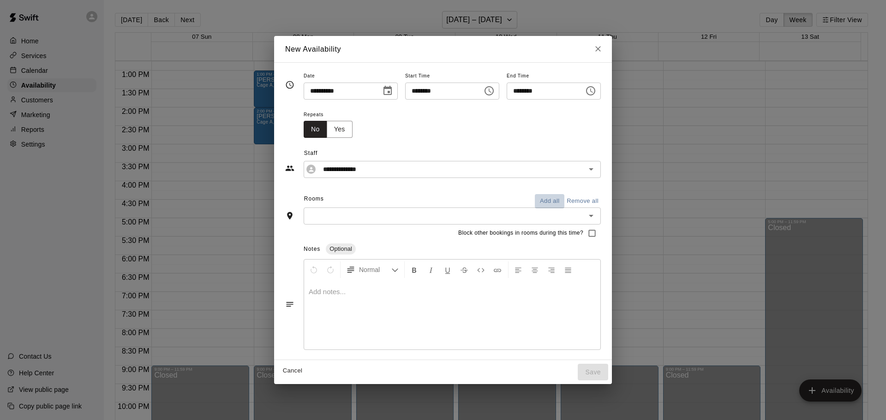
click at [560, 202] on button "Add all" at bounding box center [550, 201] width 30 height 14
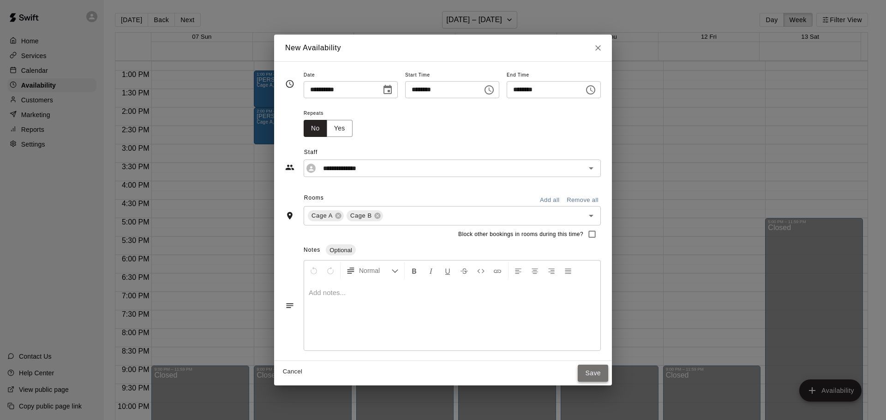
click at [608, 376] on button "Save" at bounding box center [592, 373] width 30 height 17
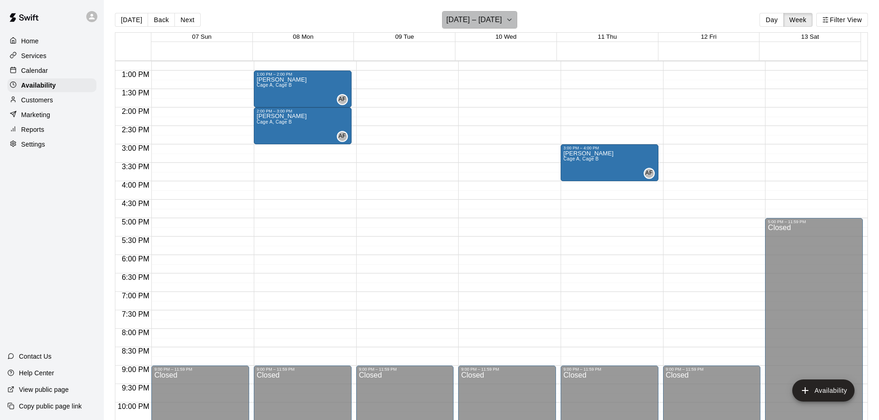
click at [494, 24] on h6 "[DATE] – [DATE]" at bounding box center [474, 19] width 56 height 13
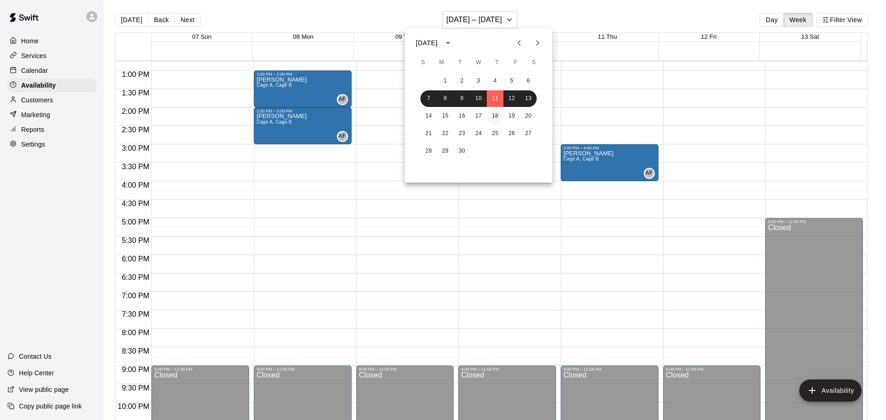
click at [490, 115] on button "18" at bounding box center [495, 116] width 17 height 17
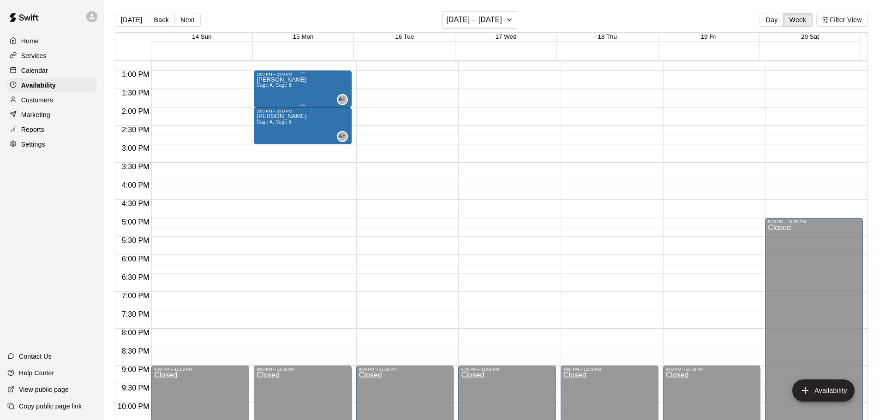
click at [322, 90] on div "[PERSON_NAME] A, [PERSON_NAME] B AF" at bounding box center [302, 287] width 92 height 420
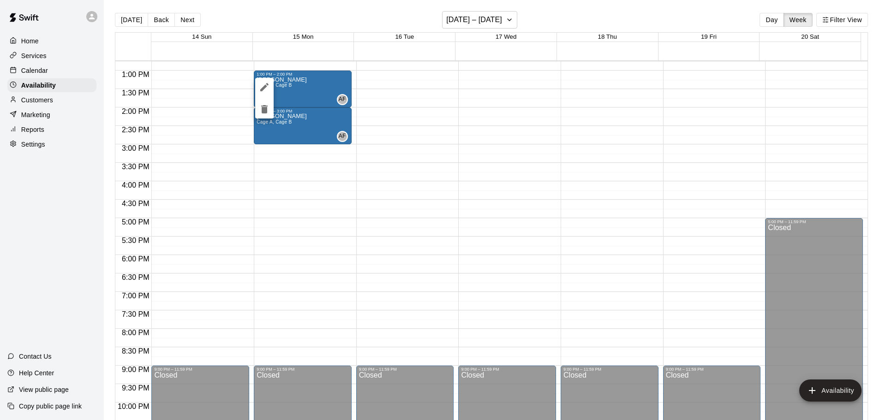
click at [469, 147] on div at bounding box center [443, 210] width 886 height 420
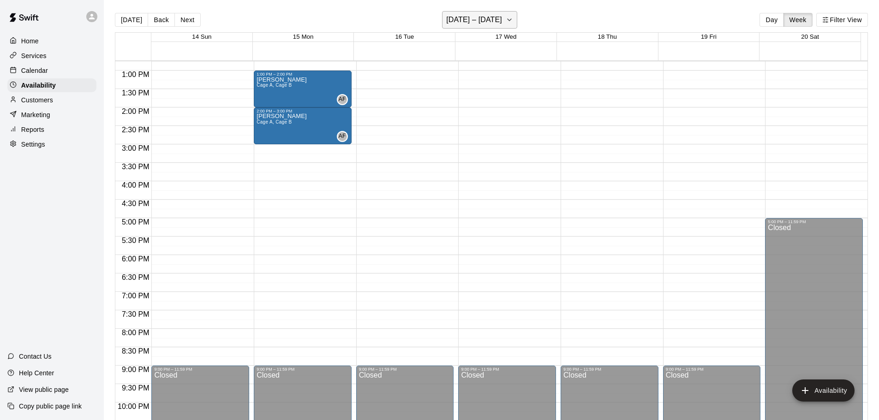
click at [493, 20] on h6 "[DATE] – [DATE]" at bounding box center [474, 19] width 56 height 13
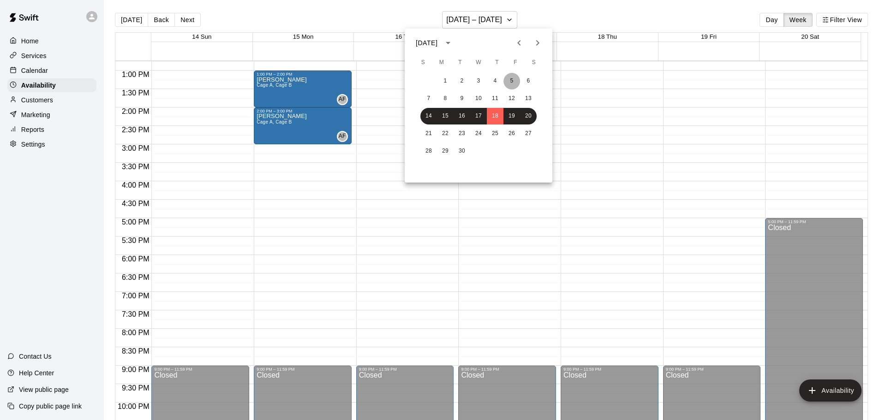
click at [513, 82] on button "5" at bounding box center [511, 81] width 17 height 17
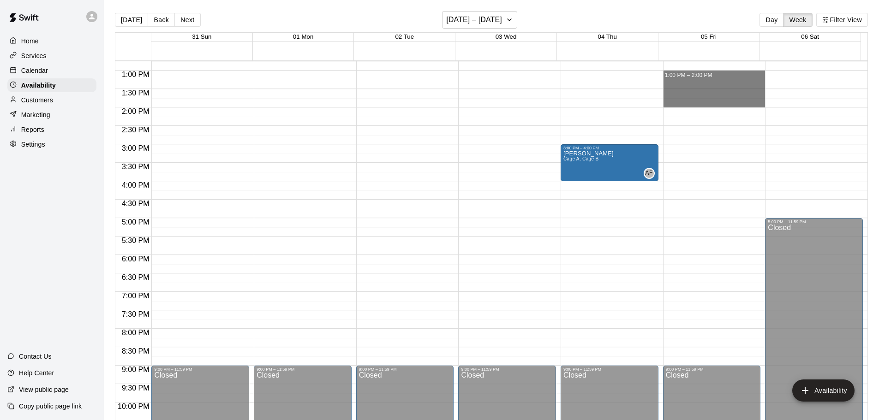
drag, startPoint x: 684, startPoint y: 72, endPoint x: 685, endPoint y: 99, distance: 27.2
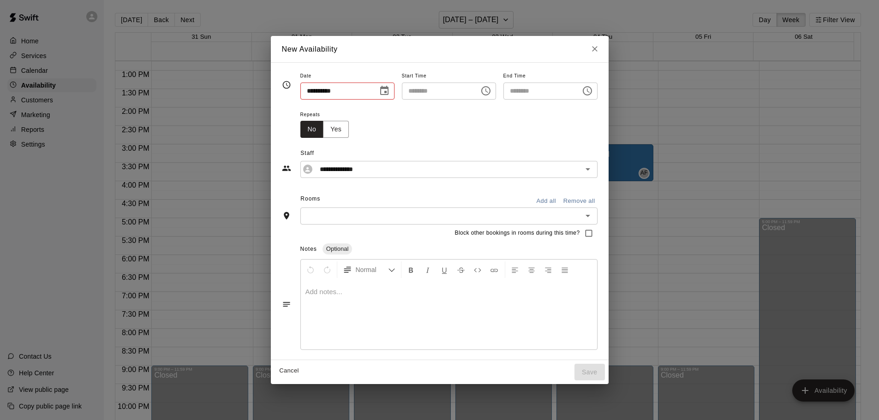
type input "**********"
type input "********"
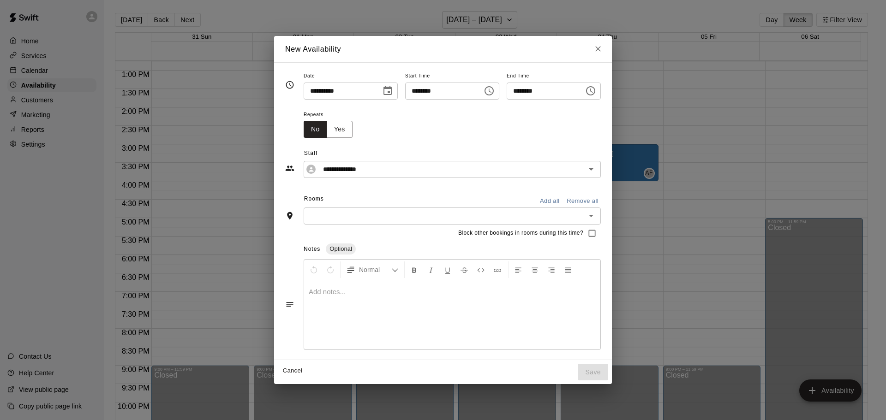
click at [558, 195] on button "Add all" at bounding box center [550, 201] width 30 height 14
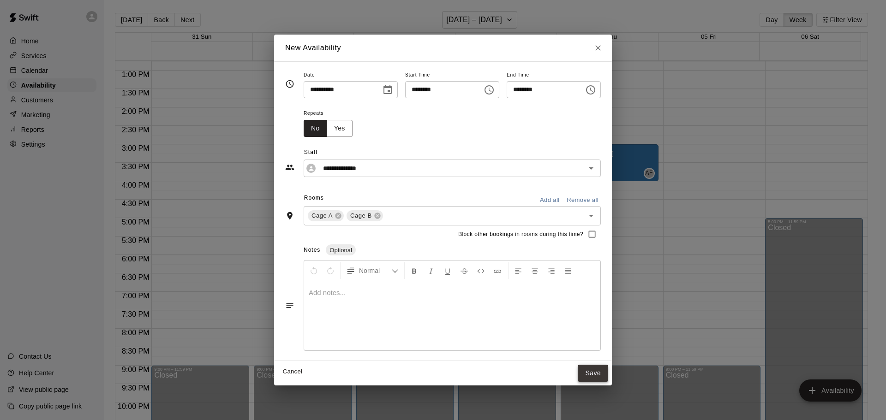
click at [603, 381] on button "Save" at bounding box center [592, 373] width 30 height 17
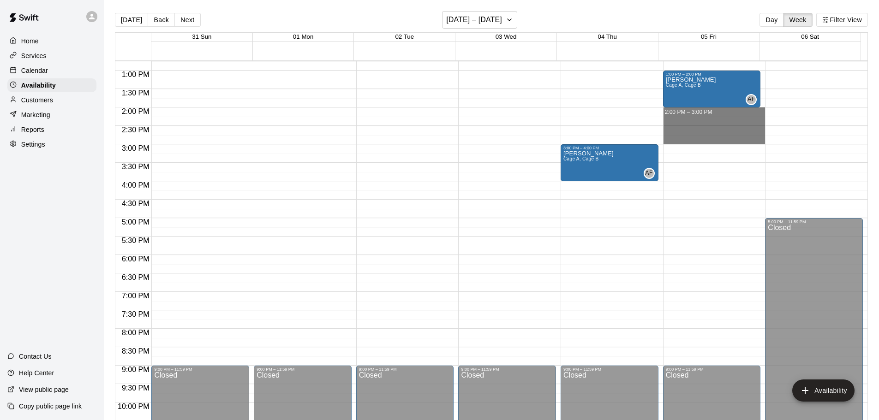
drag, startPoint x: 693, startPoint y: 113, endPoint x: 694, endPoint y: 137, distance: 24.5
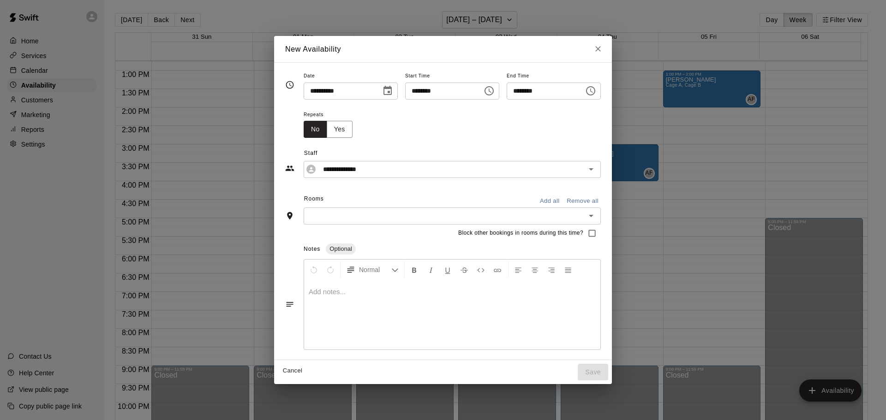
click at [557, 204] on button "Add all" at bounding box center [550, 201] width 30 height 14
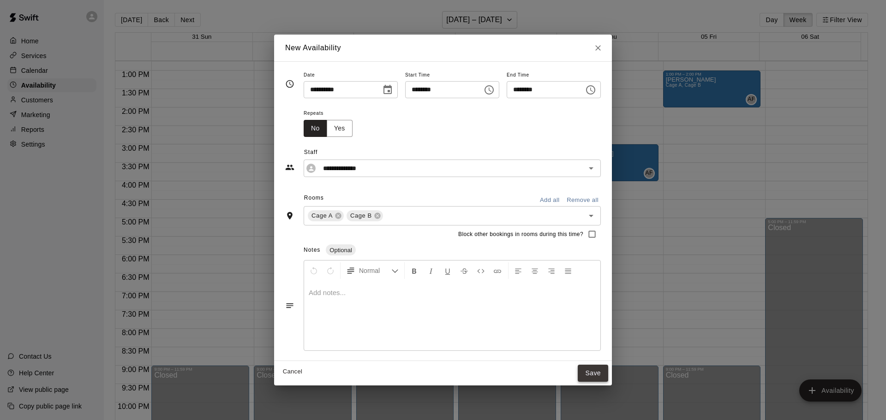
click at [601, 377] on button "Save" at bounding box center [592, 373] width 30 height 17
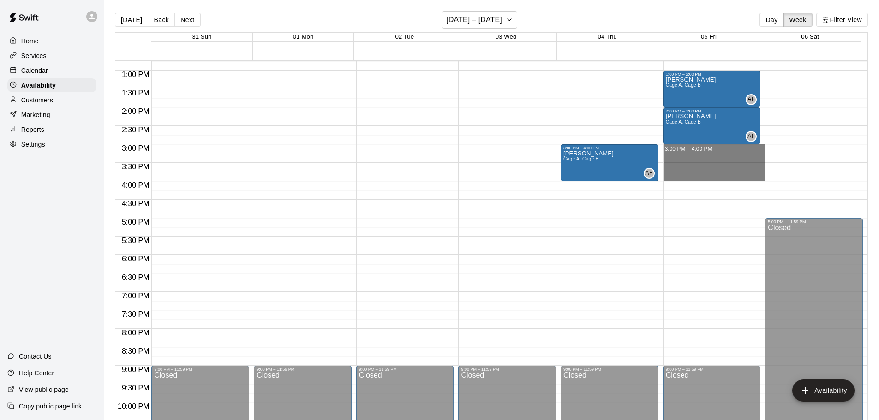
drag, startPoint x: 672, startPoint y: 148, endPoint x: 678, endPoint y: 175, distance: 28.5
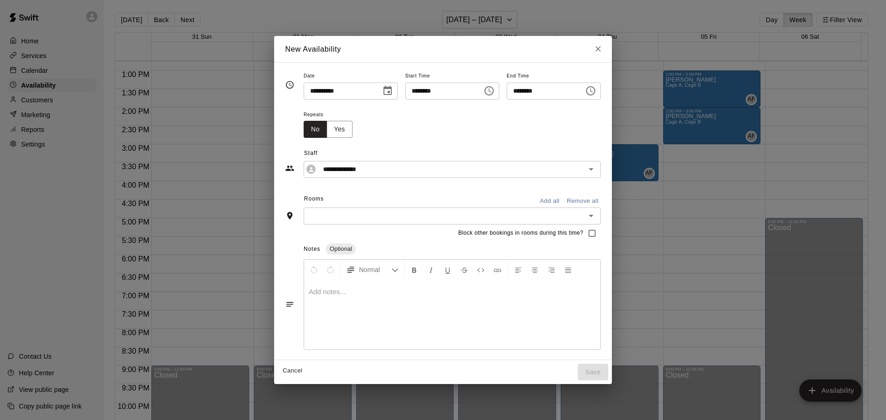
click at [557, 196] on button "Add all" at bounding box center [550, 201] width 30 height 14
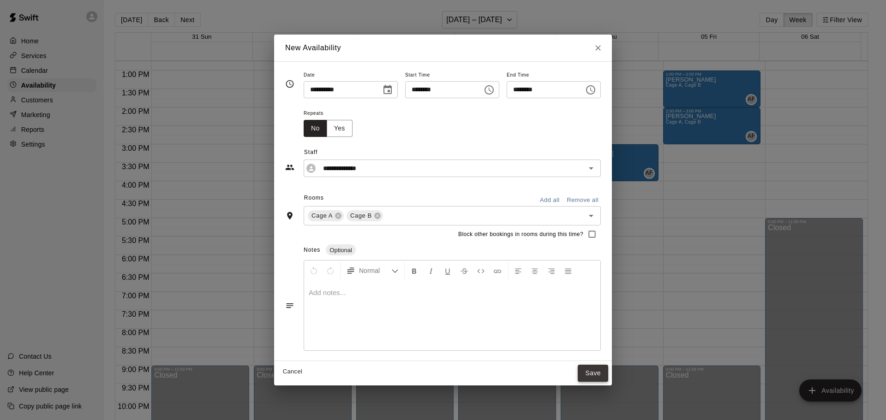
click at [608, 374] on button "Save" at bounding box center [592, 373] width 30 height 17
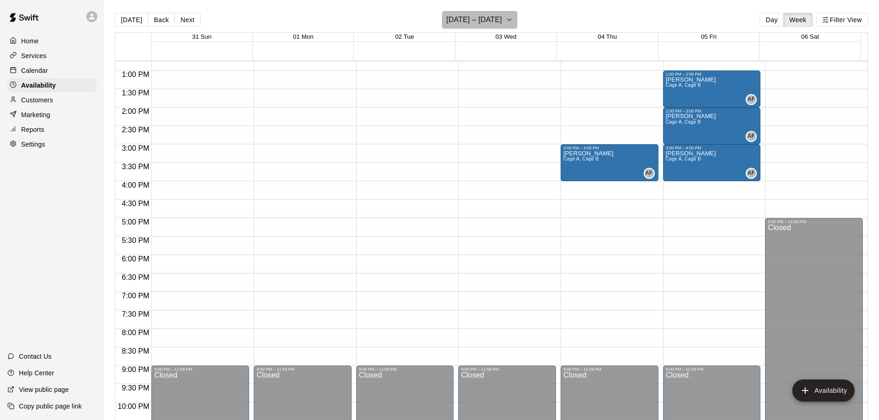
click at [502, 23] on h6 "[DATE] – [DATE]" at bounding box center [474, 19] width 56 height 13
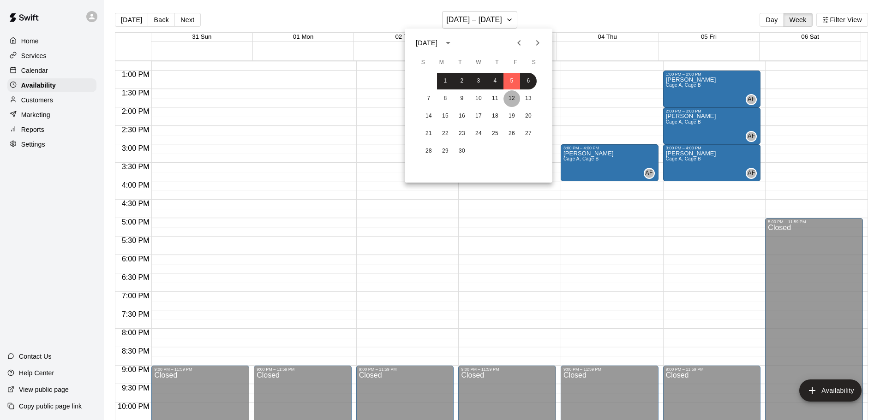
click at [513, 102] on button "12" at bounding box center [511, 98] width 17 height 17
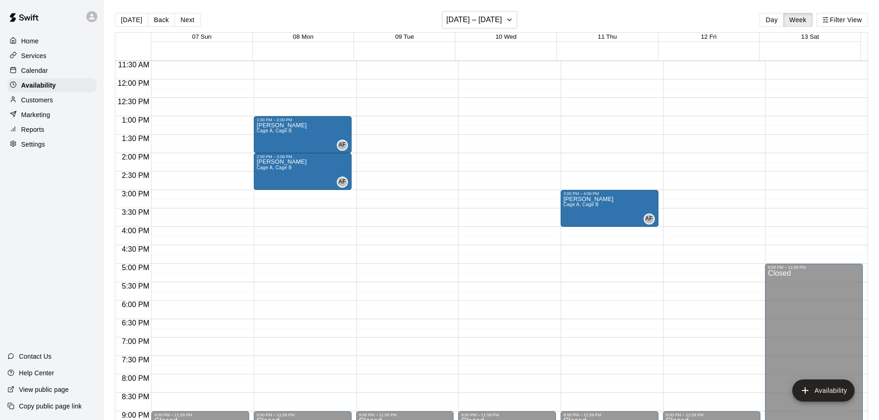
scroll to position [424, 0]
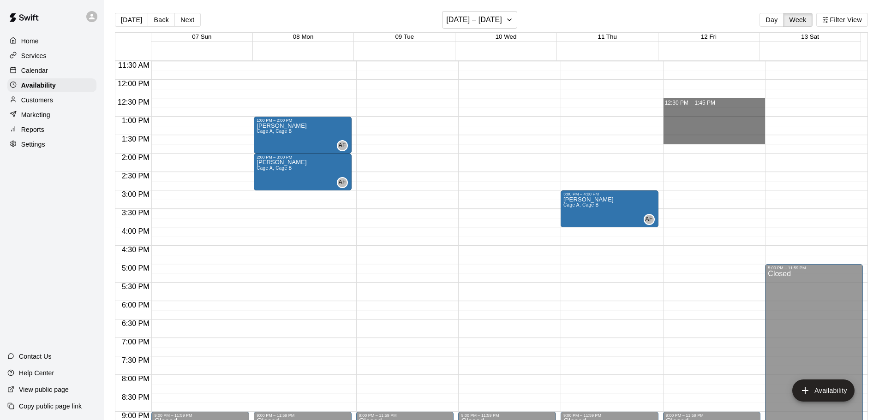
drag, startPoint x: 675, startPoint y: 105, endPoint x: 676, endPoint y: 137, distance: 31.8
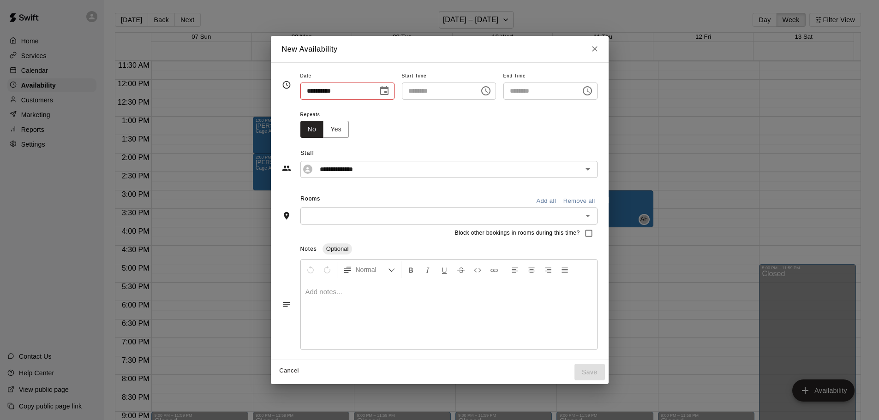
type input "**********"
type input "********"
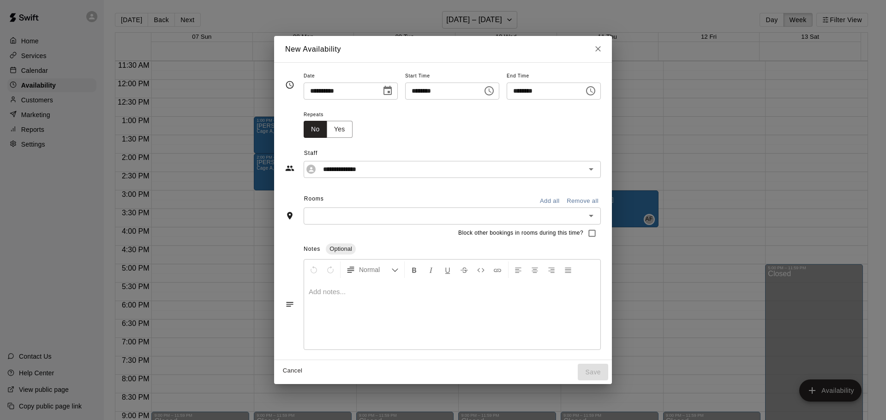
click at [601, 49] on icon "Close" at bounding box center [598, 50] width 6 height 6
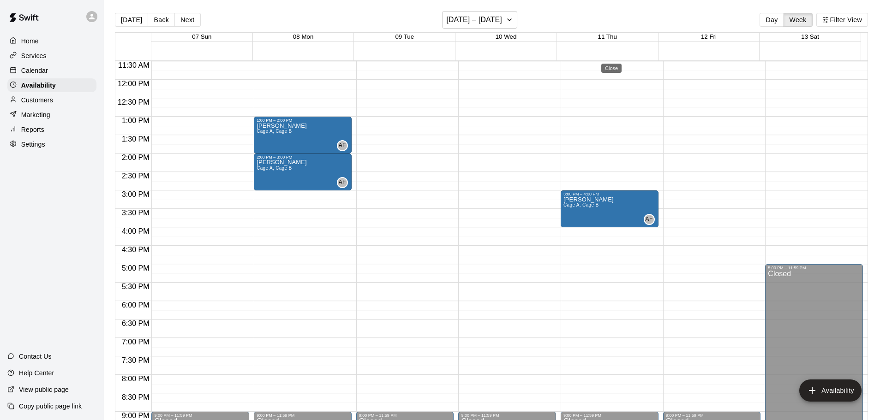
type input "**********"
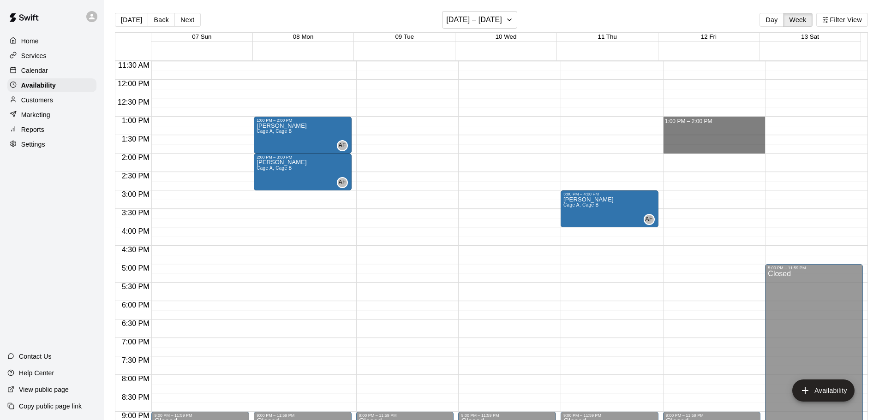
drag, startPoint x: 670, startPoint y: 120, endPoint x: 678, endPoint y: 150, distance: 30.5
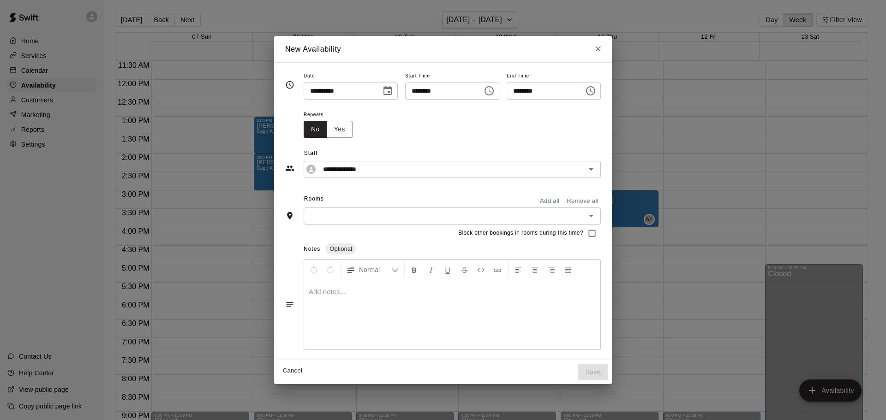
click at [555, 207] on button "Add all" at bounding box center [550, 201] width 30 height 14
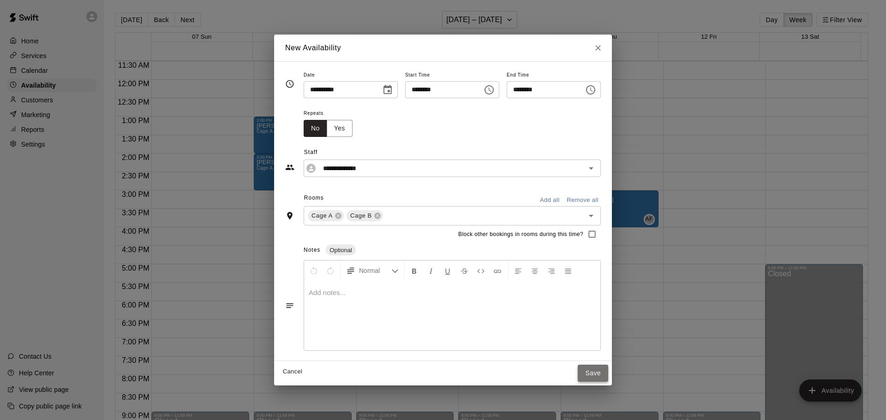
click at [608, 370] on button "Save" at bounding box center [592, 373] width 30 height 17
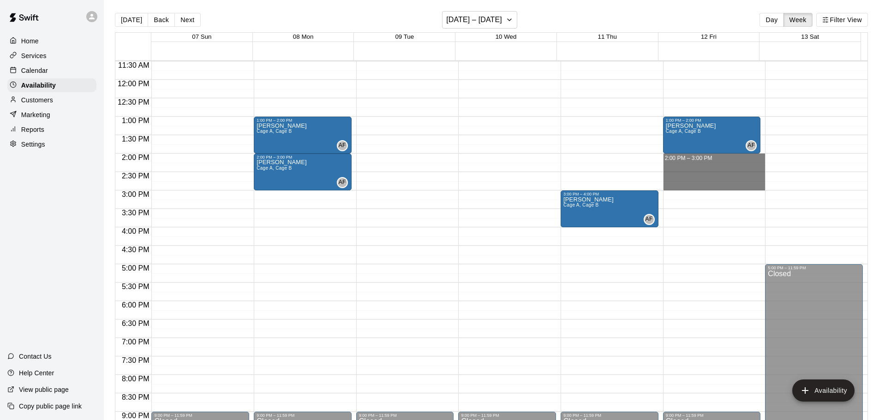
drag, startPoint x: 682, startPoint y: 159, endPoint x: 682, endPoint y: 184, distance: 24.9
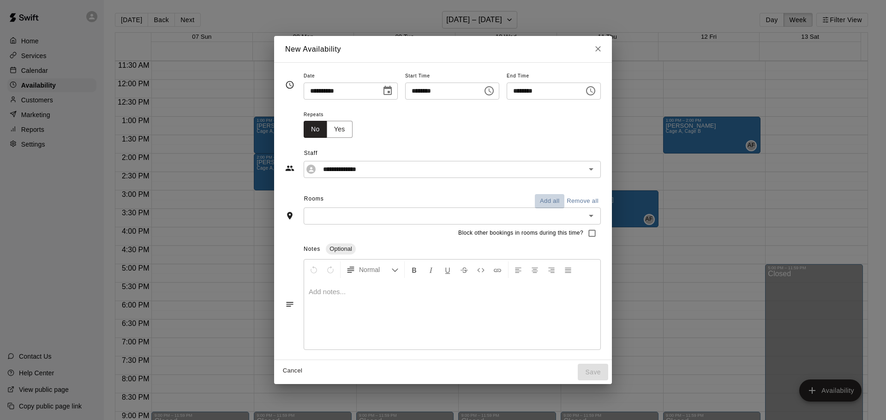
click at [563, 195] on button "Add all" at bounding box center [550, 201] width 30 height 14
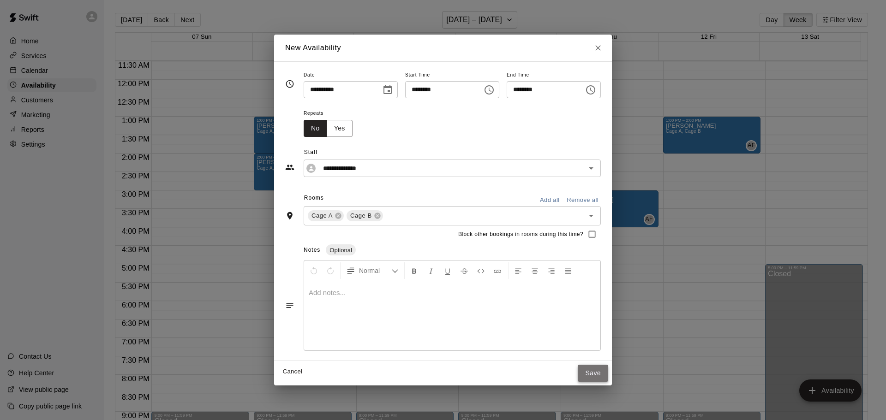
click at [608, 369] on button "Save" at bounding box center [592, 373] width 30 height 17
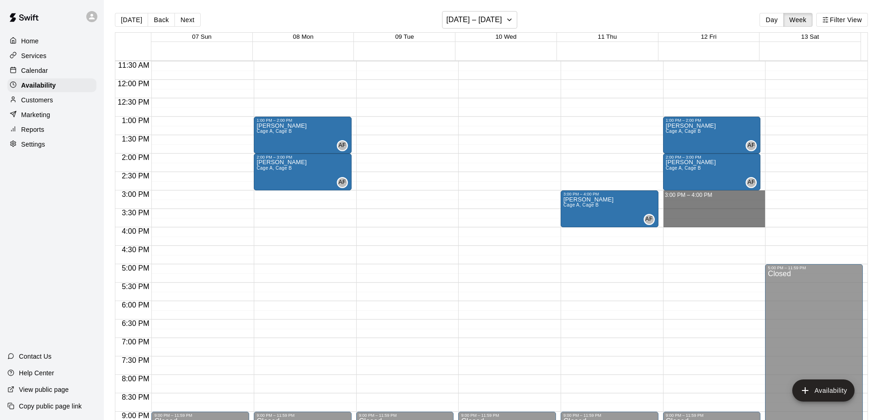
drag, startPoint x: 676, startPoint y: 194, endPoint x: 672, endPoint y: 222, distance: 28.5
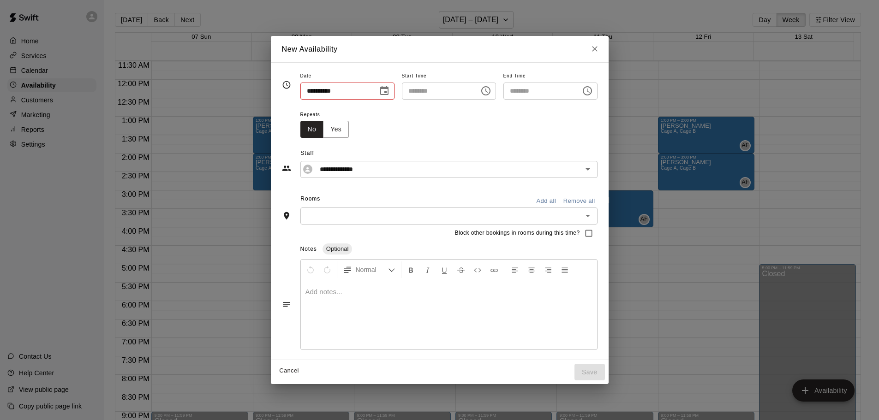
type input "**********"
type input "********"
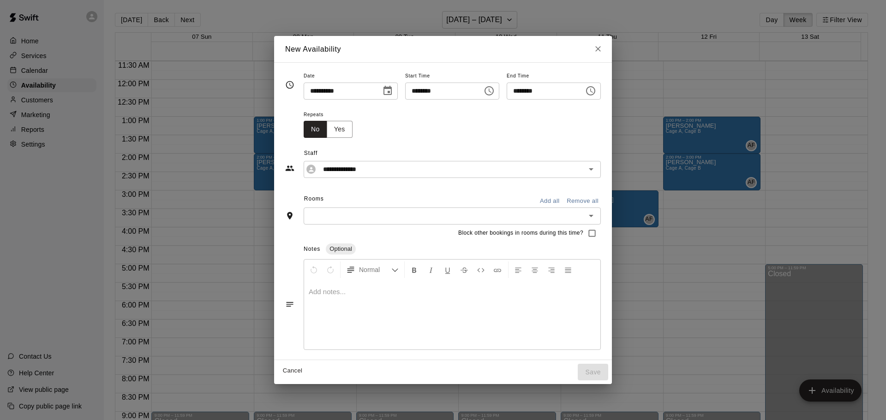
click at [557, 205] on button "Add all" at bounding box center [550, 201] width 30 height 14
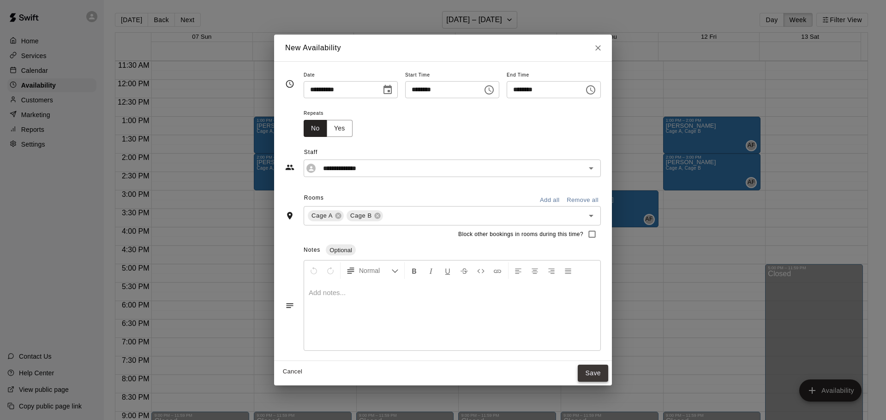
click at [606, 369] on button "Save" at bounding box center [592, 373] width 30 height 17
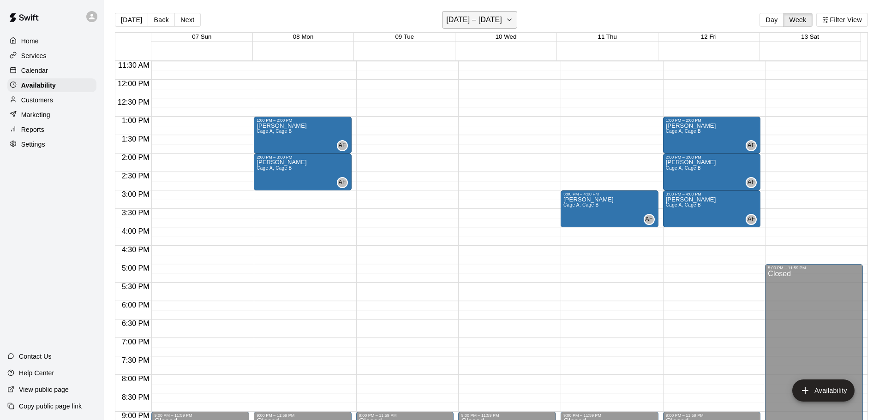
click at [480, 18] on h6 "[DATE] – [DATE]" at bounding box center [474, 19] width 56 height 13
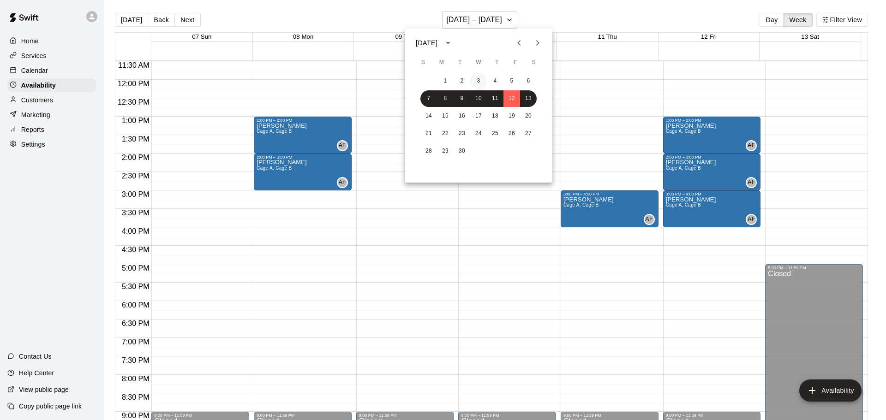
click at [478, 82] on button "3" at bounding box center [478, 81] width 17 height 17
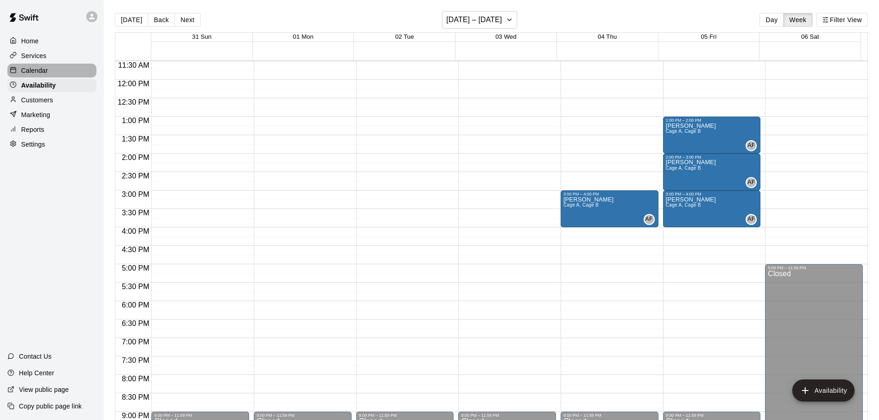
drag, startPoint x: 39, startPoint y: 71, endPoint x: 84, endPoint y: 69, distance: 45.3
click at [39, 71] on p "Calendar" at bounding box center [34, 70] width 27 height 9
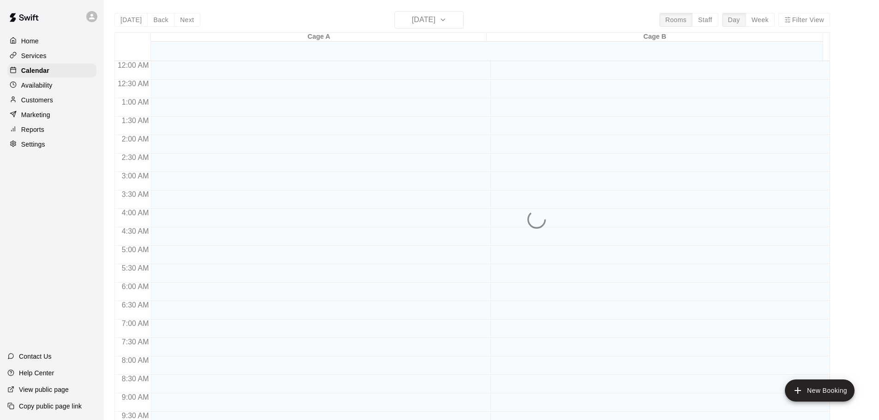
scroll to position [488, 0]
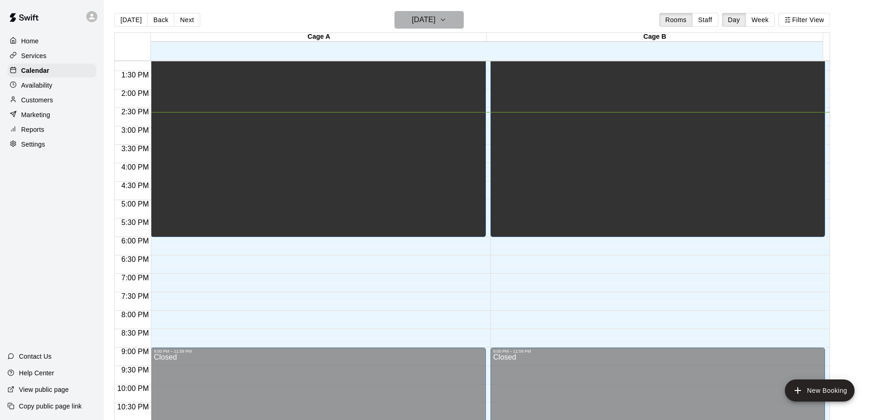
click at [431, 19] on h6 "[DATE]" at bounding box center [424, 19] width 24 height 13
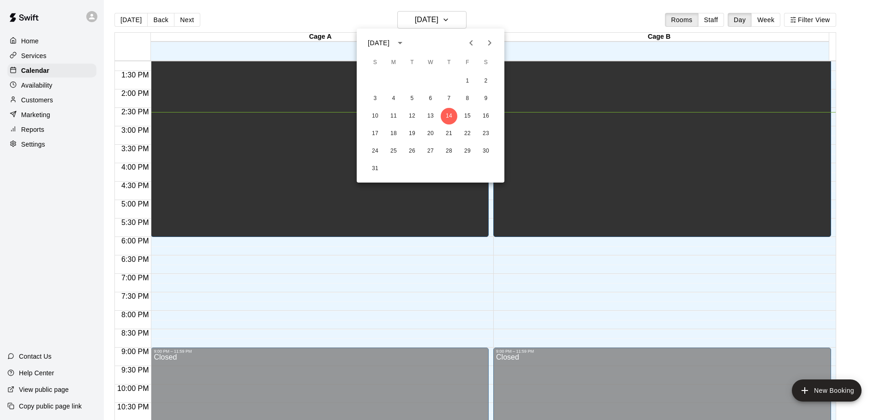
click at [494, 42] on icon "Next month" at bounding box center [489, 42] width 11 height 11
click at [432, 84] on button "3" at bounding box center [430, 81] width 17 height 17
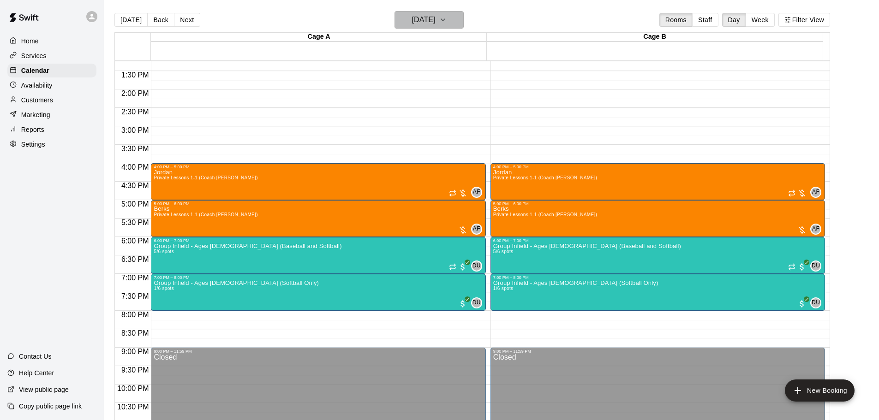
click at [435, 24] on h6 "[DATE]" at bounding box center [424, 19] width 24 height 13
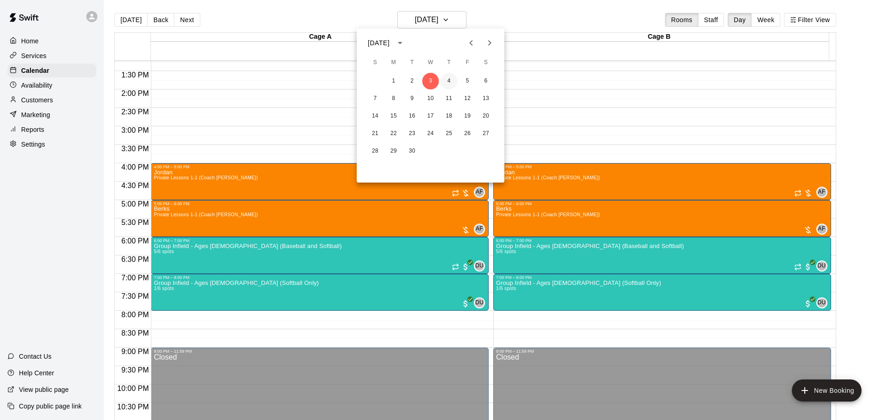
click at [451, 82] on button "4" at bounding box center [448, 81] width 17 height 17
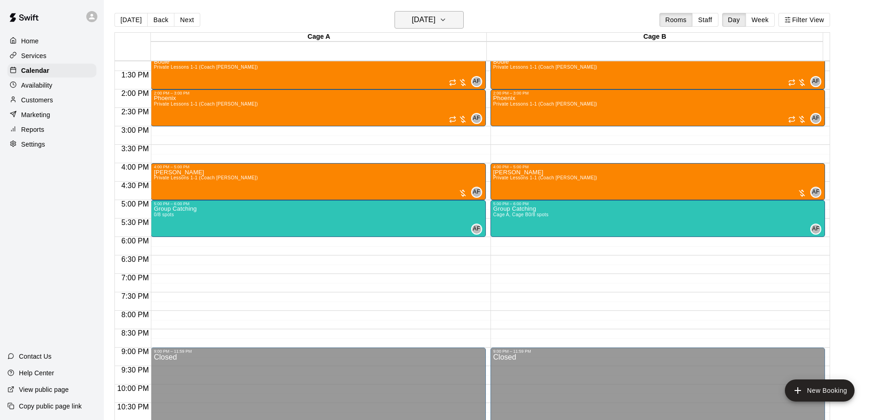
click at [435, 16] on h6 "[DATE]" at bounding box center [424, 19] width 24 height 13
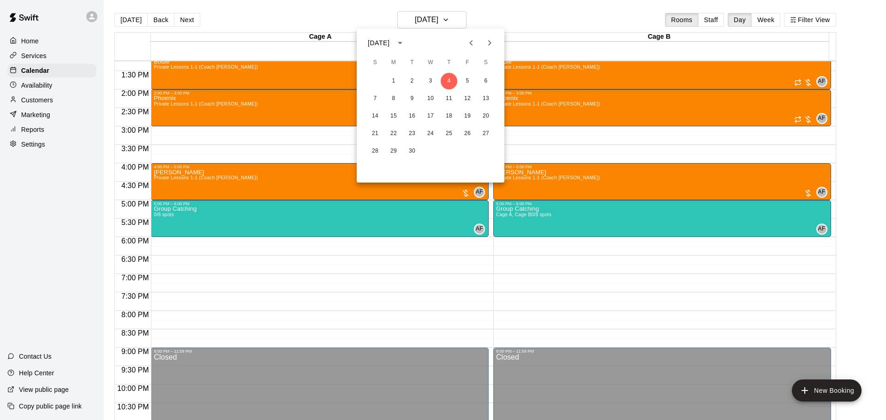
click at [23, 90] on div at bounding box center [443, 210] width 886 height 420
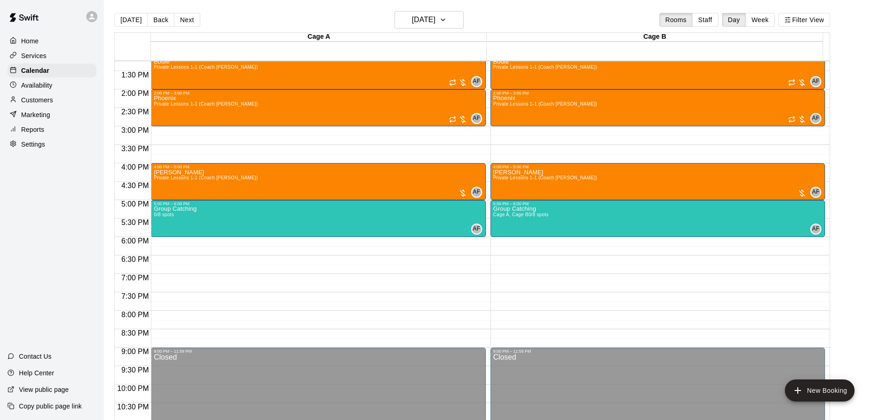
click at [24, 87] on p "Availability" at bounding box center [36, 85] width 31 height 9
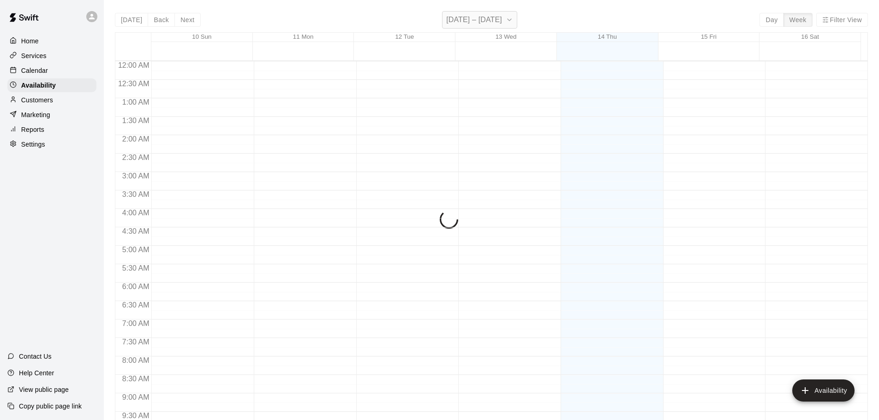
scroll to position [517, 0]
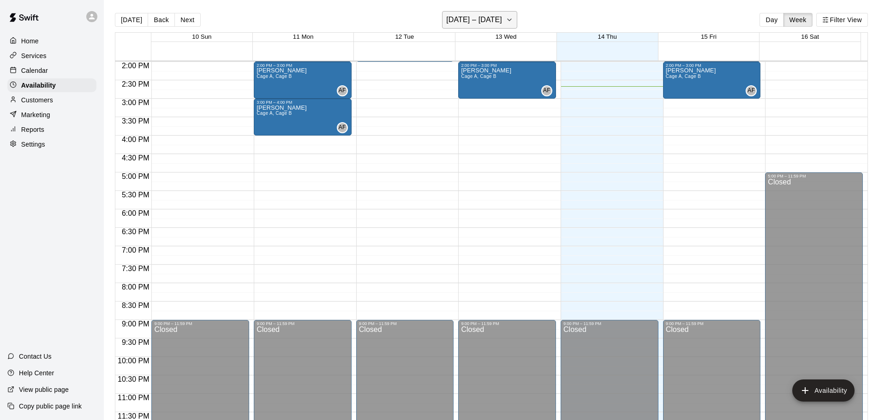
click at [489, 21] on h6 "[DATE] – [DATE]" at bounding box center [474, 19] width 56 height 13
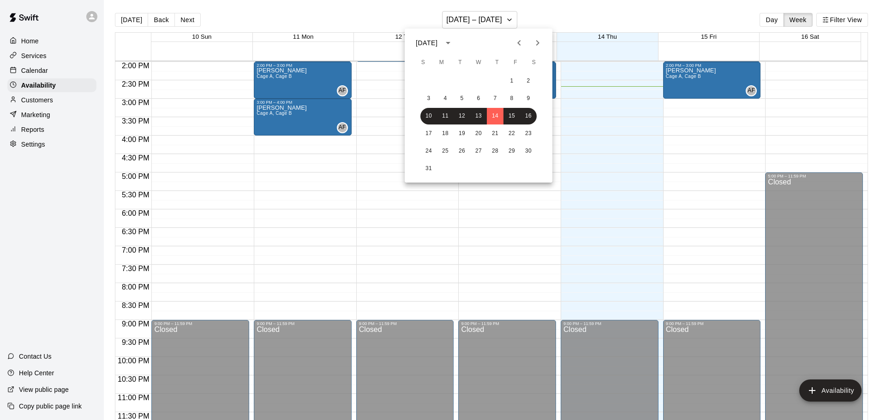
click at [541, 41] on icon "Next month" at bounding box center [537, 42] width 11 height 11
click at [460, 83] on button "2" at bounding box center [461, 81] width 17 height 17
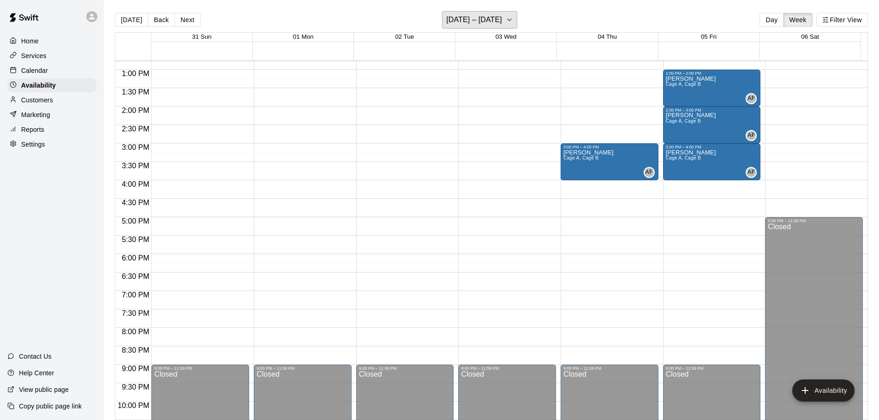
scroll to position [471, 0]
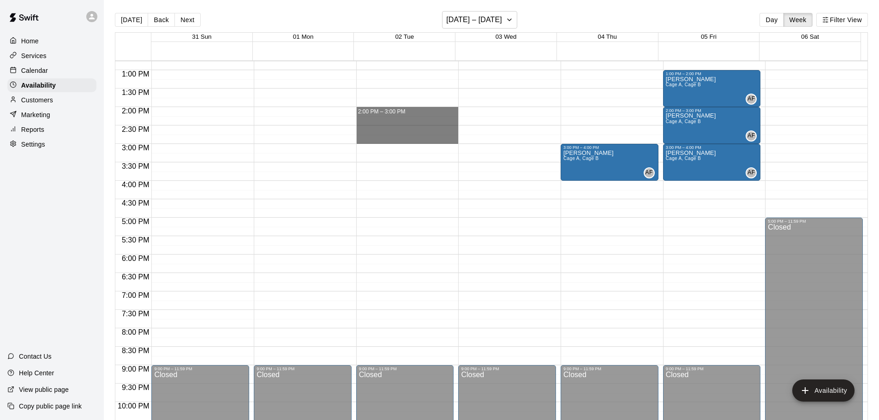
drag, startPoint x: 373, startPoint y: 110, endPoint x: 373, endPoint y: 136, distance: 25.4
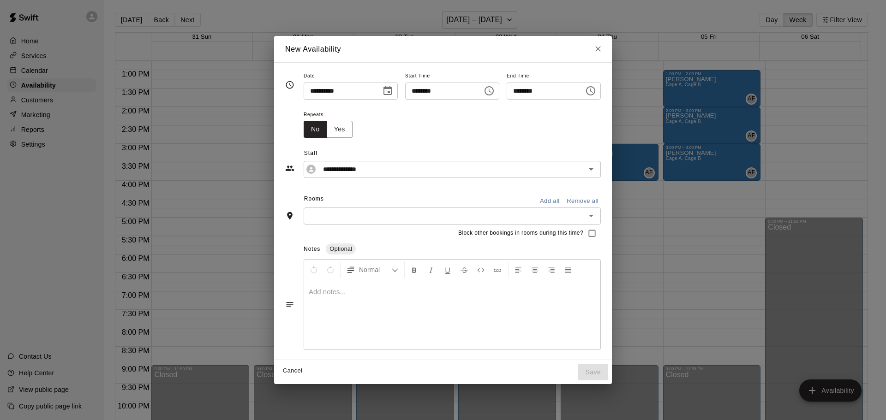
click at [564, 199] on button "Add all" at bounding box center [550, 201] width 30 height 14
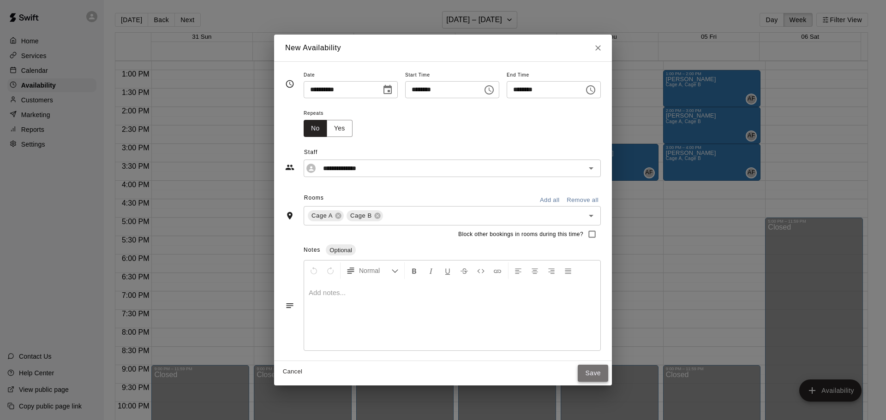
click at [608, 373] on button "Save" at bounding box center [592, 373] width 30 height 17
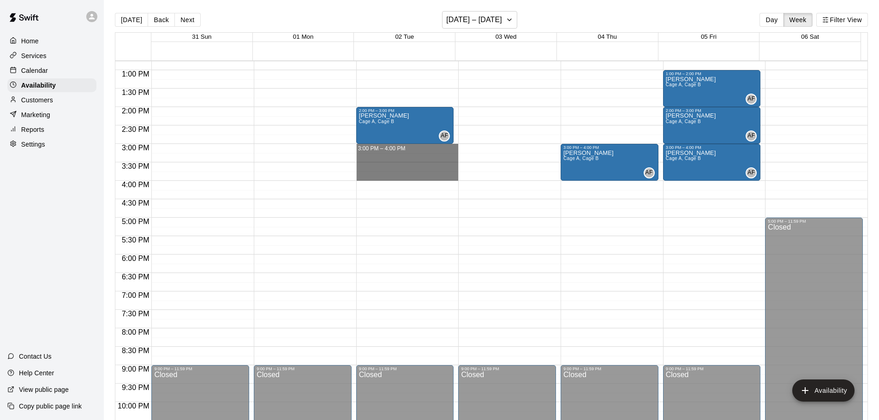
drag, startPoint x: 406, startPoint y: 146, endPoint x: 406, endPoint y: 173, distance: 26.8
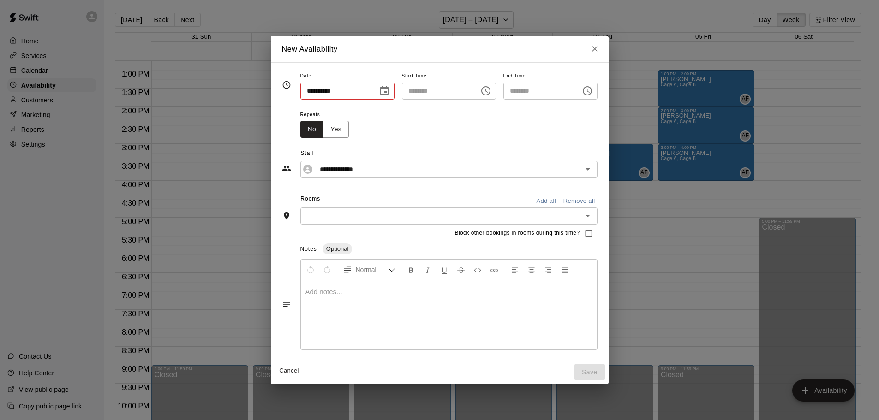
type input "**********"
type input "********"
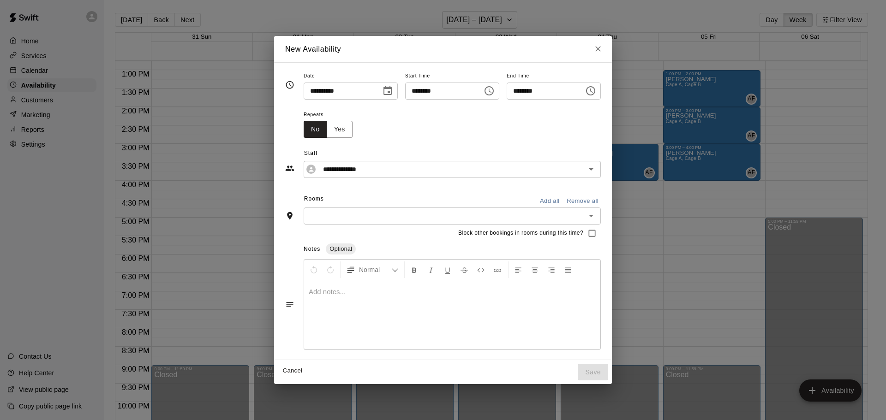
drag, startPoint x: 559, startPoint y: 193, endPoint x: 562, endPoint y: 201, distance: 8.2
click at [559, 194] on div "Rooms Add all Remove all" at bounding box center [442, 200] width 315 height 16
drag, startPoint x: 562, startPoint y: 201, endPoint x: 578, endPoint y: 261, distance: 62.2
click at [562, 202] on button "Add all" at bounding box center [550, 201] width 30 height 14
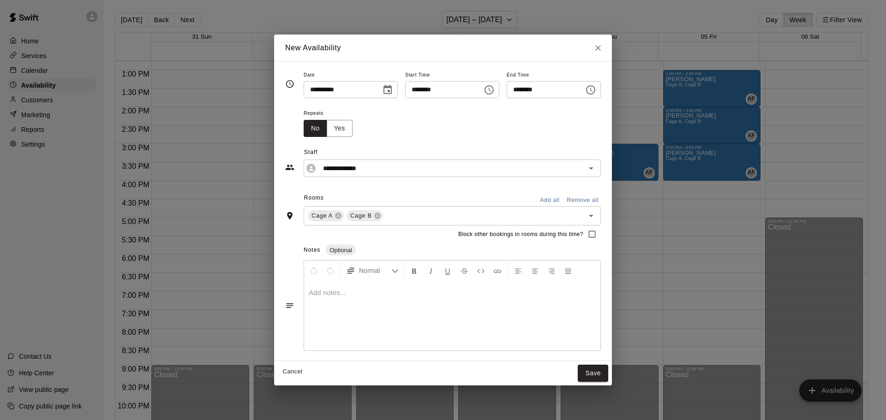
click at [608, 371] on button "Save" at bounding box center [592, 373] width 30 height 17
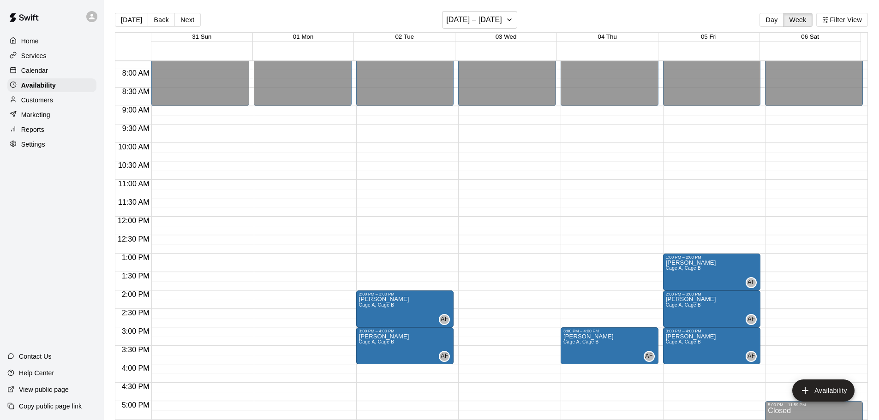
scroll to position [286, 0]
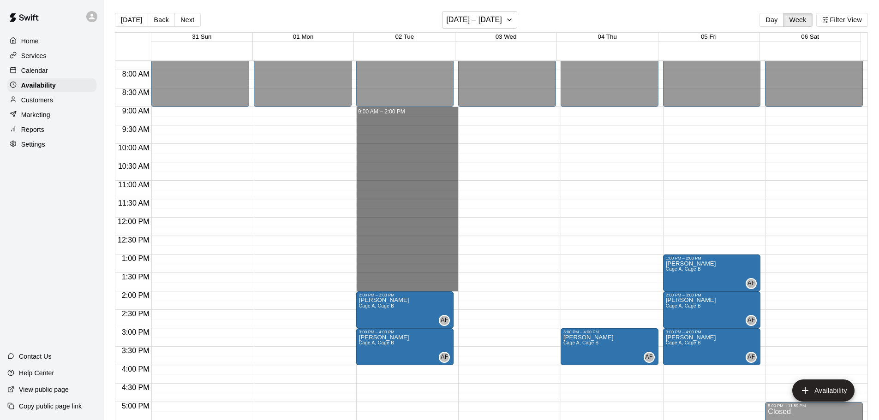
drag, startPoint x: 392, startPoint y: 112, endPoint x: 402, endPoint y: 288, distance: 176.0
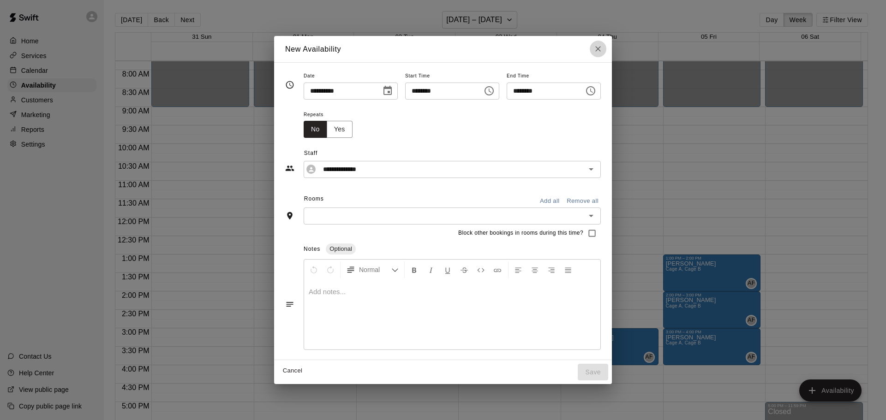
click at [602, 47] on icon "Close" at bounding box center [597, 48] width 9 height 9
type input "**********"
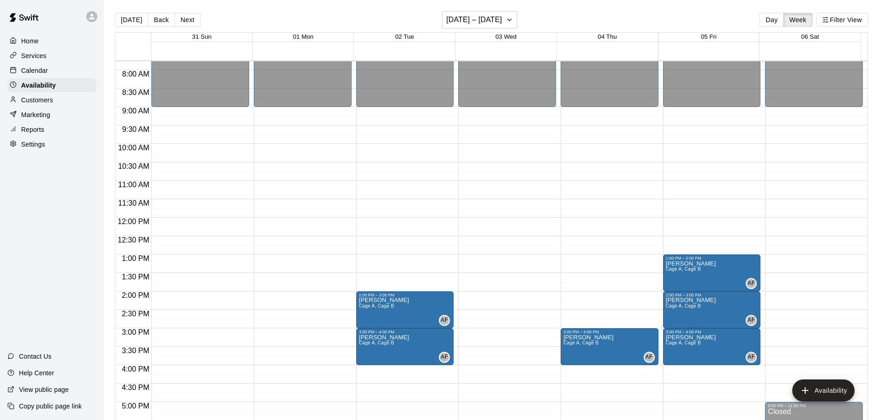
click at [30, 70] on p "Calendar" at bounding box center [34, 70] width 27 height 9
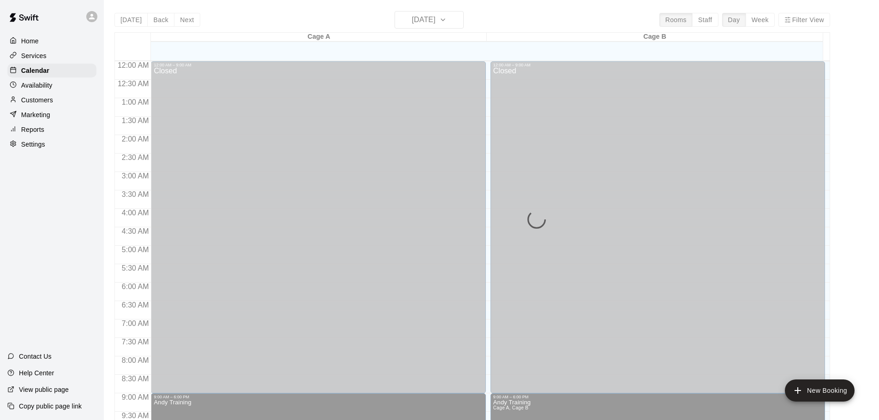
scroll to position [488, 0]
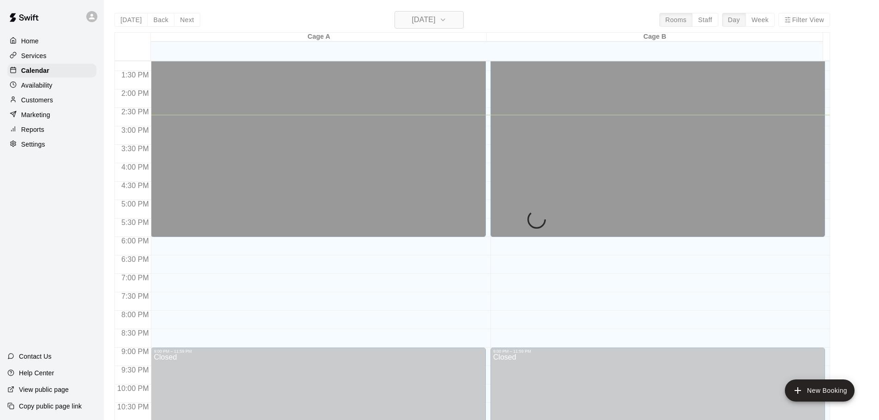
click at [435, 19] on h6 "[DATE]" at bounding box center [424, 19] width 24 height 13
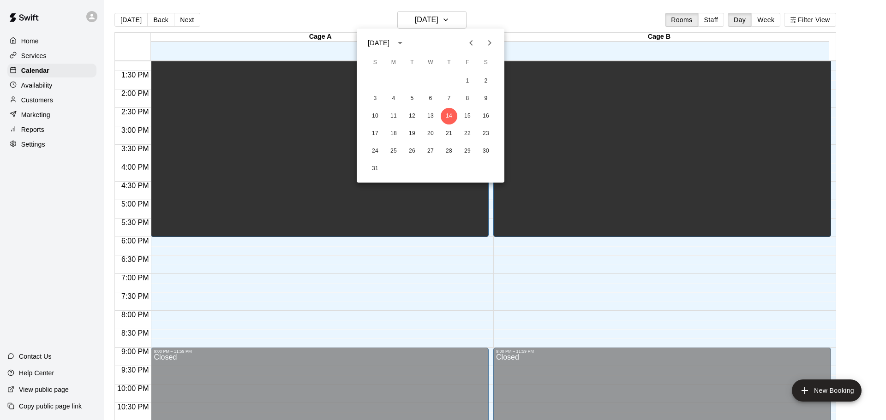
click at [493, 38] on icon "Next month" at bounding box center [489, 42] width 11 height 11
click at [405, 81] on button "2" at bounding box center [412, 81] width 17 height 17
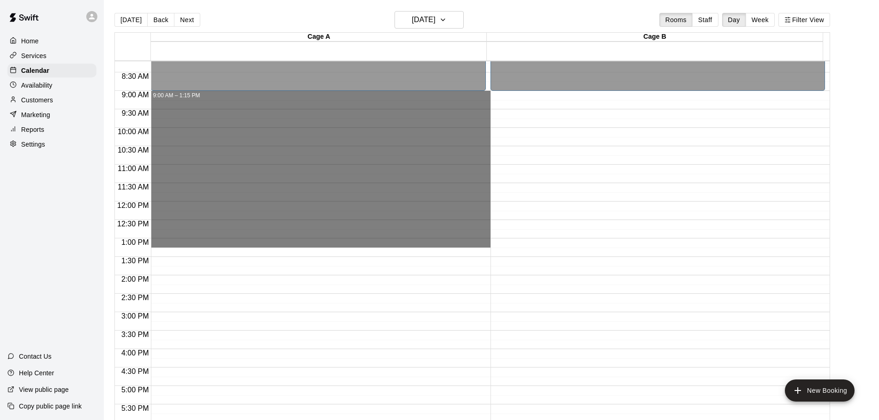
scroll to position [303, 0]
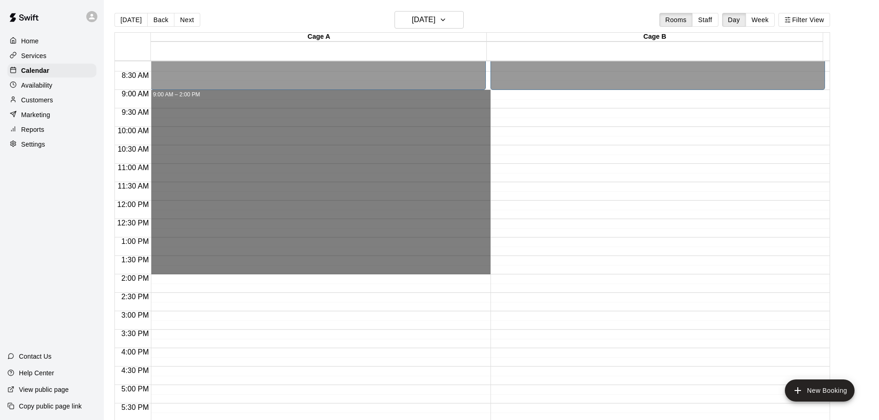
drag, startPoint x: 179, startPoint y: 232, endPoint x: 207, endPoint y: 269, distance: 46.1
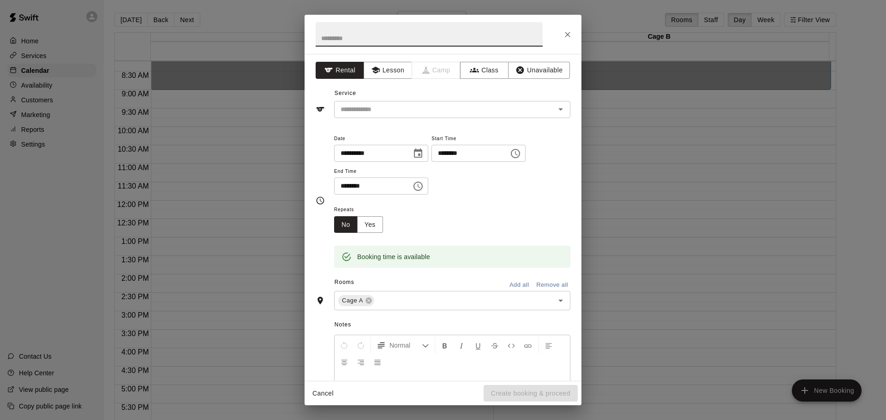
click at [510, 283] on button "Add all" at bounding box center [519, 285] width 30 height 14
click at [525, 69] on button "Unavailable" at bounding box center [539, 70] width 62 height 17
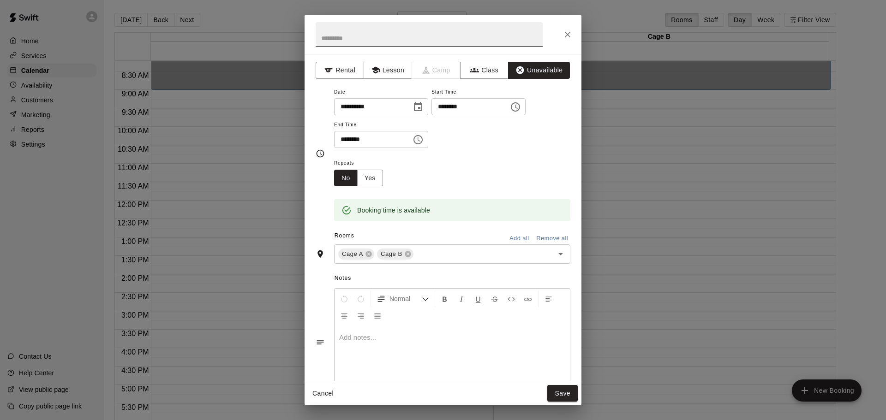
click at [440, 42] on input "text" at bounding box center [428, 34] width 227 height 24
type input "**********"
click at [555, 394] on button "Save" at bounding box center [562, 393] width 30 height 17
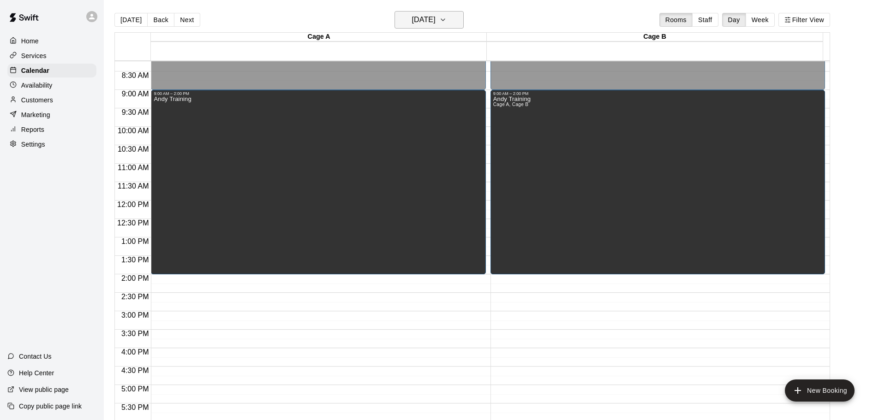
click at [426, 19] on h6 "[DATE]" at bounding box center [424, 19] width 24 height 13
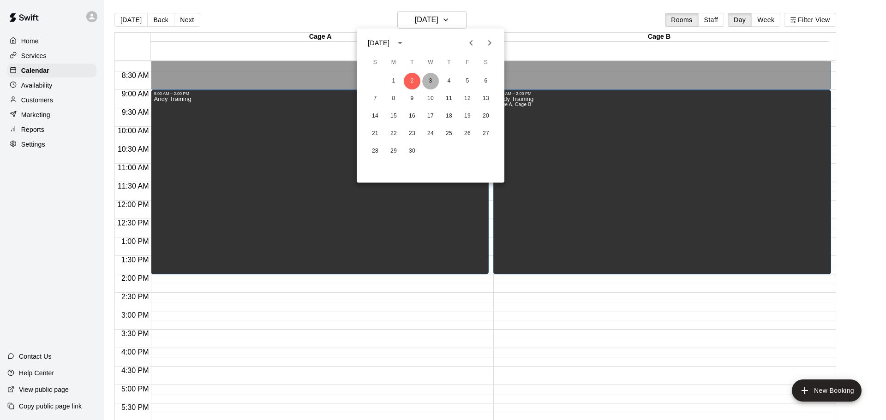
click at [433, 81] on button "3" at bounding box center [430, 81] width 17 height 17
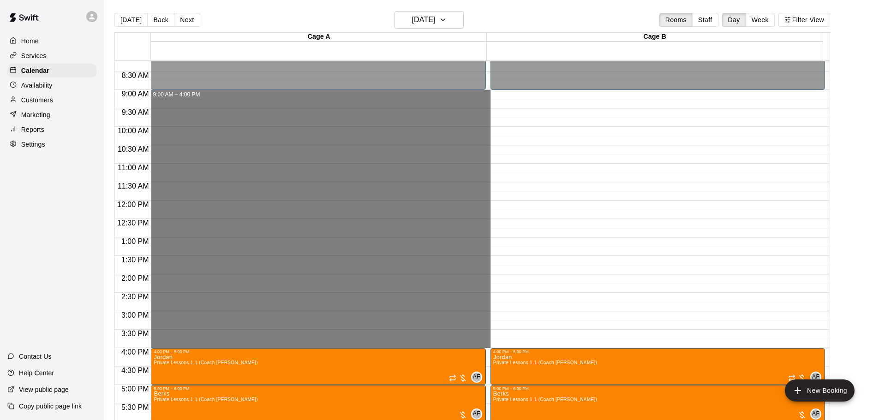
drag, startPoint x: 224, startPoint y: 91, endPoint x: 262, endPoint y: 344, distance: 255.5
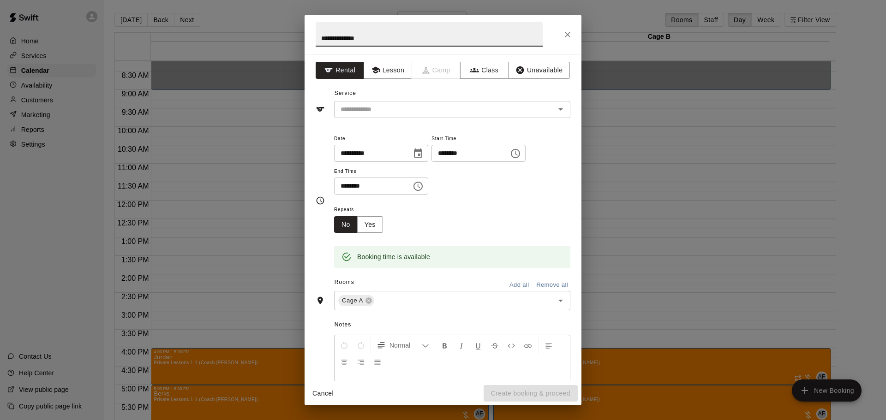
type input "**********"
click at [504, 286] on button "Add all" at bounding box center [519, 285] width 30 height 14
click at [550, 61] on div "**********" at bounding box center [442, 217] width 277 height 327
click at [550, 63] on button "Unavailable" at bounding box center [539, 70] width 62 height 17
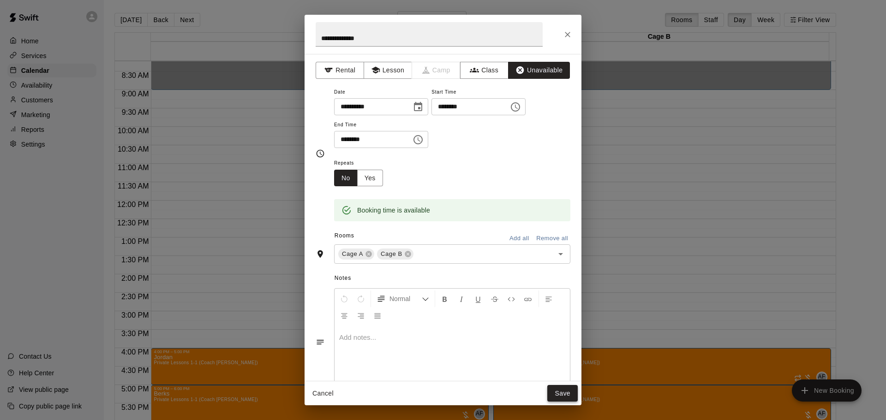
click at [551, 398] on button "Save" at bounding box center [562, 393] width 30 height 17
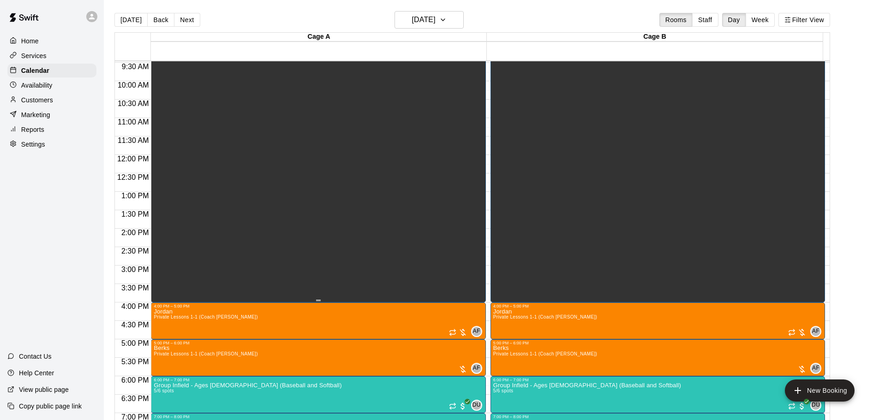
scroll to position [350, 0]
click at [427, 13] on h6 "[DATE]" at bounding box center [424, 19] width 24 height 13
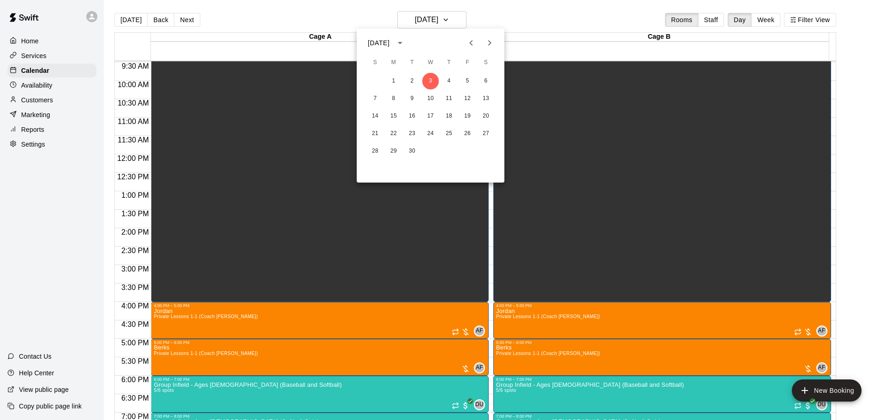
click at [462, 40] on button "Previous month" at bounding box center [471, 43] width 18 height 18
click at [389, 136] on button "18" at bounding box center [393, 133] width 17 height 17
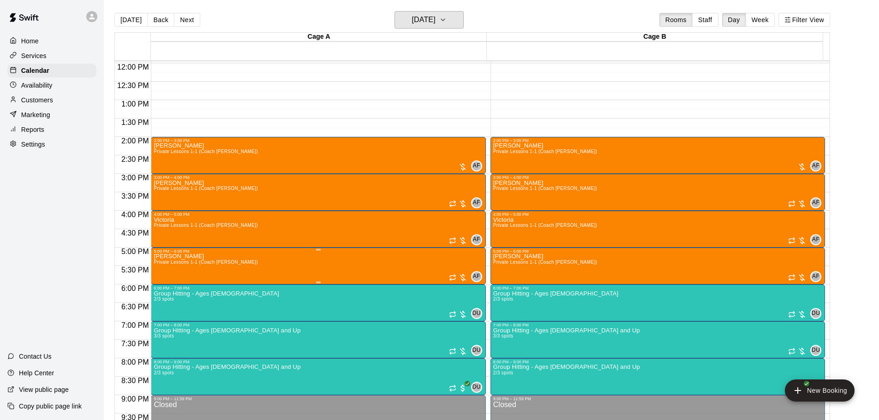
scroll to position [441, 0]
click at [430, 18] on h6 "[DATE]" at bounding box center [424, 19] width 24 height 13
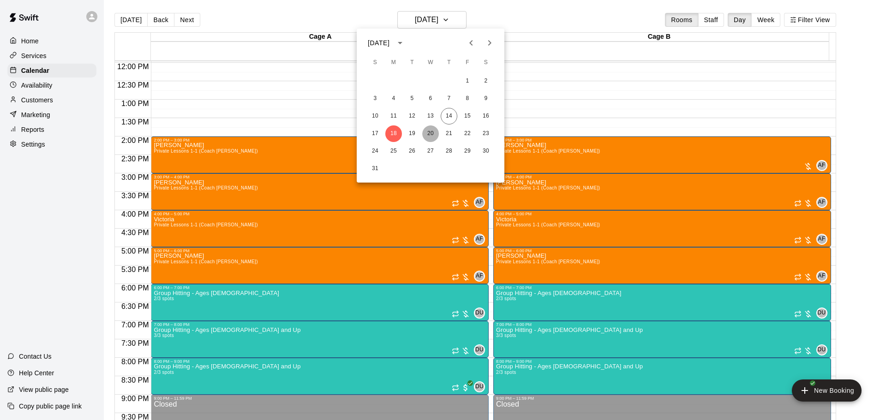
click at [425, 132] on button "20" at bounding box center [430, 133] width 17 height 17
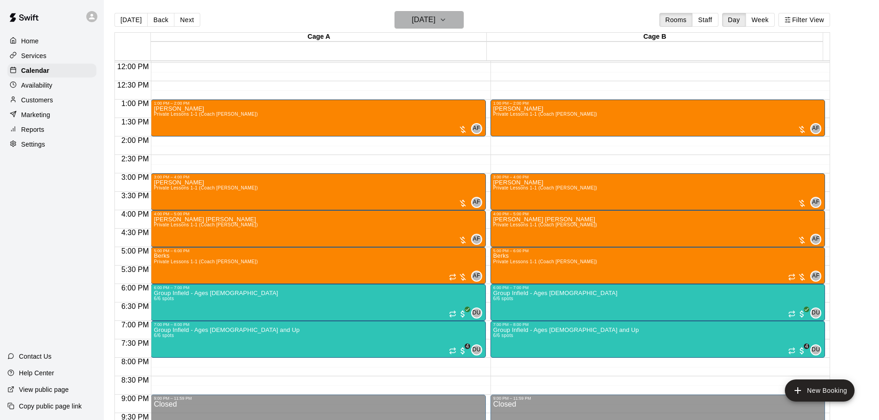
click at [435, 24] on h6 "[DATE]" at bounding box center [424, 19] width 24 height 13
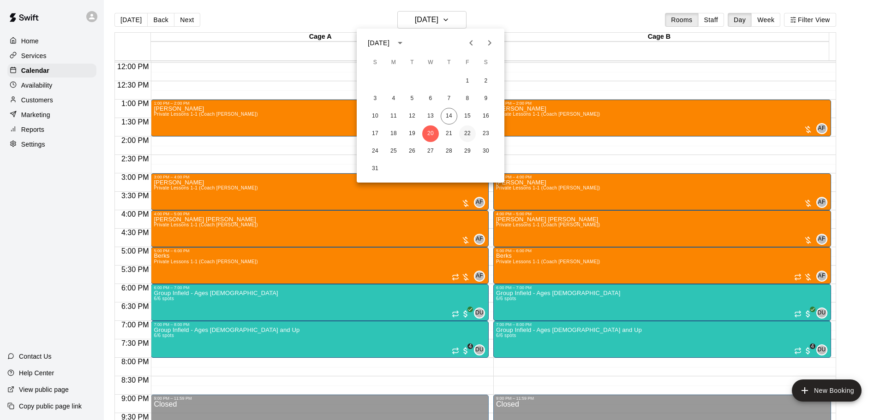
click at [466, 132] on button "22" at bounding box center [467, 133] width 17 height 17
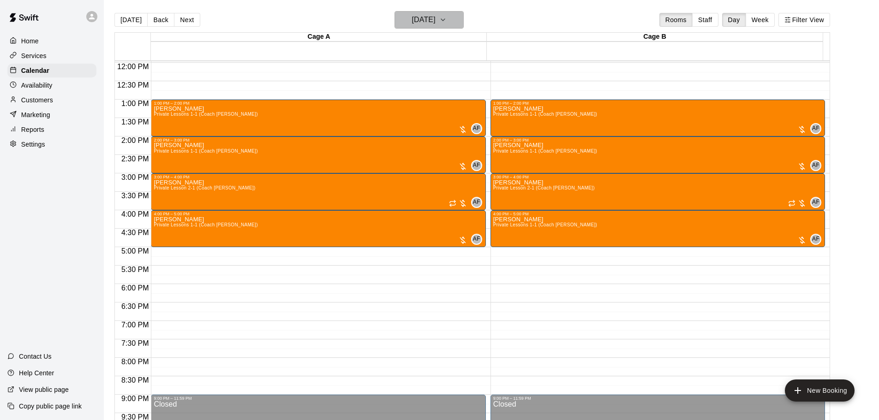
click at [413, 18] on h6 "[DATE]" at bounding box center [424, 19] width 24 height 13
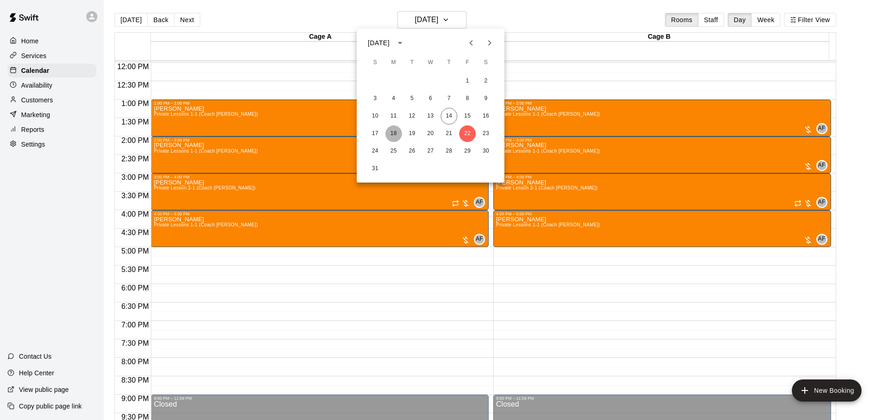
click at [393, 134] on button "18" at bounding box center [393, 133] width 17 height 17
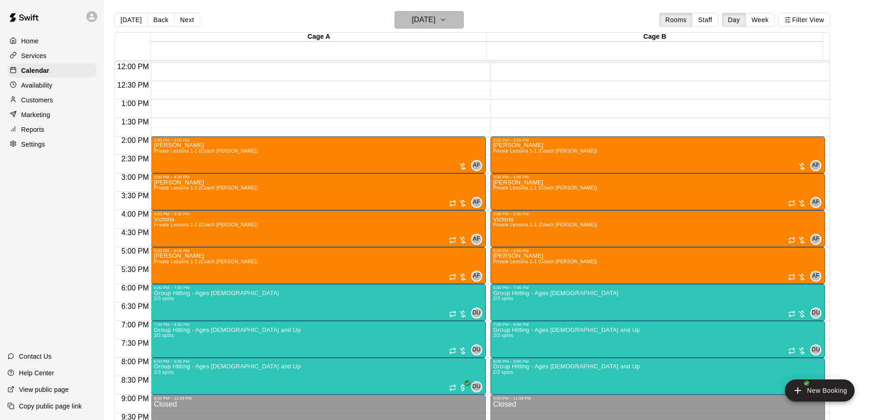
click at [427, 22] on h6 "[DATE]" at bounding box center [424, 19] width 24 height 13
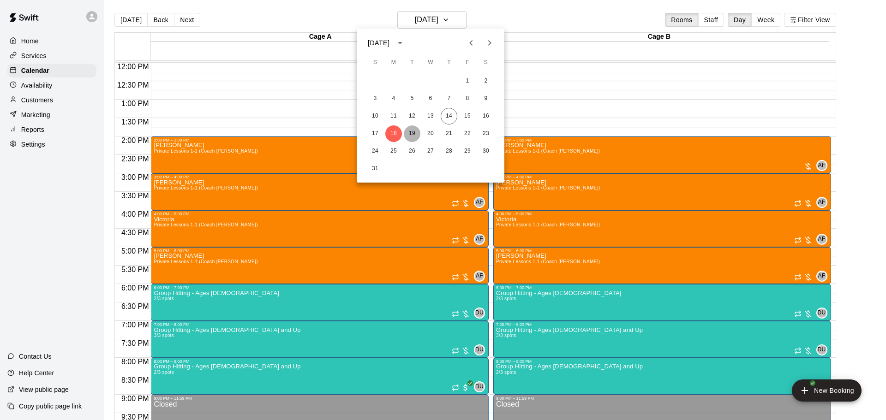
click at [411, 133] on button "19" at bounding box center [412, 133] width 17 height 17
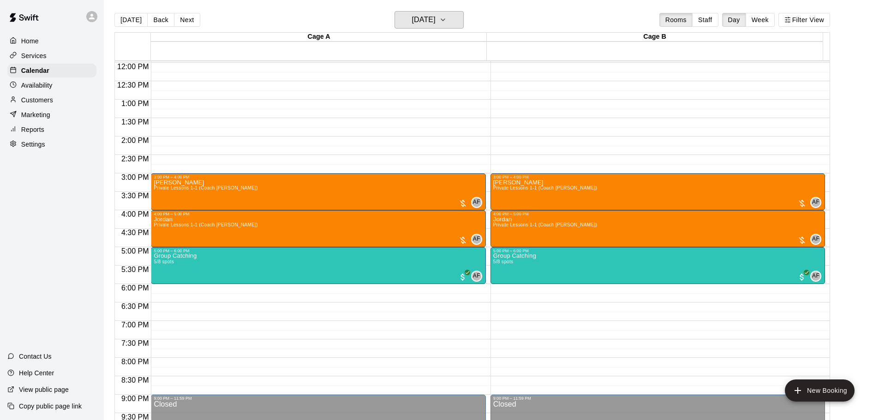
click at [435, 18] on h6 "[DATE]" at bounding box center [424, 19] width 24 height 13
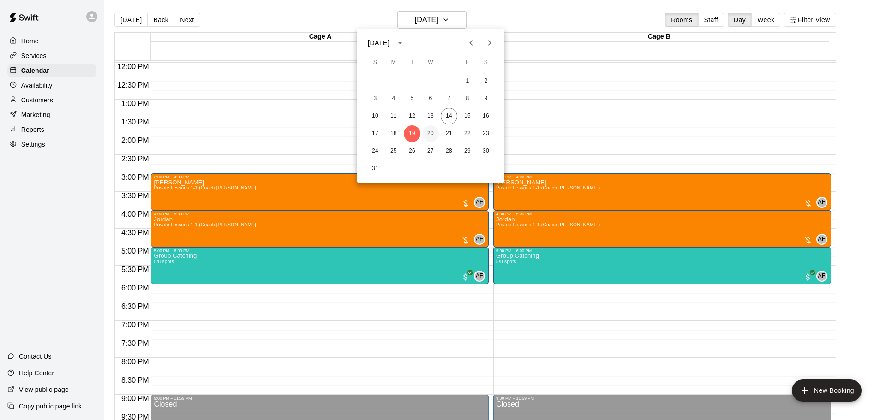
click at [429, 129] on button "20" at bounding box center [430, 133] width 17 height 17
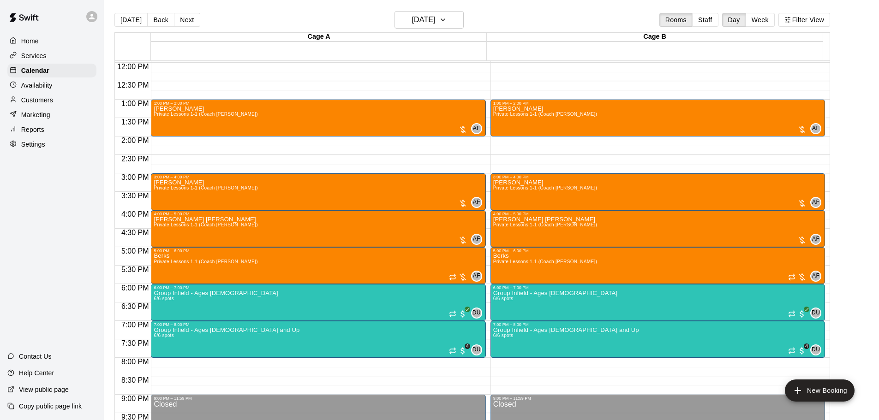
click at [416, 11] on main "[DATE] Back [DATE][DATE] Rooms Staff Day Week Filter View Cage A 20 Wed Cage B …" at bounding box center [491, 217] width 775 height 435
click at [416, 14] on h6 "[DATE]" at bounding box center [424, 19] width 24 height 13
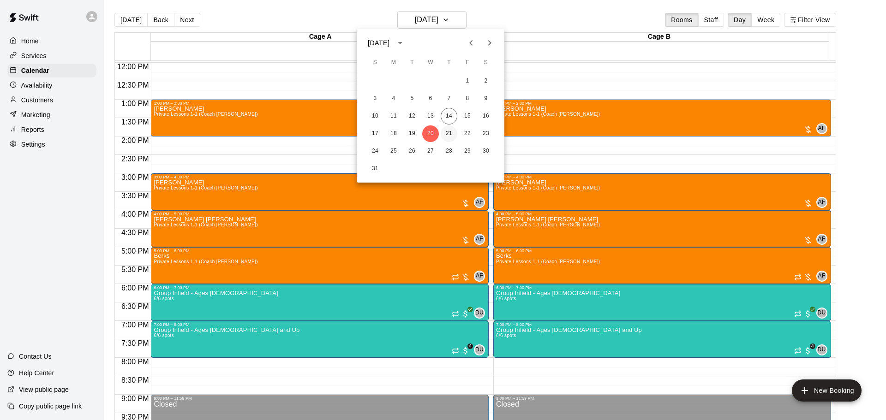
click at [454, 136] on button "21" at bounding box center [448, 133] width 17 height 17
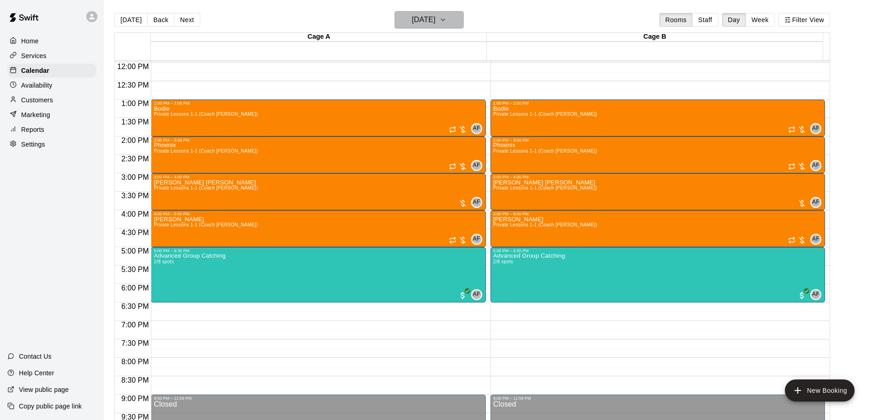
click at [435, 22] on h6 "[DATE]" at bounding box center [424, 19] width 24 height 13
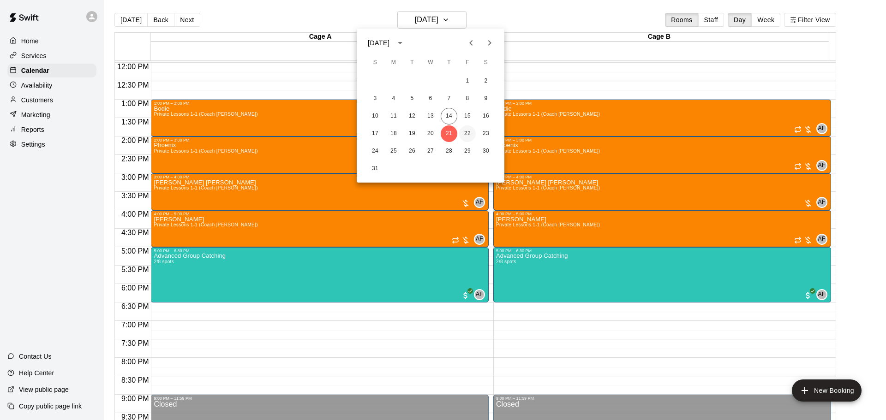
click at [465, 137] on button "22" at bounding box center [467, 133] width 17 height 17
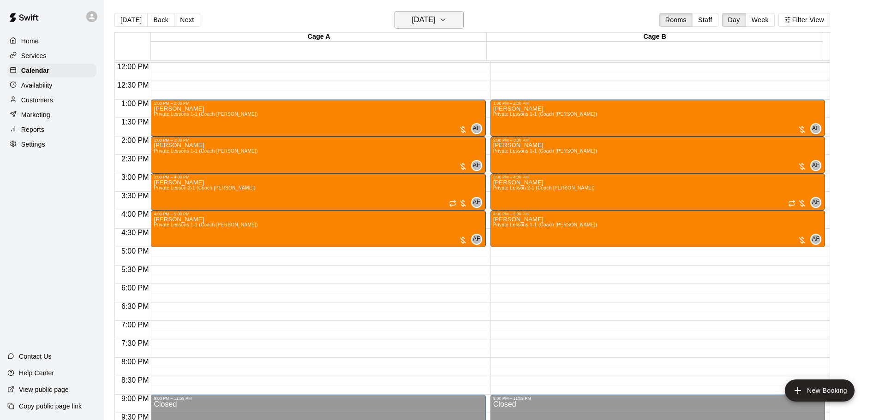
click at [435, 18] on h6 "[DATE]" at bounding box center [424, 19] width 24 height 13
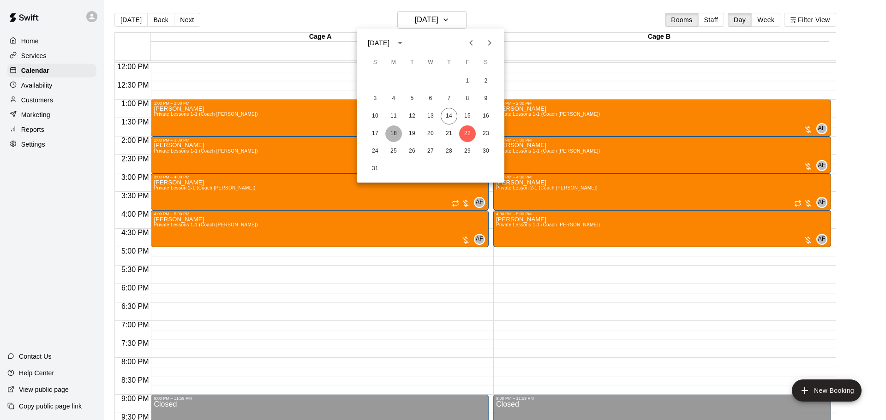
click at [397, 133] on button "18" at bounding box center [393, 133] width 17 height 17
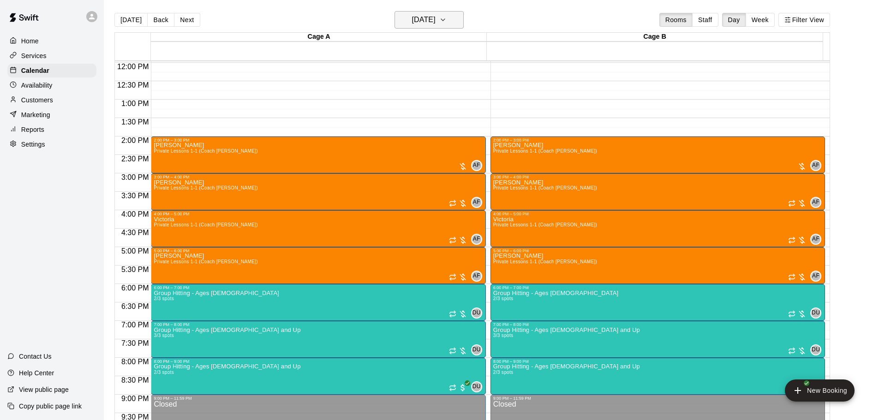
click at [427, 20] on h6 "[DATE]" at bounding box center [424, 19] width 24 height 13
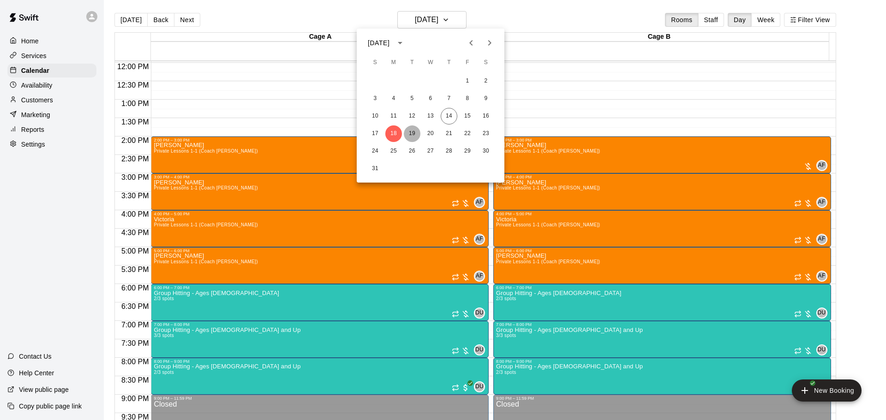
click at [410, 131] on button "19" at bounding box center [412, 133] width 17 height 17
